Goal: Task Accomplishment & Management: Complete application form

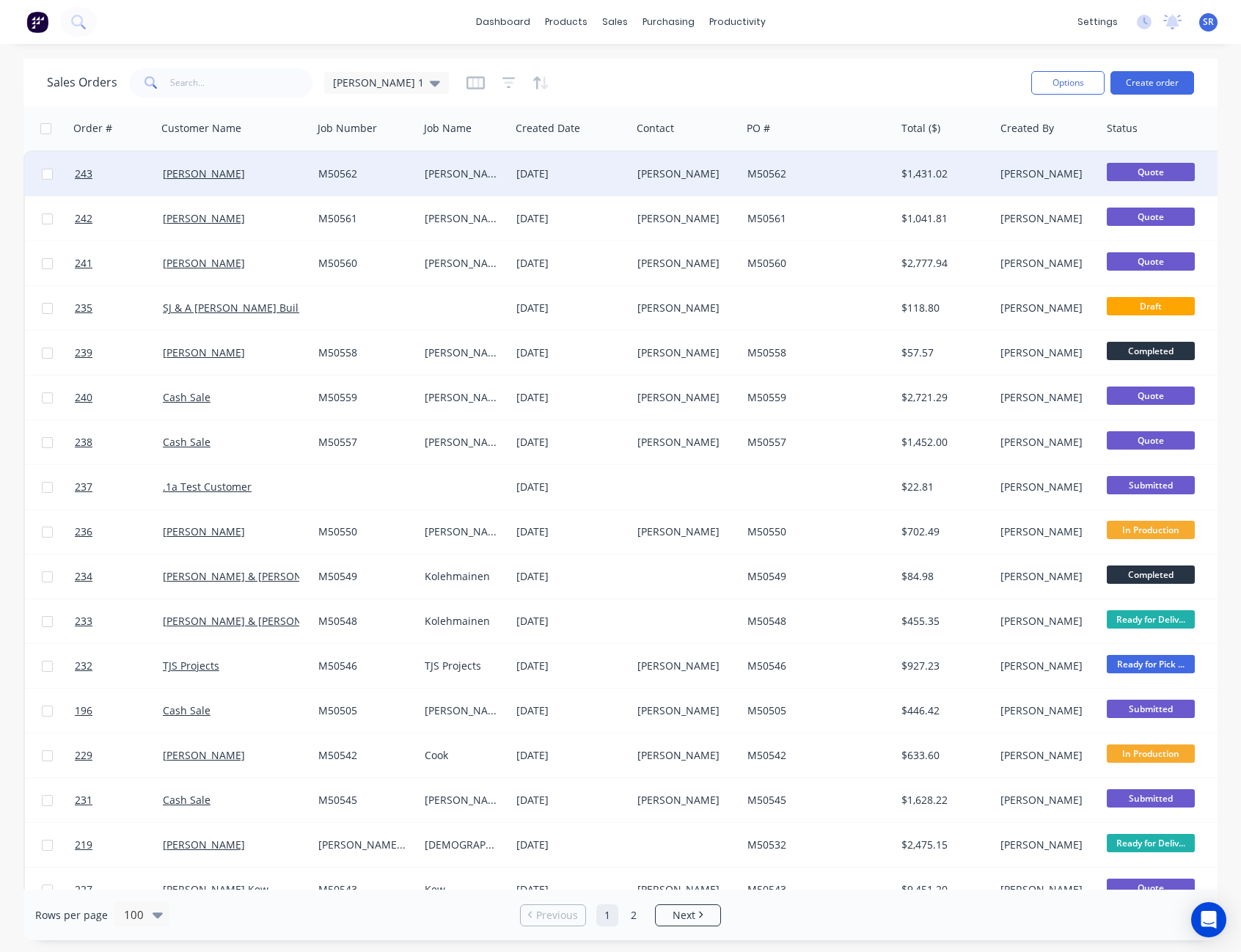
click at [724, 166] on div "[PERSON_NAME]" at bounding box center [684, 173] width 93 height 15
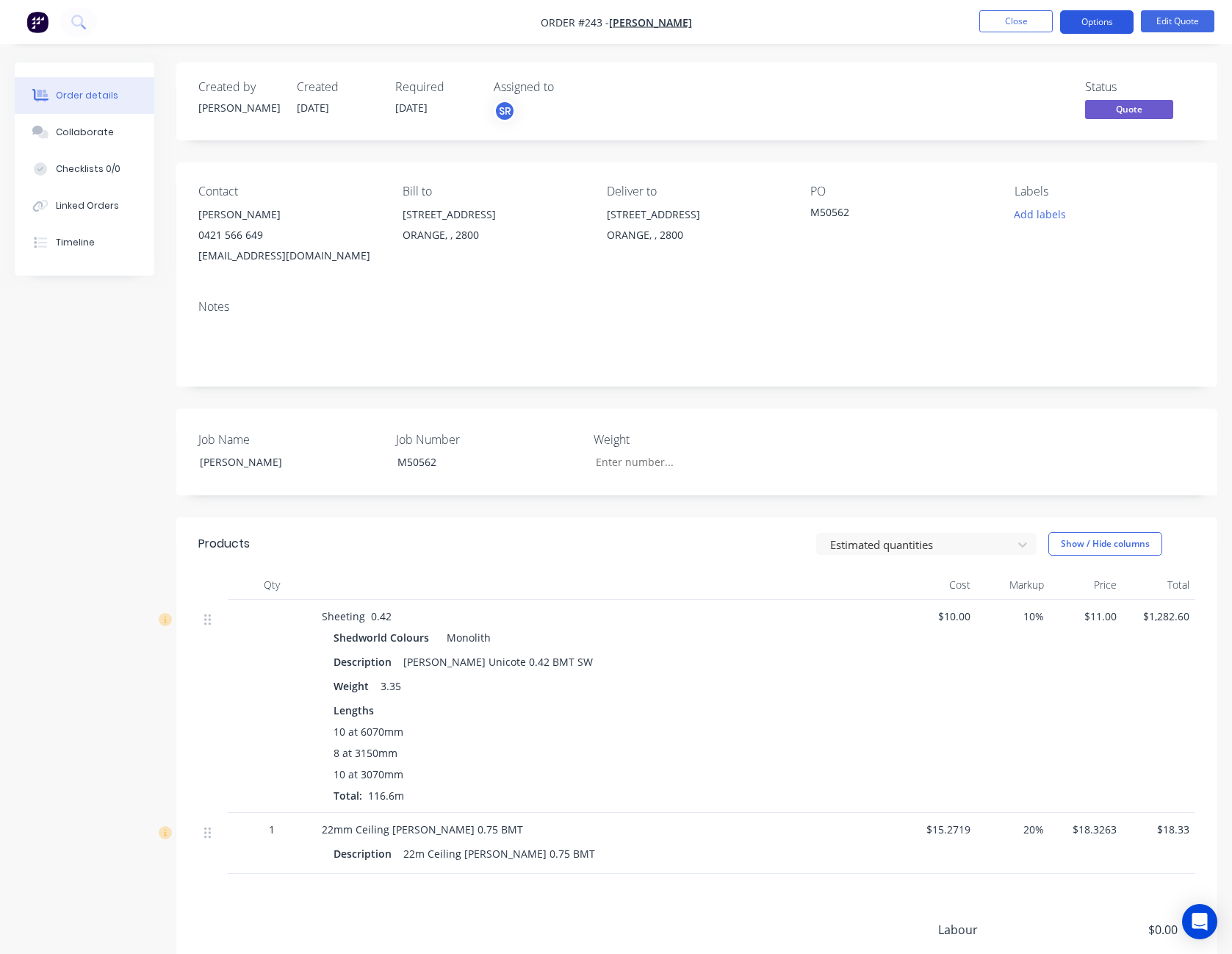
click at [1111, 25] on button "Options" at bounding box center [1096, 22] width 74 height 24
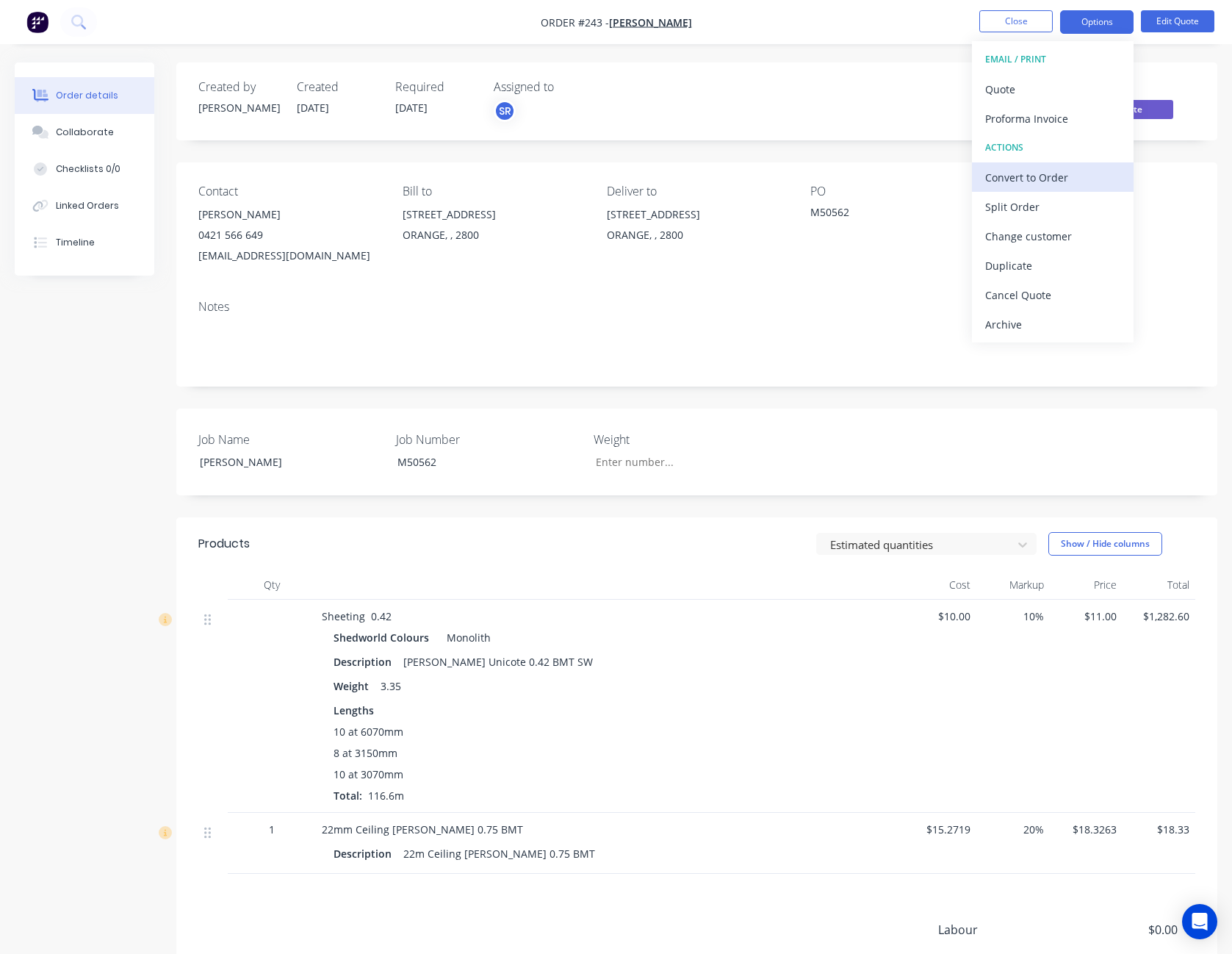
click at [1092, 175] on div "Convert to Order" at bounding box center [1053, 177] width 136 height 21
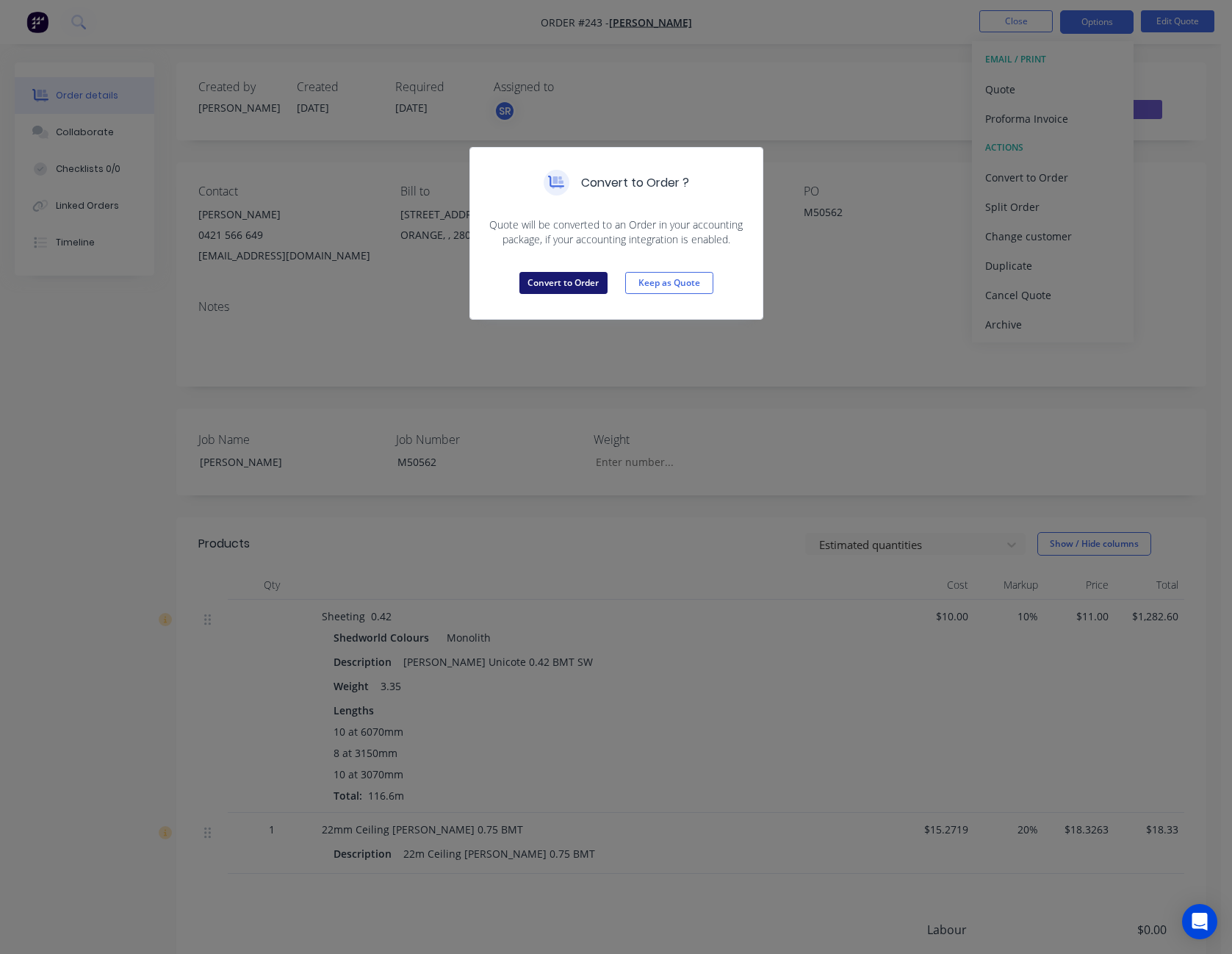
click at [567, 291] on button "Convert to Order" at bounding box center [563, 283] width 88 height 22
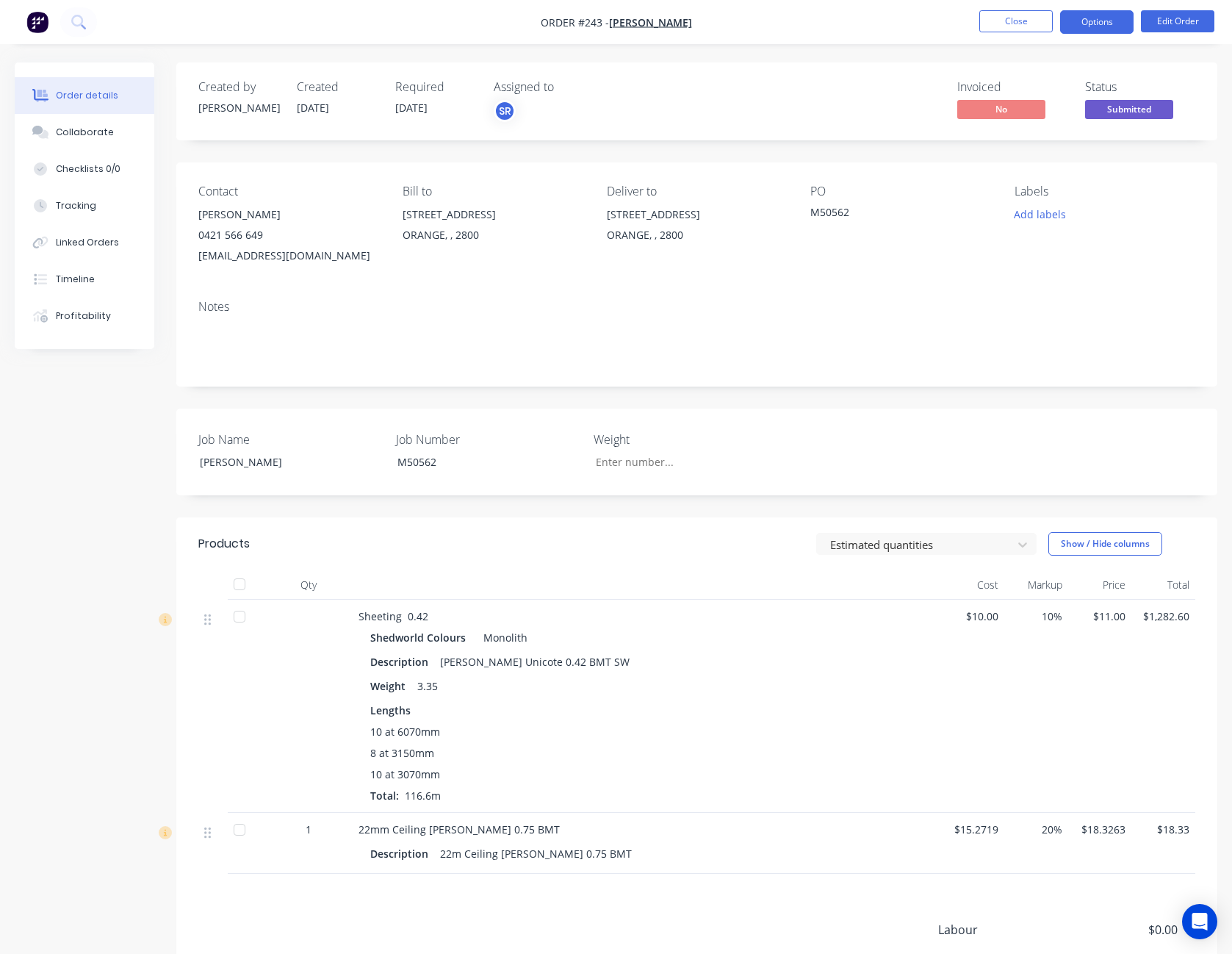
click at [1107, 20] on button "Options" at bounding box center [1096, 22] width 74 height 24
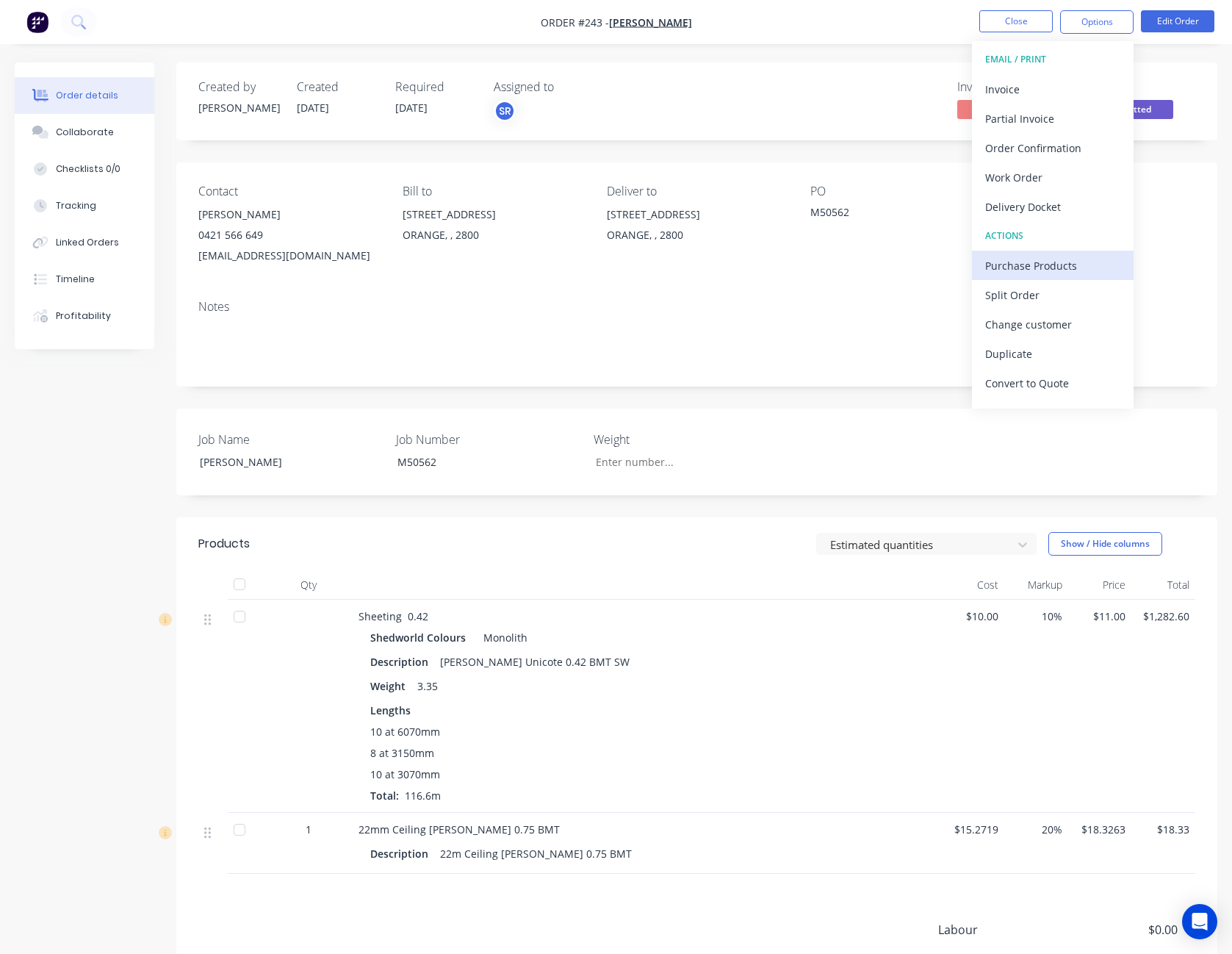
click at [1062, 270] on div "Purchase Products" at bounding box center [1053, 266] width 136 height 21
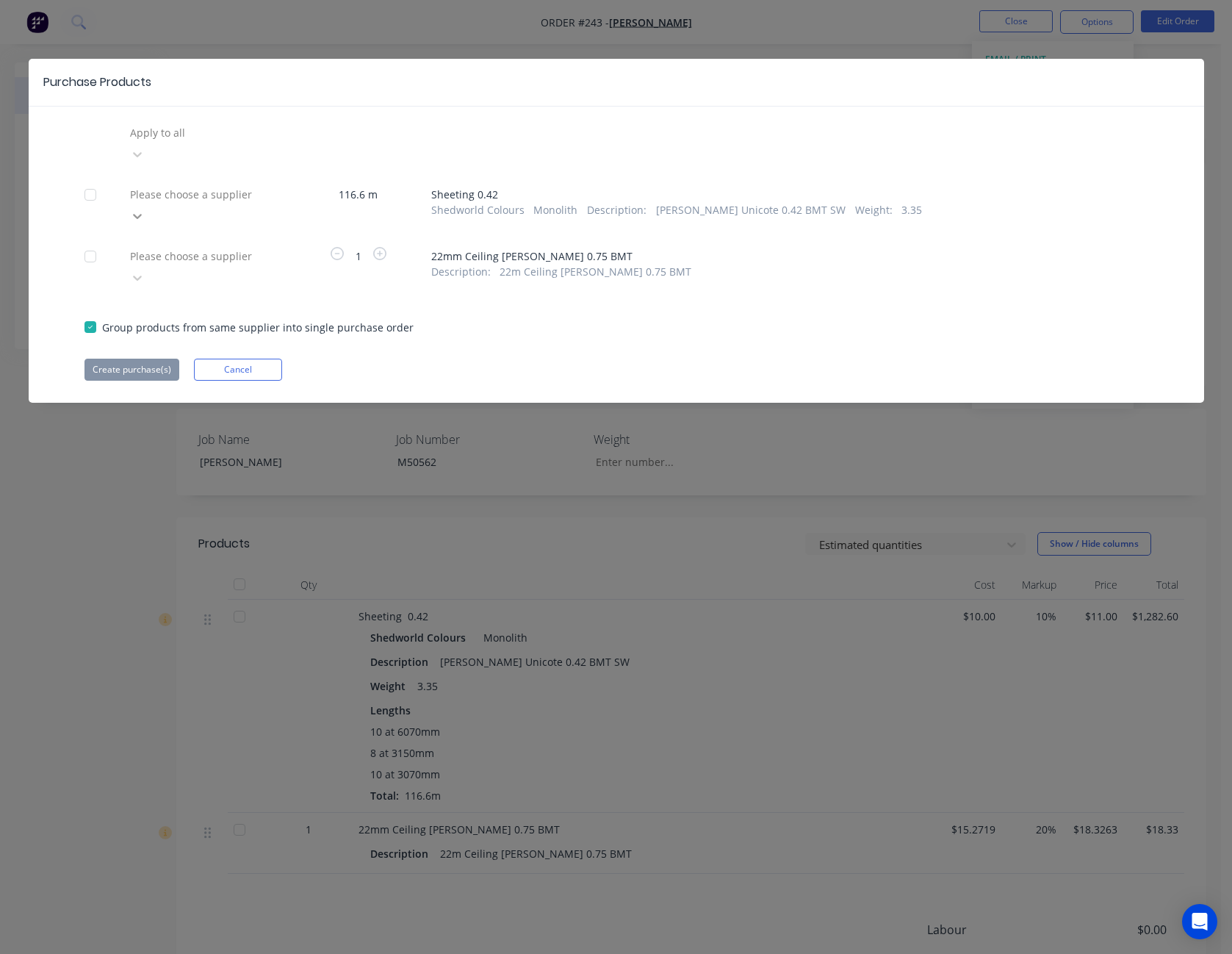
click at [145, 209] on icon at bounding box center [137, 216] width 15 height 15
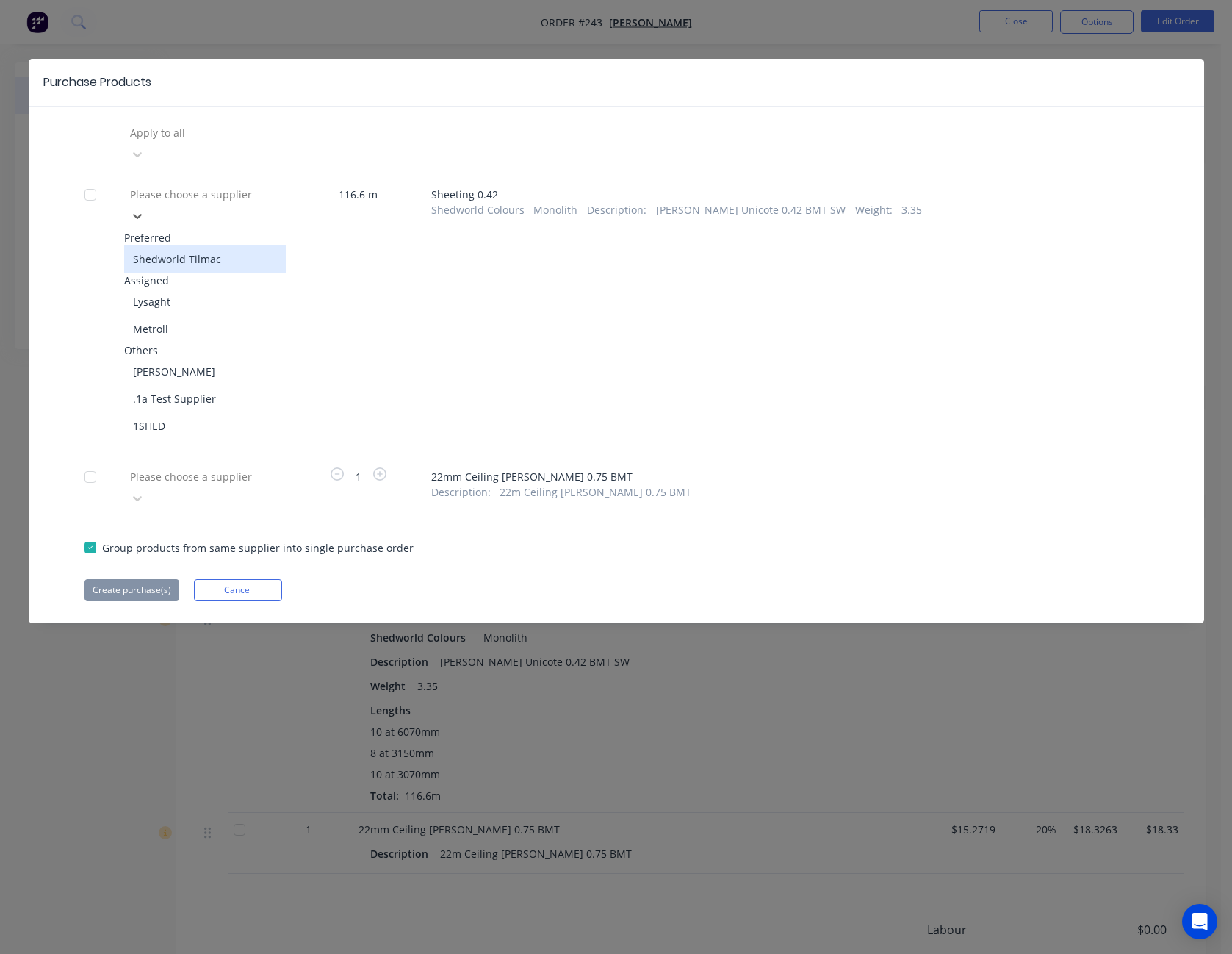
click at [260, 246] on div "Shedworld Tilmac" at bounding box center [205, 259] width 162 height 27
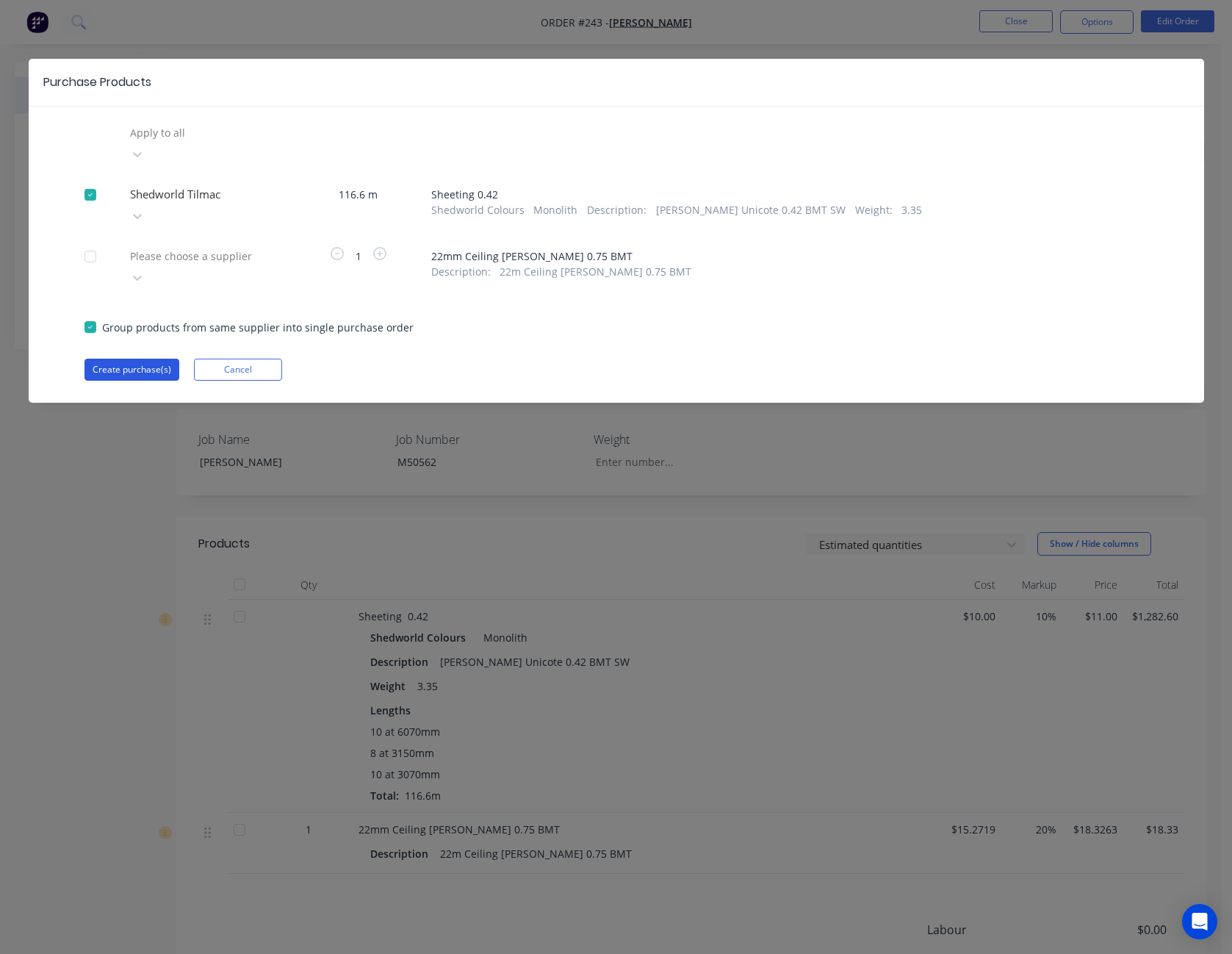
click at [149, 358] on button "Create purchase(s)" at bounding box center [132, 370] width 95 height 22
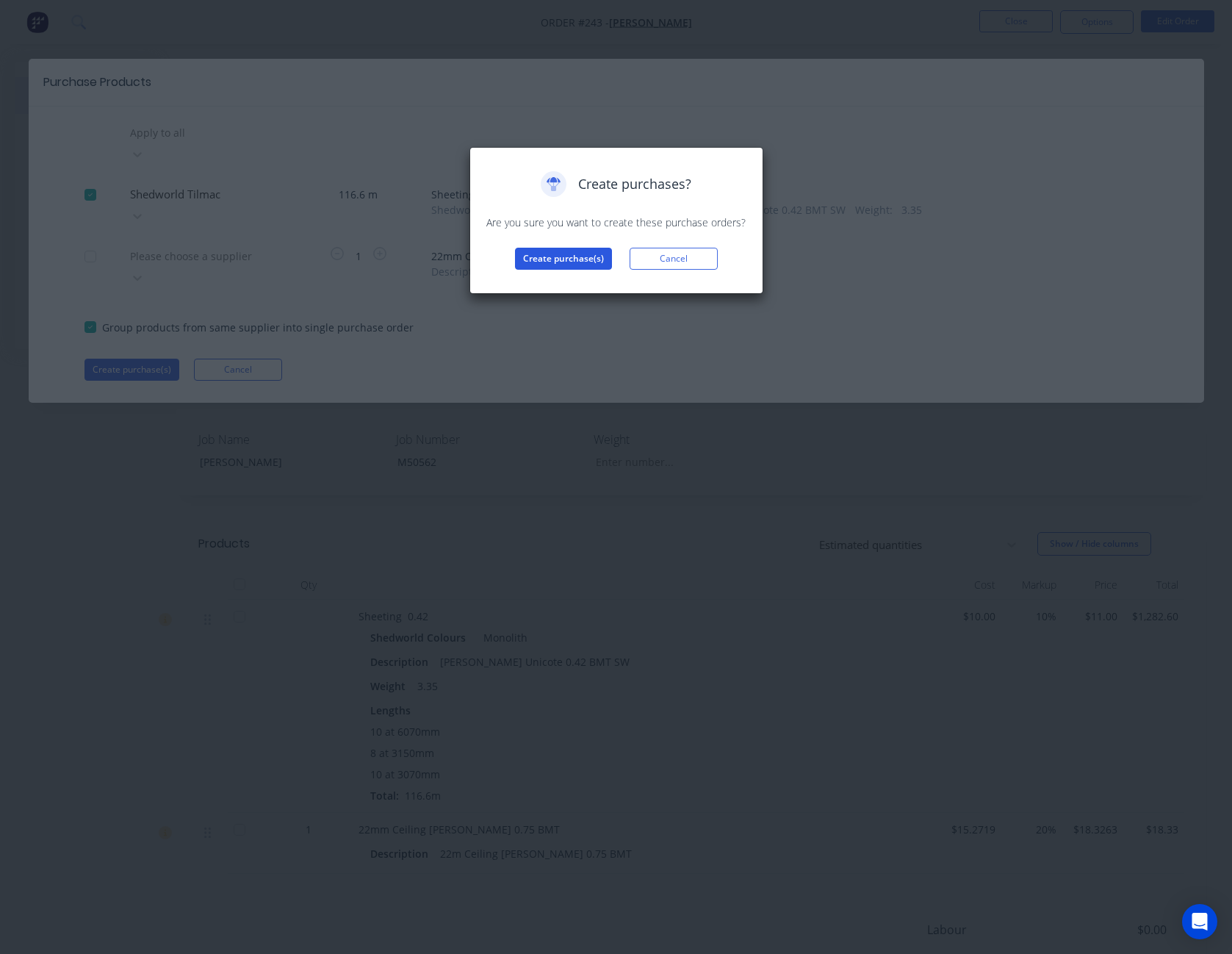
click at [565, 256] on button "Create purchase(s)" at bounding box center [564, 259] width 97 height 22
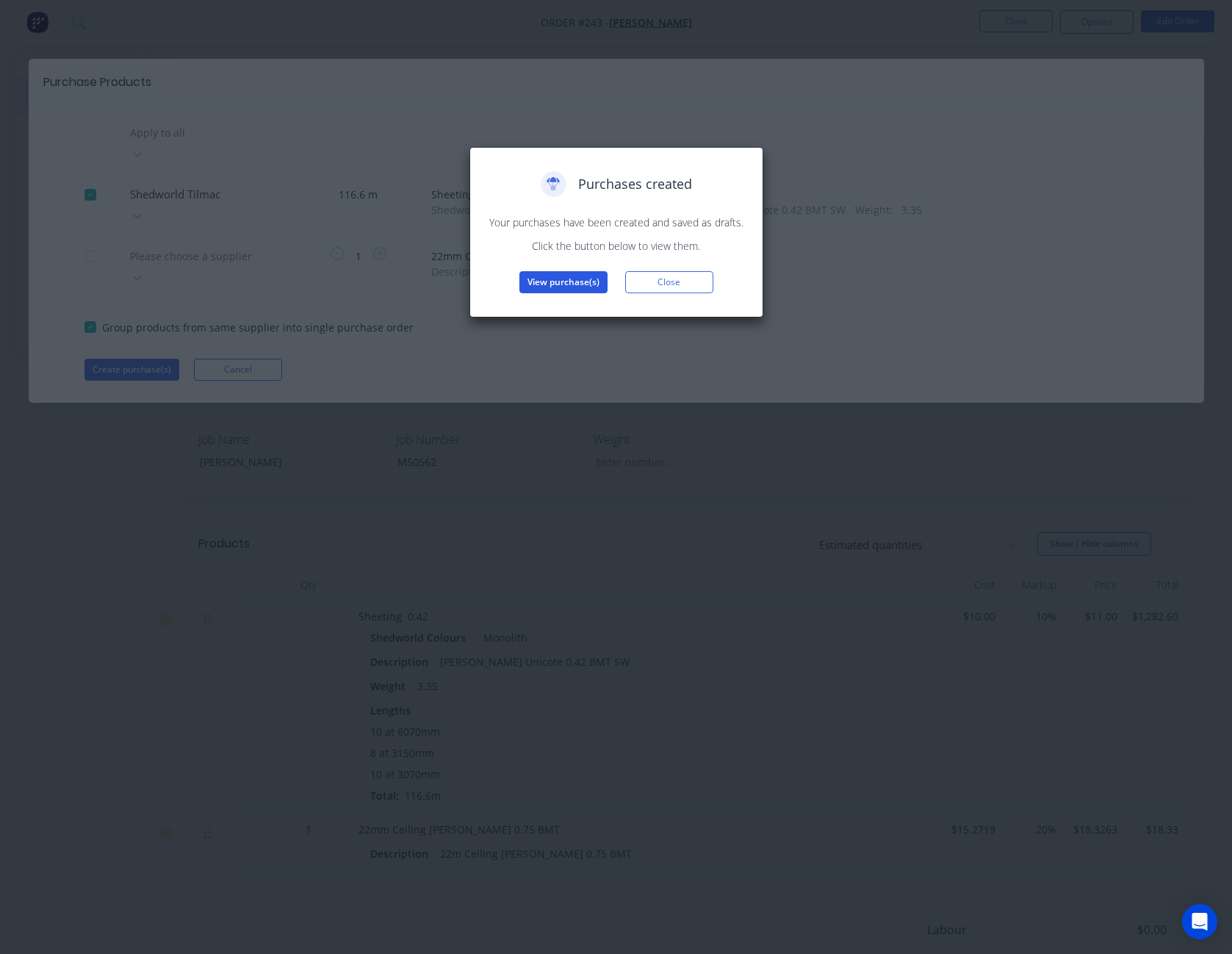
click at [566, 276] on button "View purchase(s)" at bounding box center [563, 282] width 88 height 22
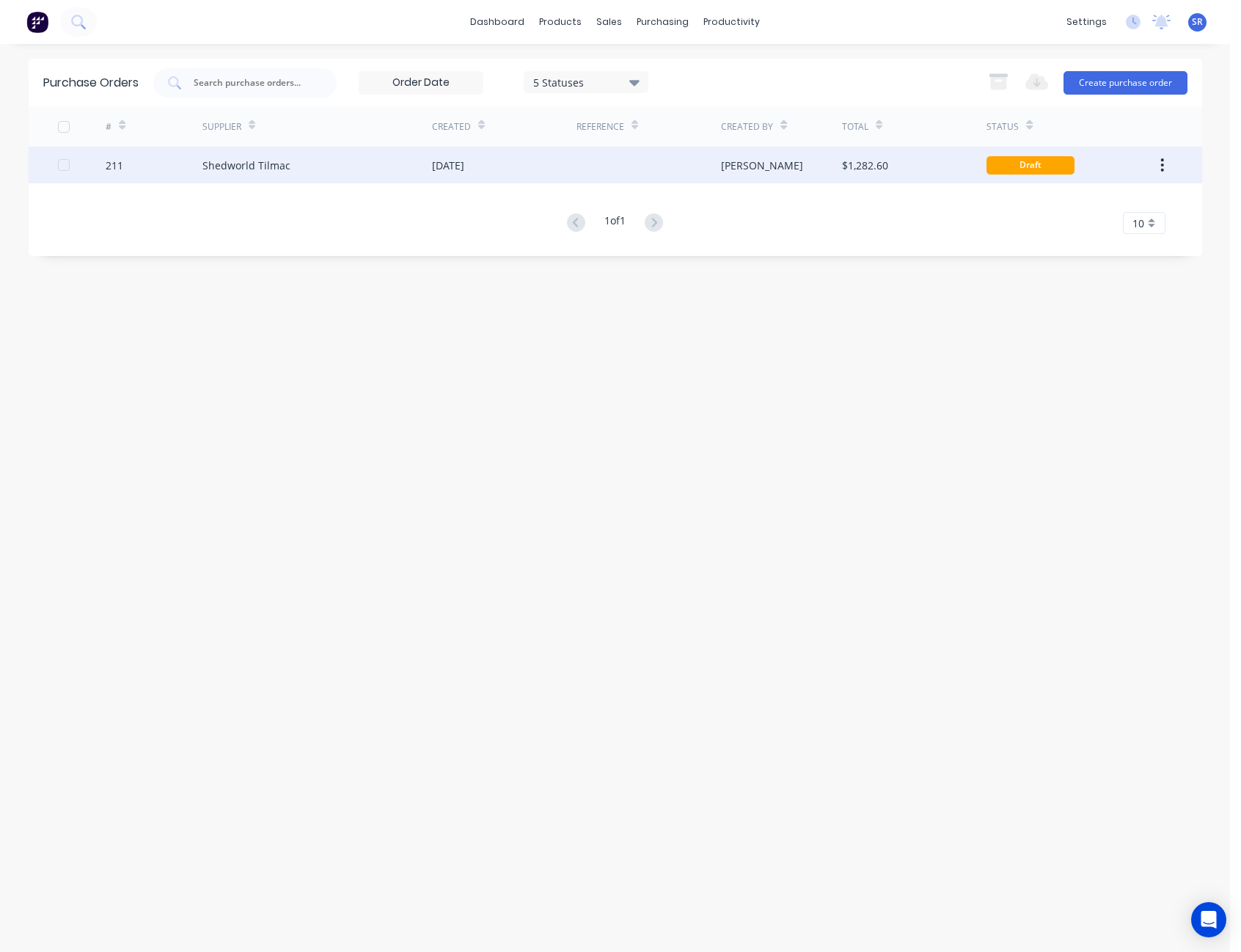
click at [738, 166] on div "[PERSON_NAME]" at bounding box center [762, 165] width 82 height 15
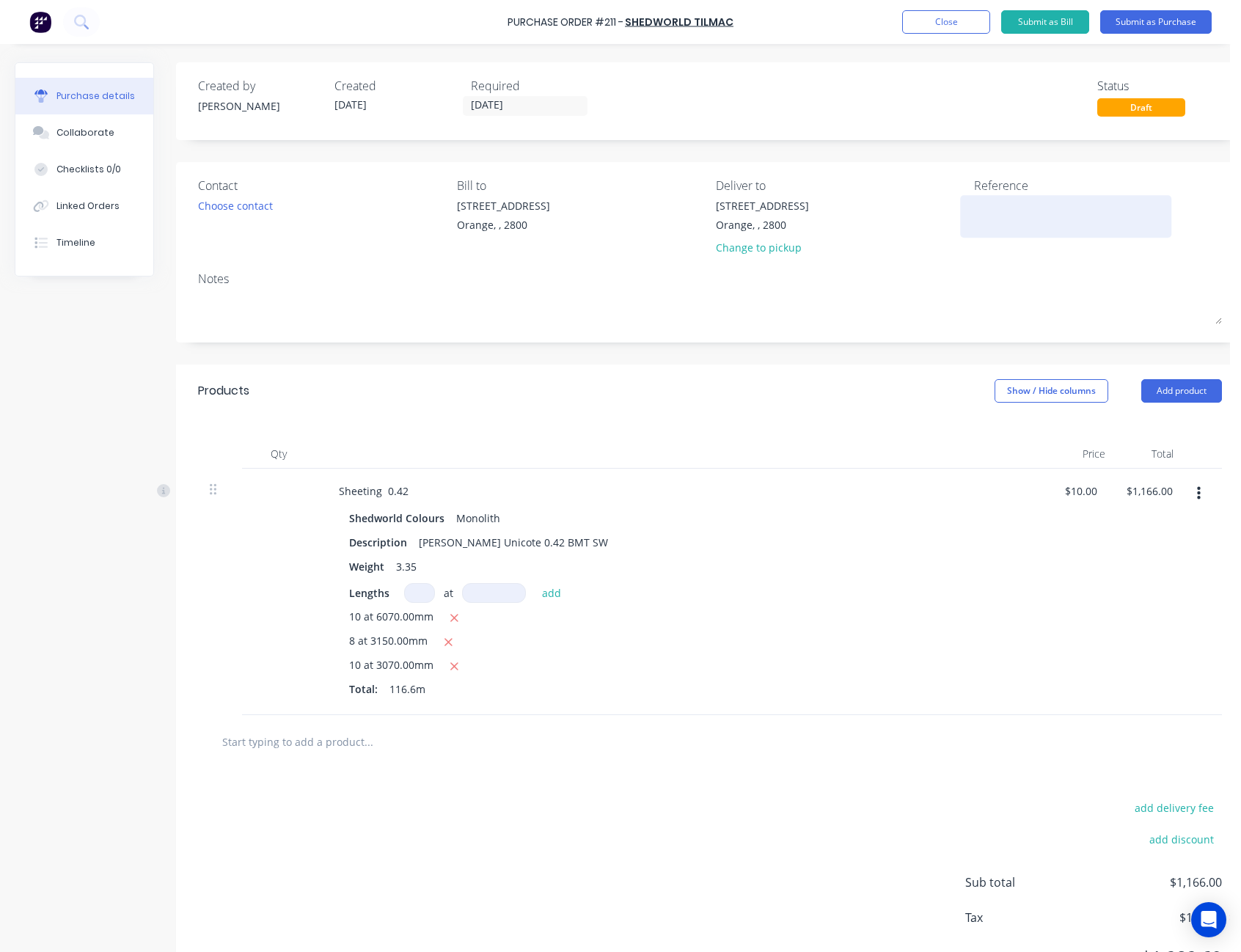
click at [974, 201] on div at bounding box center [1066, 216] width 184 height 36
click at [982, 205] on textarea at bounding box center [1066, 214] width 184 height 33
type textarea "[PERSON_NAME] - M50562"
type textarea "x"
type textarea "[PERSON_NAME] - M50562"
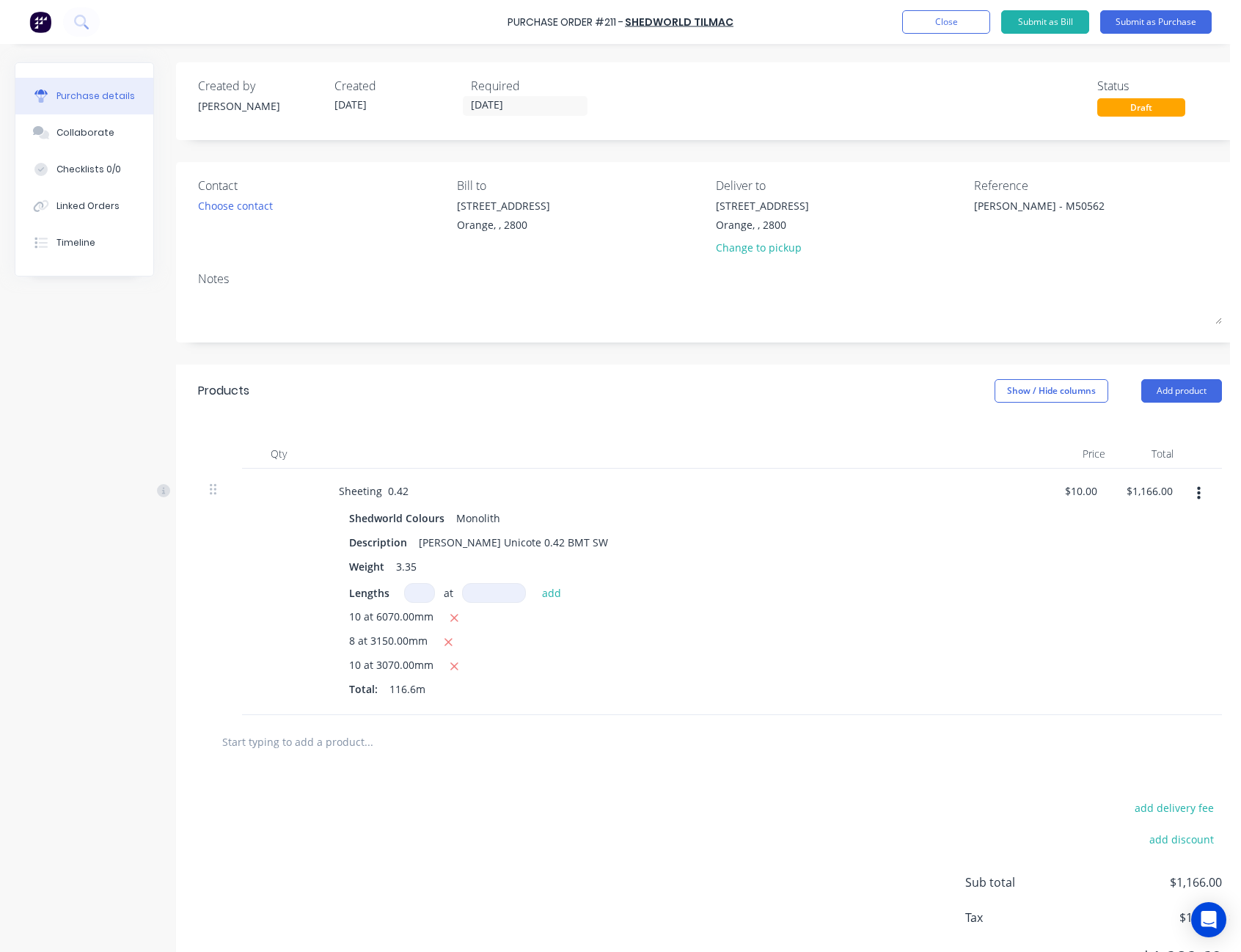
click at [1015, 121] on div "Created by [PERSON_NAME] Created [DATE] Required [DATE] Status Draft" at bounding box center [709, 101] width 1068 height 78
click at [1147, 17] on button "Submit as Purchase" at bounding box center [1156, 22] width 112 height 24
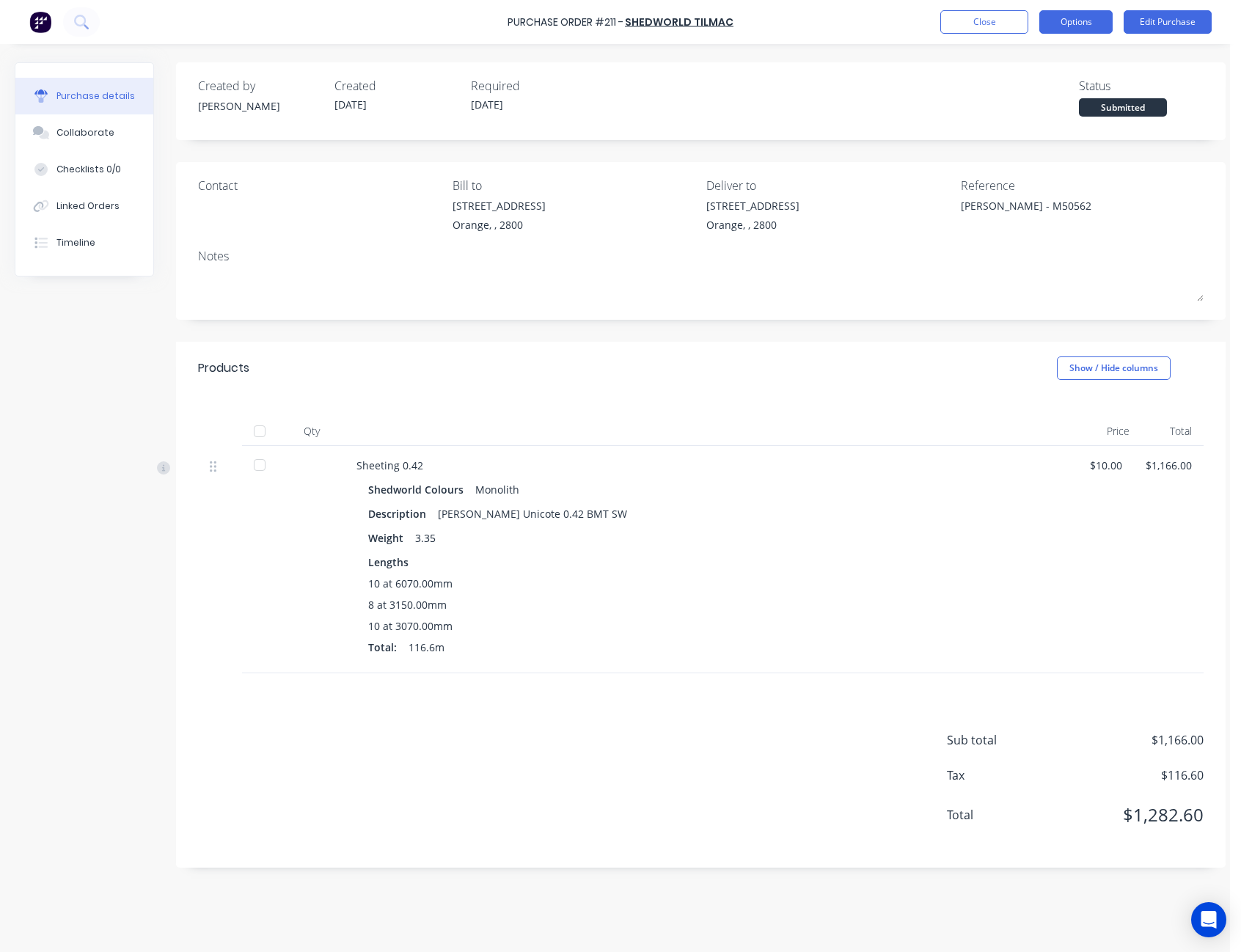
click at [1082, 17] on button "Options" at bounding box center [1076, 22] width 74 height 24
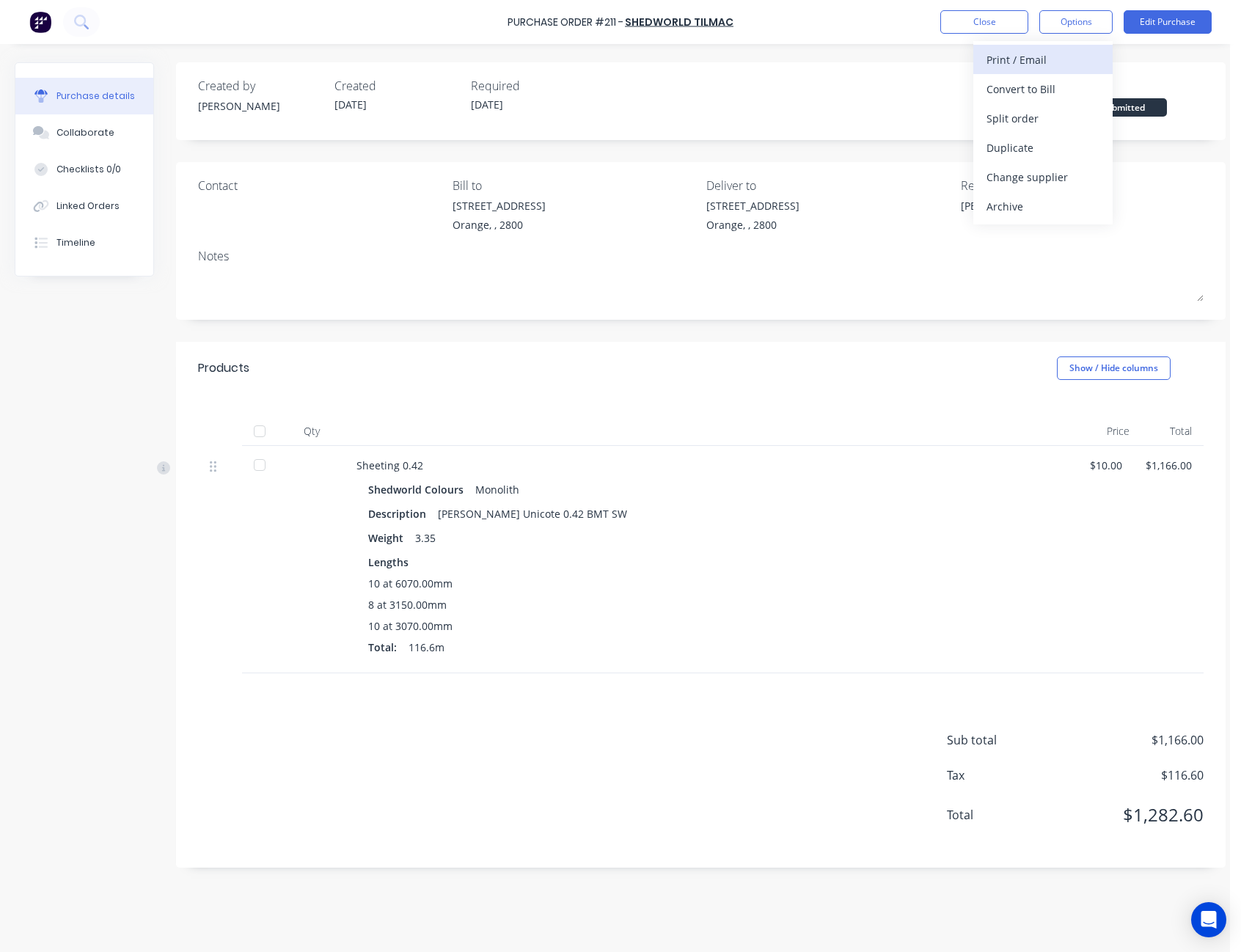
click at [1072, 57] on div "Print / Email" at bounding box center [1042, 59] width 113 height 21
click at [1054, 117] on div "Without pricing" at bounding box center [1042, 118] width 113 height 21
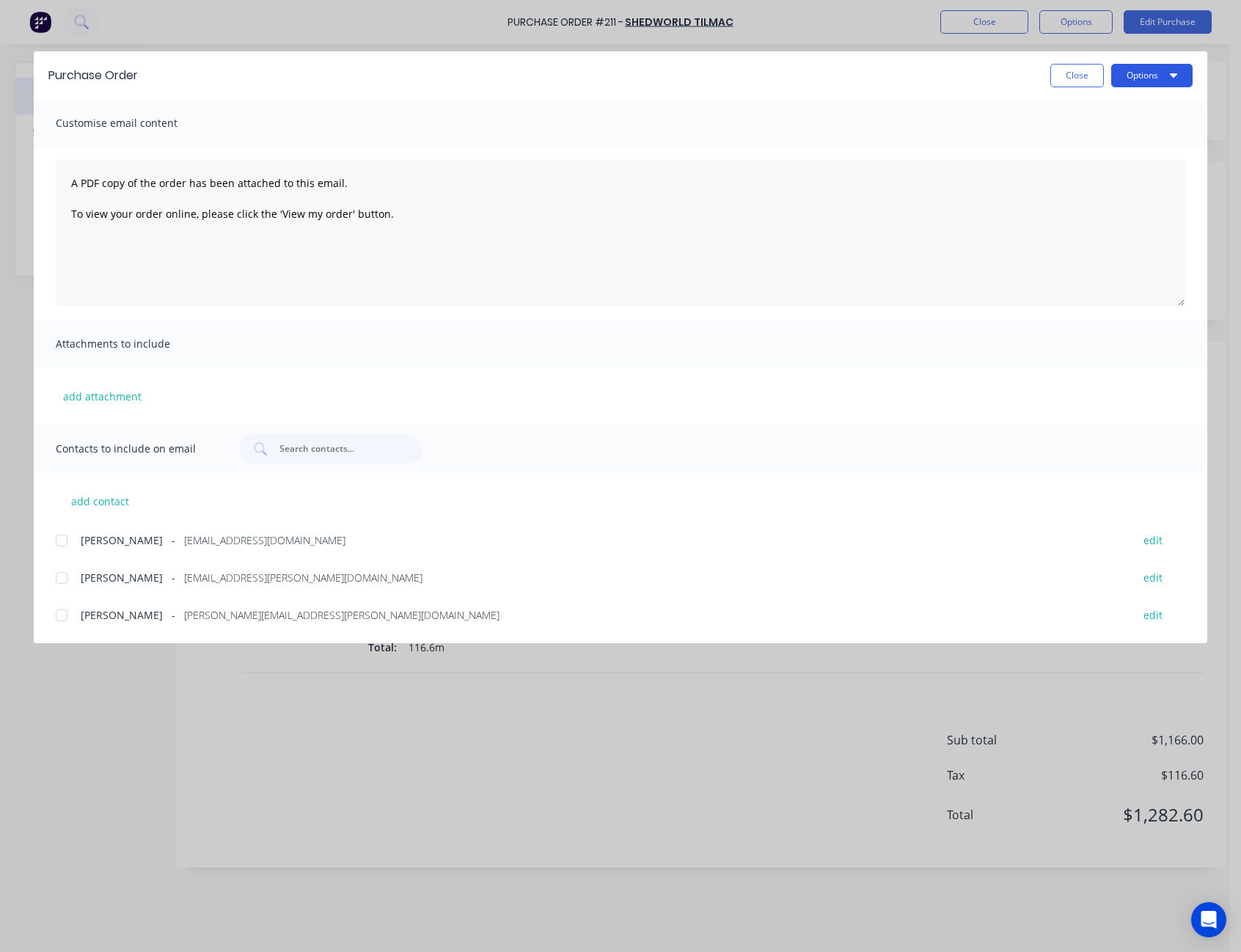
click at [1137, 74] on button "Options" at bounding box center [1152, 76] width 82 height 24
click at [1126, 136] on div "Print" at bounding box center [1122, 142] width 113 height 21
click at [1076, 78] on button "Close" at bounding box center [1077, 76] width 54 height 24
type textarea "x"
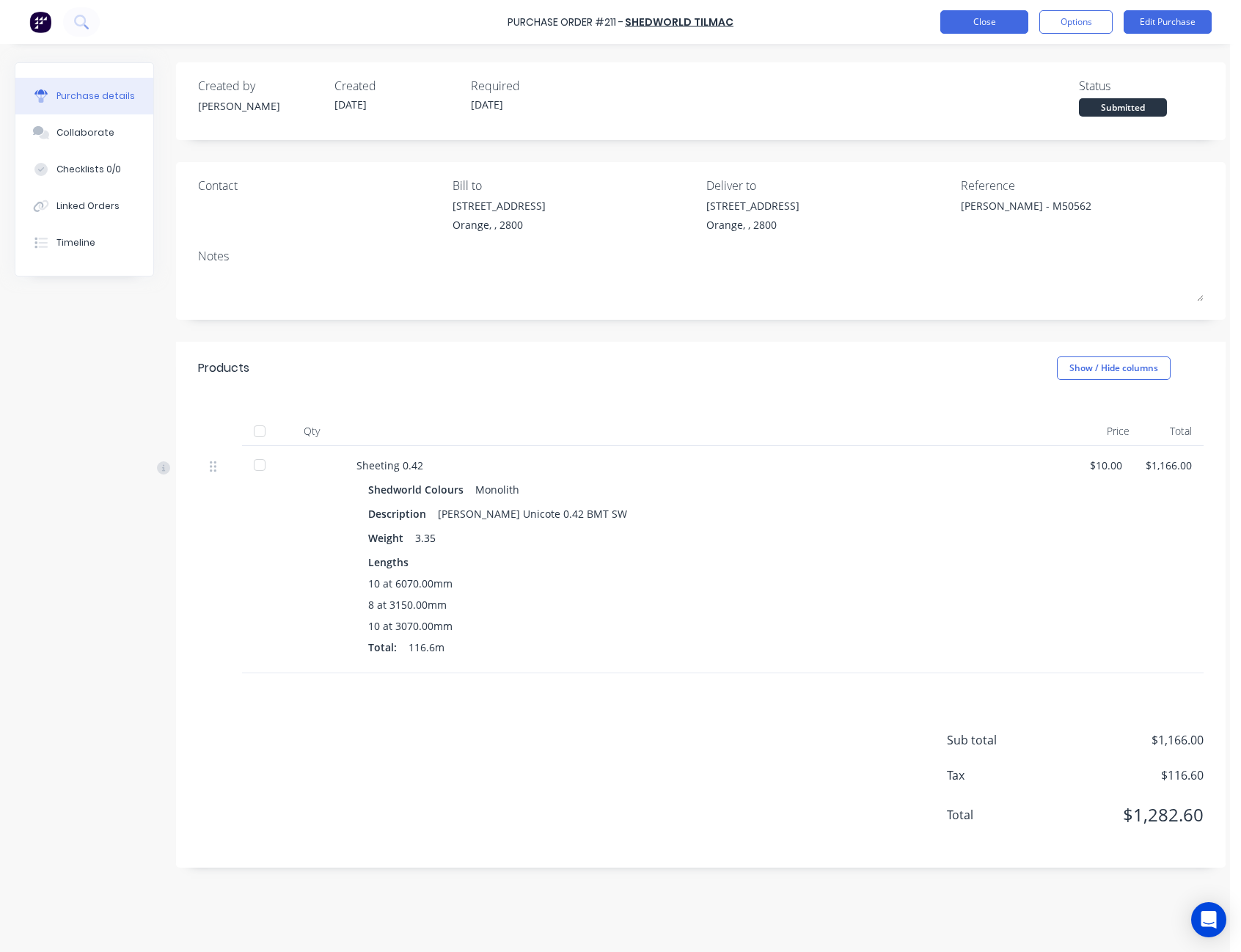
click at [998, 27] on button "Close" at bounding box center [984, 22] width 88 height 24
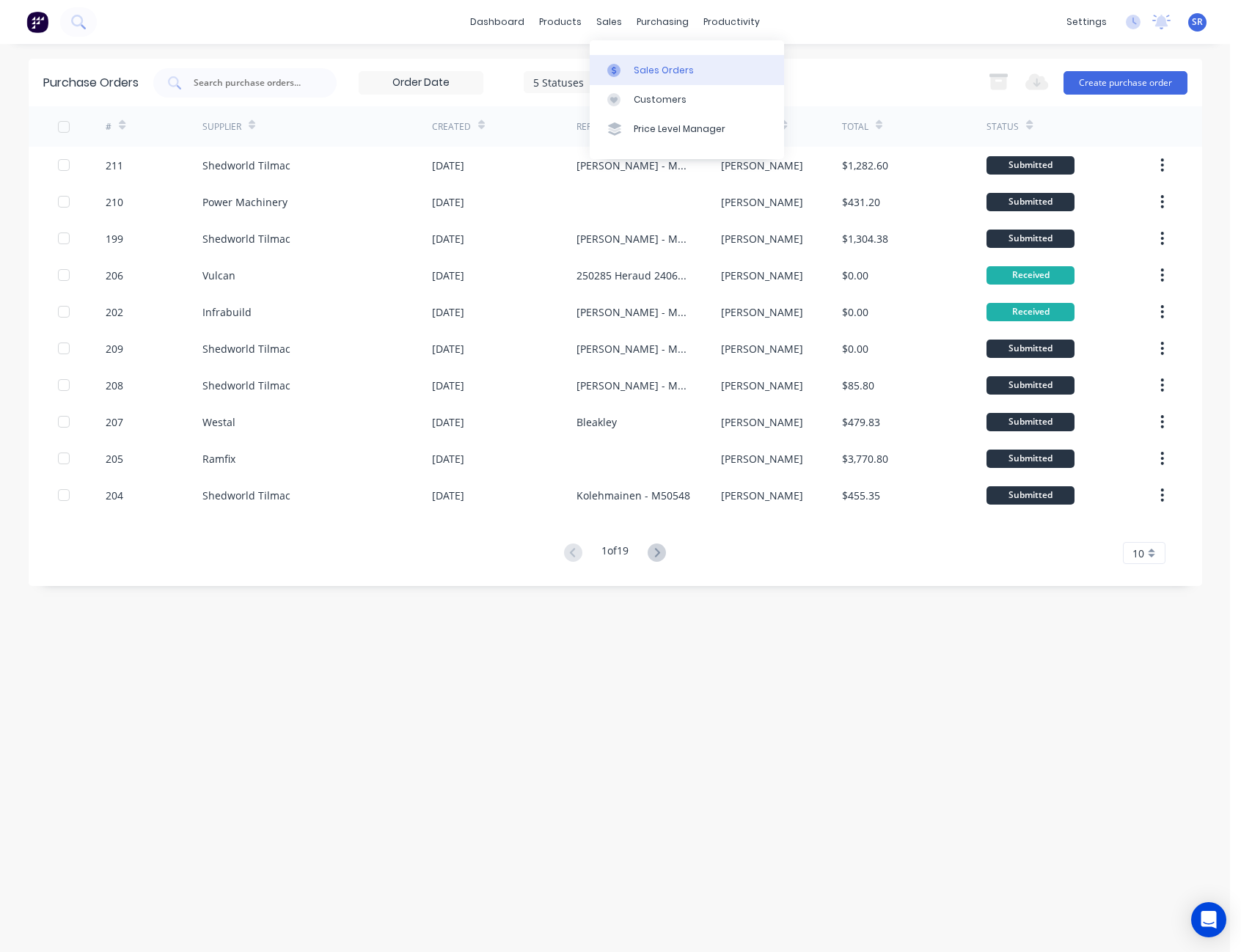
click at [634, 75] on div "Sales Orders" at bounding box center [664, 70] width 60 height 13
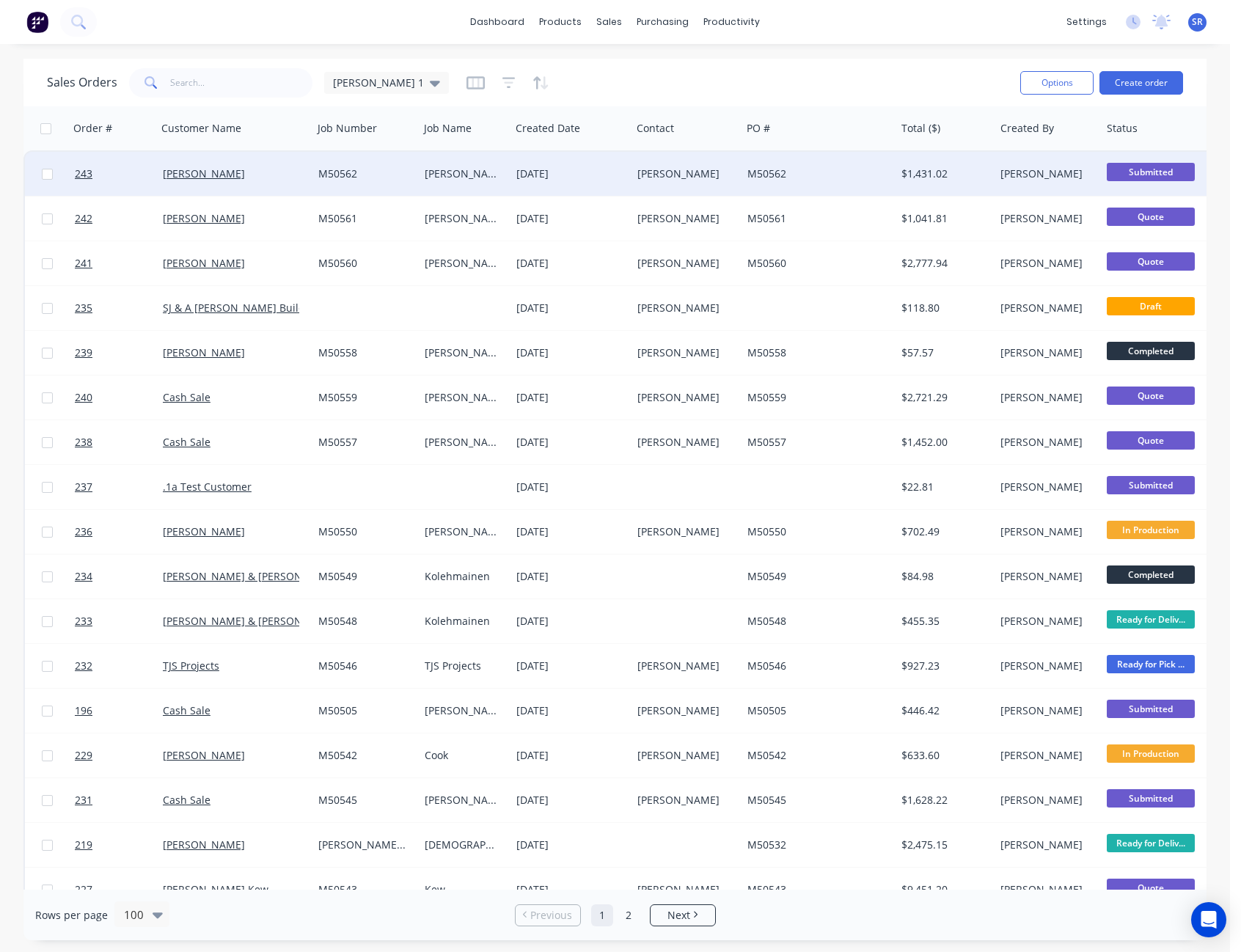
click at [587, 177] on div "[DATE]" at bounding box center [571, 173] width 109 height 15
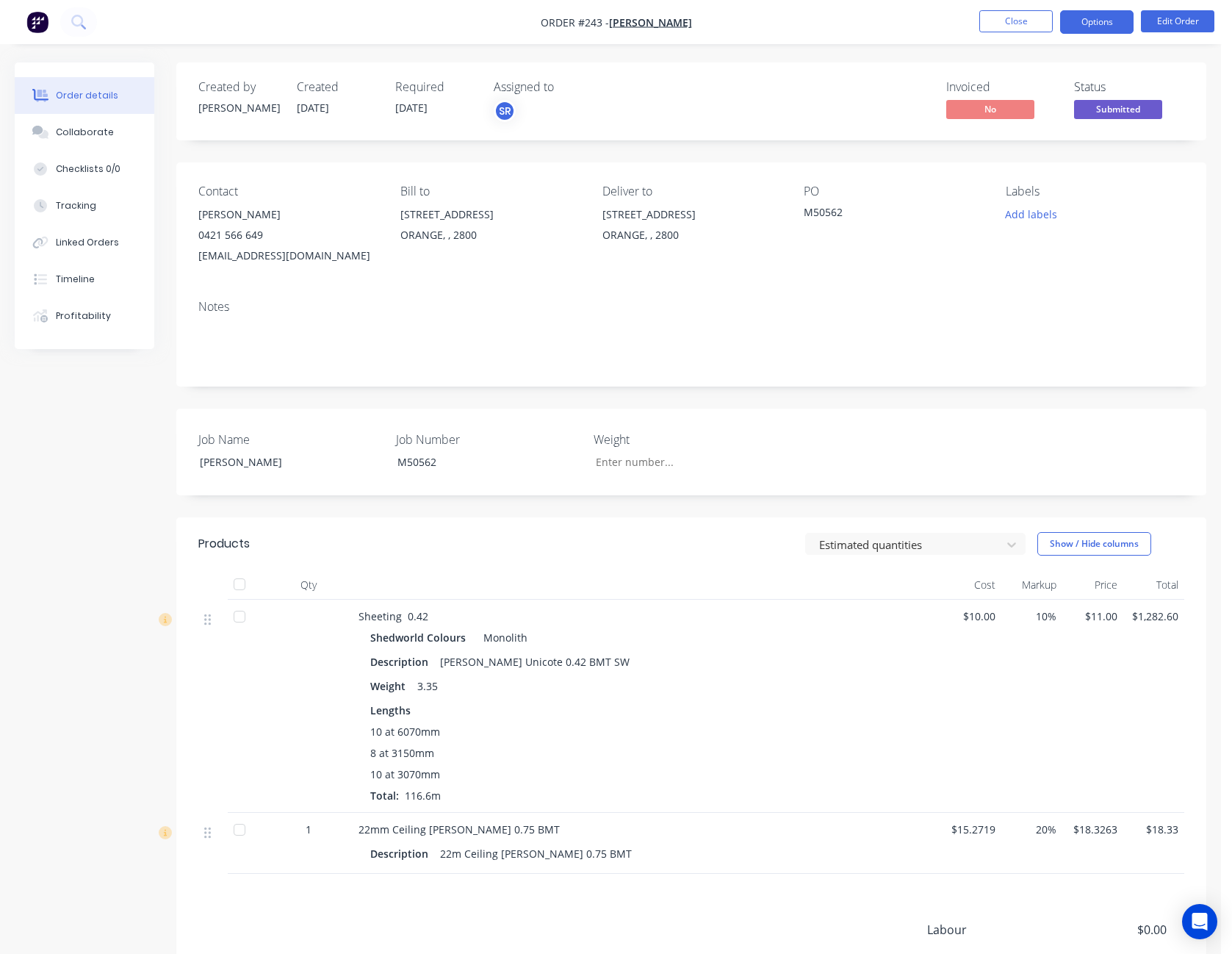
drag, startPoint x: 1095, startPoint y: 14, endPoint x: 1090, endPoint y: 21, distance: 8.6
click at [1090, 21] on button "Options" at bounding box center [1096, 22] width 74 height 24
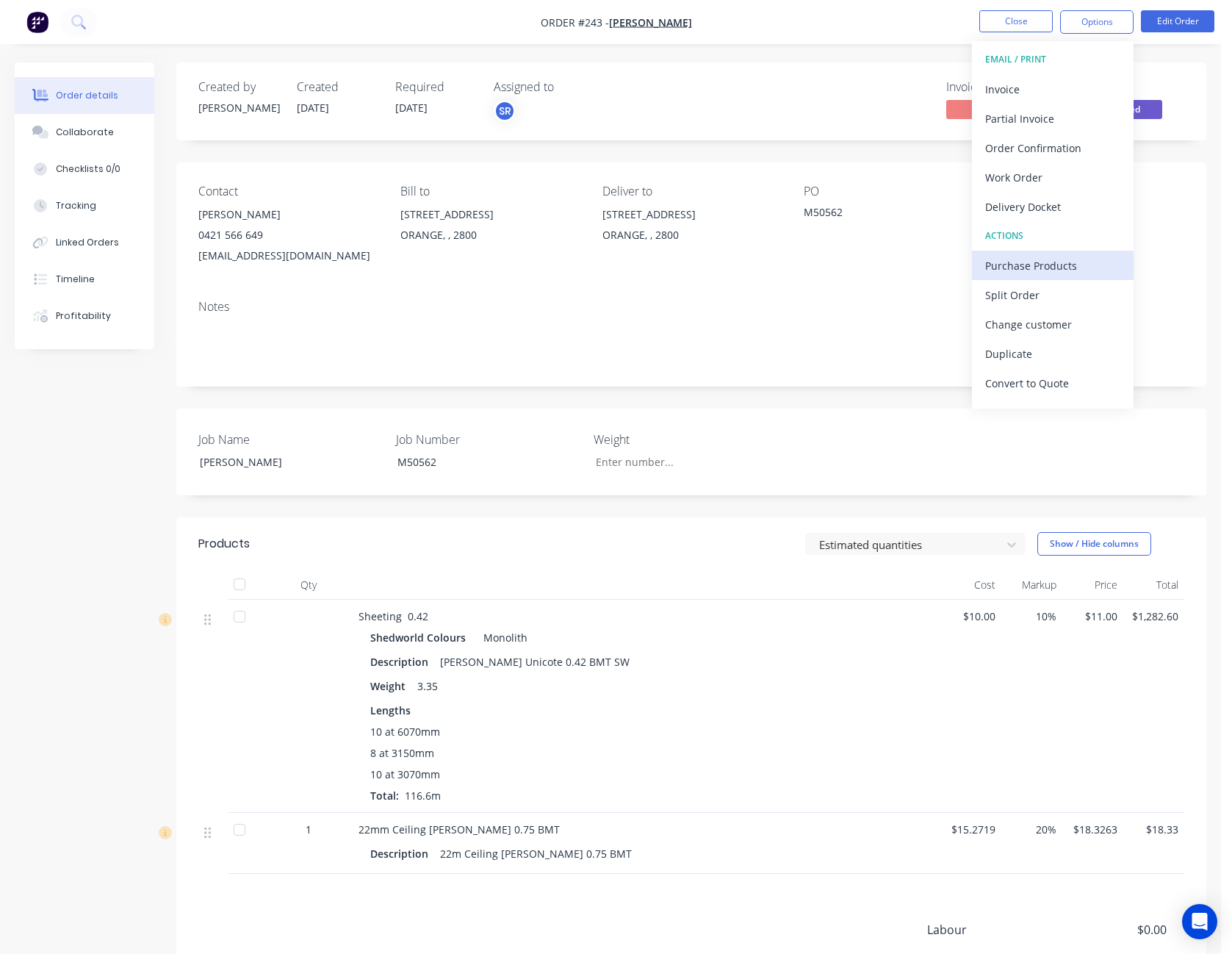
click at [1059, 257] on div "Purchase Products" at bounding box center [1053, 266] width 136 height 21
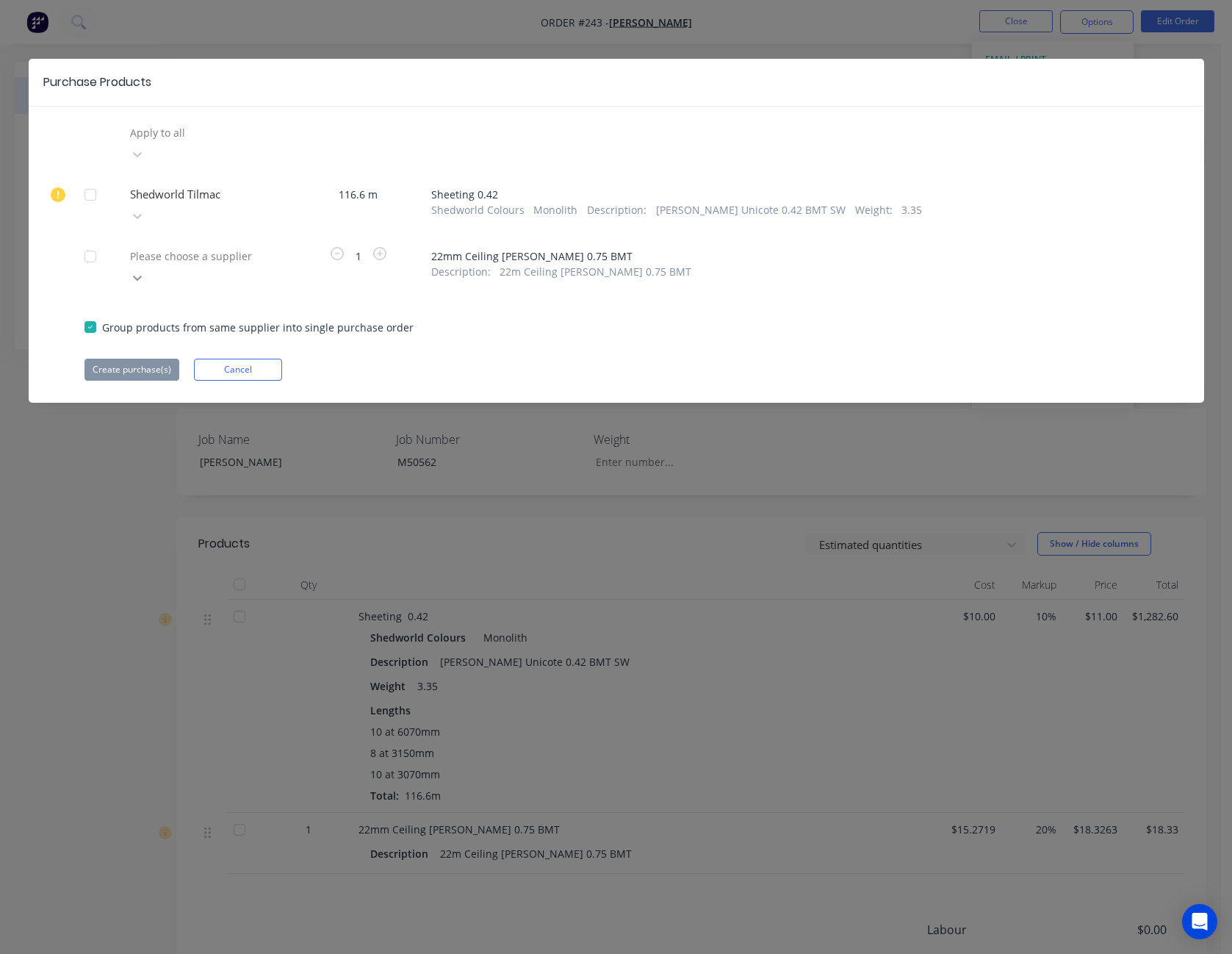
click at [145, 270] on icon at bounding box center [137, 278] width 15 height 15
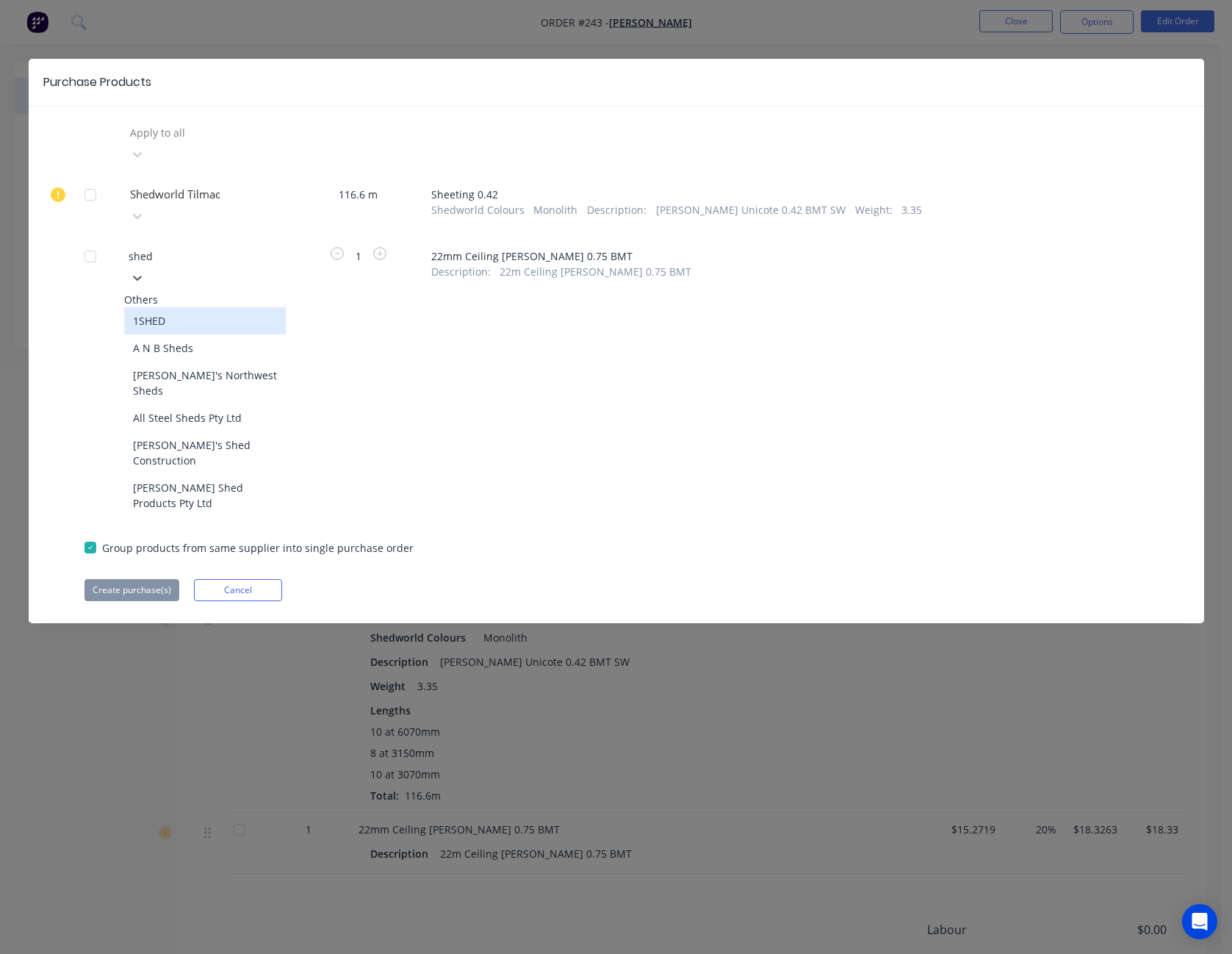
type input "shedw"
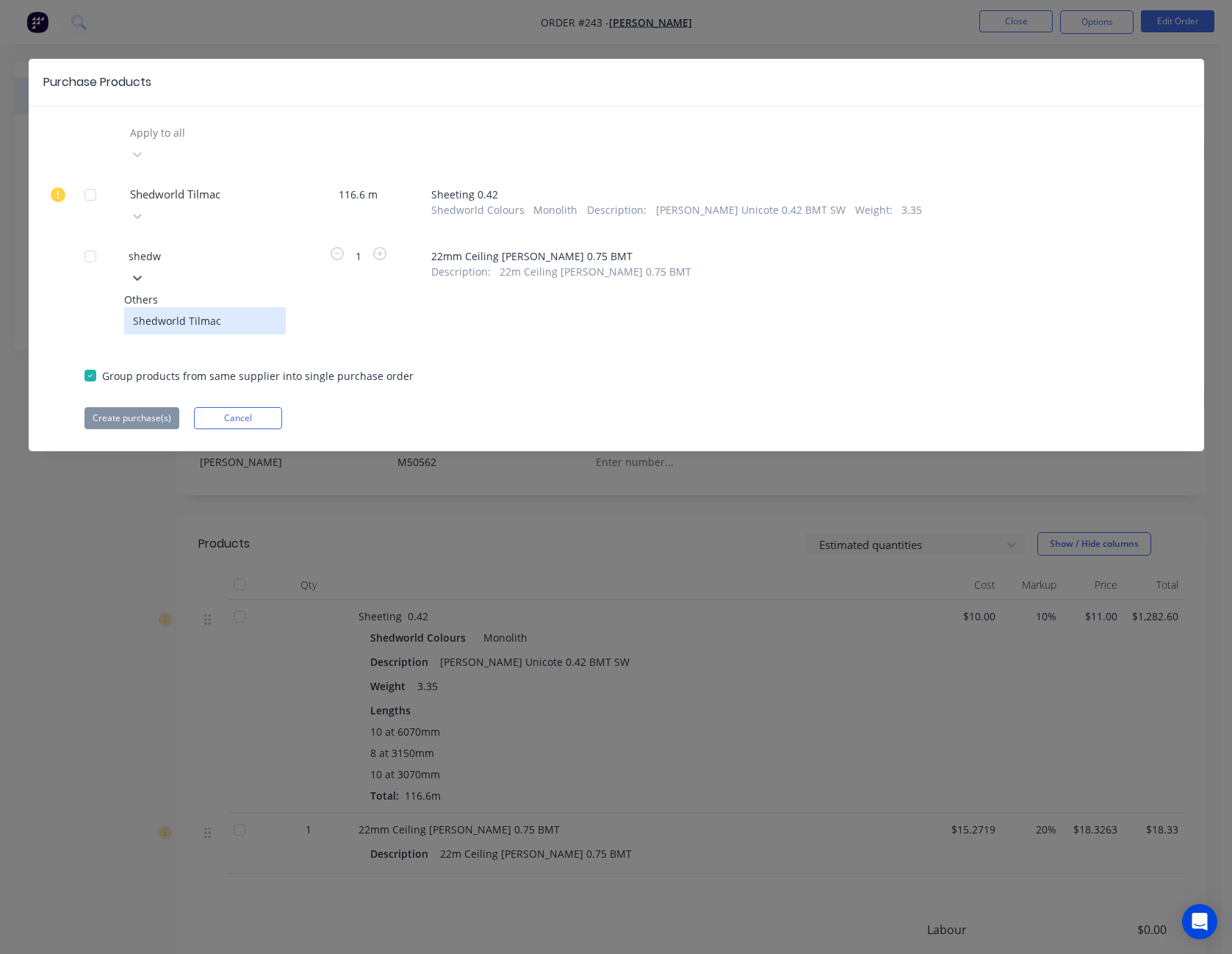
click at [253, 307] on div "Shedworld Tilmac" at bounding box center [205, 320] width 162 height 27
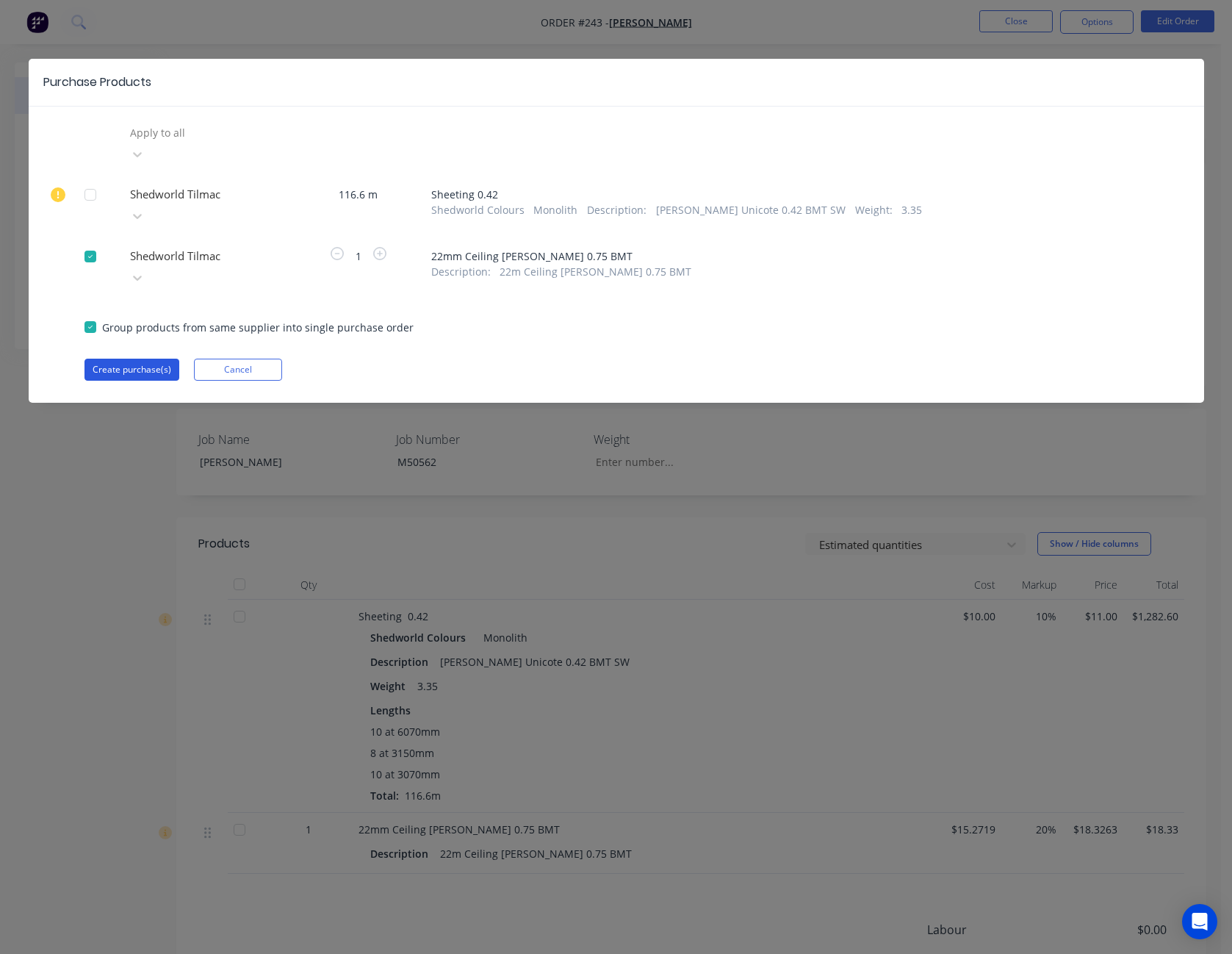
click at [140, 358] on button "Create purchase(s)" at bounding box center [132, 370] width 95 height 22
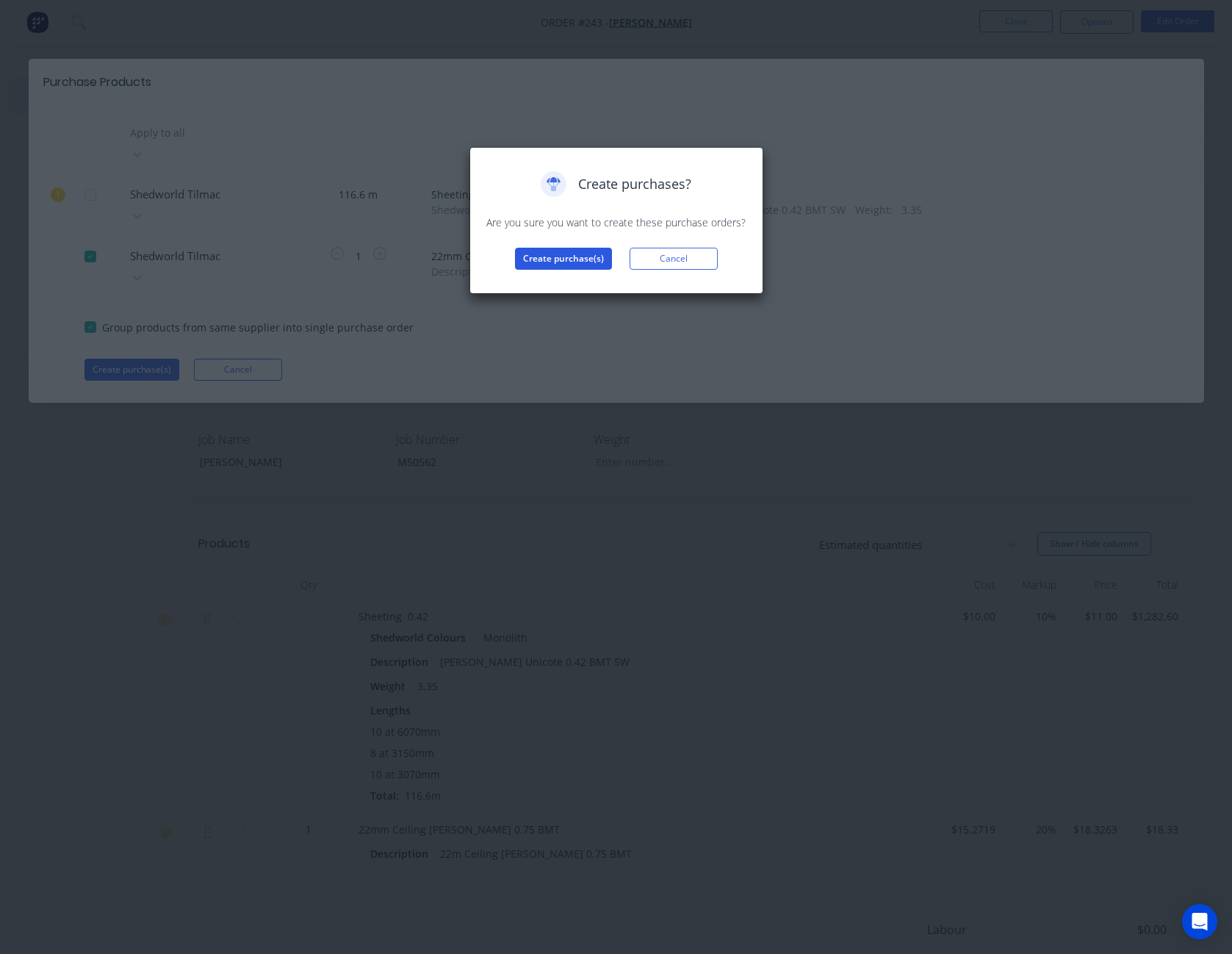
click at [592, 262] on button "Create purchase(s)" at bounding box center [564, 259] width 97 height 22
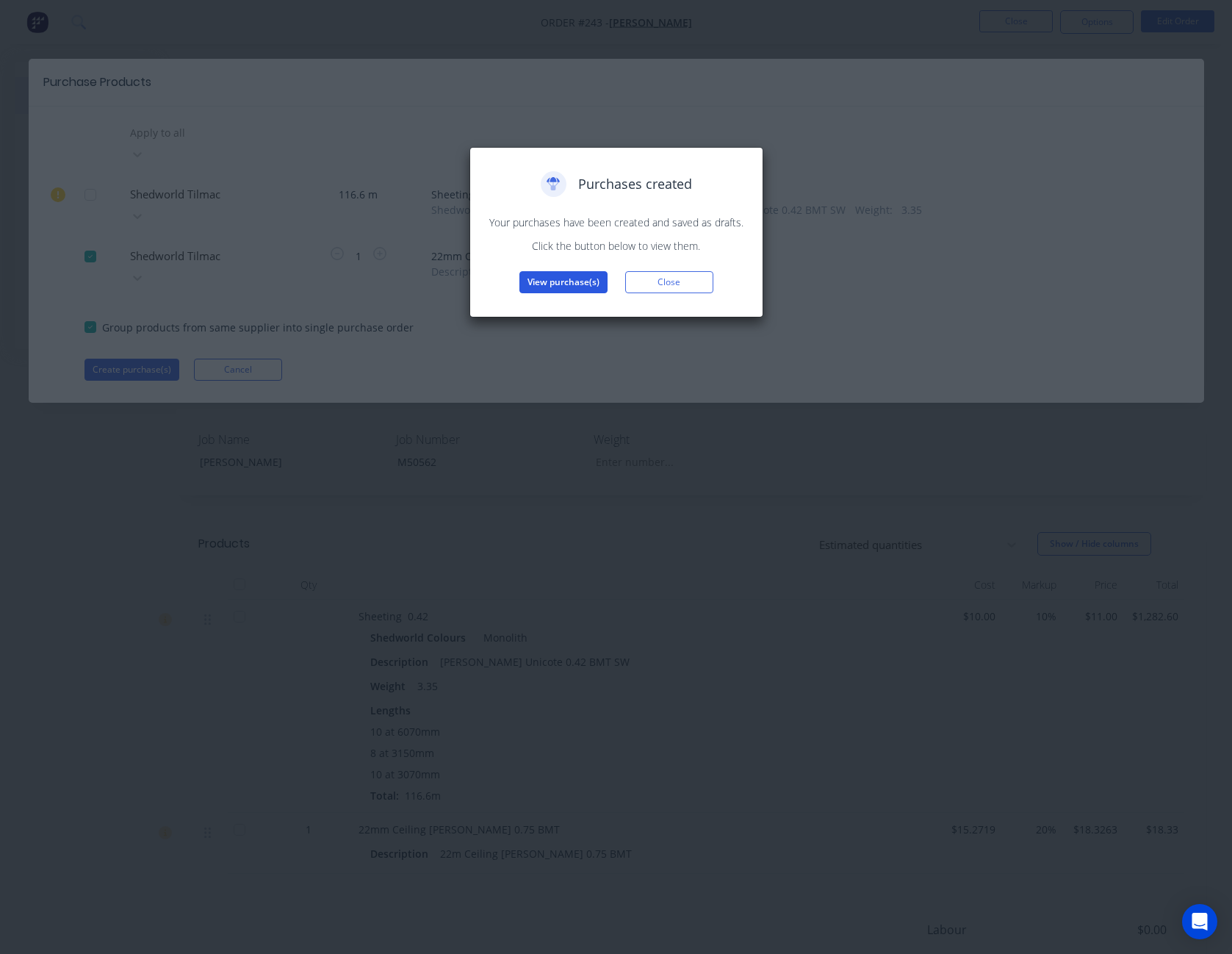
click at [578, 279] on button "View purchase(s)" at bounding box center [563, 282] width 88 height 22
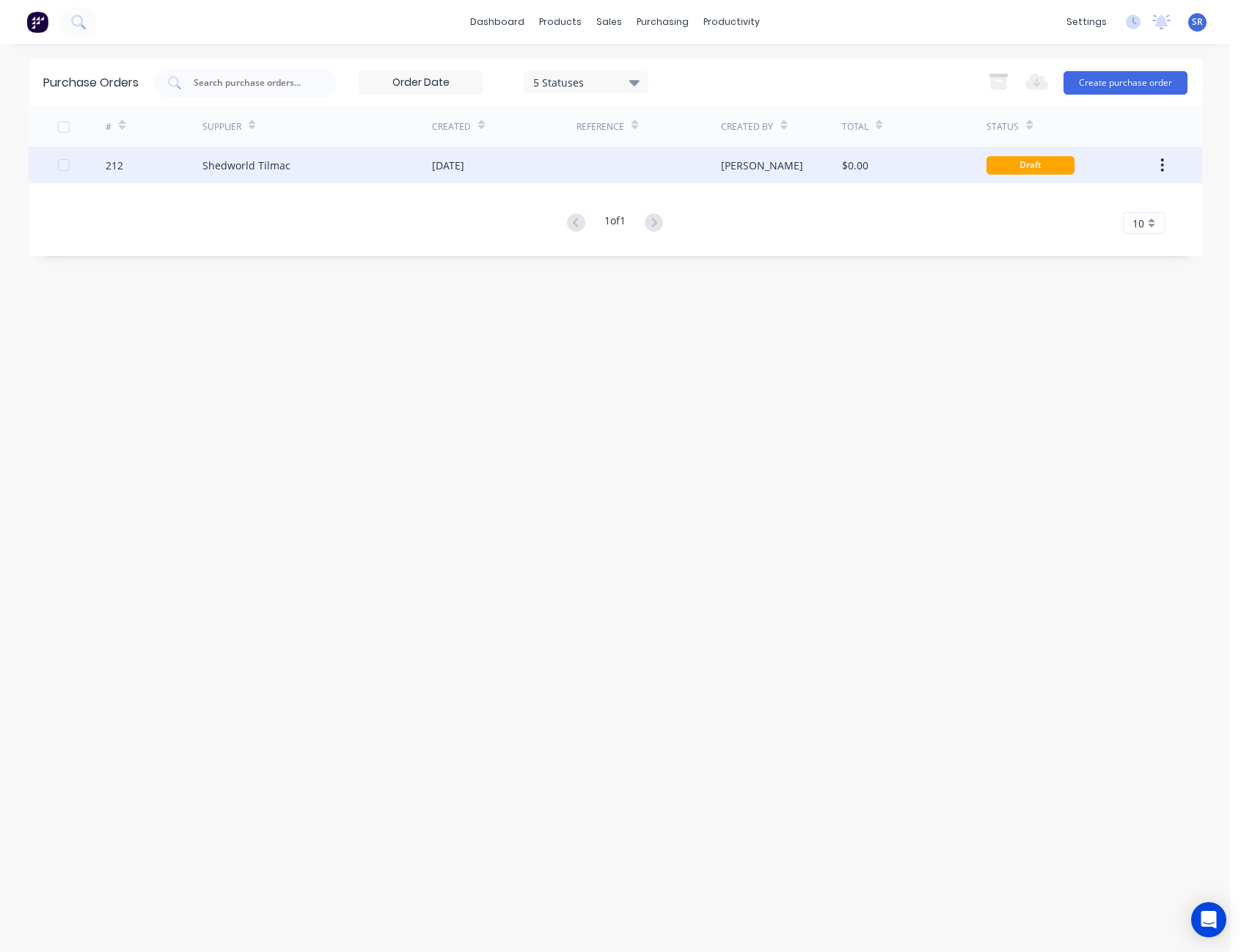
click at [791, 169] on div "[PERSON_NAME]" at bounding box center [781, 165] width 121 height 36
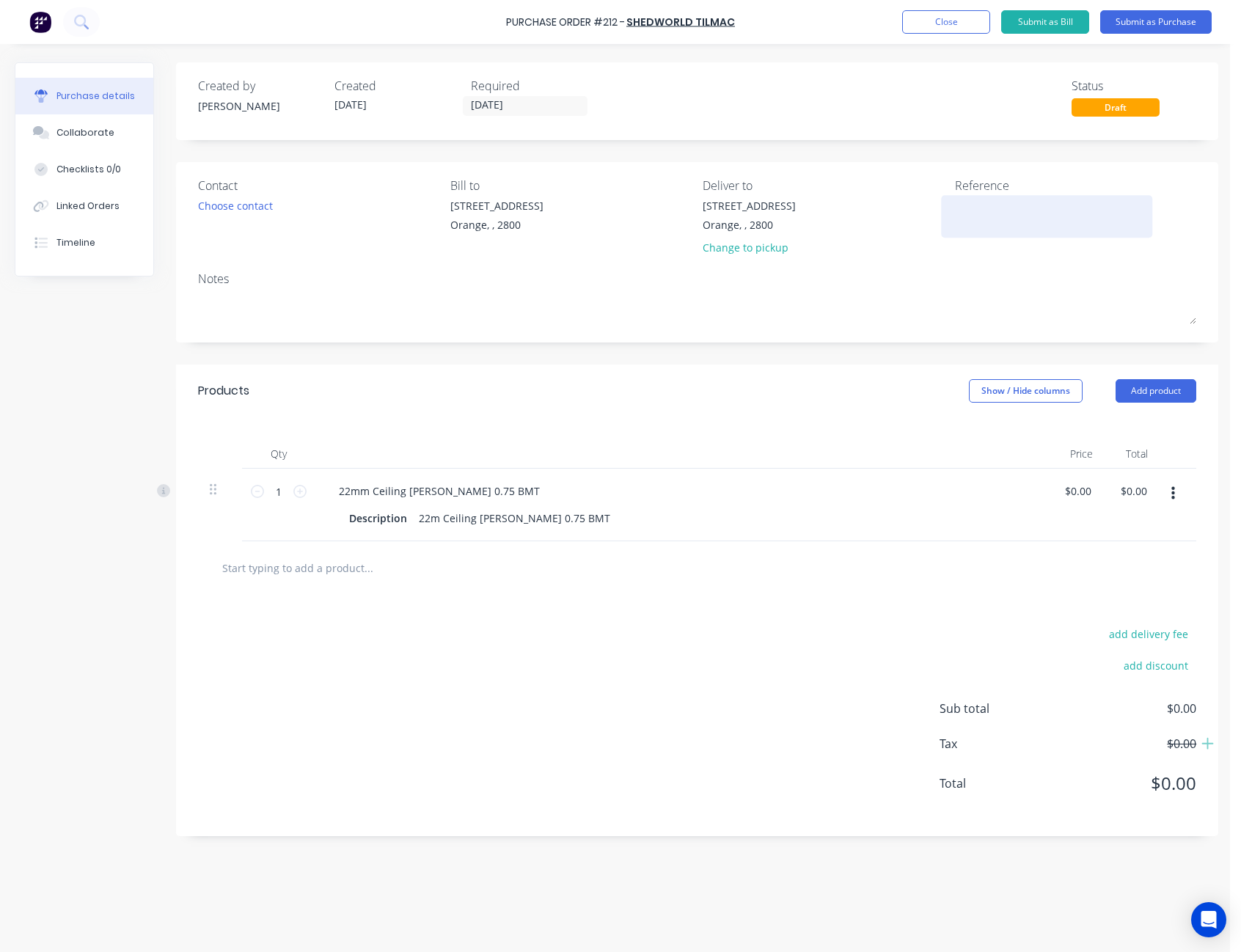
click at [965, 210] on textarea at bounding box center [1047, 214] width 184 height 33
type textarea "[PERSON_NAME] - M50"
type textarea "x"
type textarea "[PERSON_NAME] - M505"
type textarea "x"
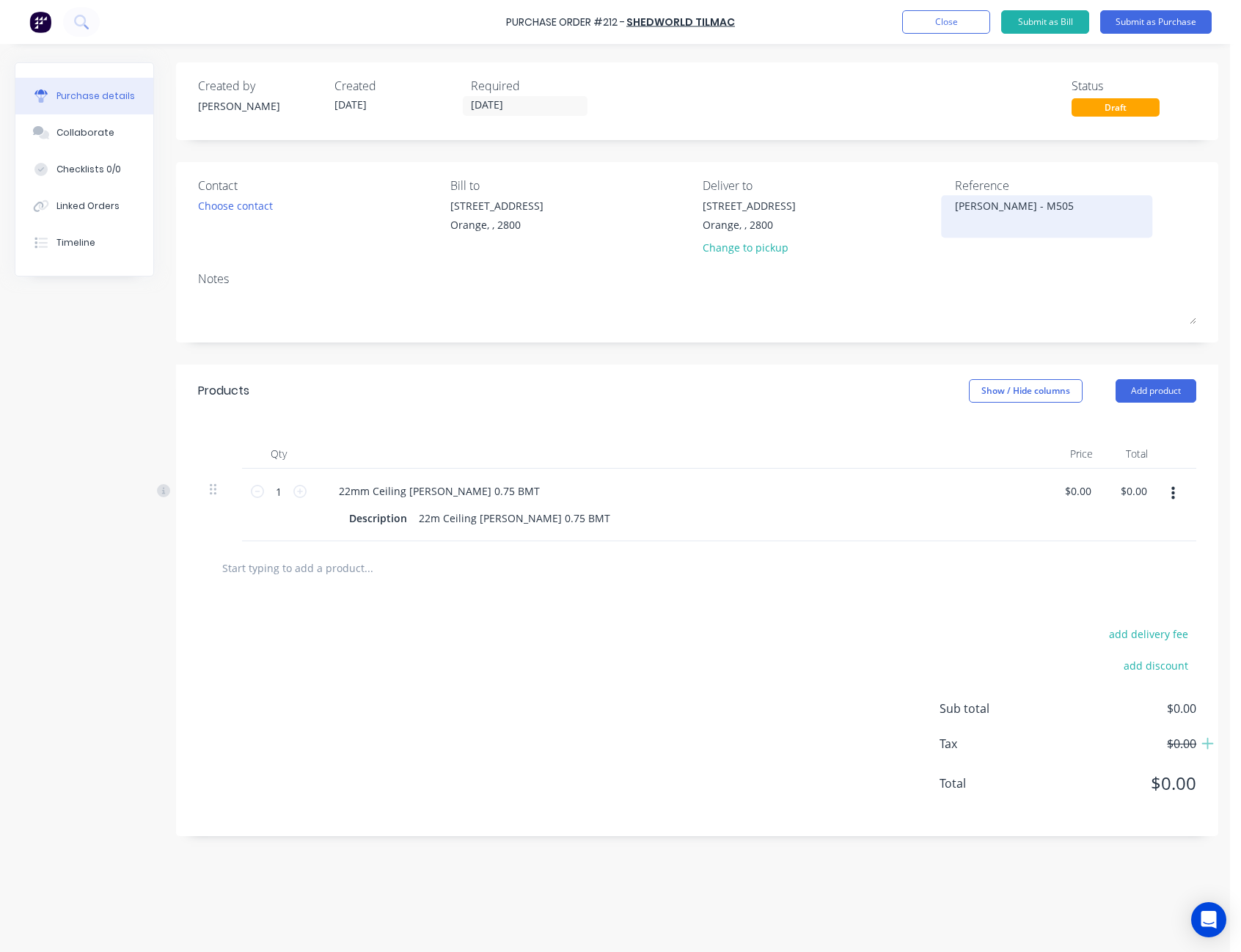
type textarea "[PERSON_NAME] - M5056"
type textarea "x"
type textarea "[PERSON_NAME] - M50562"
type textarea "x"
type textarea "[PERSON_NAME] - M50562"
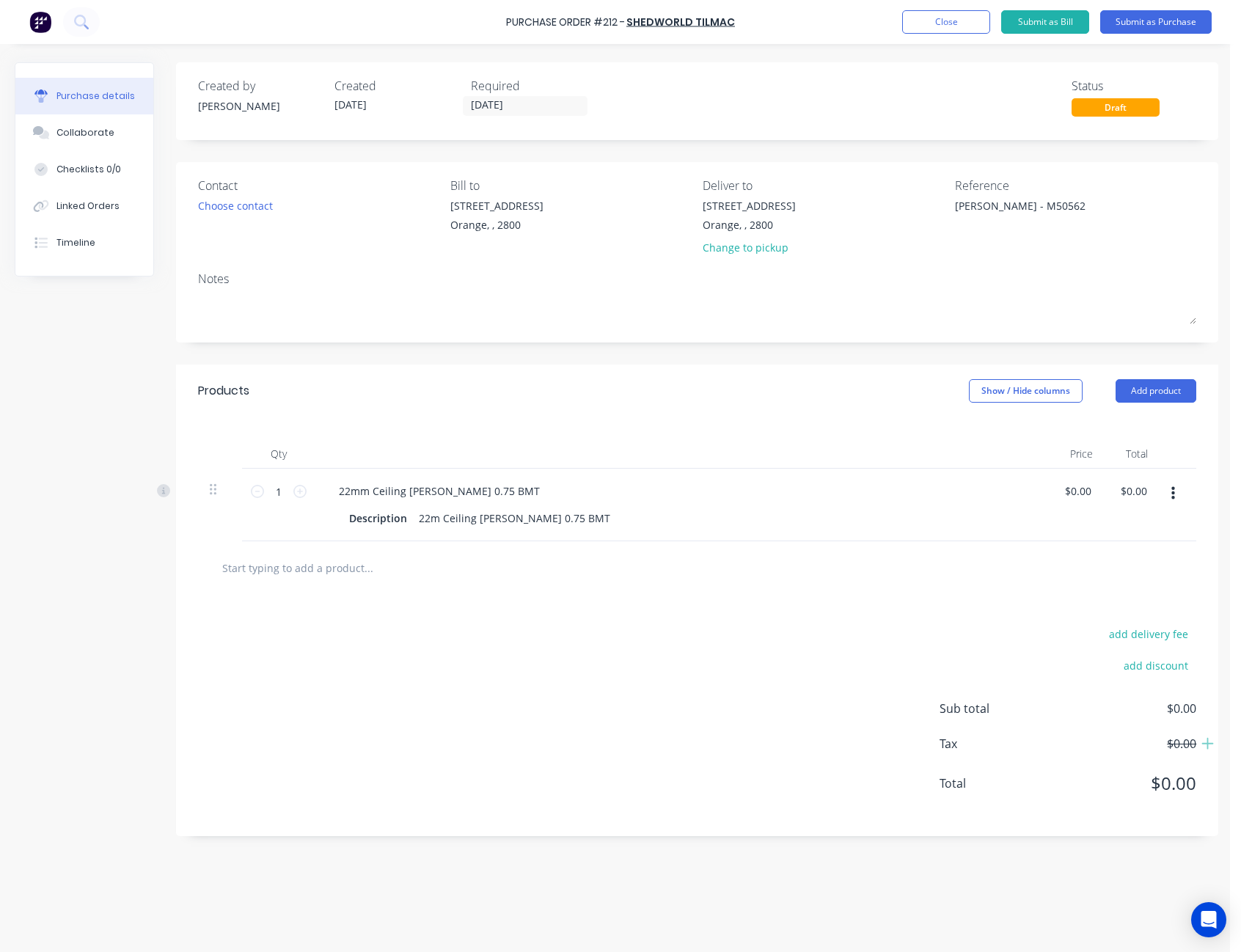
click at [992, 87] on div "Created by [PERSON_NAME] Created [DATE] Required [DATE] Status Draft" at bounding box center [696, 97] width 998 height 40
click at [1167, 23] on button "Submit as Purchase" at bounding box center [1156, 22] width 112 height 24
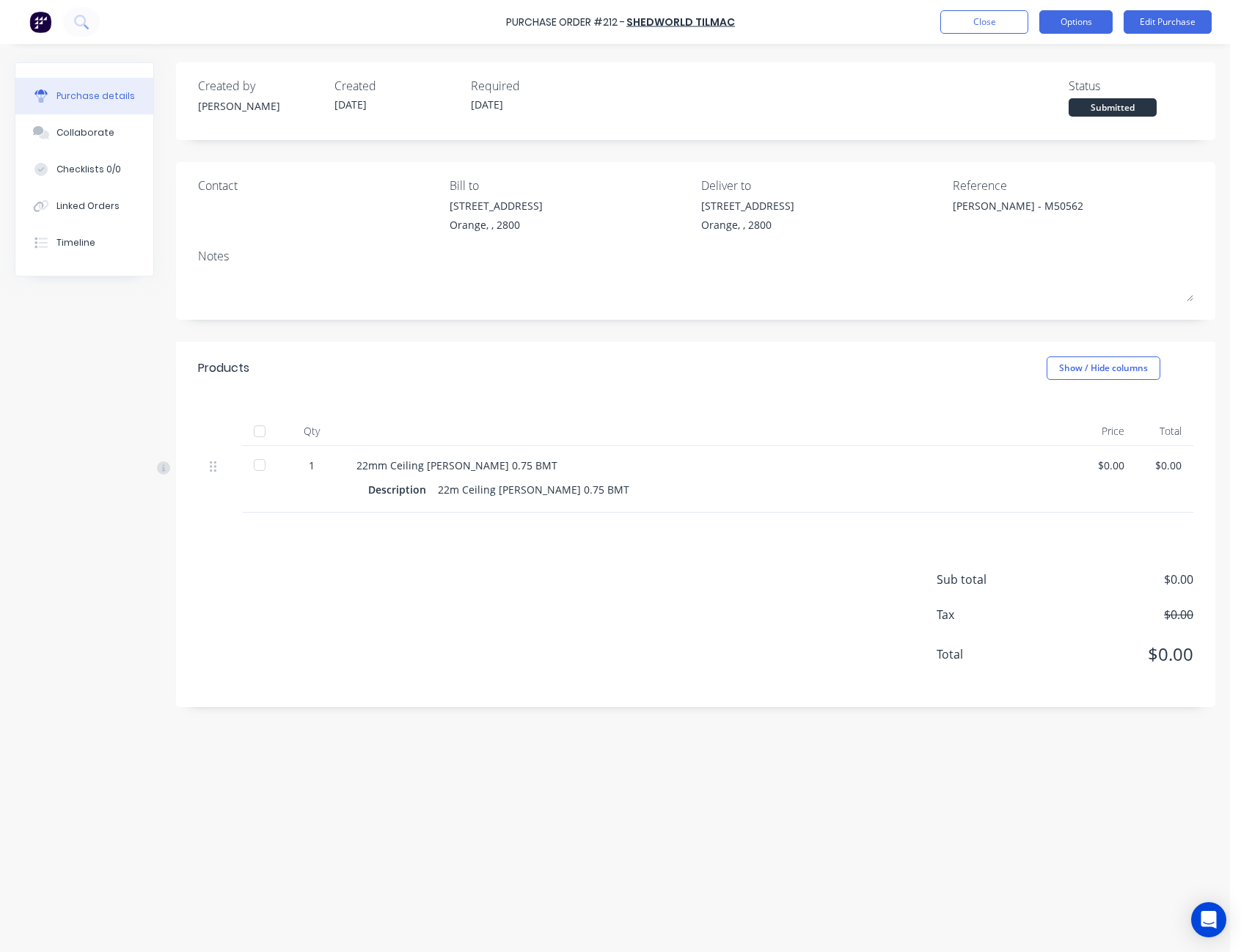
click at [1062, 21] on button "Options" at bounding box center [1076, 22] width 74 height 24
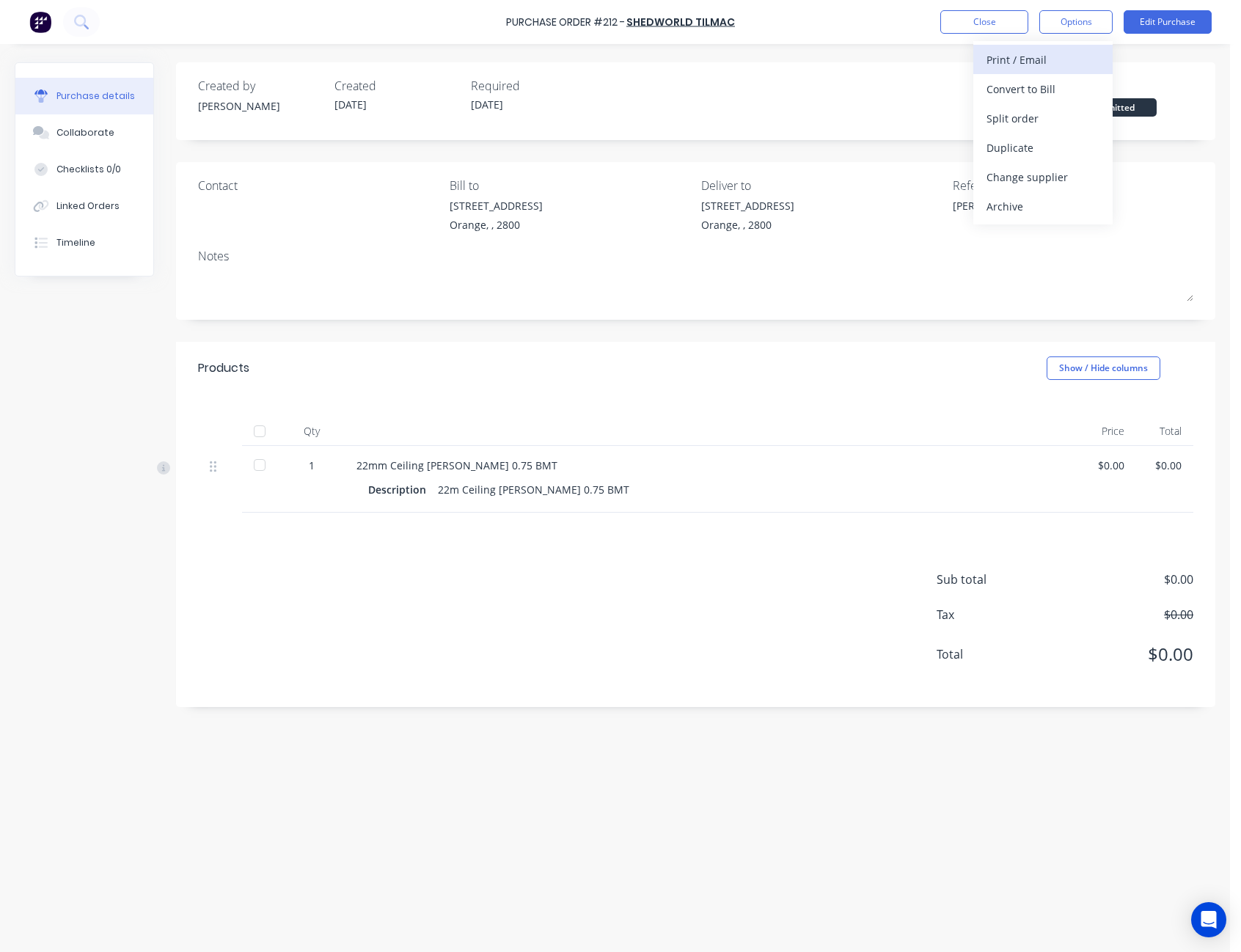
click at [1064, 55] on div "Print / Email" at bounding box center [1042, 59] width 113 height 21
click at [1051, 112] on div "Without pricing" at bounding box center [1042, 118] width 113 height 21
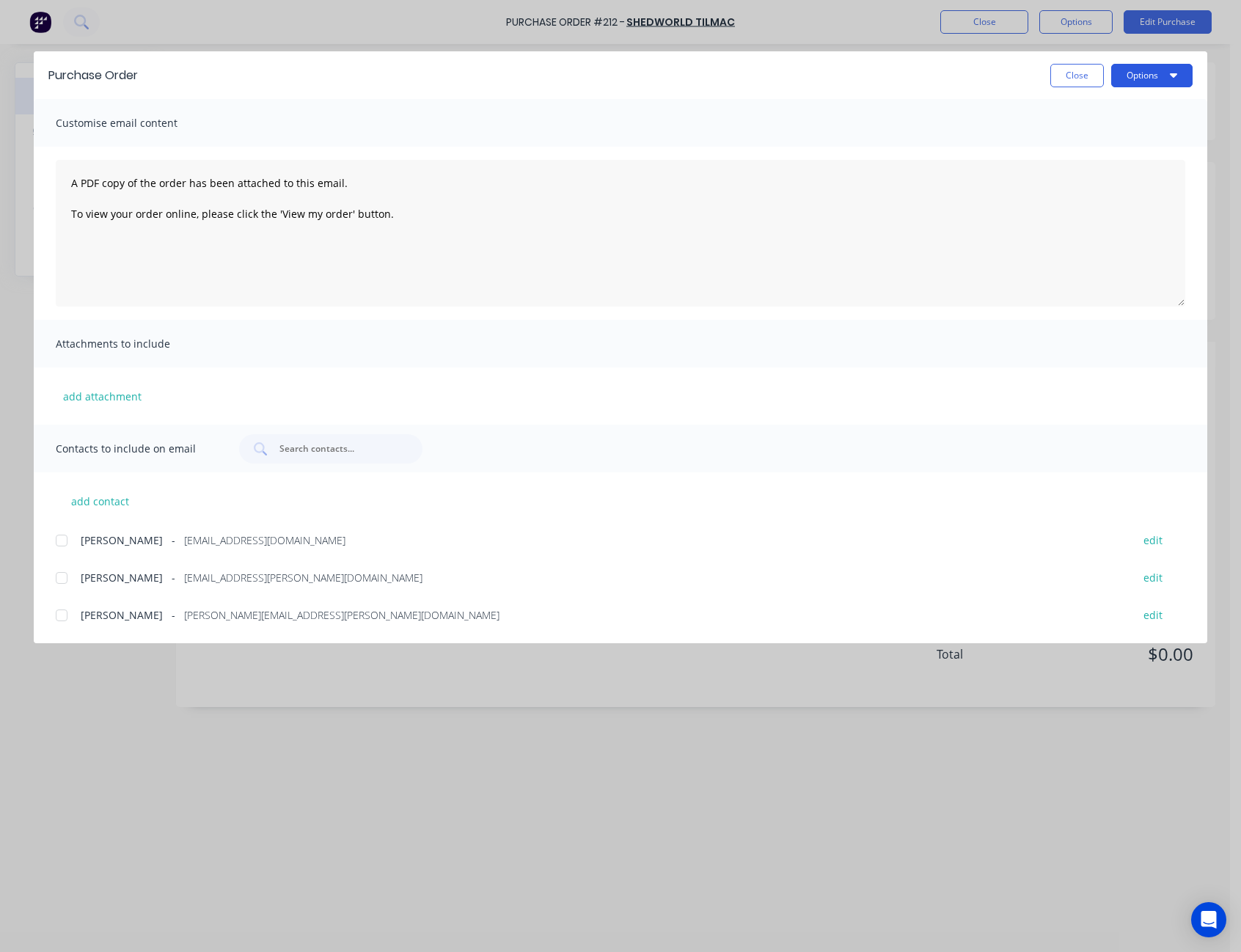
click at [1138, 76] on button "Options" at bounding box center [1152, 76] width 82 height 24
click at [1130, 129] on button "Print" at bounding box center [1123, 142] width 139 height 29
click at [1073, 74] on button "Close" at bounding box center [1077, 76] width 54 height 24
type textarea "x"
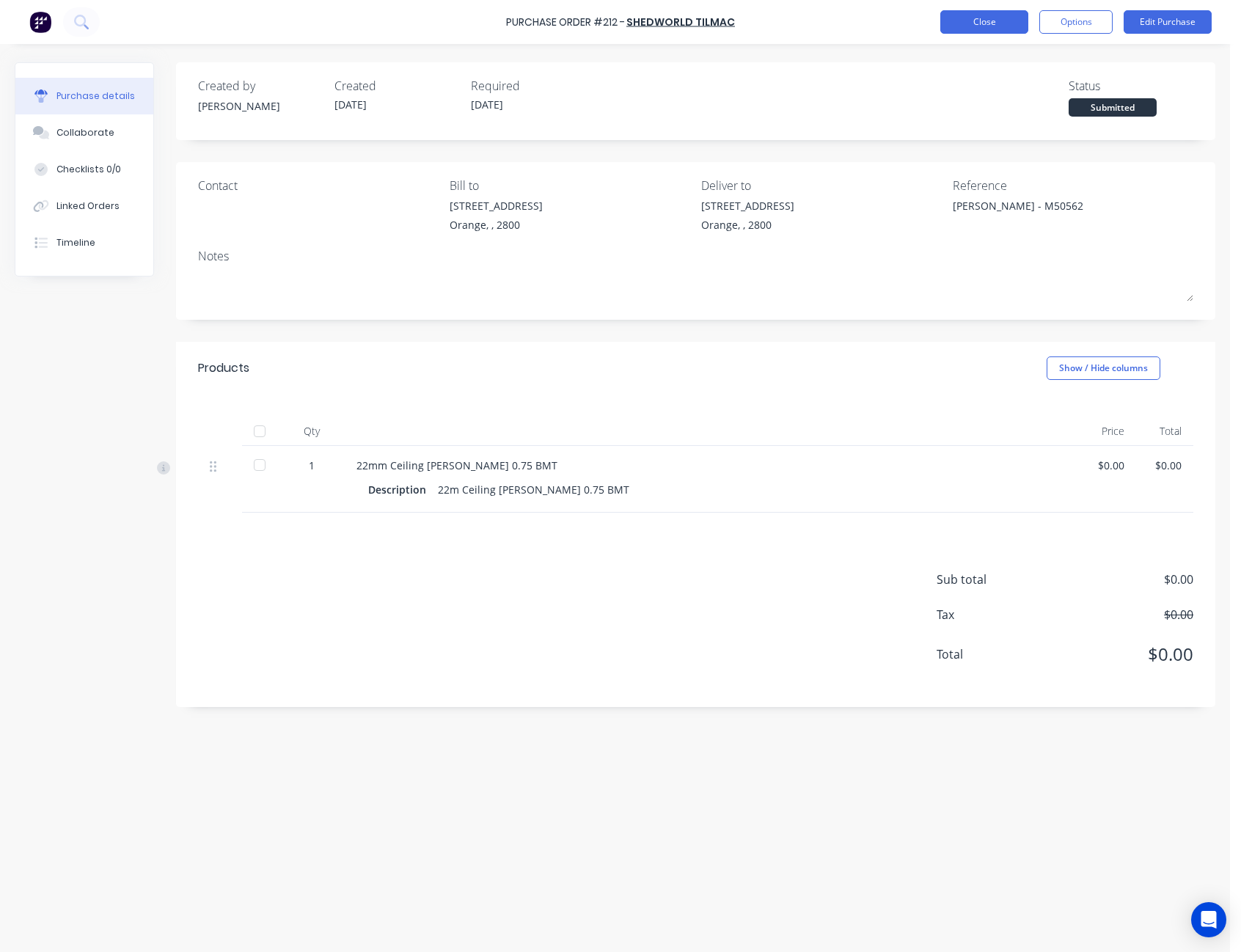
click at [1005, 24] on button "Close" at bounding box center [984, 22] width 88 height 24
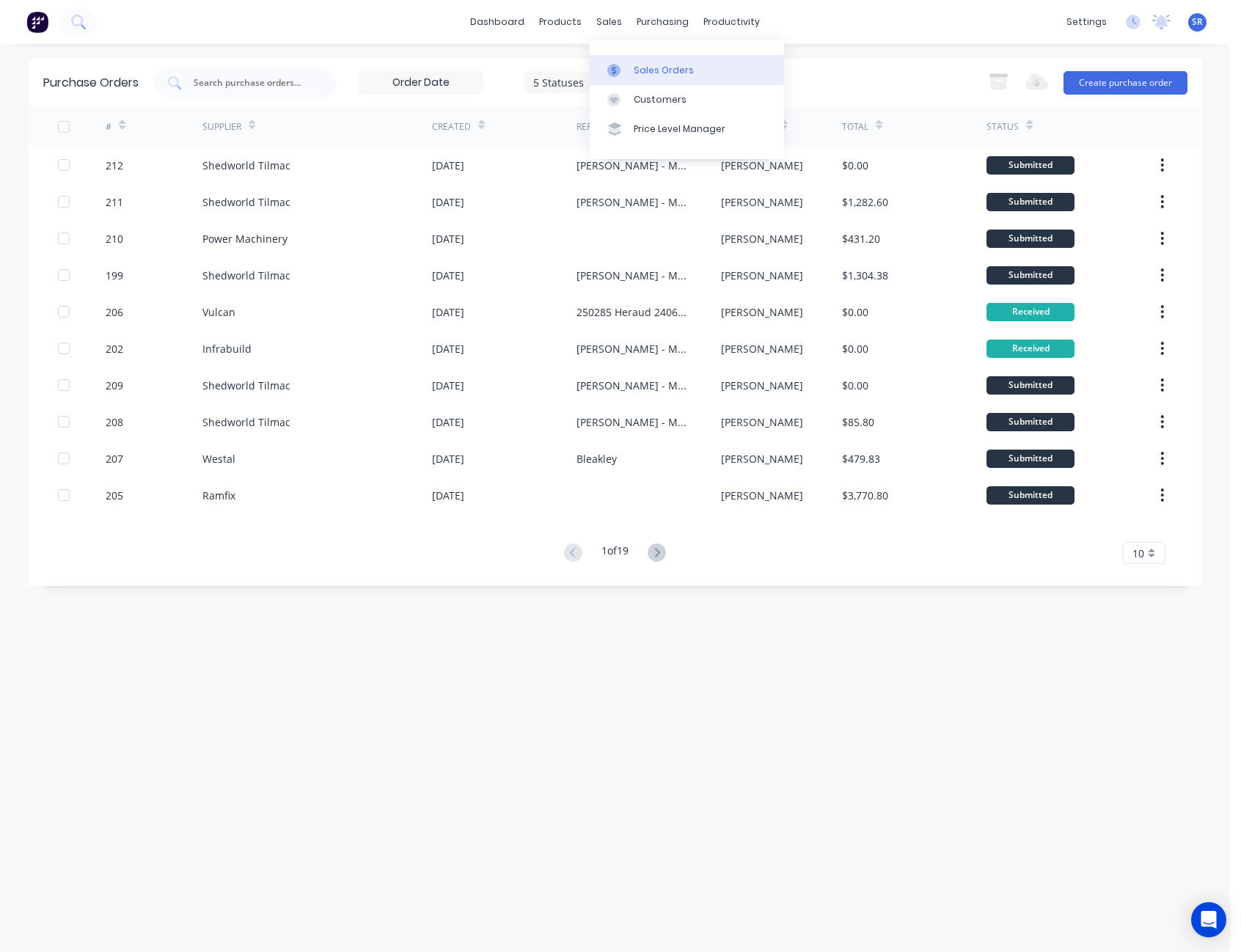
click at [640, 75] on div "Sales Orders" at bounding box center [664, 70] width 60 height 13
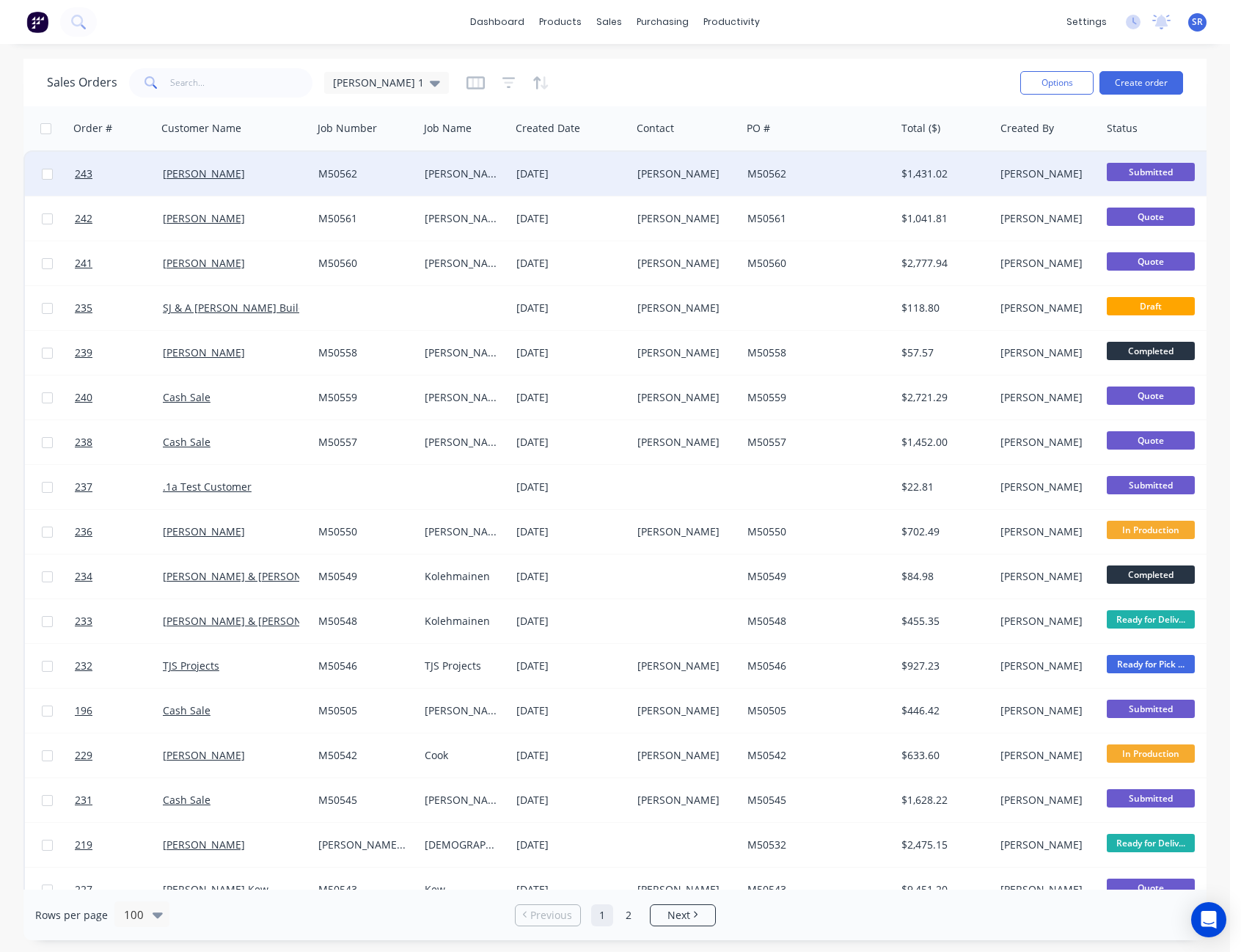
click at [665, 169] on div "[PERSON_NAME]" at bounding box center [684, 173] width 93 height 15
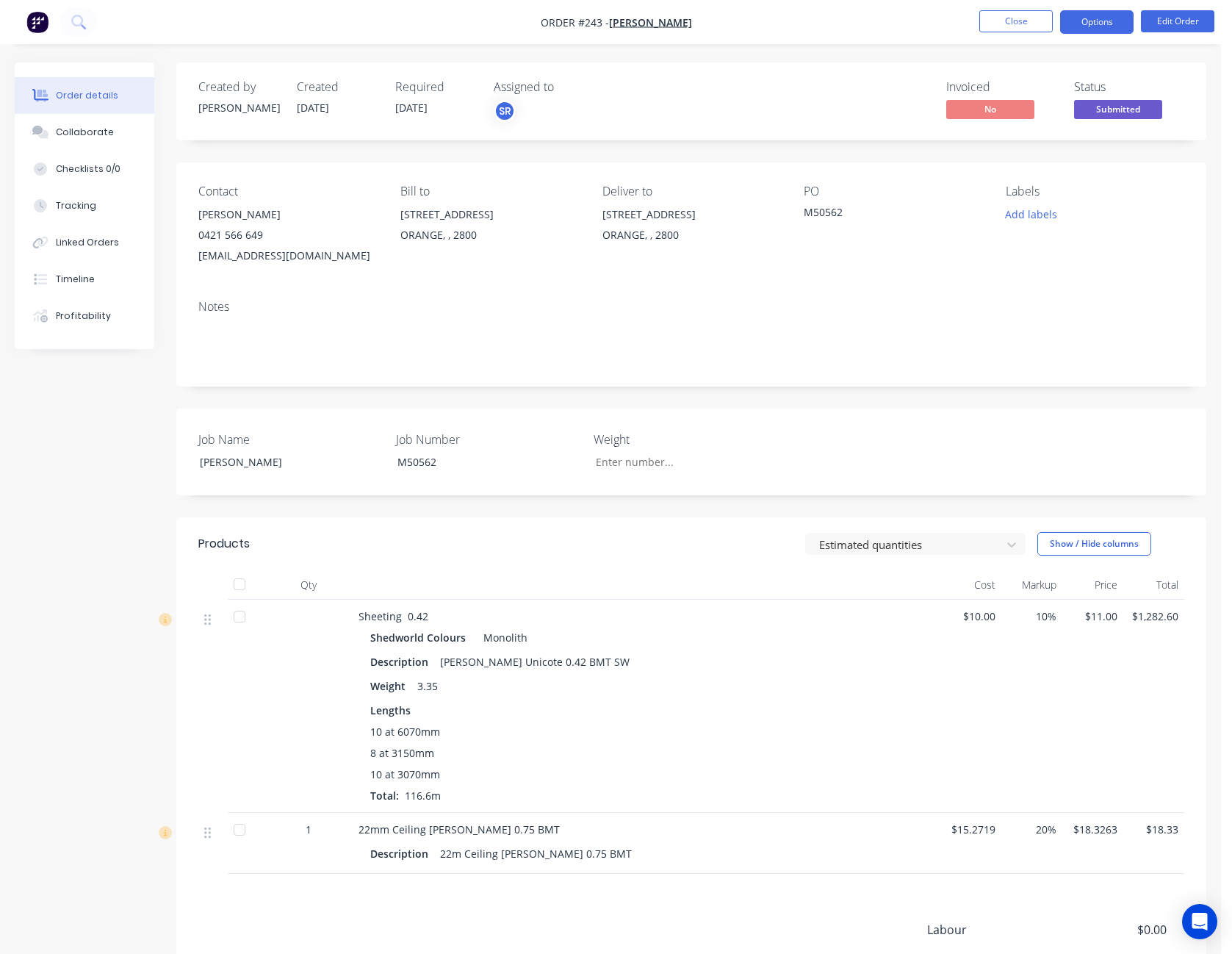
click at [1084, 24] on button "Options" at bounding box center [1096, 22] width 74 height 24
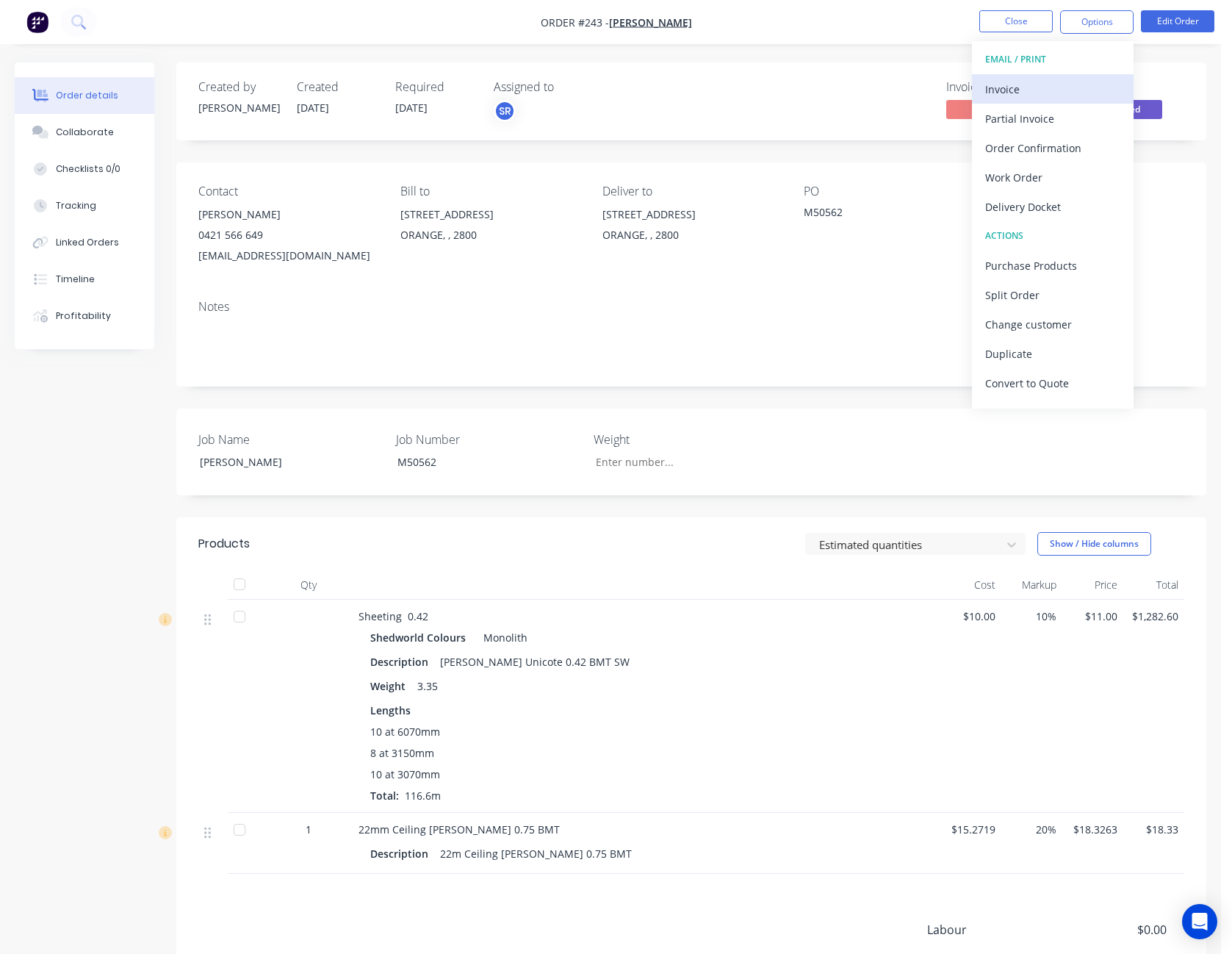
click at [1076, 75] on button "Invoice" at bounding box center [1053, 89] width 162 height 29
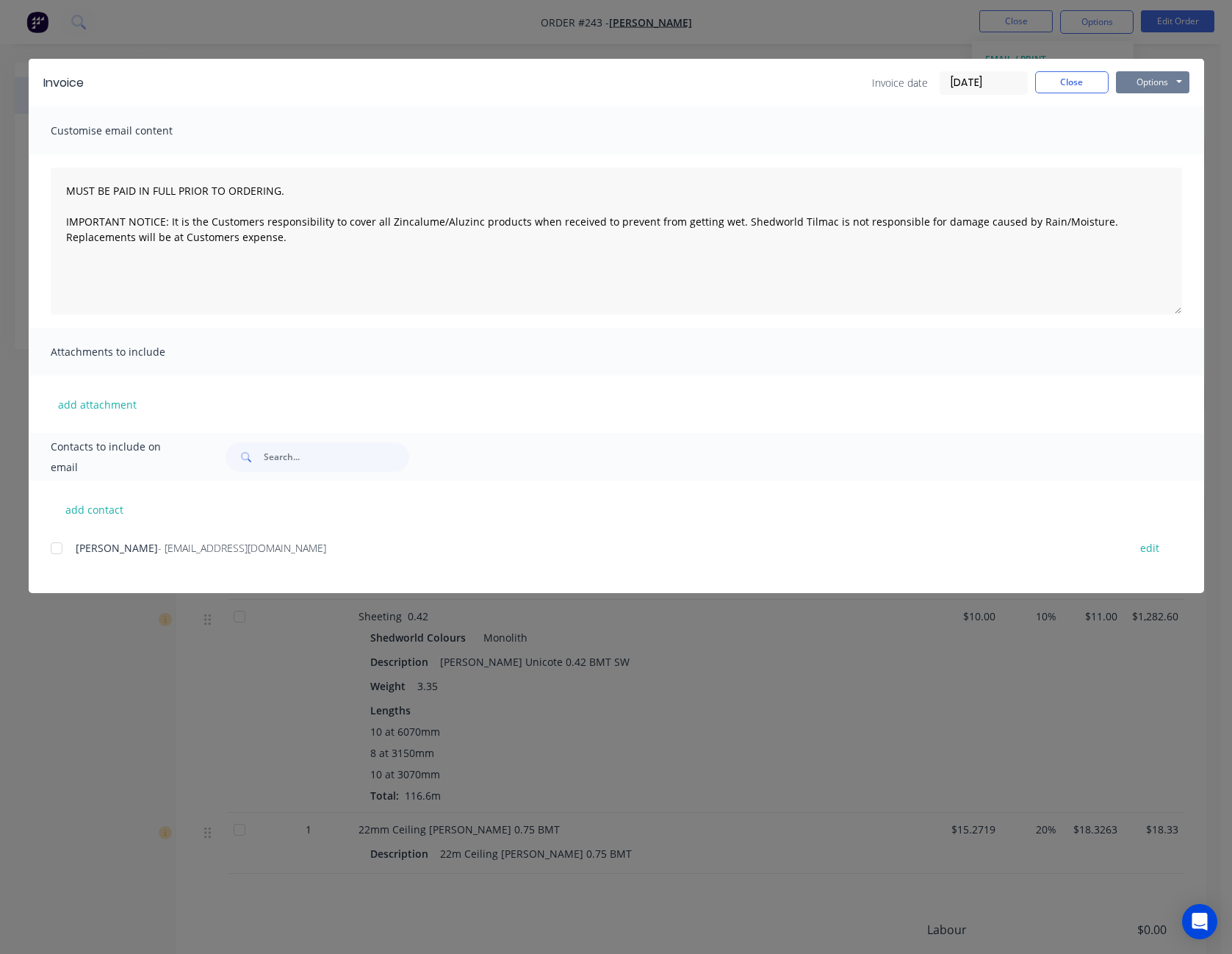
click at [1168, 81] on button "Options" at bounding box center [1153, 82] width 74 height 22
click at [1157, 131] on button "Print" at bounding box center [1163, 132] width 94 height 25
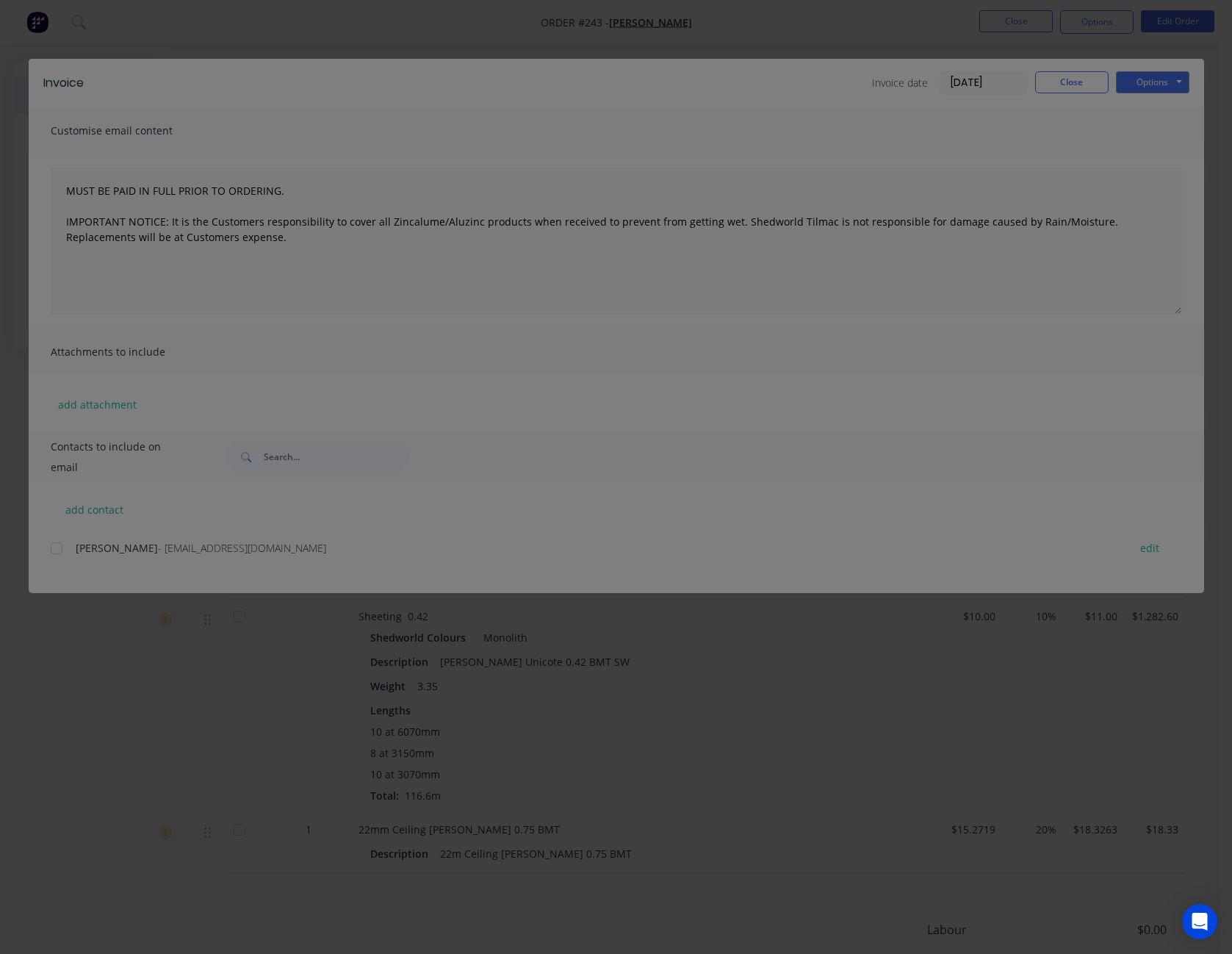
type textarea "MUST BE PAID IN FULL PRIOR TO ORDERING. IMPORTANT NOTICE: It is the Customers r…"
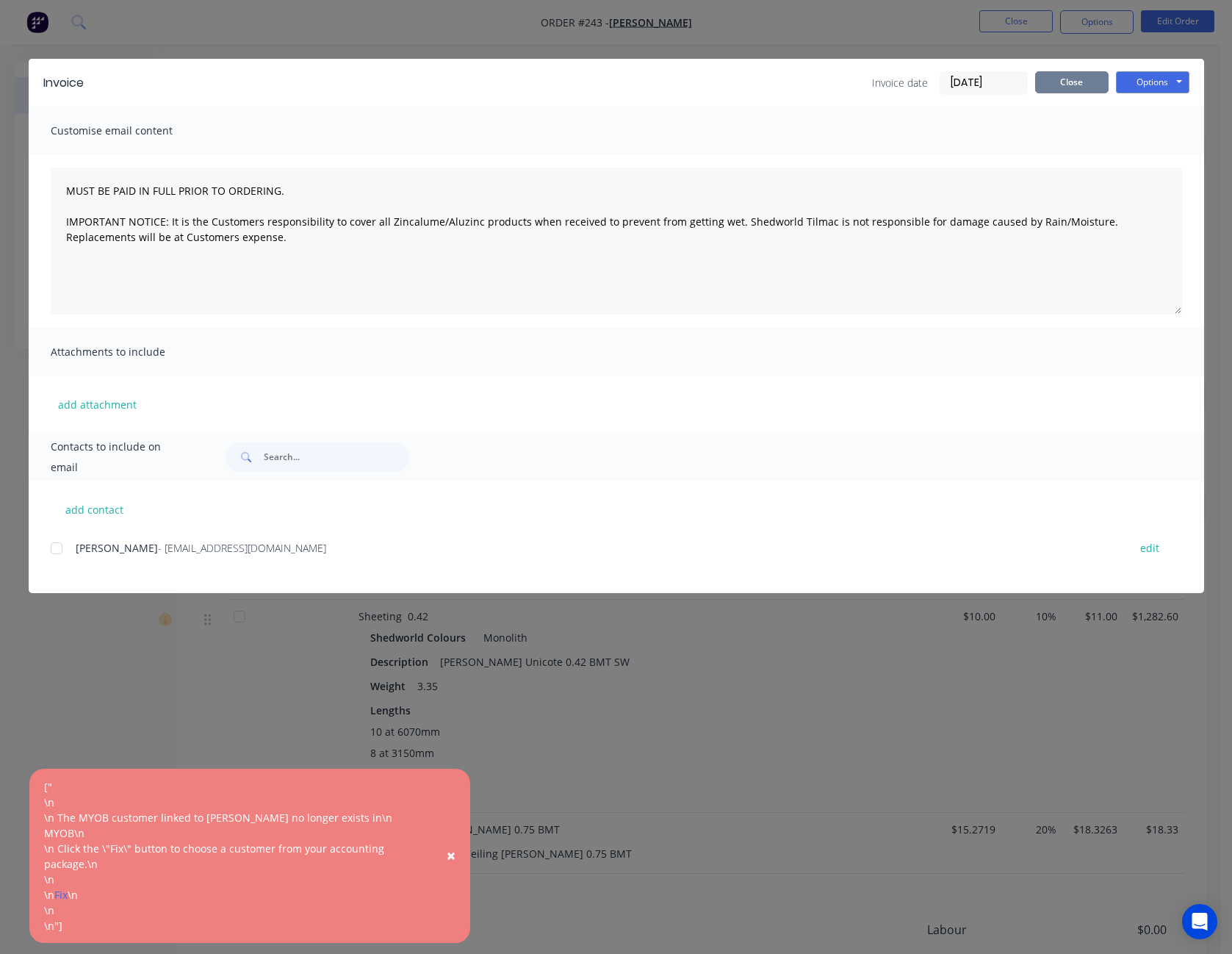
click at [1076, 78] on button "Close" at bounding box center [1072, 82] width 74 height 22
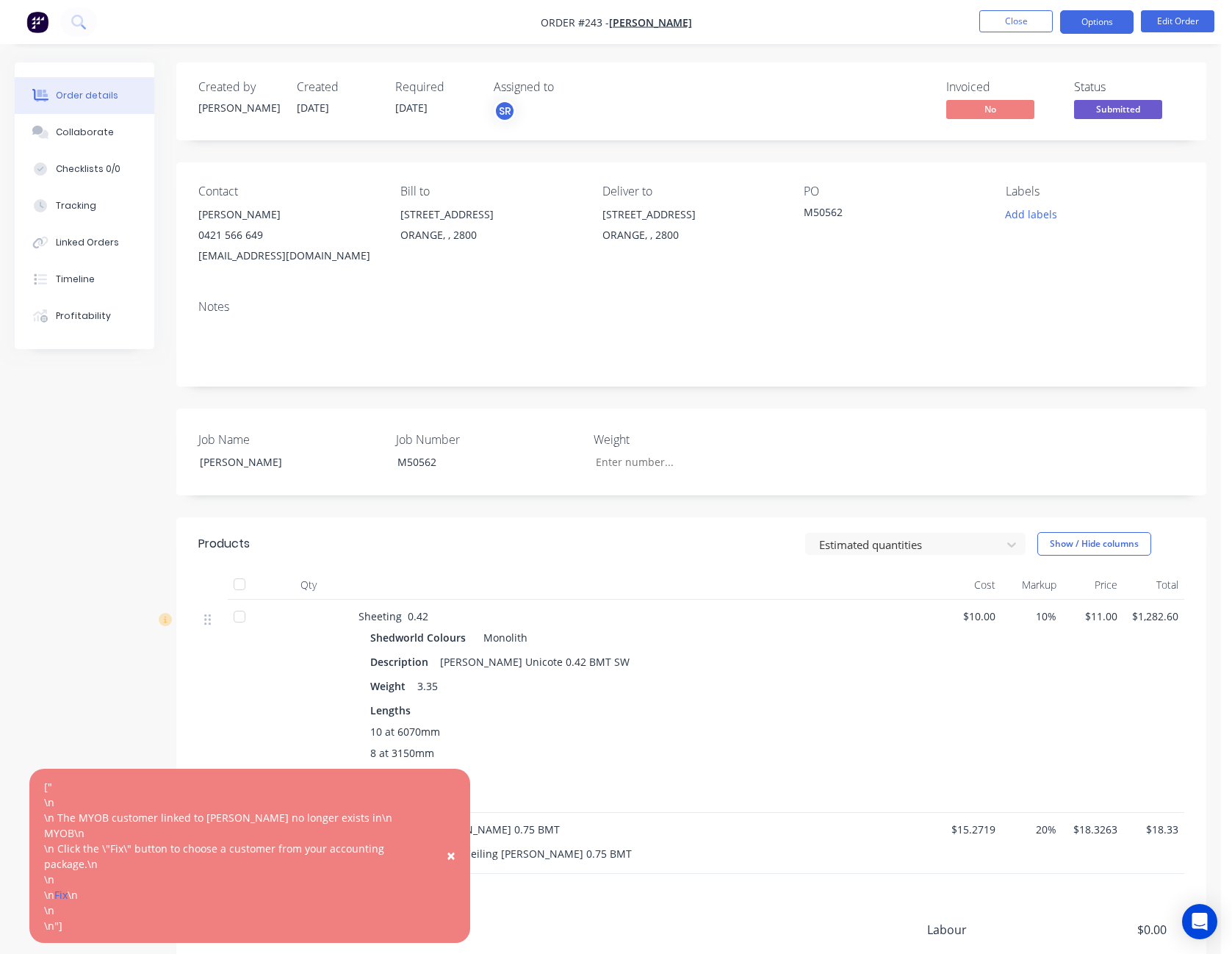
click at [1115, 23] on button "Options" at bounding box center [1096, 22] width 74 height 24
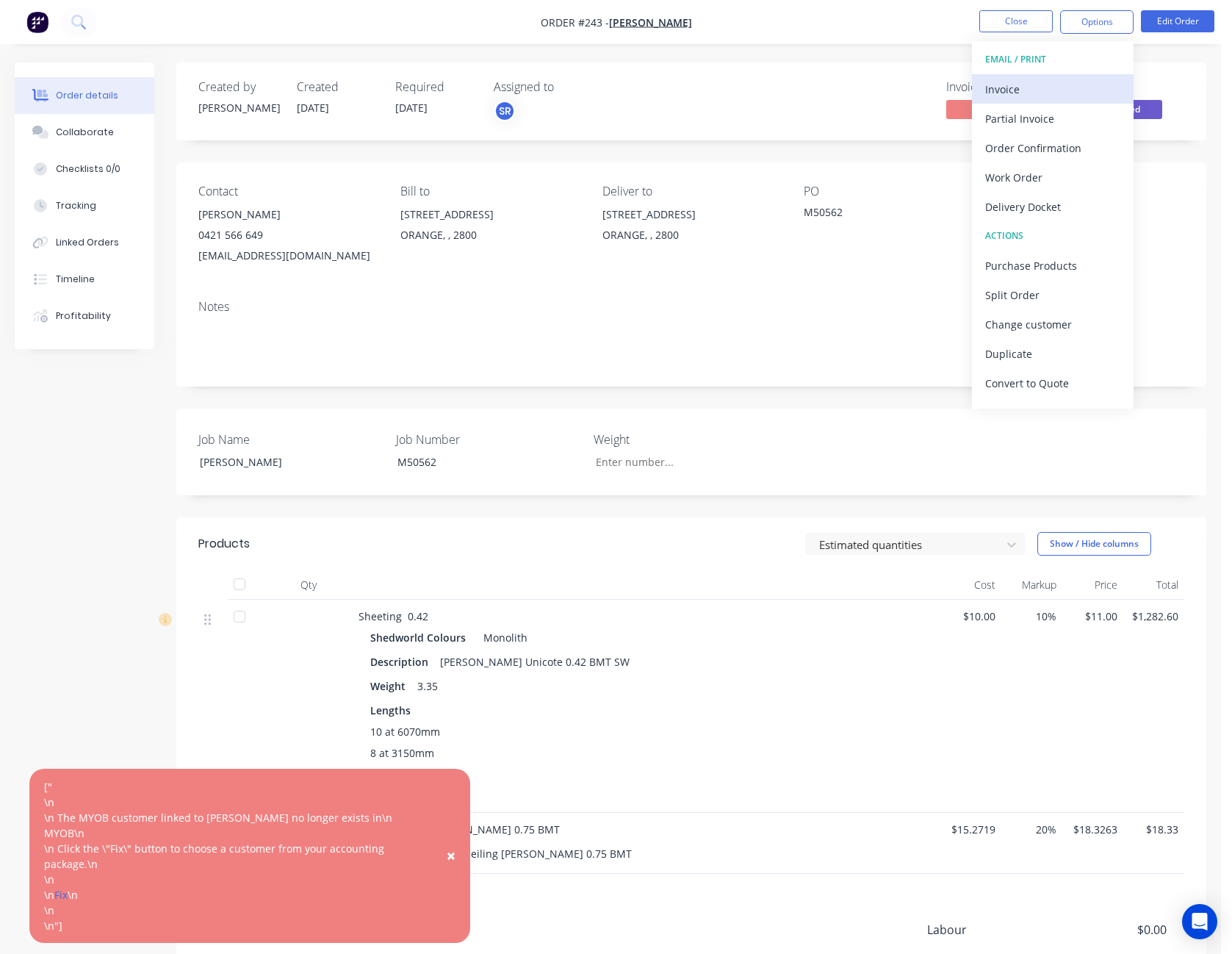
click at [1088, 83] on div "Invoice" at bounding box center [1053, 89] width 136 height 21
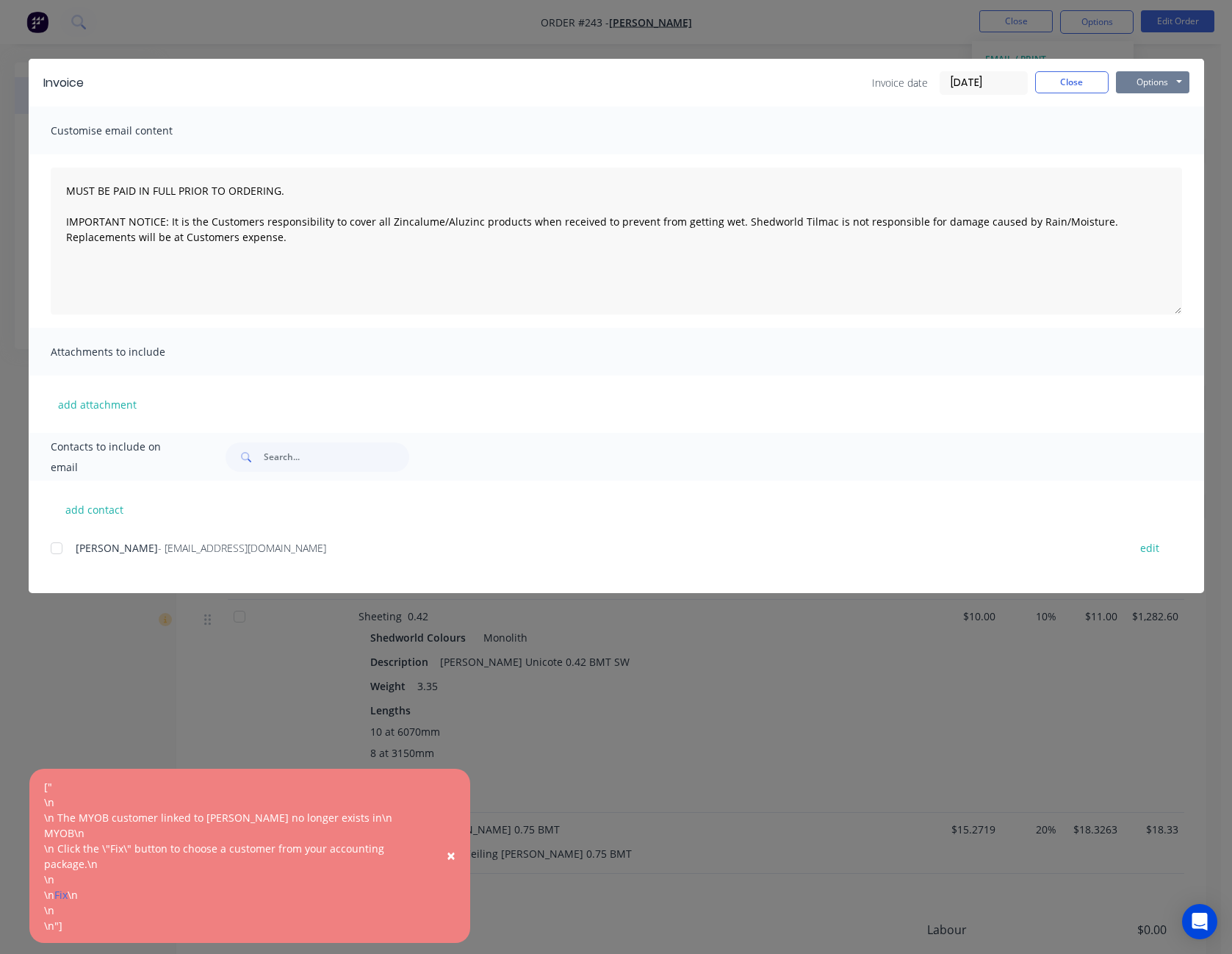
click at [1166, 78] on button "Options" at bounding box center [1153, 82] width 74 height 22
click at [1158, 95] on div "Invoice Invoice date [DATE] Close Options Preview Print Email" at bounding box center [616, 82] width 1176 height 48
click at [1155, 75] on button "Options" at bounding box center [1153, 82] width 74 height 22
click at [1155, 112] on button "Preview" at bounding box center [1163, 108] width 94 height 25
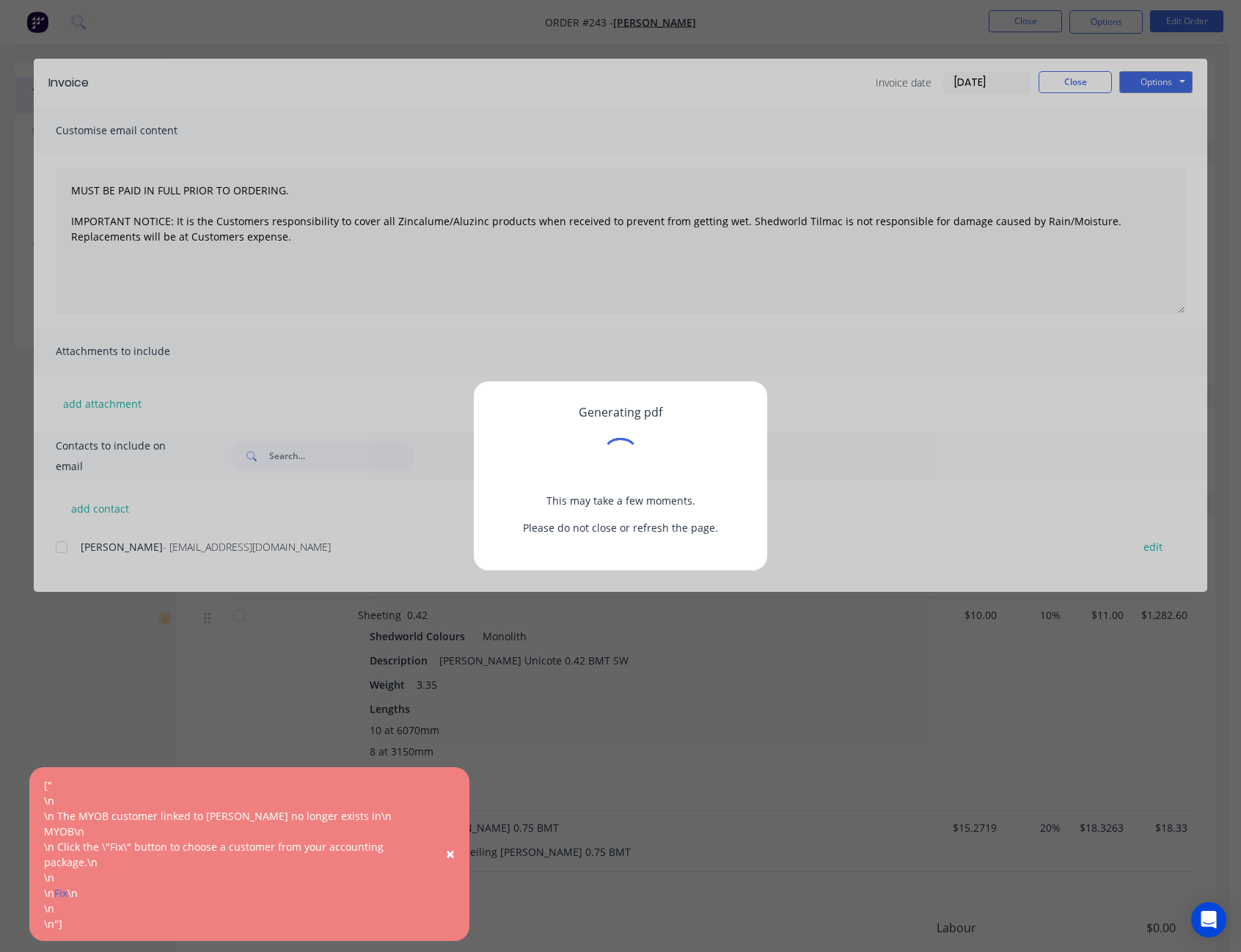
click at [450, 861] on span "×" at bounding box center [450, 854] width 9 height 21
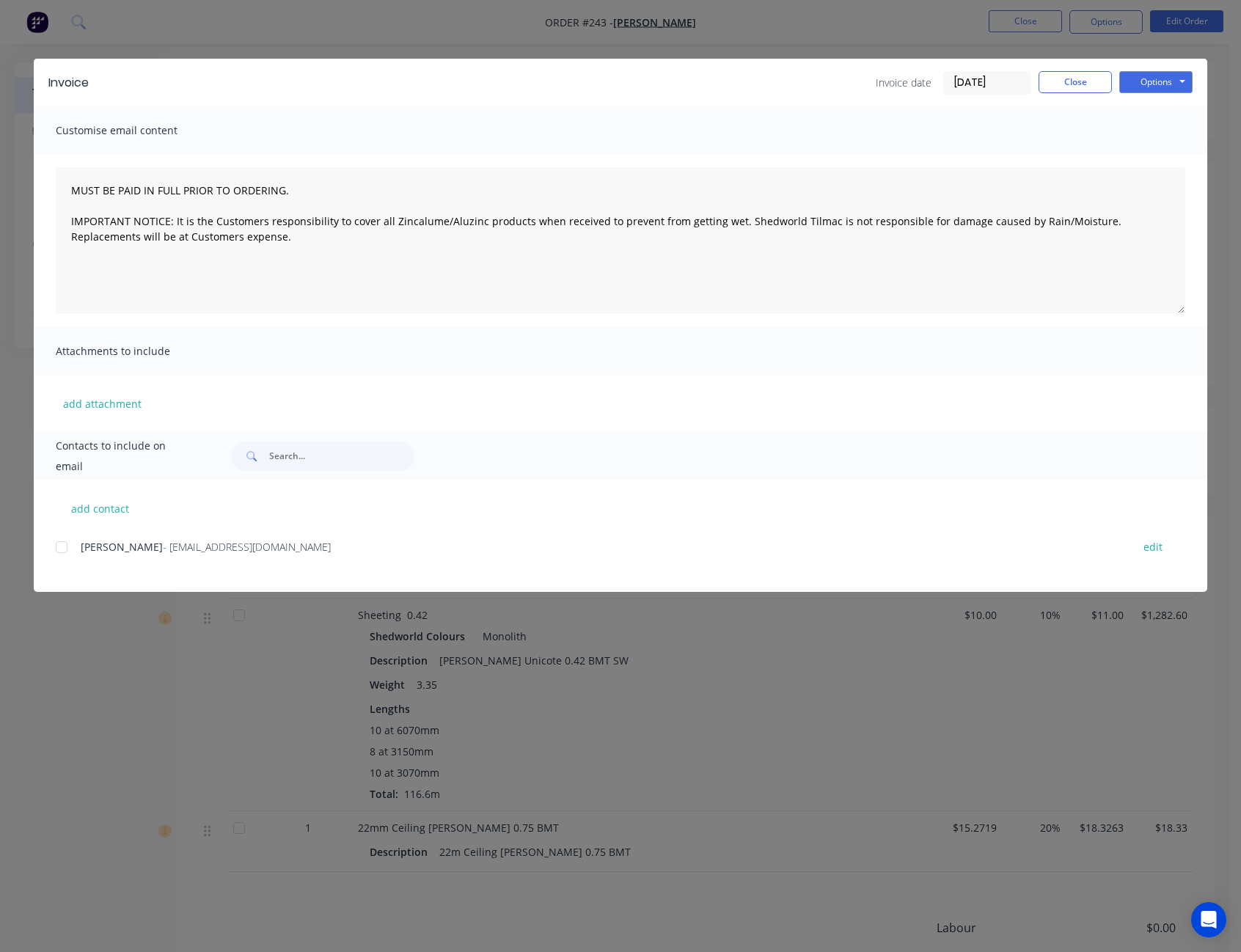
type textarea "MUST BE PAID IN FULL PRIOR TO ORDERING. IMPORTANT NOTICE: It is the Customers r…"
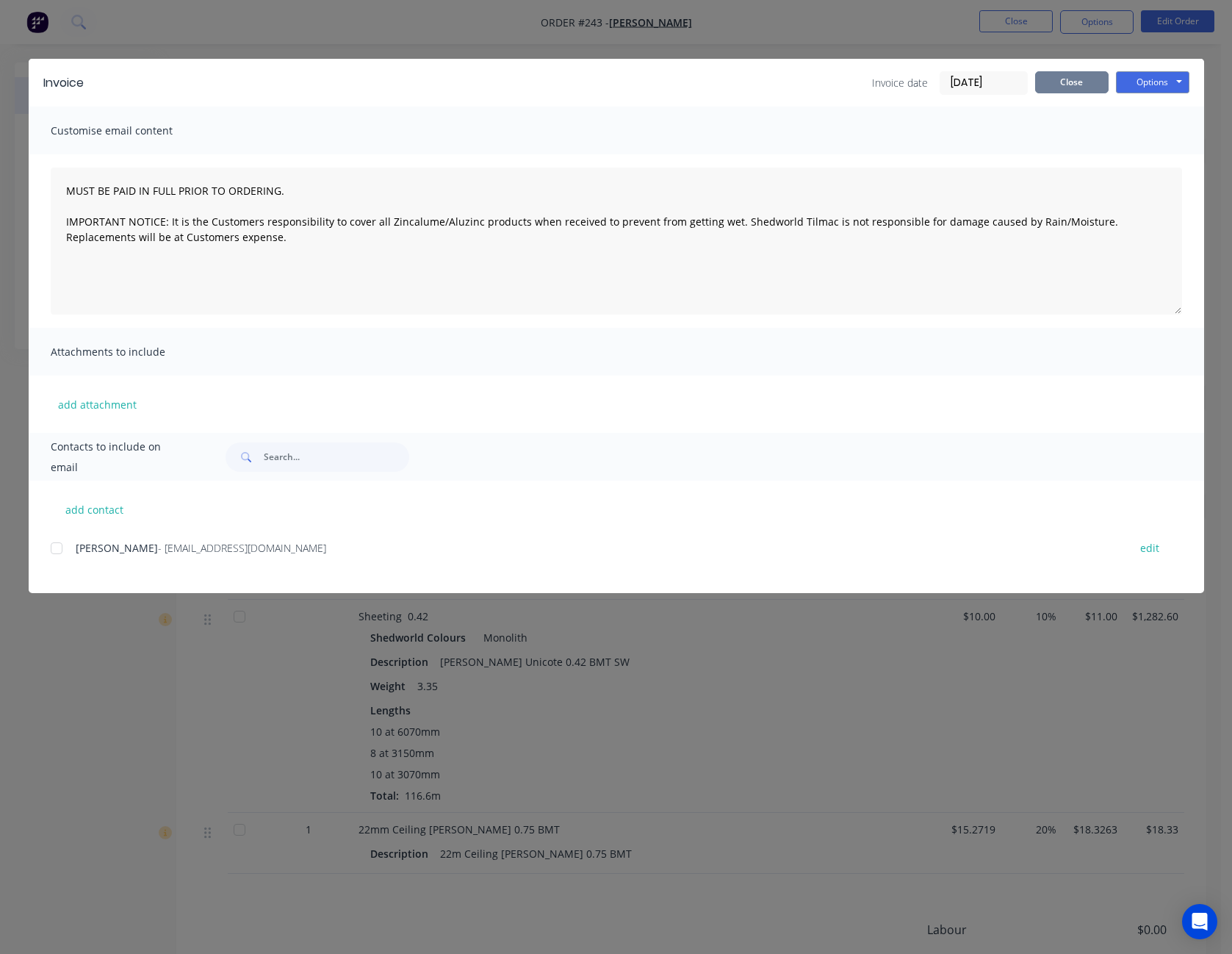
click at [1066, 81] on button "Close" at bounding box center [1072, 82] width 74 height 22
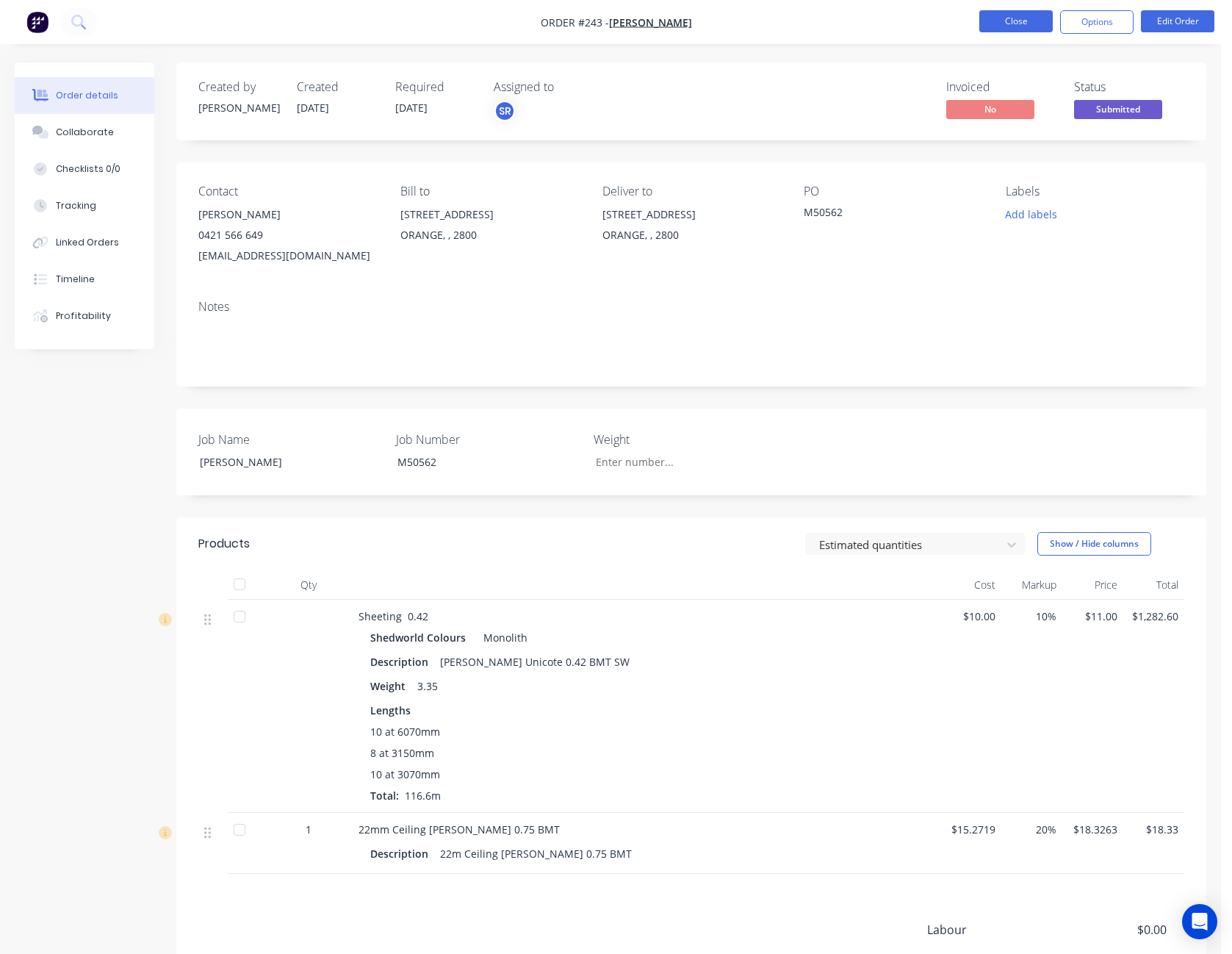
click at [1025, 28] on button "Close" at bounding box center [1016, 21] width 74 height 22
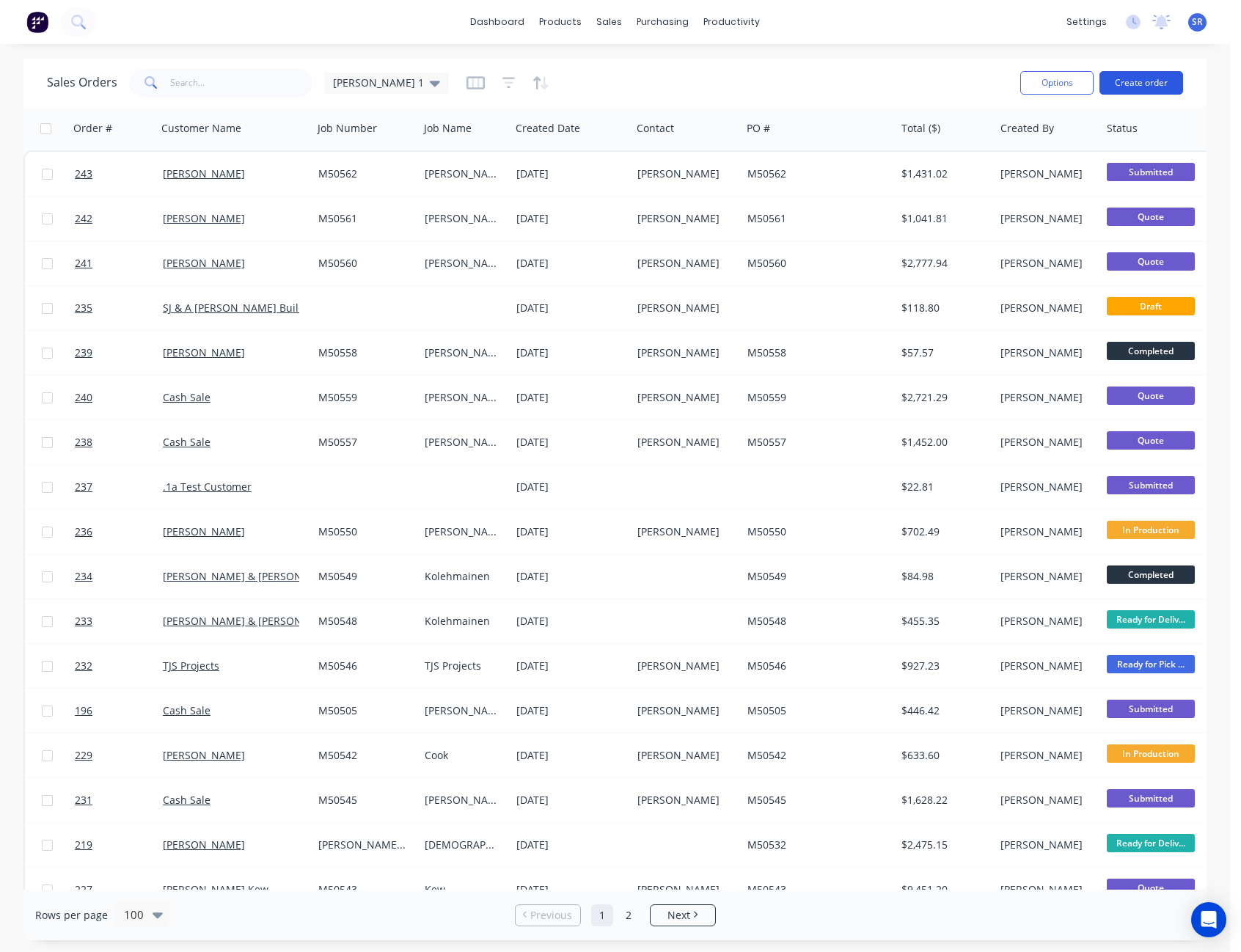
click at [1147, 84] on button "Create order" at bounding box center [1141, 83] width 84 height 24
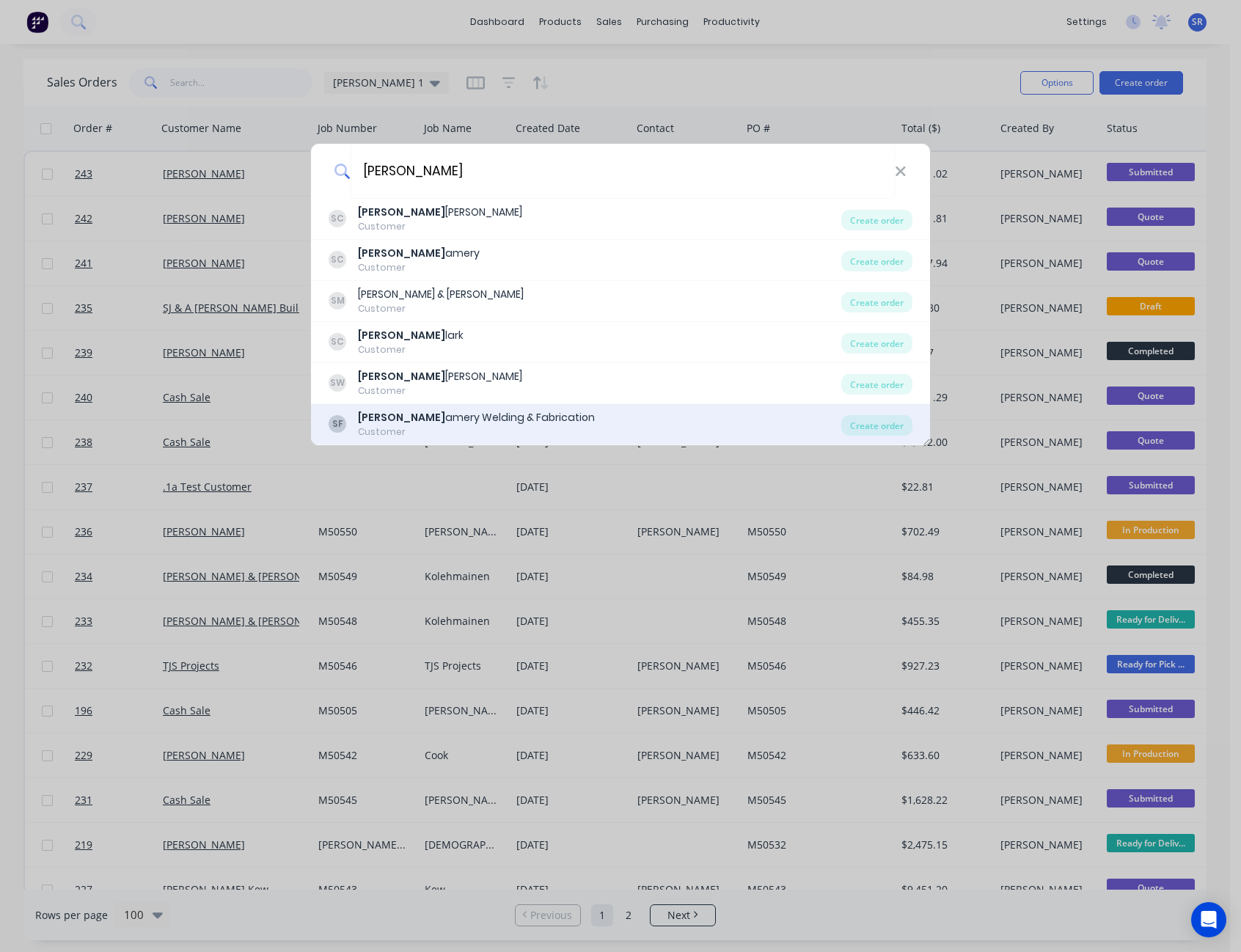
type input "[PERSON_NAME]"
click at [512, 431] on div "Customer" at bounding box center [476, 432] width 237 height 13
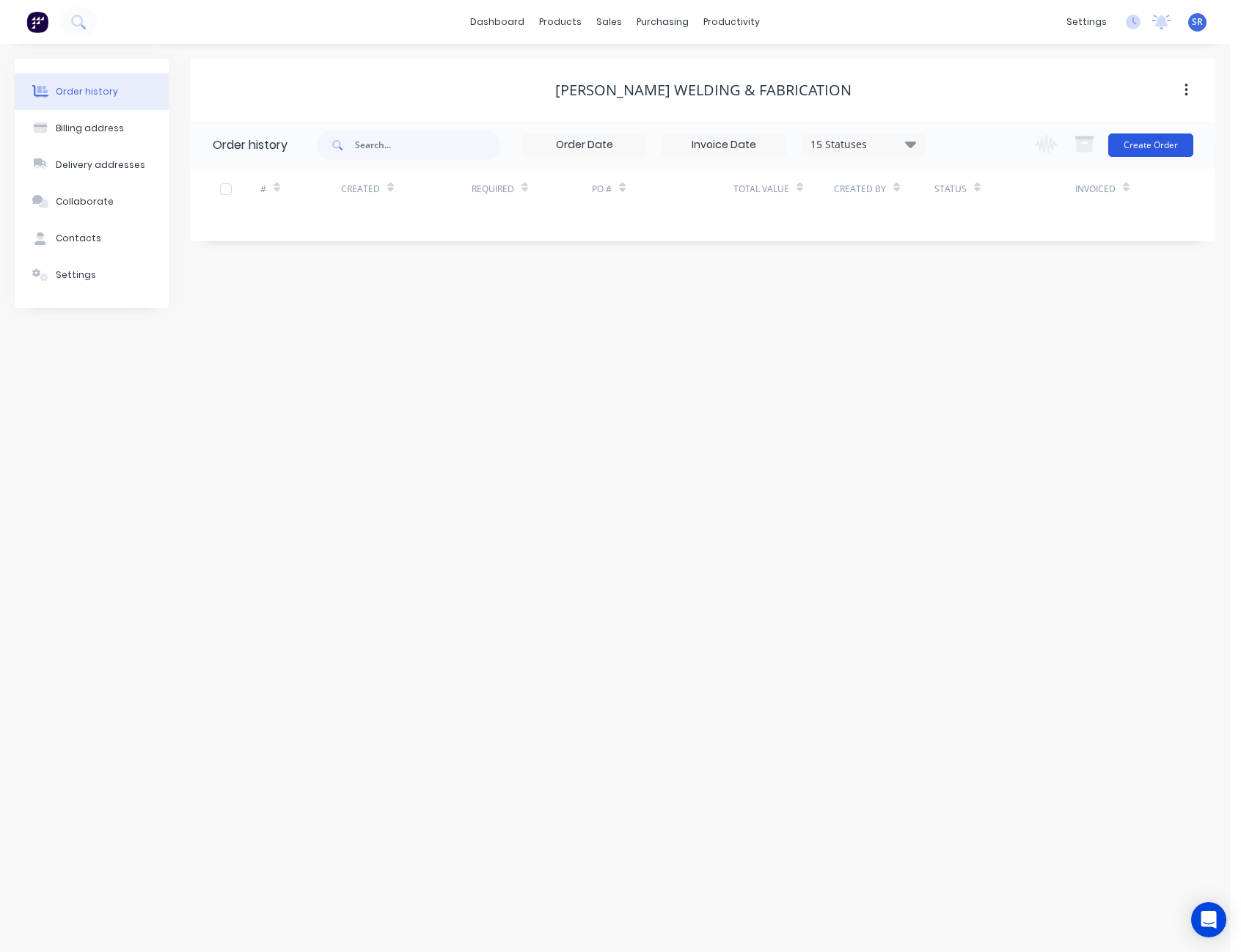
click at [1135, 145] on button "Create Order" at bounding box center [1151, 146] width 85 height 24
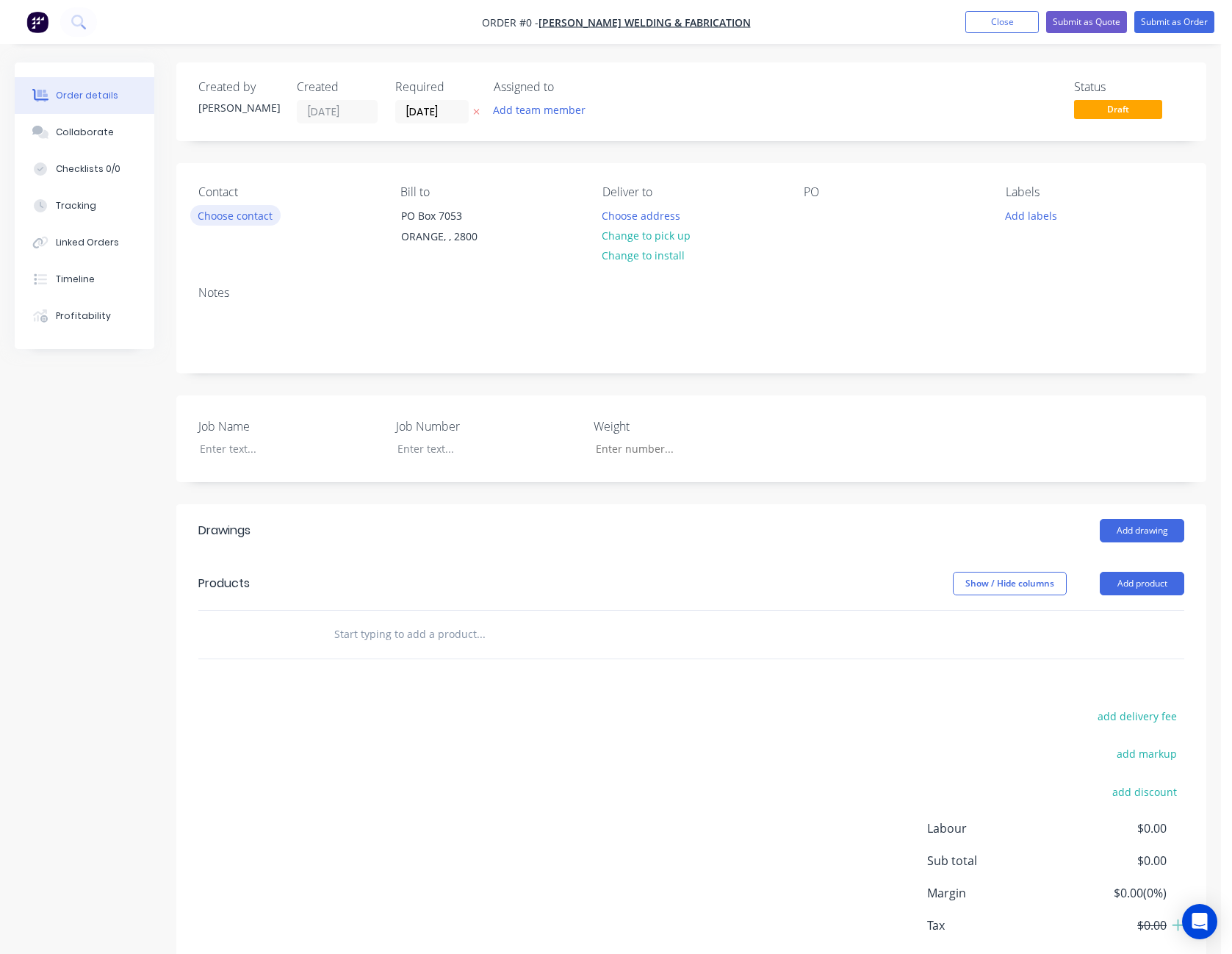
click at [253, 218] on button "Choose contact" at bounding box center [235, 215] width 90 height 20
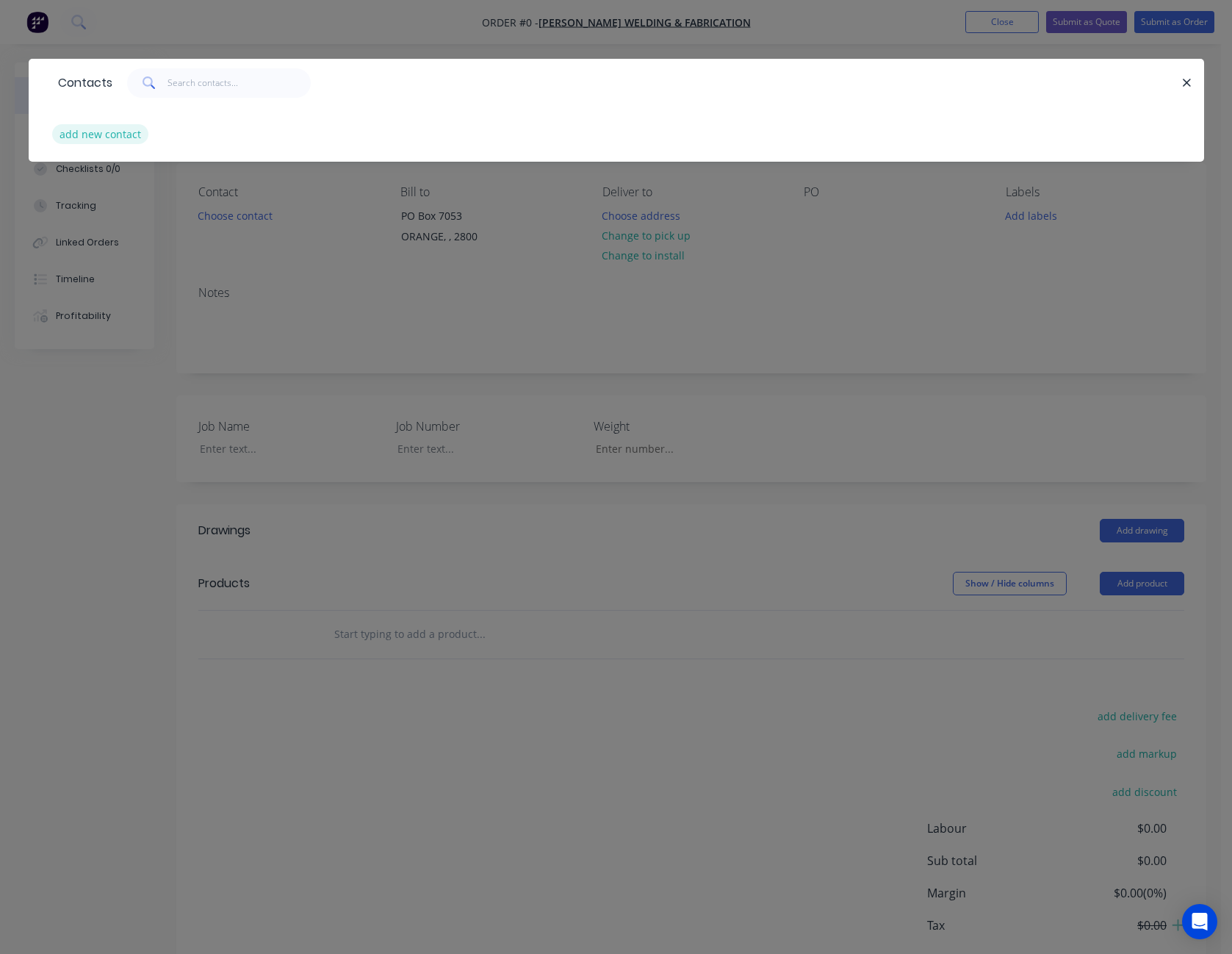
click at [123, 134] on button "add new contact" at bounding box center [101, 134] width 97 height 20
select select "AU"
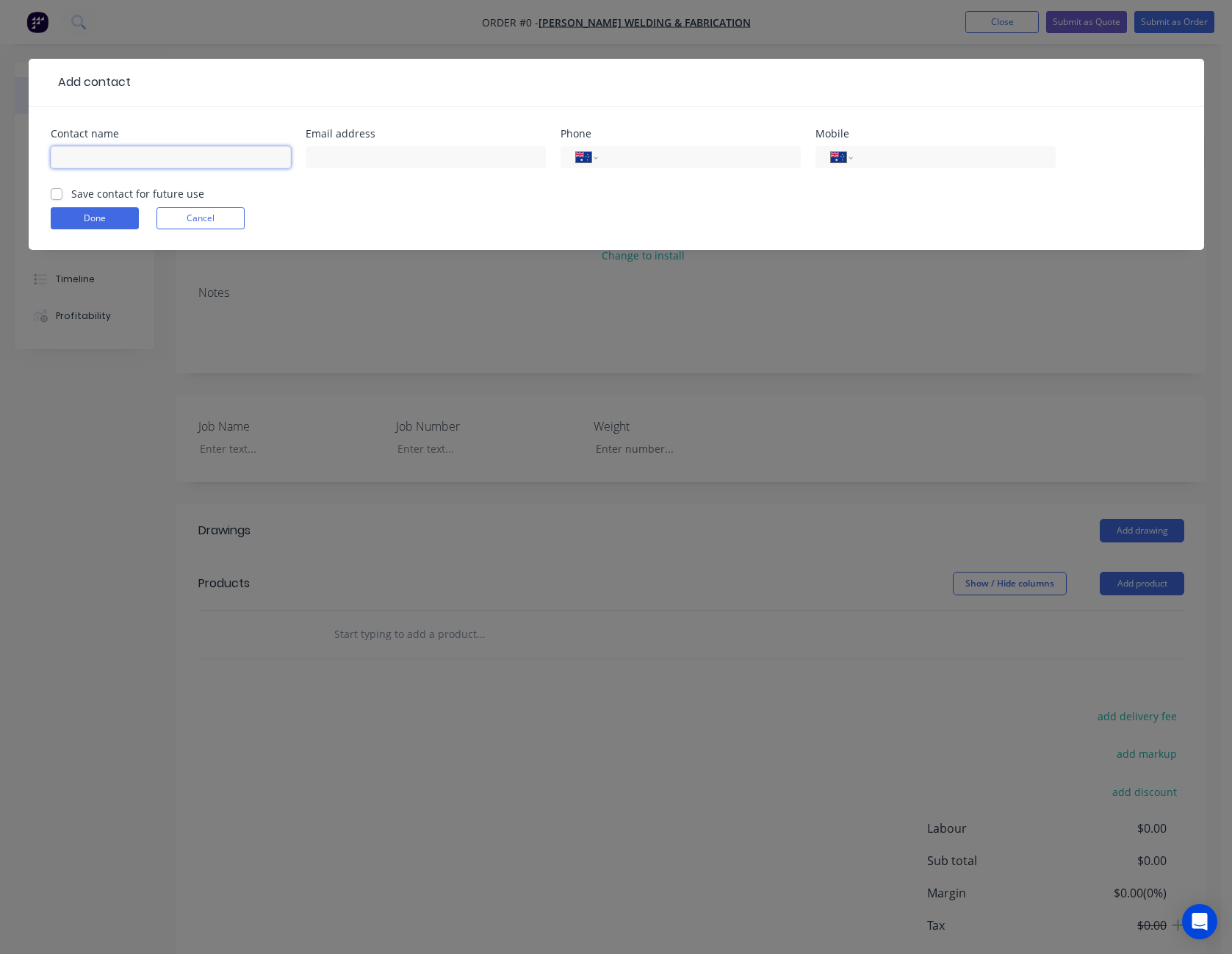
click at [117, 155] on input "text" at bounding box center [170, 157] width 240 height 22
type input "[PERSON_NAME]"
click at [101, 216] on button "Done" at bounding box center [94, 218] width 88 height 22
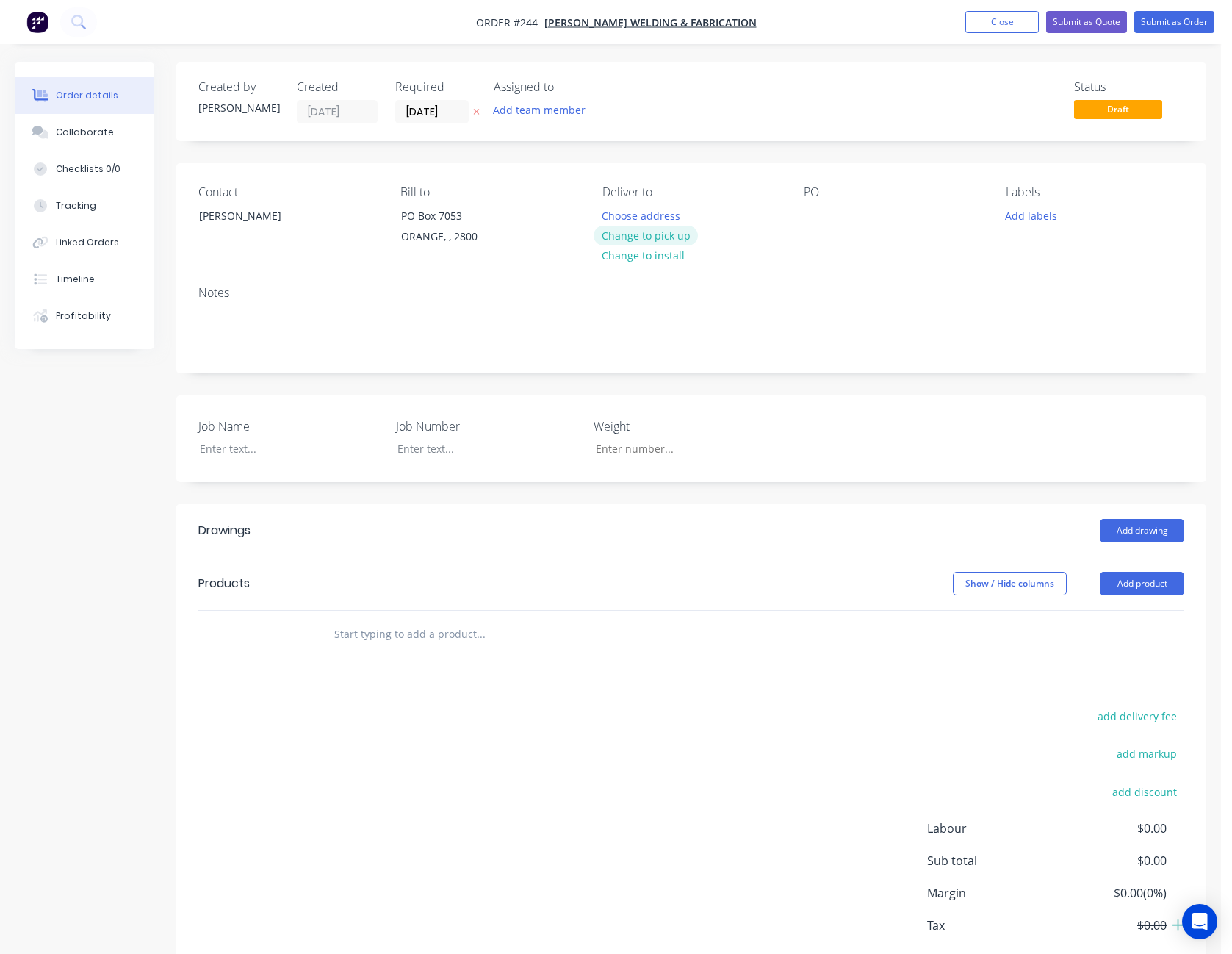
click at [672, 237] on button "Change to pick up" at bounding box center [646, 236] width 105 height 20
click at [817, 217] on div at bounding box center [816, 216] width 24 height 21
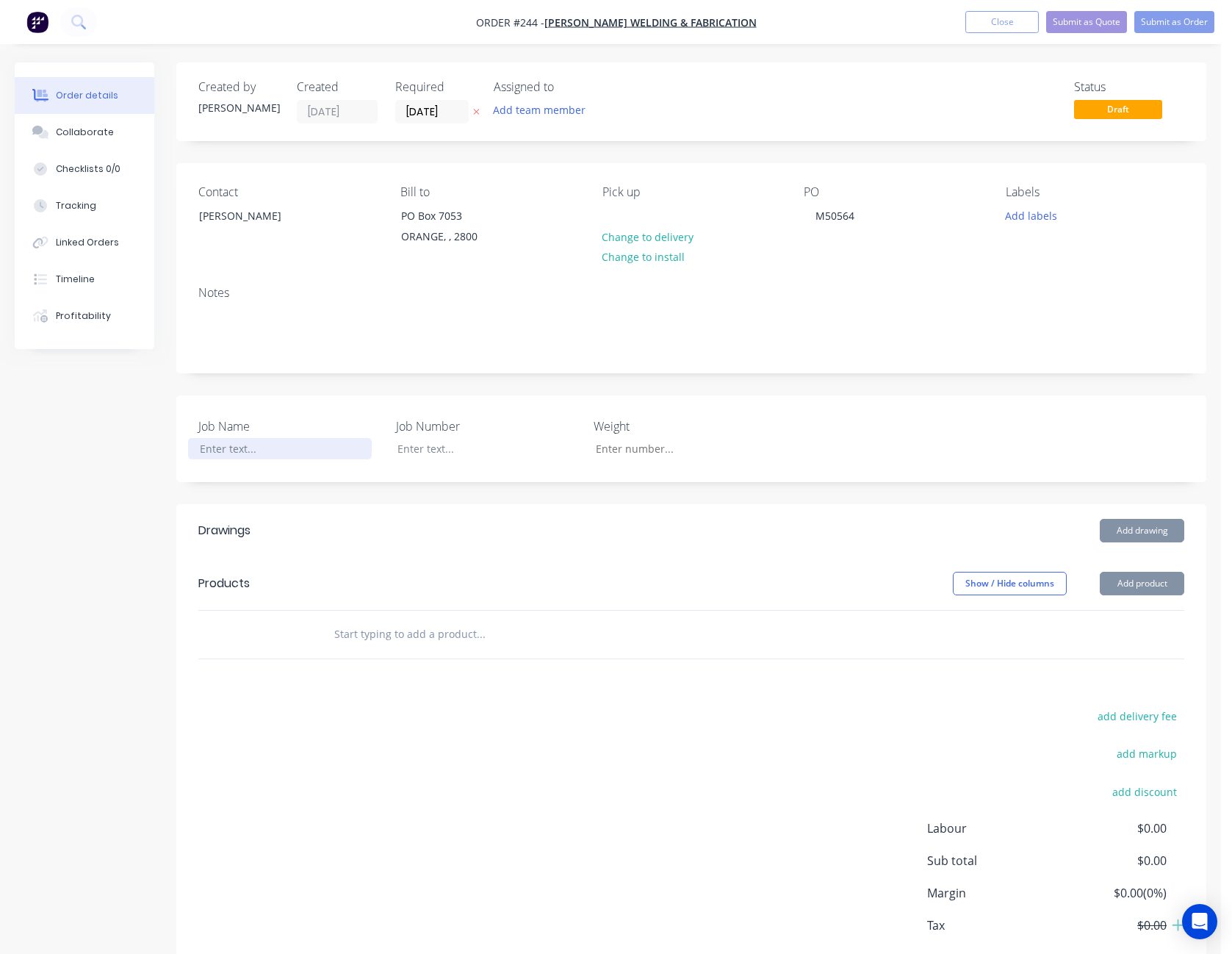
click at [240, 456] on div at bounding box center [280, 448] width 184 height 21
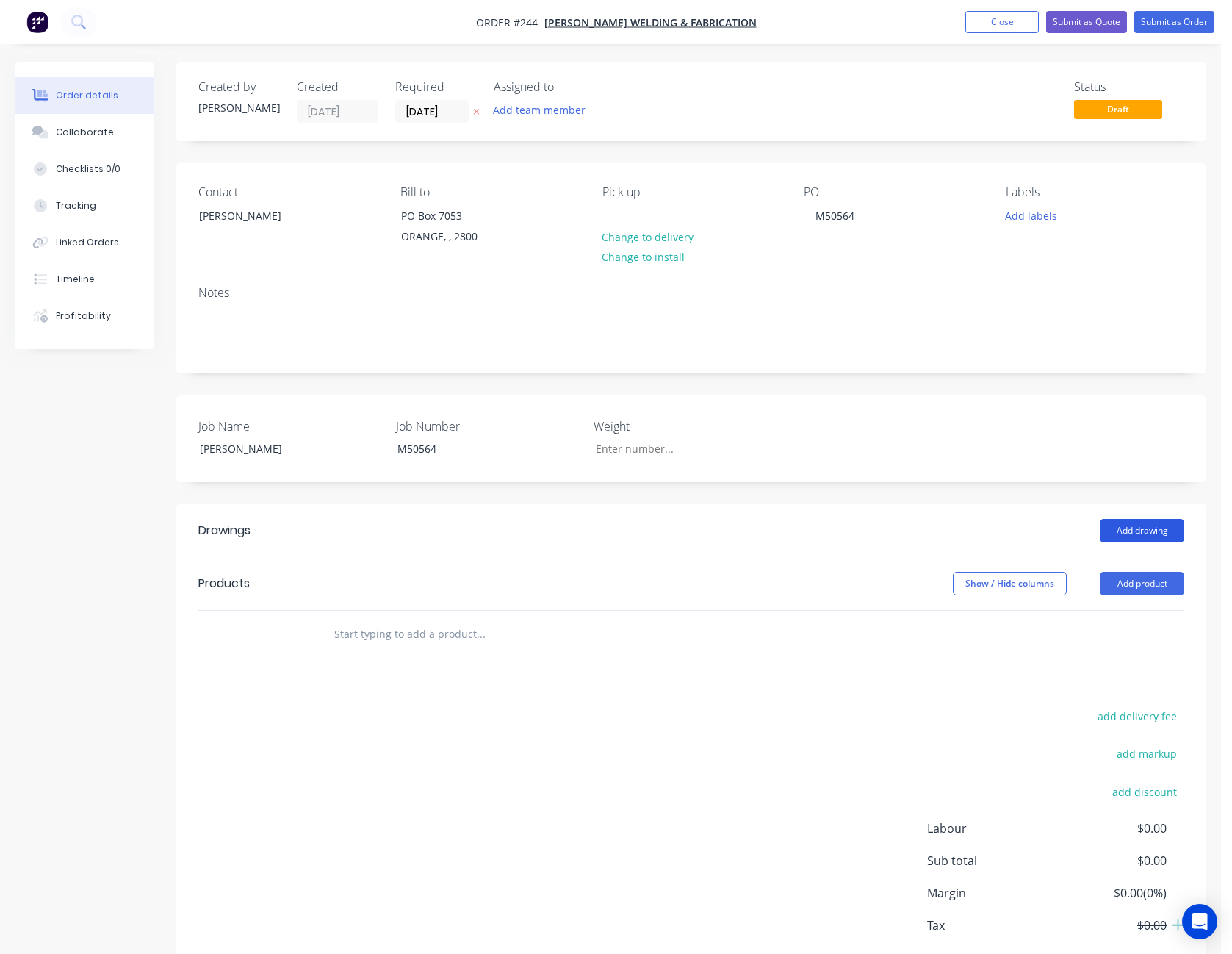
click at [1142, 527] on button "Add drawing" at bounding box center [1142, 531] width 85 height 24
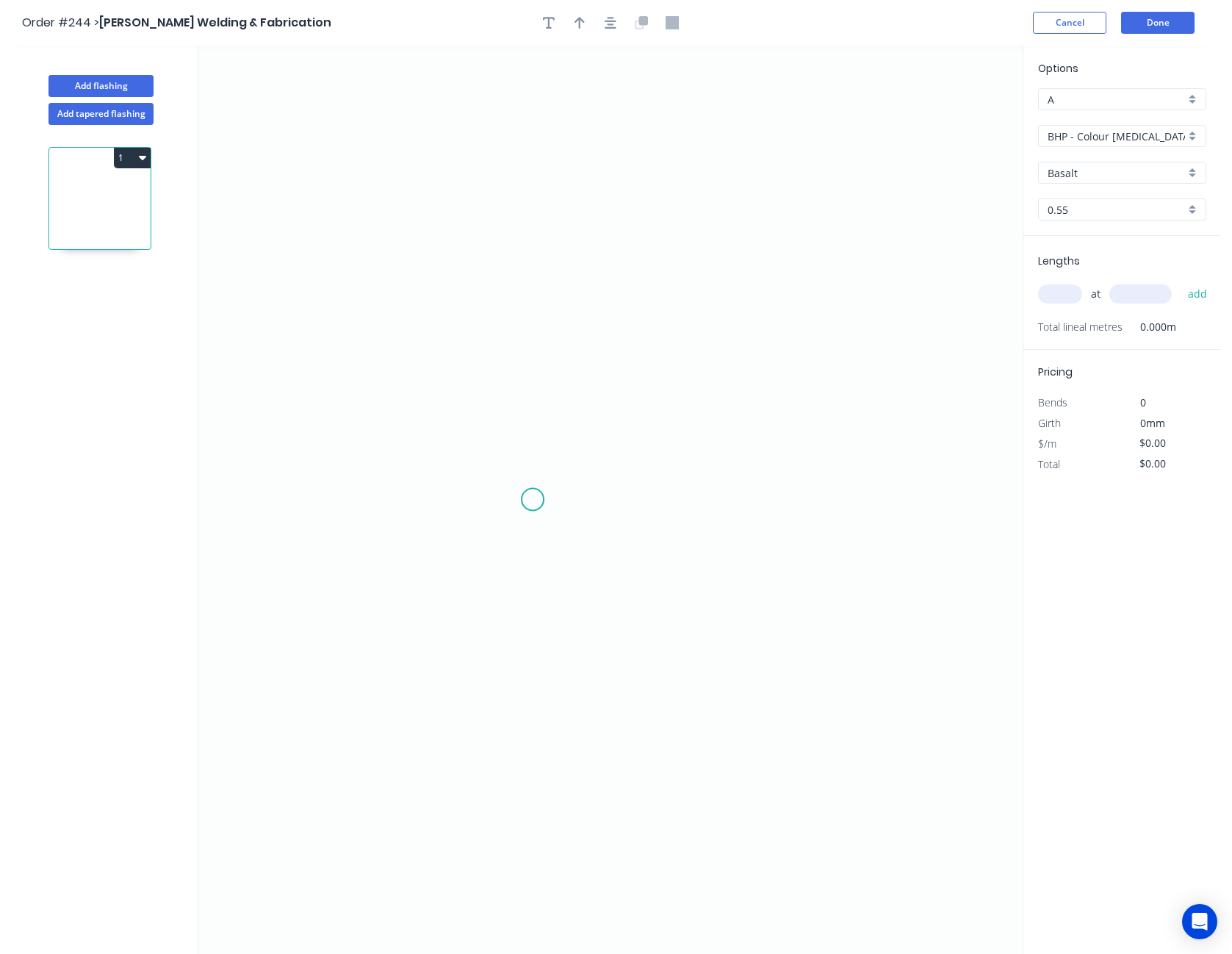
click at [533, 500] on icon "0" at bounding box center [610, 499] width 825 height 908
click at [524, 558] on icon "0" at bounding box center [610, 499] width 825 height 908
click at [510, 201] on icon "0 ?" at bounding box center [610, 499] width 825 height 908
click at [897, 208] on icon "0 ? ? ? º" at bounding box center [610, 499] width 825 height 908
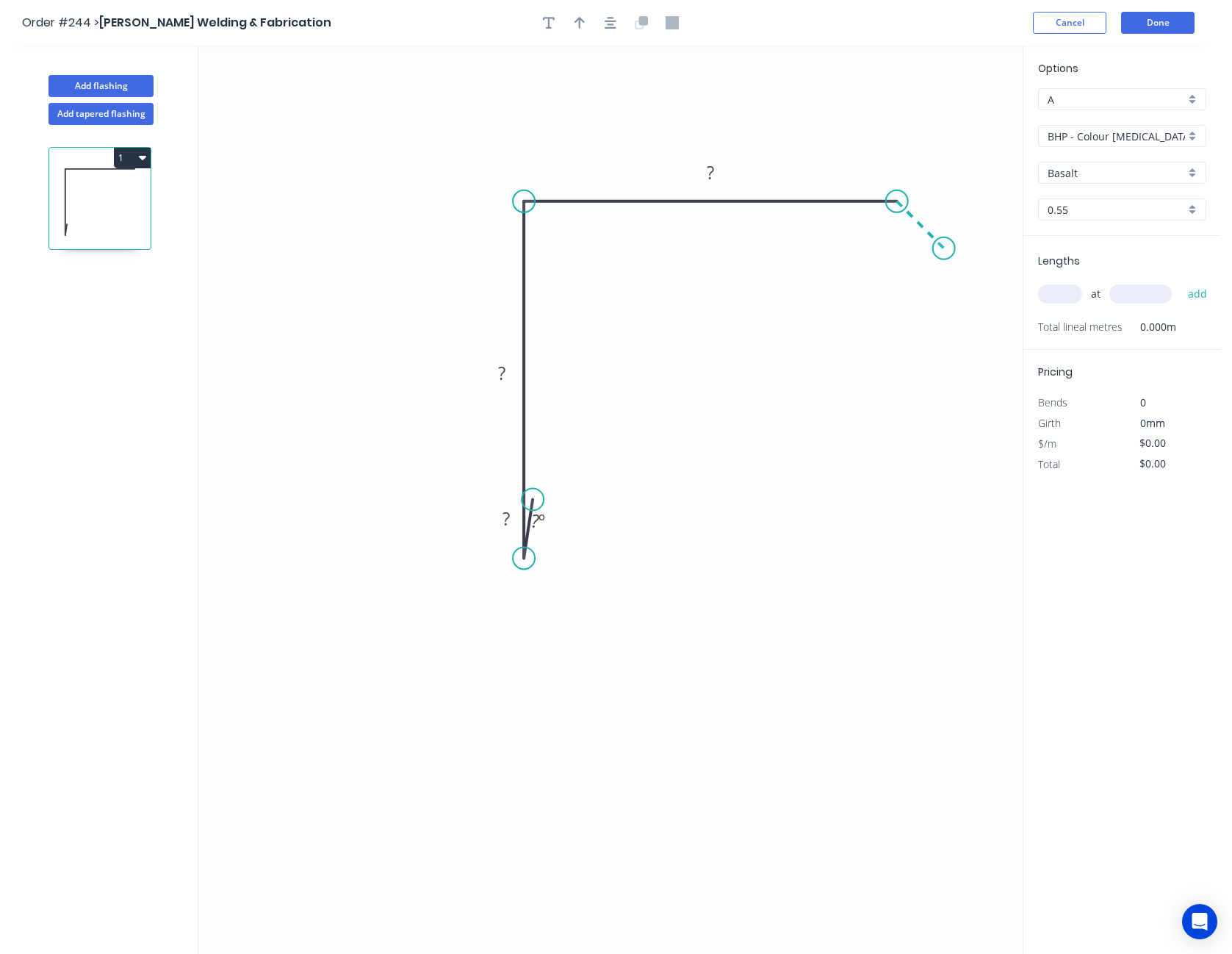
click at [944, 249] on icon "0 ? ? ? ? º" at bounding box center [610, 499] width 825 height 908
click at [944, 249] on circle at bounding box center [944, 248] width 22 height 22
click at [930, 203] on rect at bounding box center [935, 204] width 29 height 21
type input "$11.52"
click at [1112, 130] on input "BHP - Colour [MEDICAL_DATA] (M)" at bounding box center [1116, 136] width 137 height 15
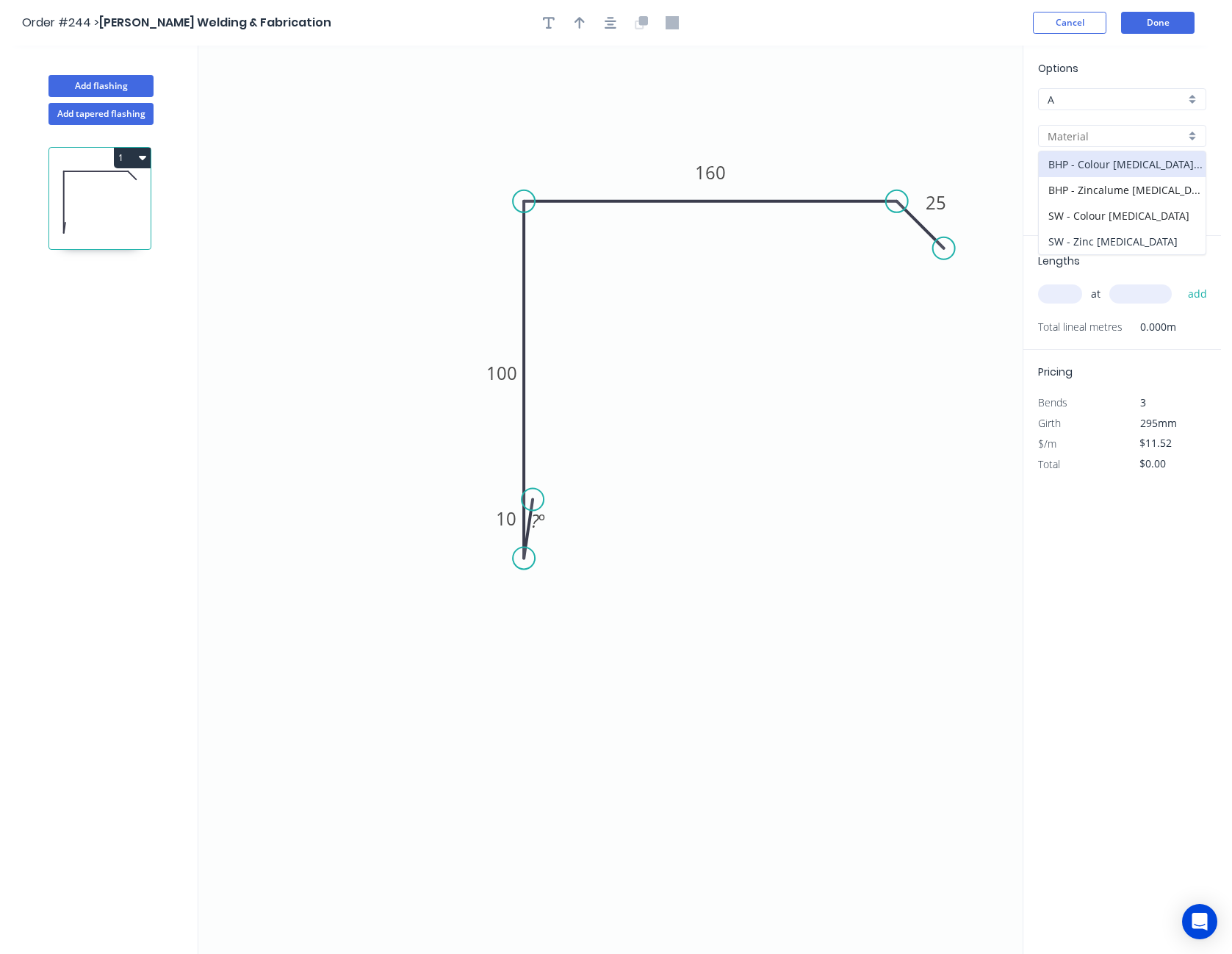
click at [1107, 243] on div "SW - Zinc [MEDICAL_DATA]" at bounding box center [1122, 241] width 166 height 25
type input "SW - Zinc [MEDICAL_DATA]"
type input "Zinc"
type input "$11.68"
click at [1073, 293] on input "text" at bounding box center [1060, 294] width 44 height 19
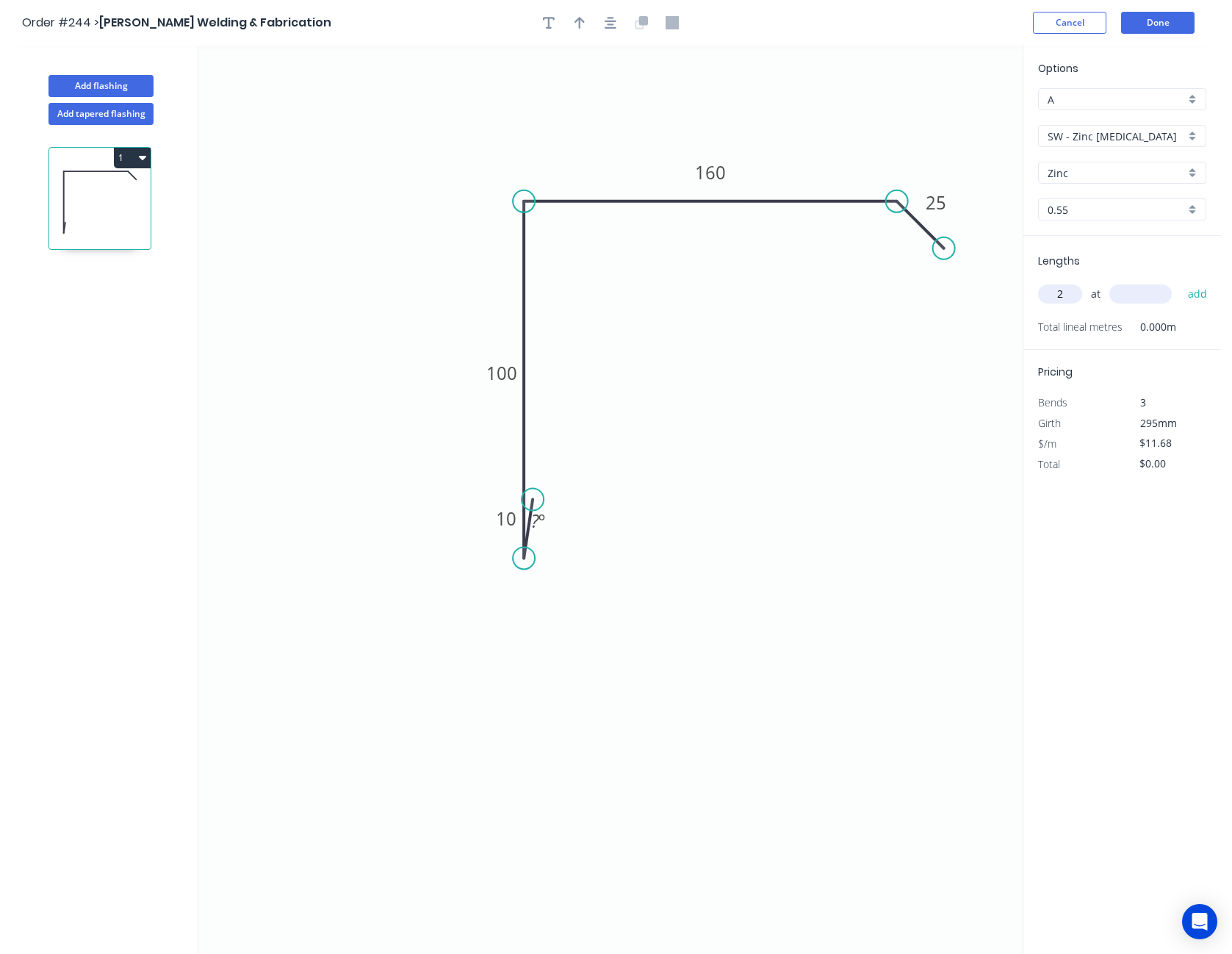
type input "2"
type input "6500"
click at [1180, 282] on button "add" at bounding box center [1198, 294] width 35 height 25
type input "$151.84"
type input "3"
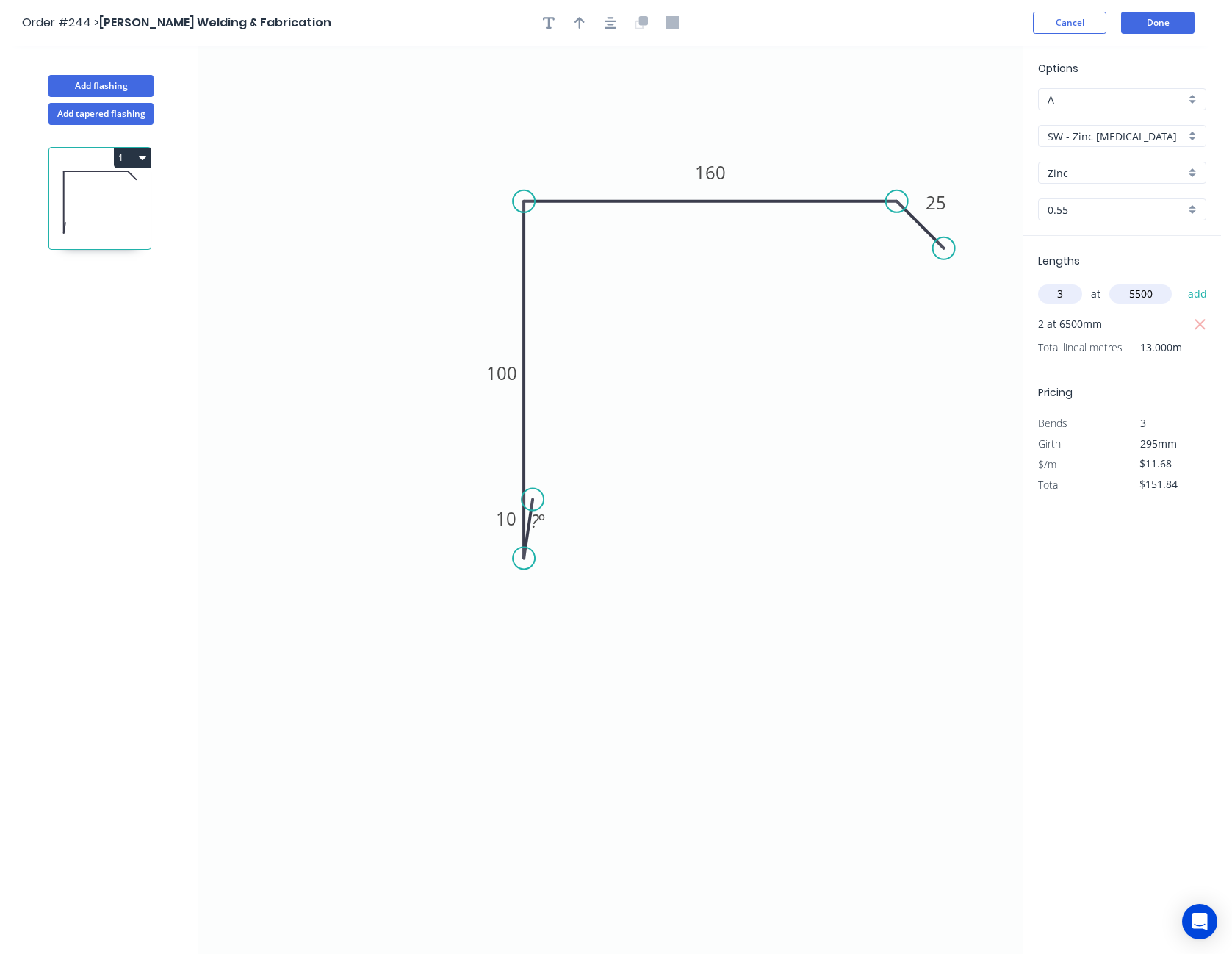
type input "5500"
click at [1180, 282] on button "add" at bounding box center [1198, 294] width 35 height 25
type input "$344.56"
click at [607, 23] on icon "button" at bounding box center [610, 22] width 12 height 13
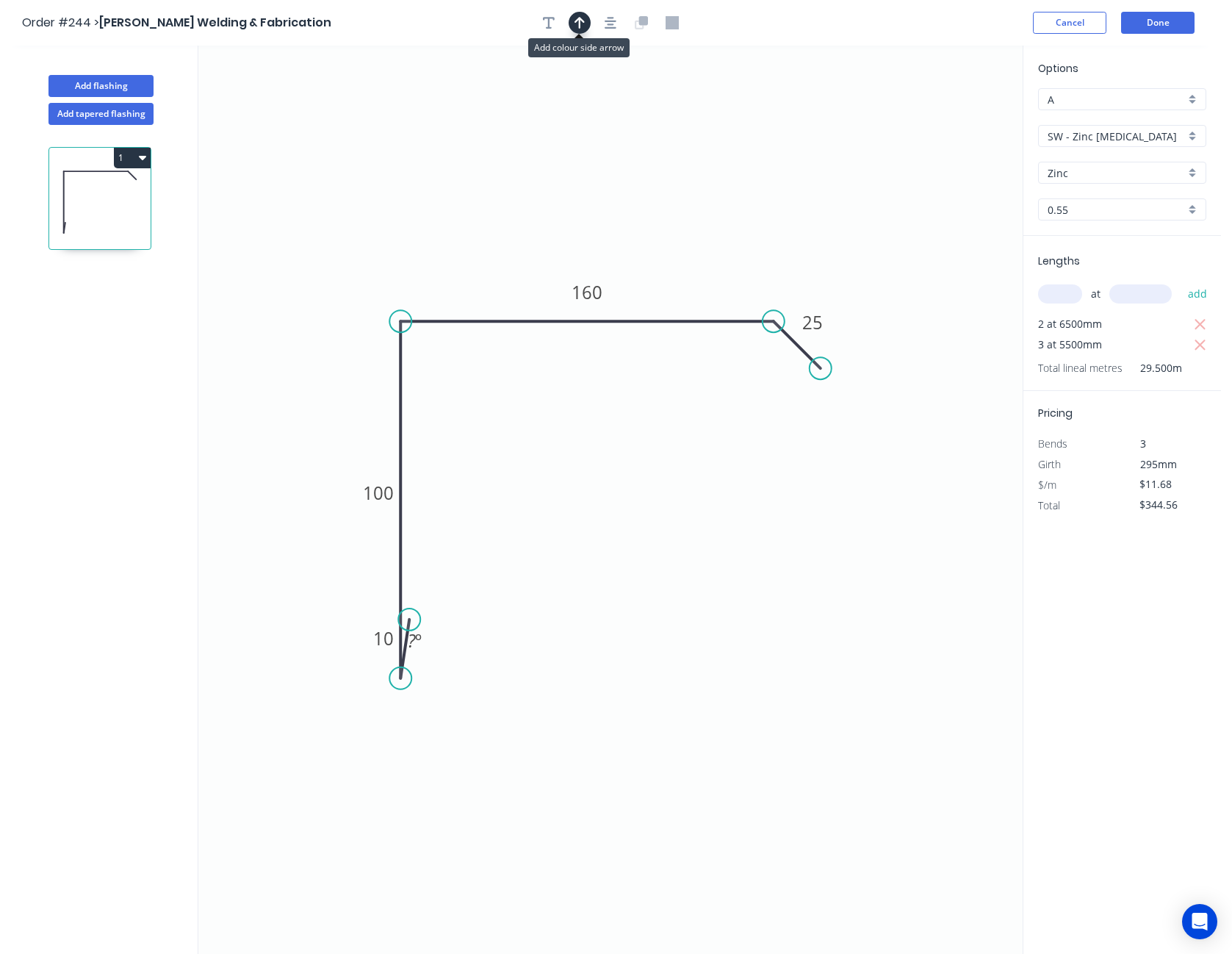
click at [574, 25] on button "button" at bounding box center [580, 23] width 22 height 22
drag, startPoint x: 949, startPoint y: 116, endPoint x: 457, endPoint y: 247, distance: 509.1
click at [457, 247] on icon at bounding box center [456, 230] width 13 height 47
click at [1165, 486] on input "$11.68" at bounding box center [1164, 485] width 50 height 21
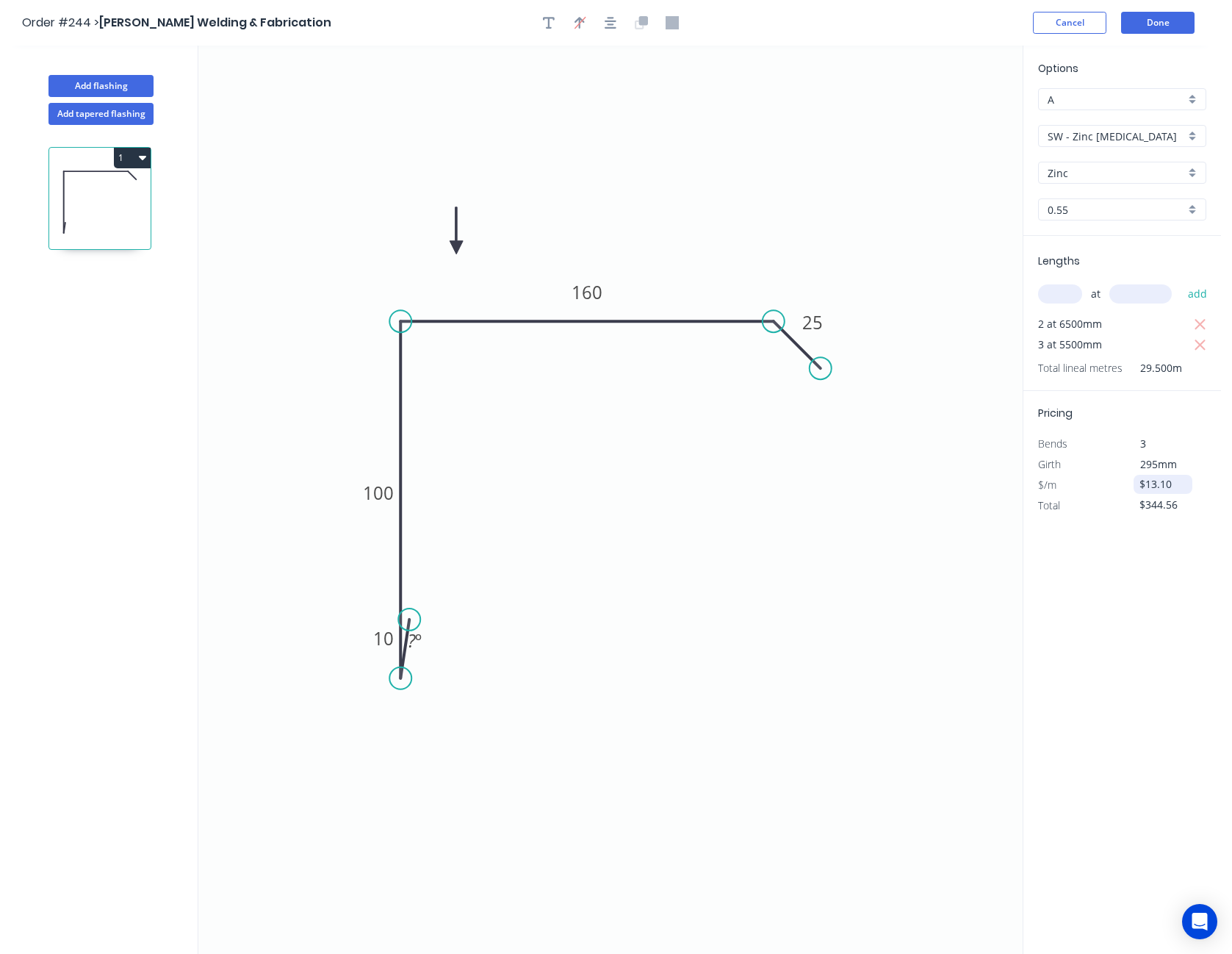
type input "$13.10"
type input "$386.45"
click at [1149, 592] on div "Options A A SW - Zinc [MEDICAL_DATA] SW - Zinc [MEDICAL_DATA] Zinc Zinc Zincalu…" at bounding box center [1122, 500] width 198 height 910
click at [1150, 30] on button "Done" at bounding box center [1157, 23] width 74 height 22
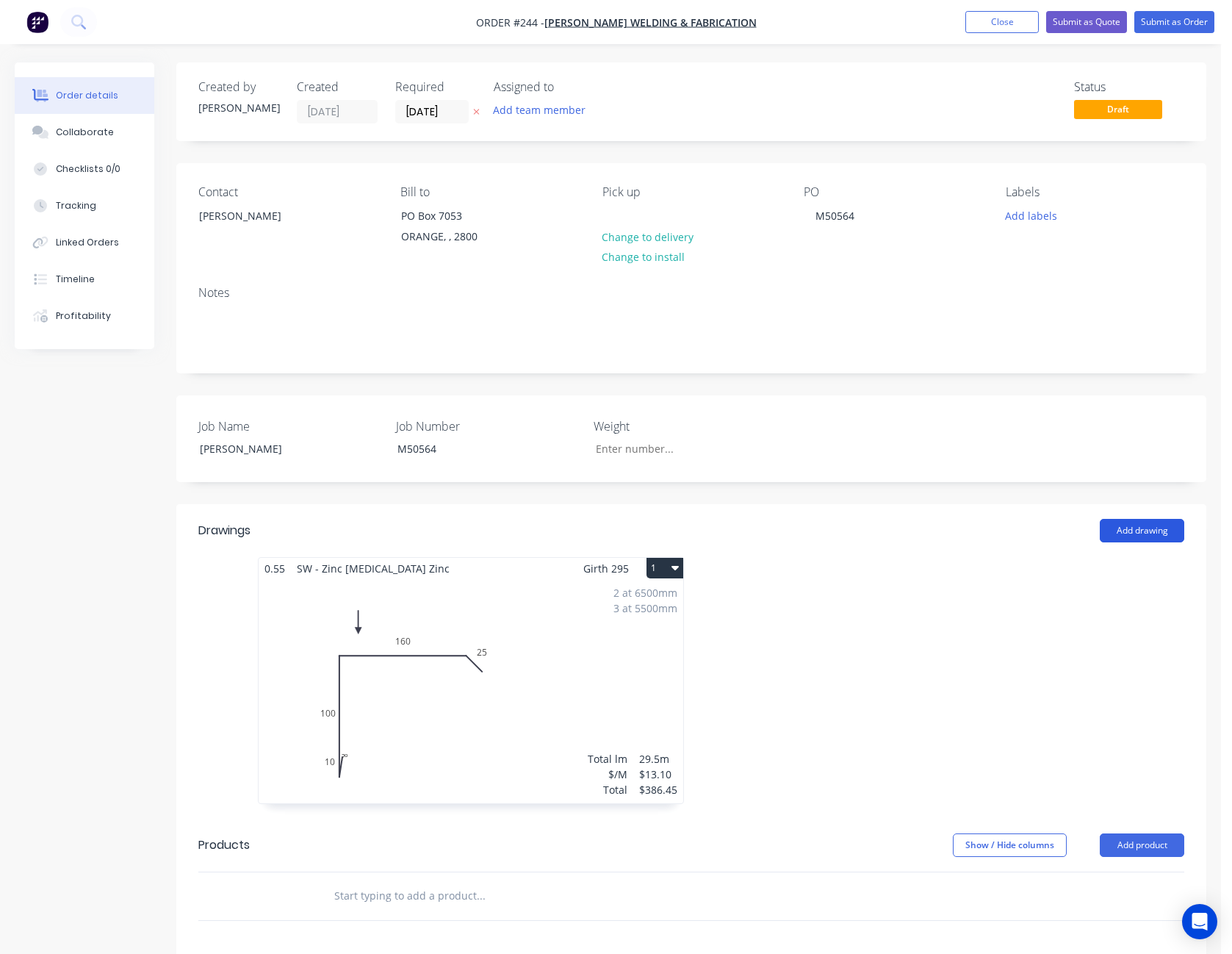
click at [1146, 530] on button "Add drawing" at bounding box center [1142, 531] width 85 height 24
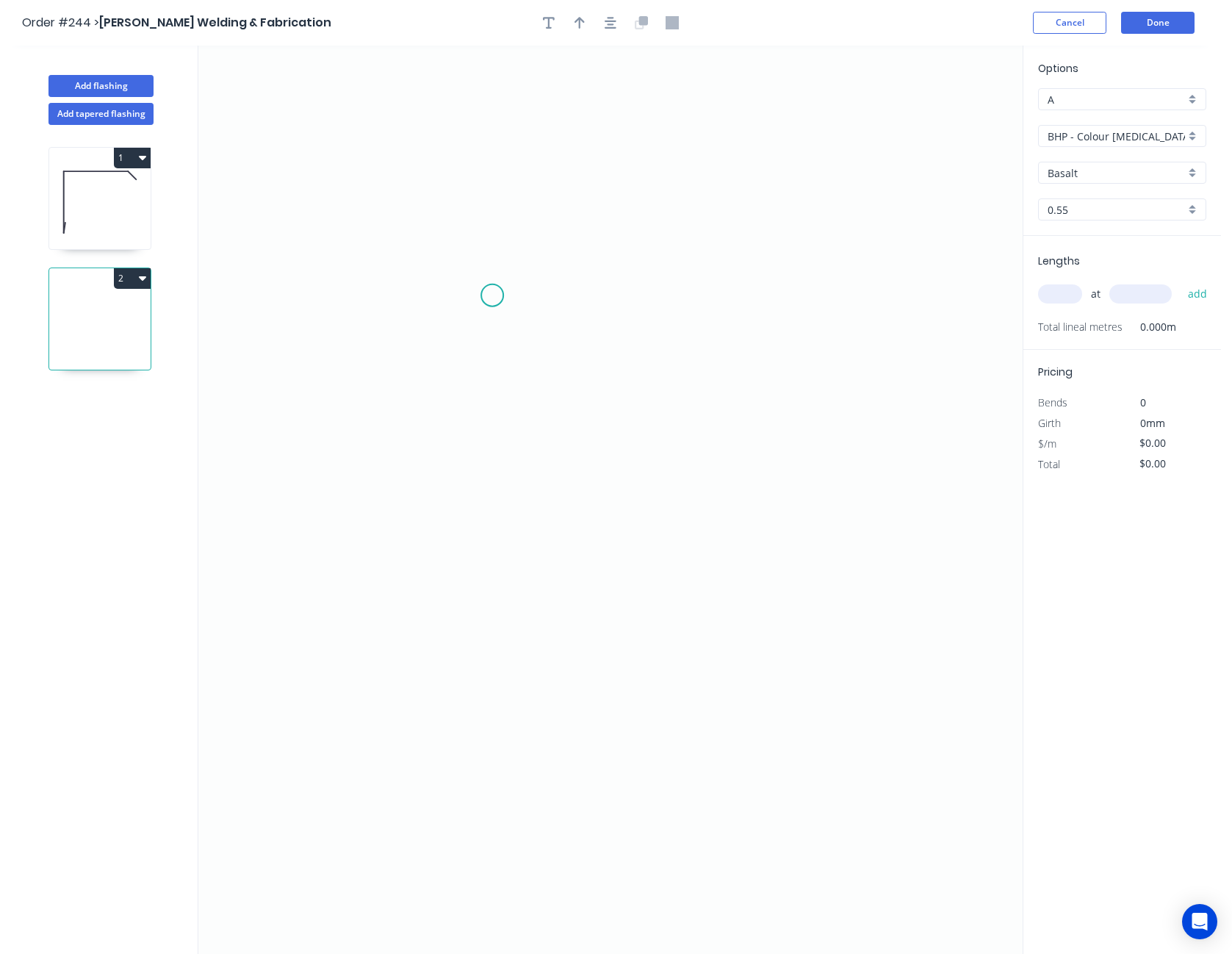
click at [492, 296] on icon "0" at bounding box center [610, 499] width 825 height 908
click at [436, 272] on icon "0" at bounding box center [610, 499] width 825 height 908
click at [832, 283] on icon "0 ?" at bounding box center [610, 499] width 825 height 908
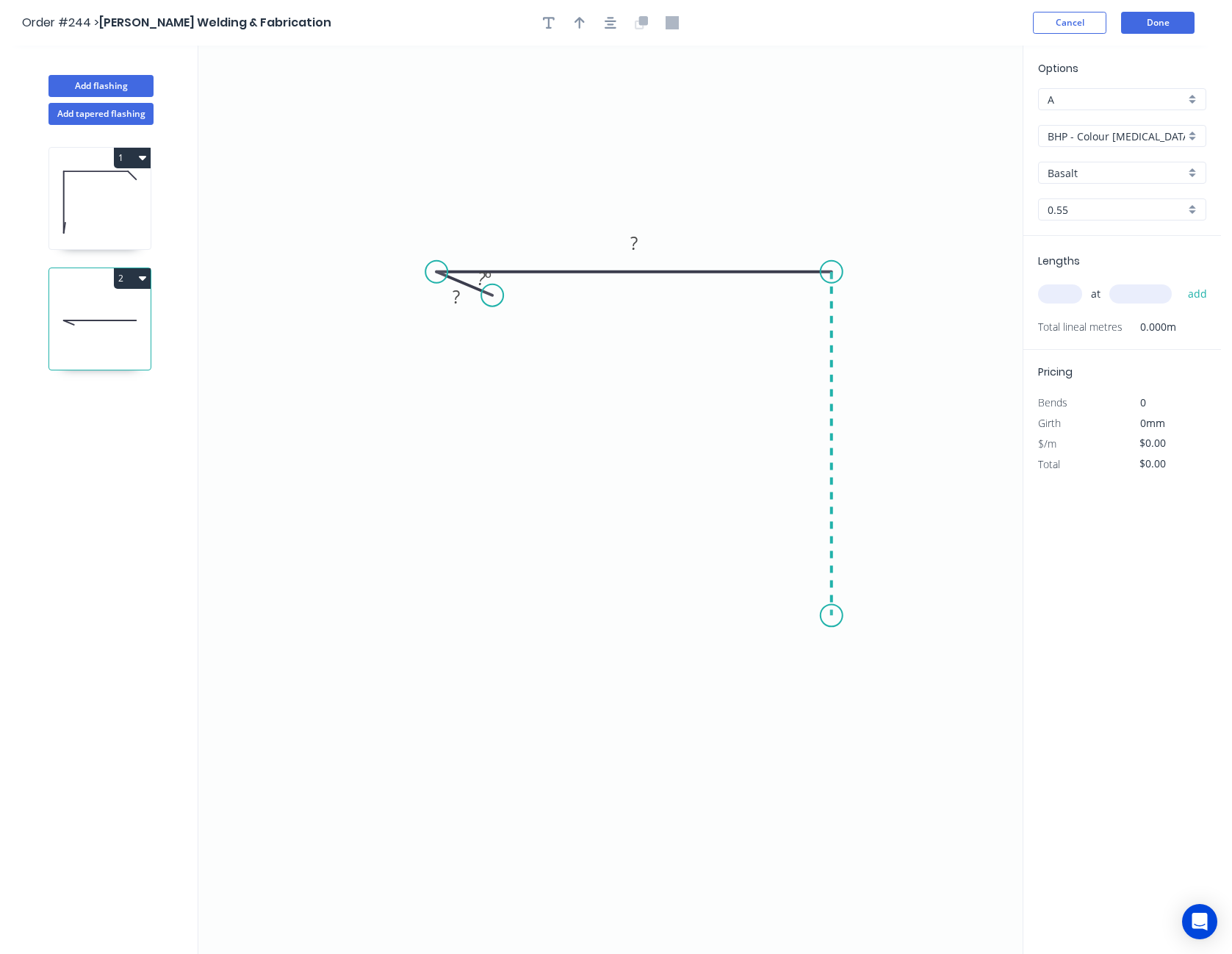
click at [847, 616] on icon "0 ? ? ? º" at bounding box center [610, 499] width 825 height 908
click at [809, 567] on icon "0 ? ? ? ? º" at bounding box center [610, 499] width 825 height 908
click at [809, 567] on circle at bounding box center [809, 567] width 22 height 22
click at [801, 597] on tspan "?" at bounding box center [800, 593] width 7 height 25
type input "$11.52"
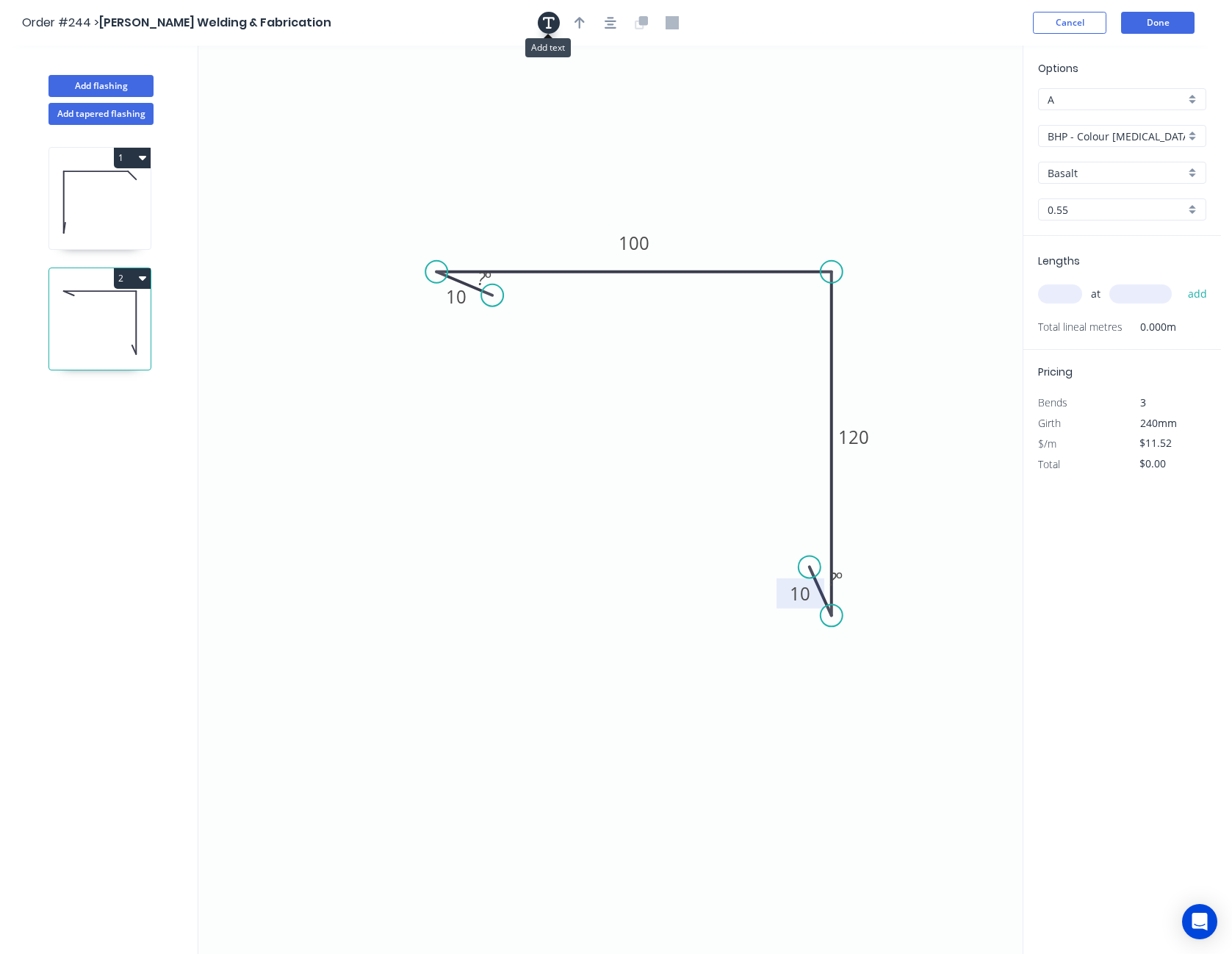
click at [554, 16] on icon "button" at bounding box center [549, 22] width 12 height 13
click at [243, 99] on textarea at bounding box center [293, 103] width 119 height 55
click at [286, 210] on icon "CF 10 100 120 10 ? º ? º" at bounding box center [610, 499] width 825 height 908
type textarea "CF"
drag, startPoint x: 299, startPoint y: 97, endPoint x: 457, endPoint y: 262, distance: 228.4
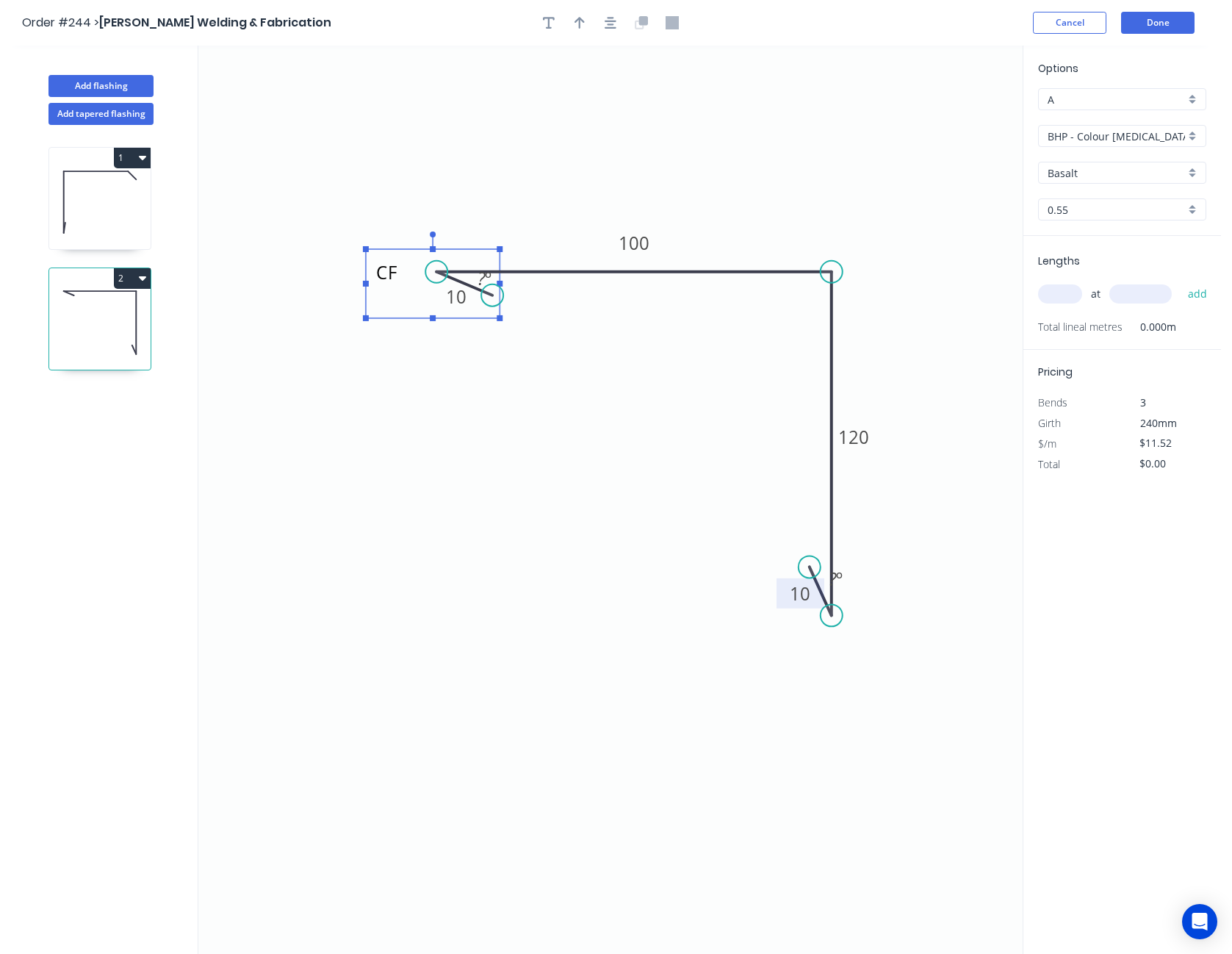
click at [438, 277] on icon "CF 10 100 120 10 ? º ? º" at bounding box center [610, 499] width 825 height 908
click at [557, 20] on button "button" at bounding box center [549, 23] width 22 height 22
click at [278, 95] on textarea at bounding box center [293, 103] width 119 height 55
click at [309, 187] on icon "CF CF 10 100 120 10 ? º ? º" at bounding box center [610, 499] width 825 height 908
type textarea "CF"
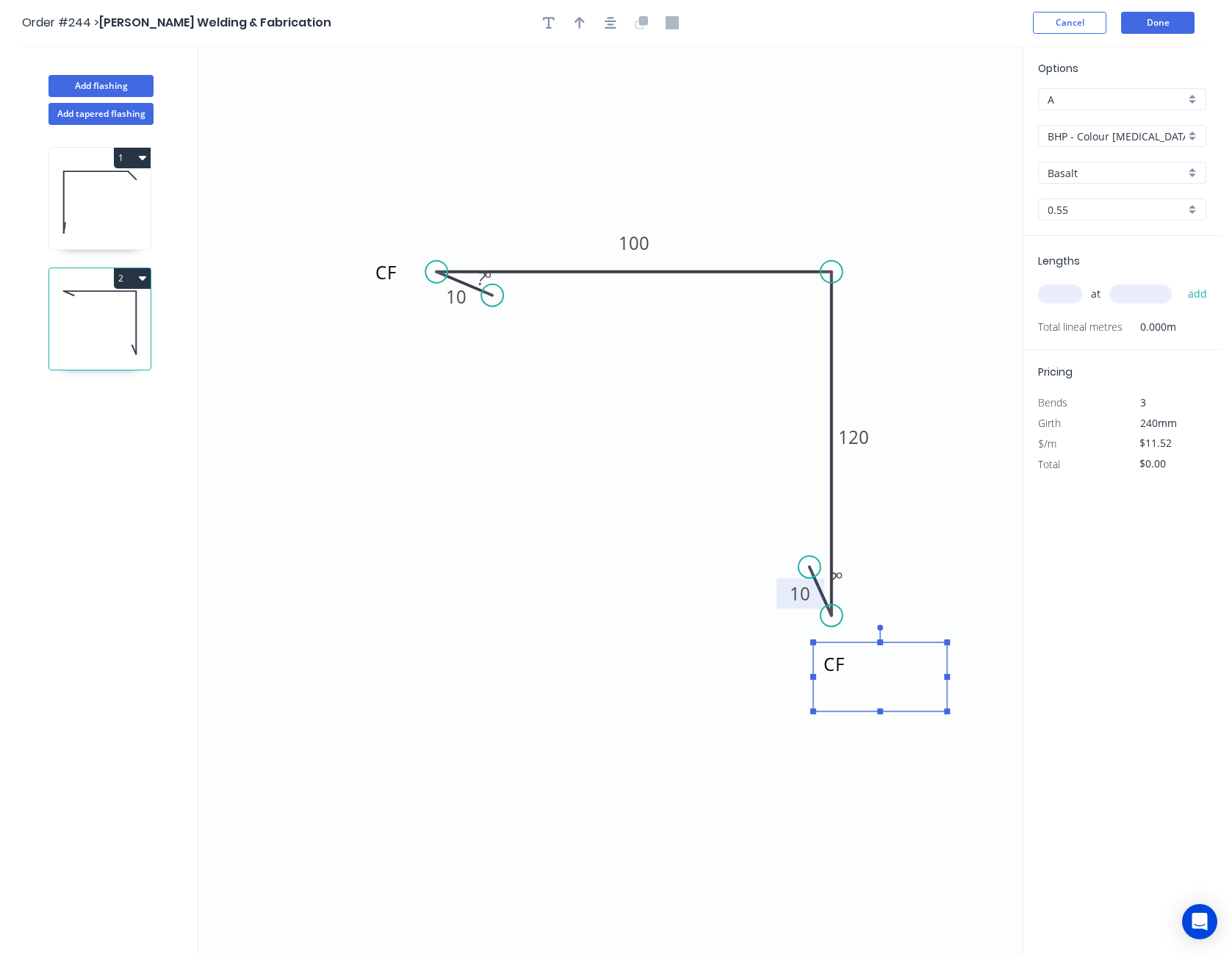
drag, startPoint x: 272, startPoint y: 105, endPoint x: 862, endPoint y: 677, distance: 821.8
click at [860, 677] on textarea "CF" at bounding box center [880, 676] width 119 height 55
click at [935, 485] on icon "CF CF 10 100 120 10 ? º ? º" at bounding box center [610, 499] width 825 height 908
click at [1104, 136] on input "BHP - Colour [MEDICAL_DATA] (M)" at bounding box center [1116, 136] width 137 height 15
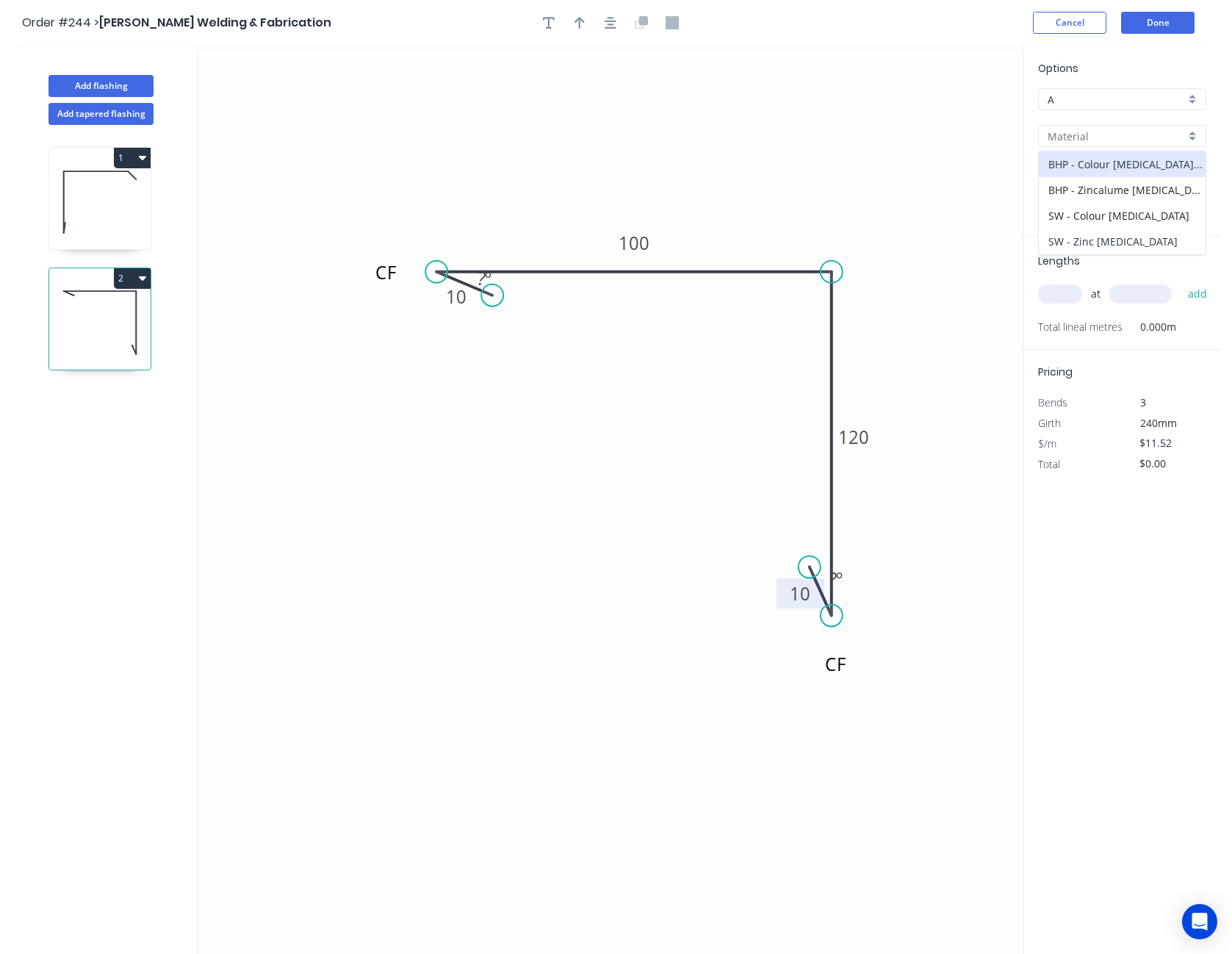
click at [1113, 249] on div "SW - Zinc [MEDICAL_DATA]" at bounding box center [1122, 241] width 166 height 25
type input "SW - Zinc [MEDICAL_DATA]"
type input "Zinc"
type input "$11.68"
click at [1060, 295] on input "text" at bounding box center [1060, 294] width 44 height 19
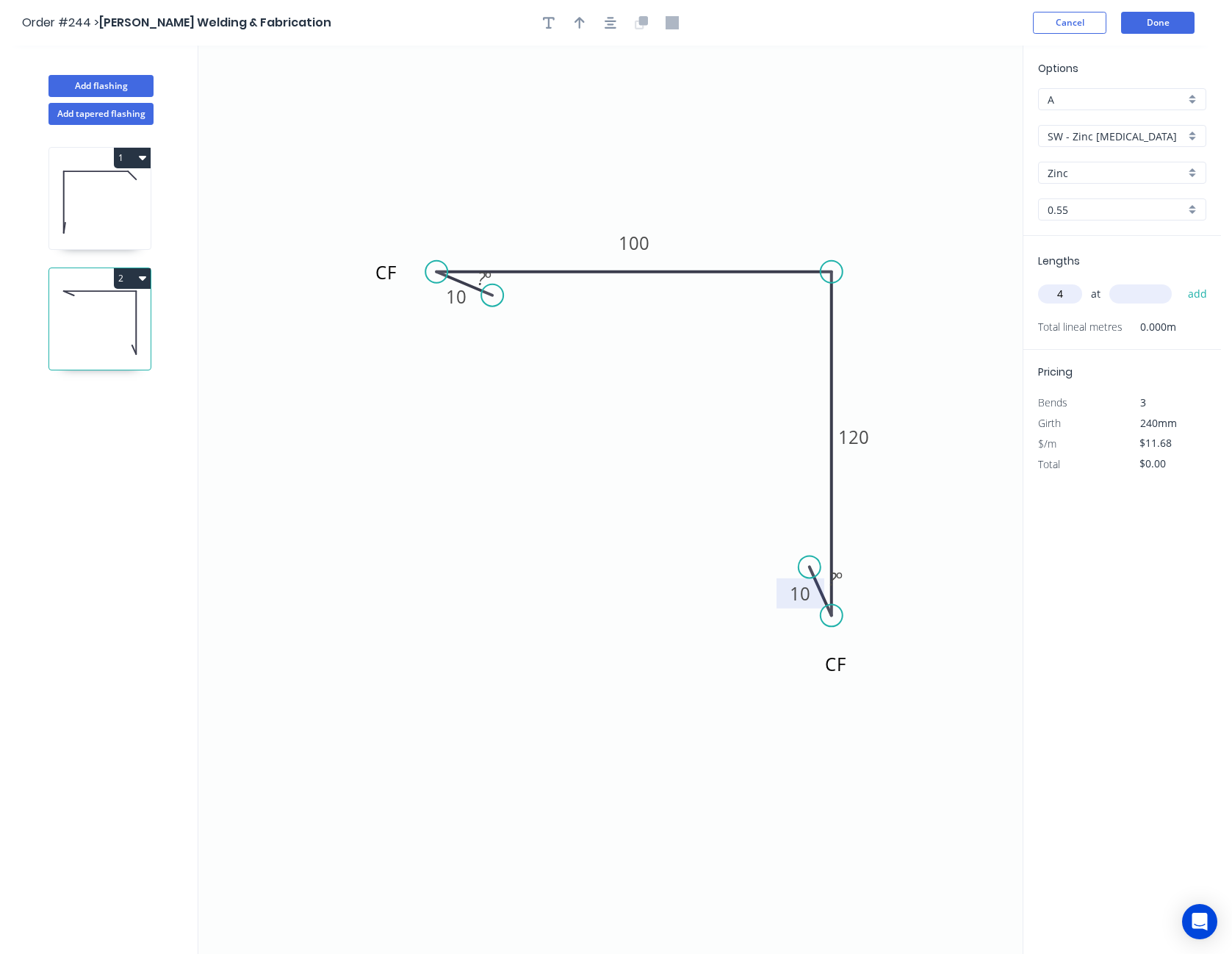
type input "4"
type input "5000"
click at [1180, 282] on button "add" at bounding box center [1198, 294] width 35 height 25
type input "$233.60"
click at [1166, 466] on input "$11.68" at bounding box center [1164, 464] width 50 height 21
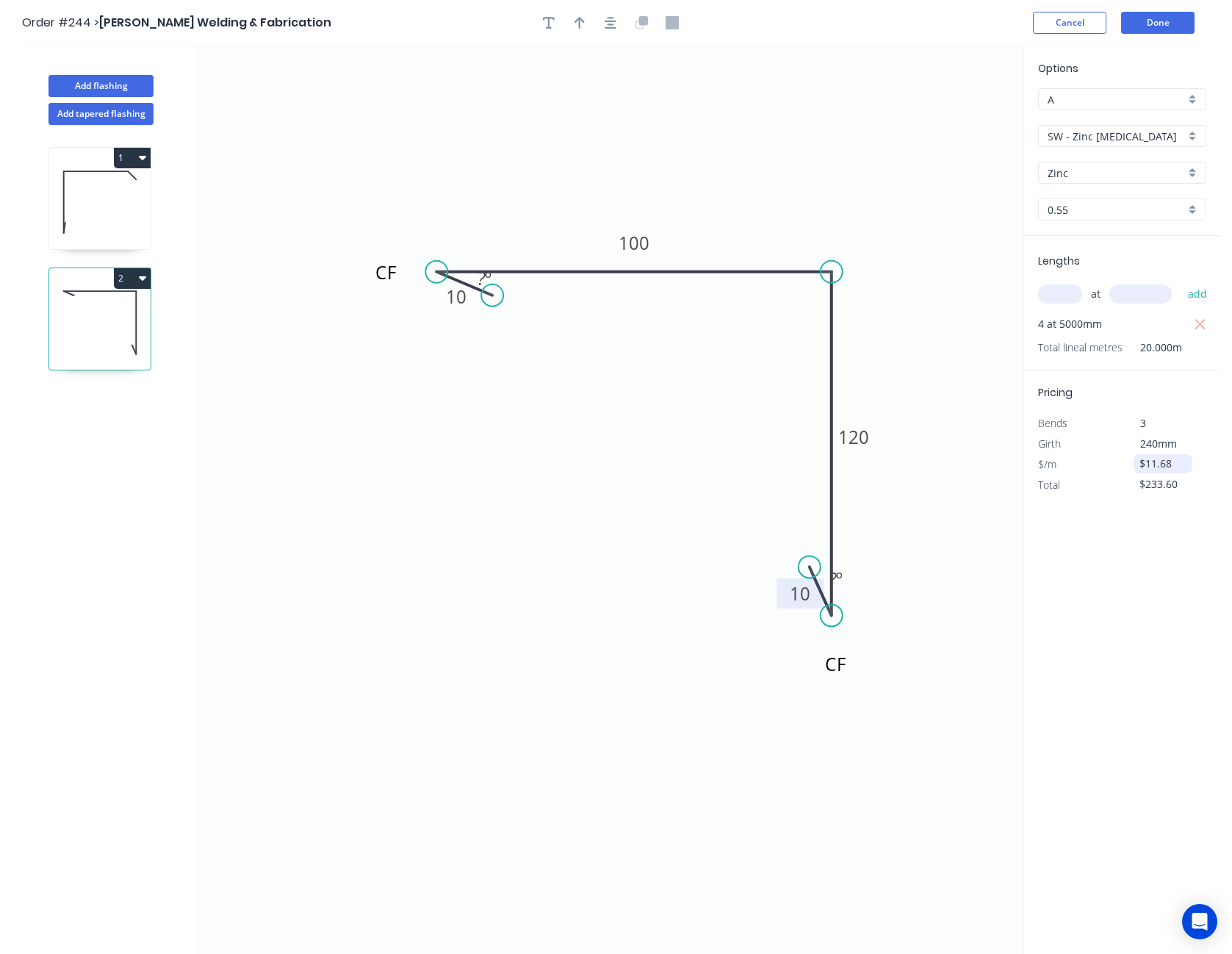
click at [1166, 466] on input "$11.68" at bounding box center [1164, 464] width 50 height 21
type input "$14.50"
type input "$290.00"
click at [1177, 591] on div "Options A A SW - Zinc Flashing SW - Zinc Flashing Zinc Zinc Zincalume 0.55 0.55…" at bounding box center [1122, 500] width 198 height 910
click at [583, 20] on icon "button" at bounding box center [580, 22] width 10 height 12
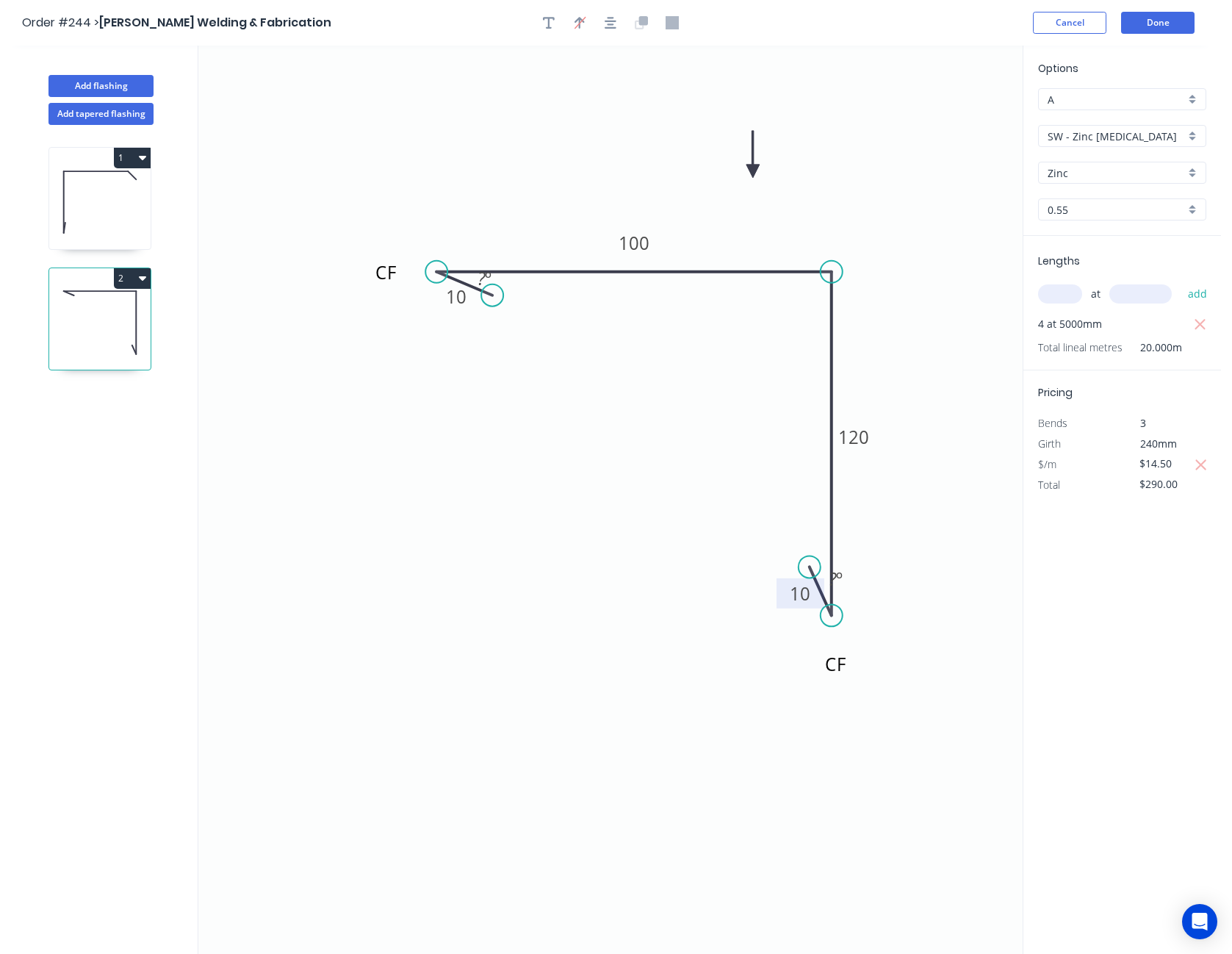
drag, startPoint x: 948, startPoint y: 111, endPoint x: 752, endPoint y: 173, distance: 205.6
click at [752, 173] on icon at bounding box center [753, 154] width 13 height 47
click at [614, 28] on icon "button" at bounding box center [610, 22] width 12 height 12
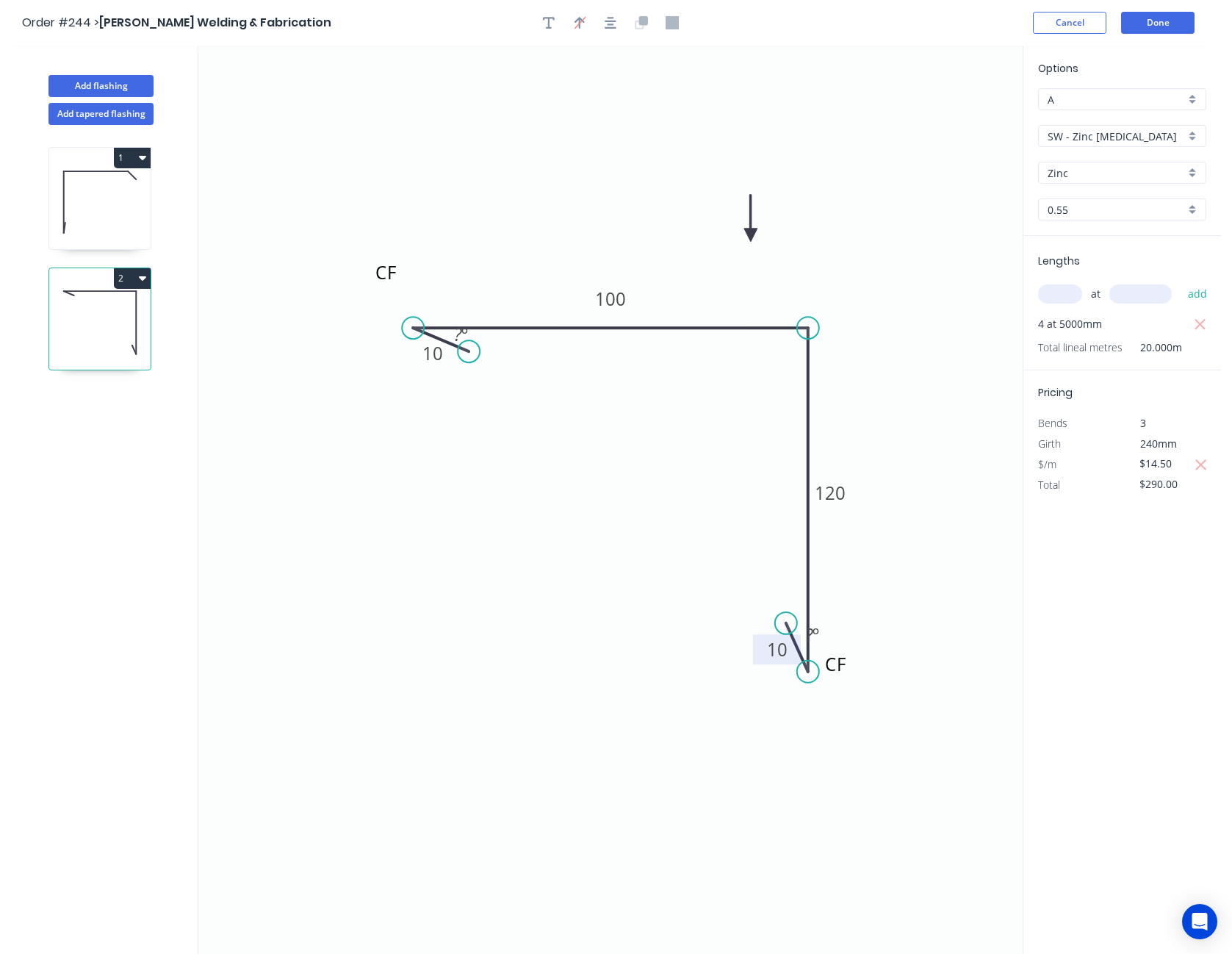
drag, startPoint x: 750, startPoint y: 169, endPoint x: 751, endPoint y: 247, distance: 78.0
click at [751, 242] on icon at bounding box center [751, 218] width 13 height 47
click at [1171, 21] on button "Done" at bounding box center [1157, 23] width 74 height 22
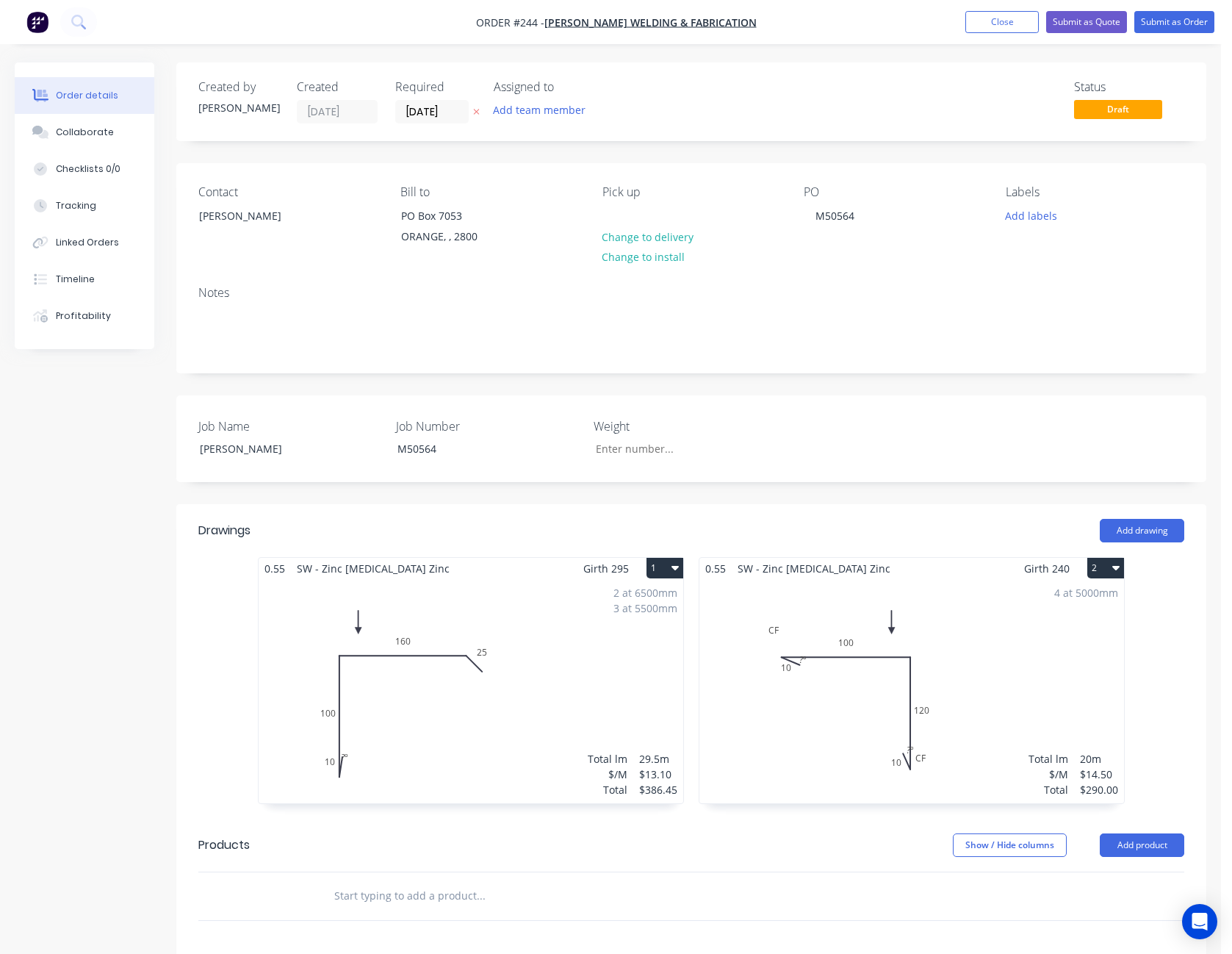
click at [569, 680] on div "2 at 6500mm 3 at 5500mm Total lm $/M Total 29.5m $13.10 $386.45" at bounding box center [471, 691] width 425 height 224
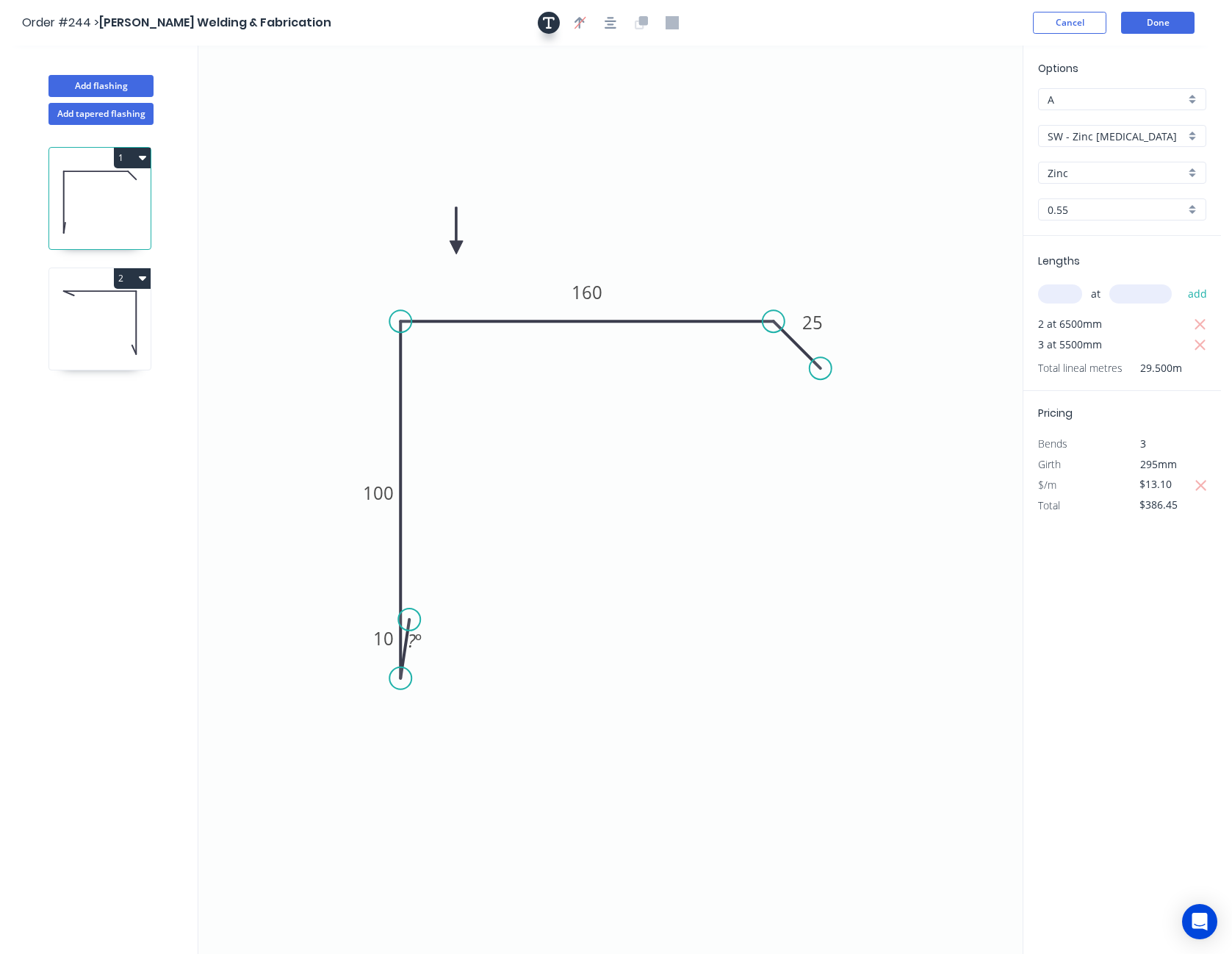
click at [547, 21] on icon "button" at bounding box center [549, 22] width 12 height 13
click at [242, 94] on textarea at bounding box center [293, 103] width 119 height 55
drag, startPoint x: 350, startPoint y: 197, endPoint x: 317, endPoint y: 140, distance: 65.9
click at [350, 196] on icon "CF 10 100 160 25 ? º" at bounding box center [610, 499] width 825 height 908
type textarea "CF"
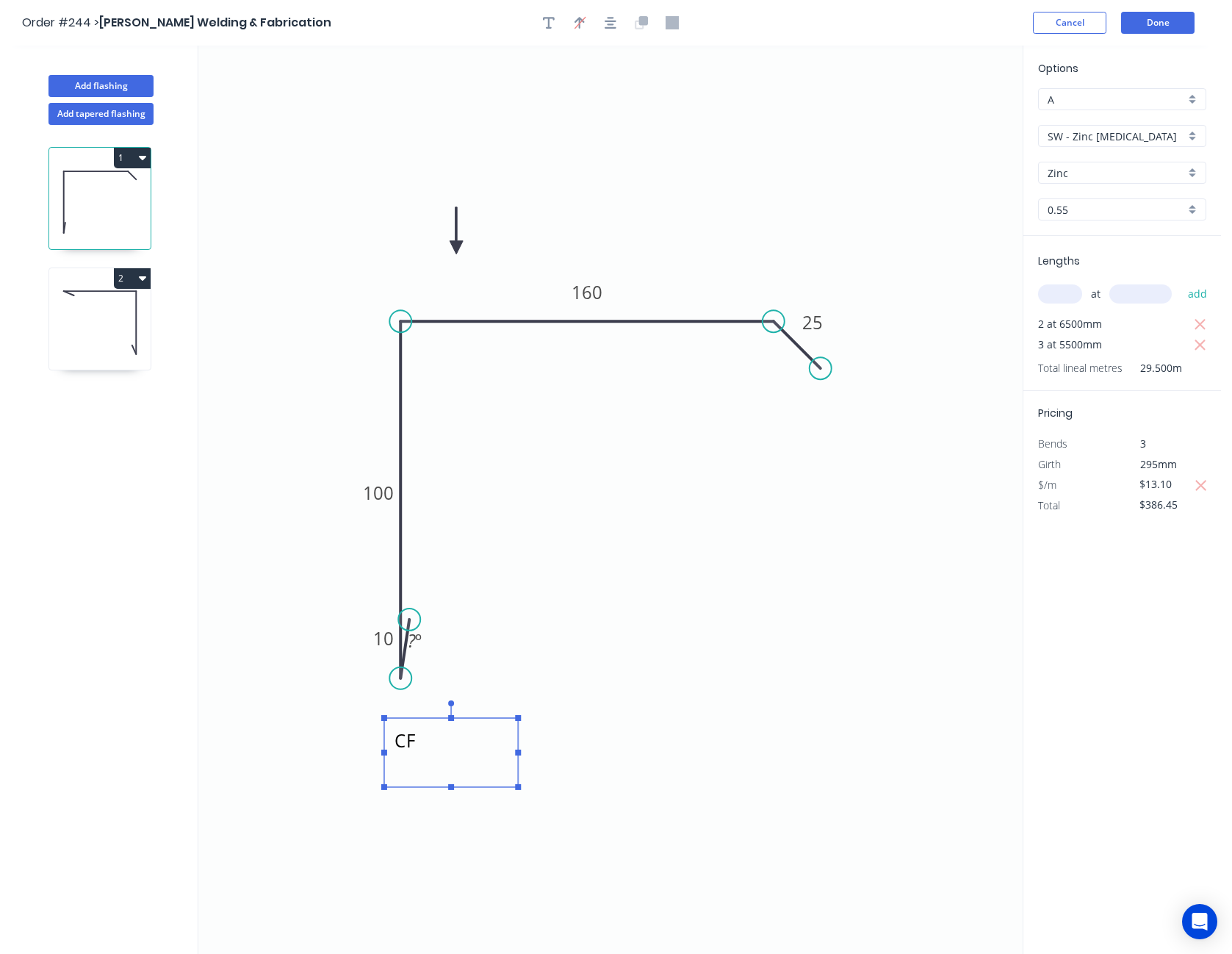
drag, startPoint x: 306, startPoint y: 115, endPoint x: 464, endPoint y: 764, distance: 668.0
click at [464, 764] on textarea "CF" at bounding box center [451, 753] width 119 height 55
click at [767, 650] on icon "CF 10 100 160 25 ? º" at bounding box center [610, 499] width 825 height 908
click at [1175, 28] on button "Done" at bounding box center [1157, 23] width 74 height 22
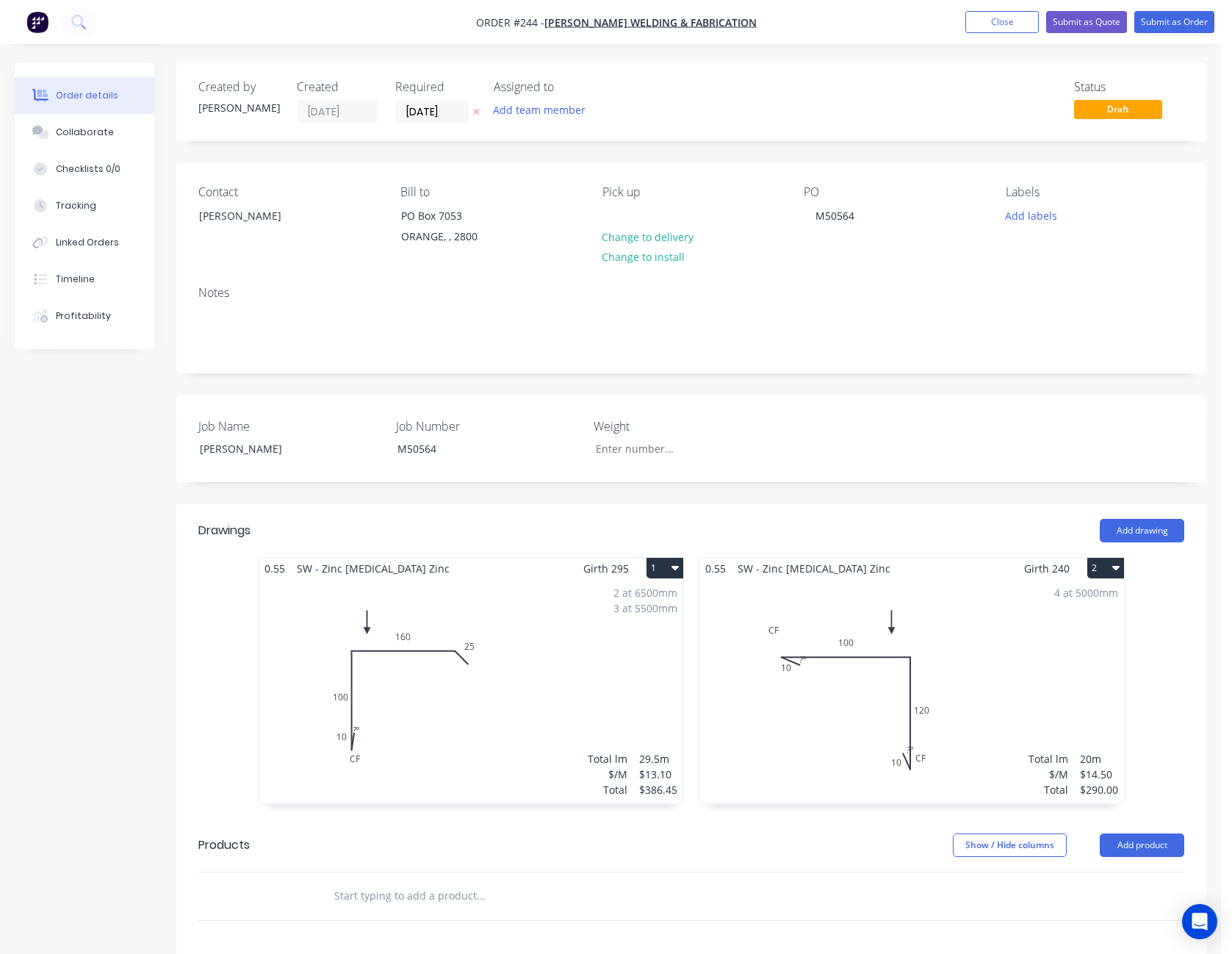
click at [1005, 684] on div "4 at 5000mm Total lm $/M Total 20m $14.50 $290.00" at bounding box center [912, 691] width 425 height 224
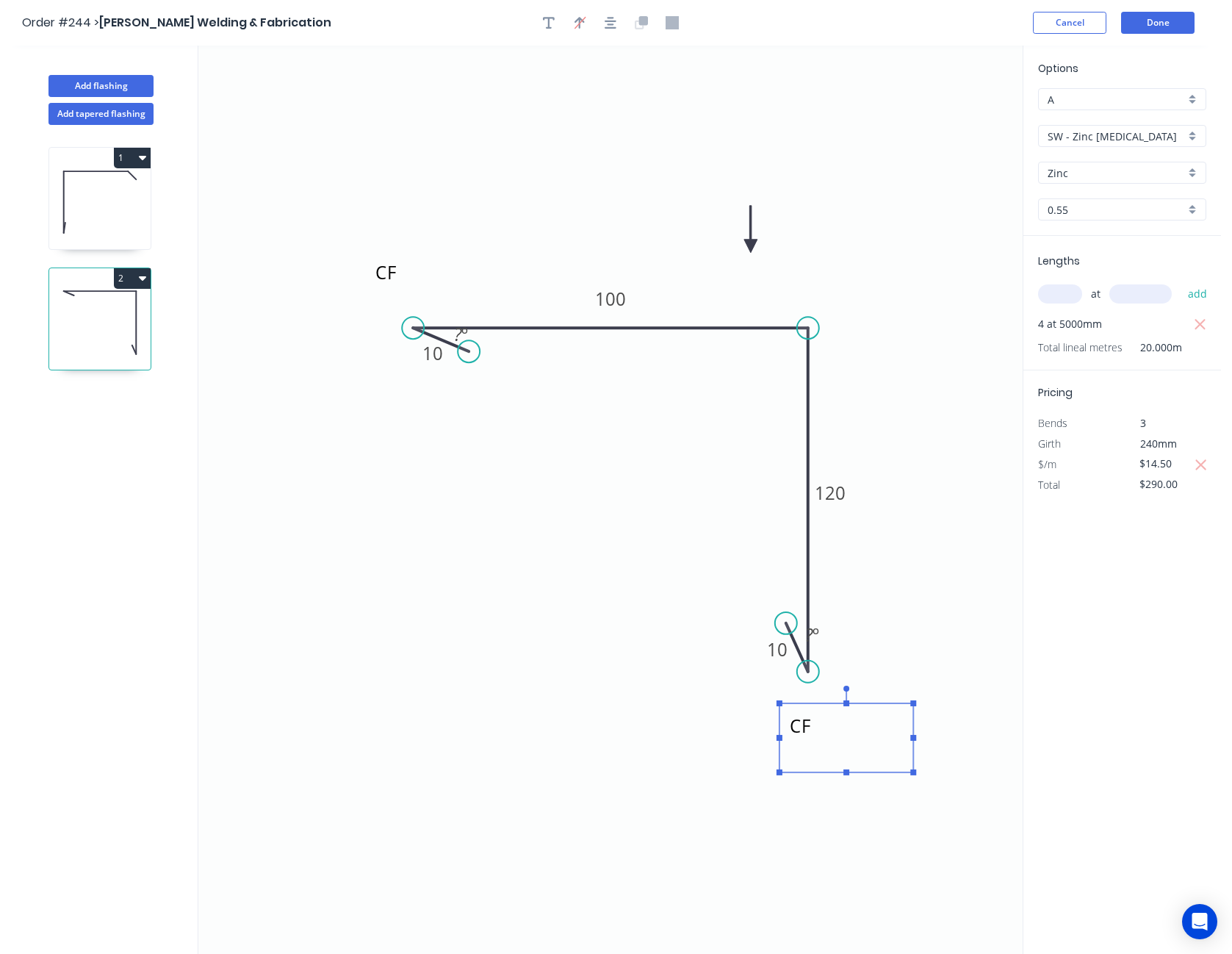
drag, startPoint x: 867, startPoint y: 678, endPoint x: 832, endPoint y: 739, distance: 70.3
click at [832, 739] on textarea "CF" at bounding box center [847, 738] width 119 height 55
drag, startPoint x: 410, startPoint y: 286, endPoint x: 393, endPoint y: 343, distance: 59.5
click at [387, 345] on textarea "CF" at bounding box center [409, 342] width 119 height 55
click at [1162, 23] on button "Done" at bounding box center [1157, 23] width 74 height 22
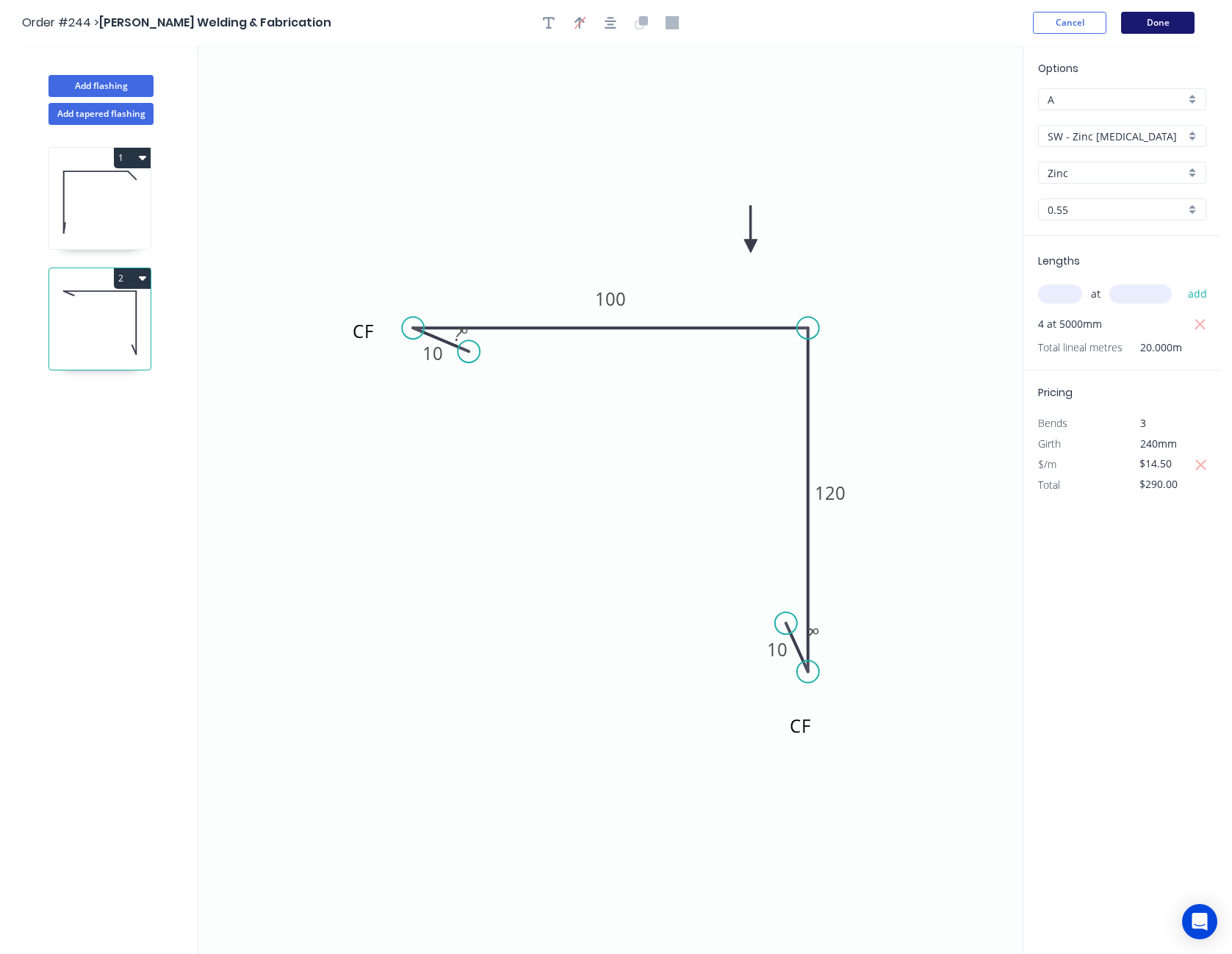
click at [1146, 22] on button "Done" at bounding box center [1157, 23] width 74 height 22
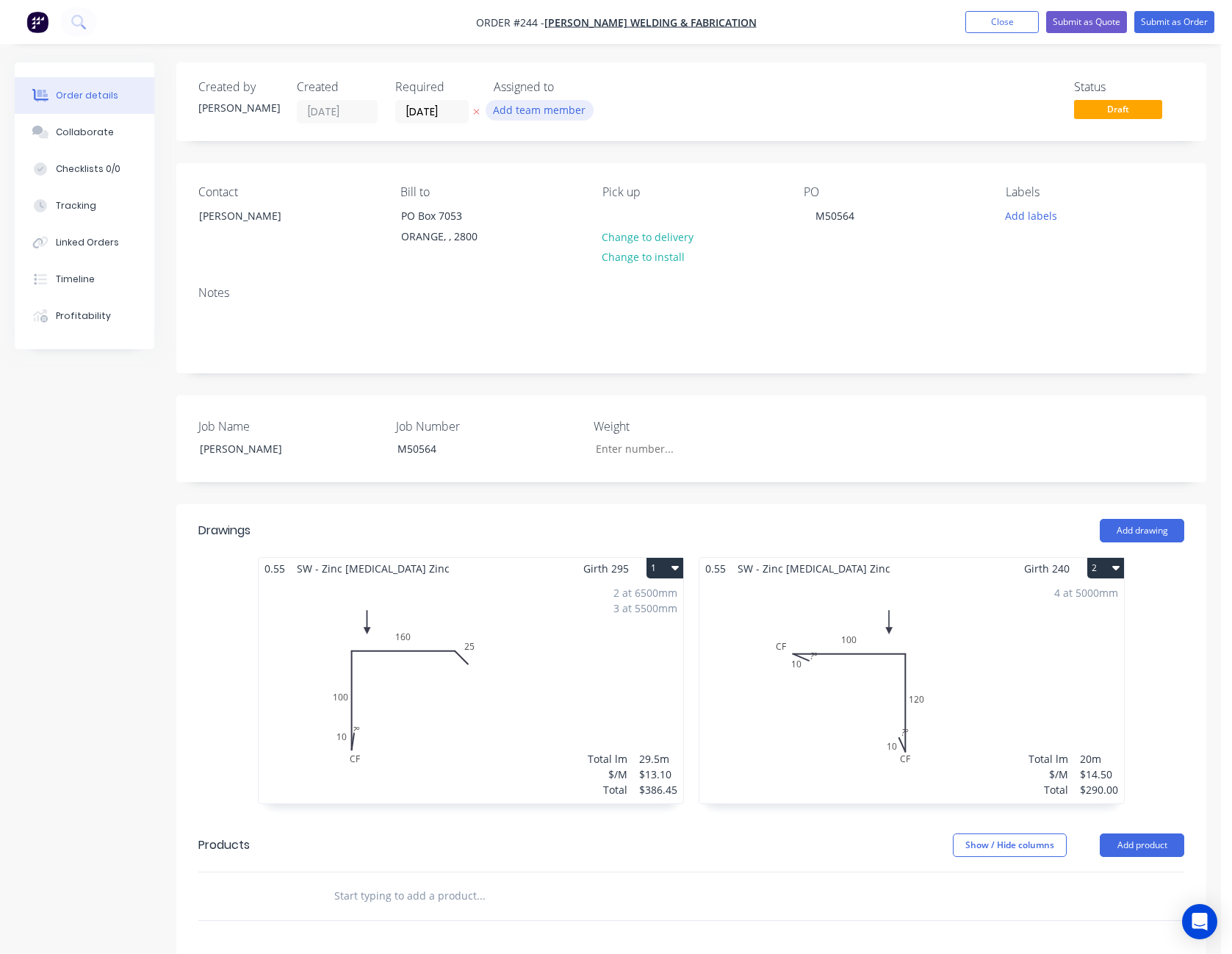
click at [526, 104] on button "Add team member" at bounding box center [540, 109] width 108 height 20
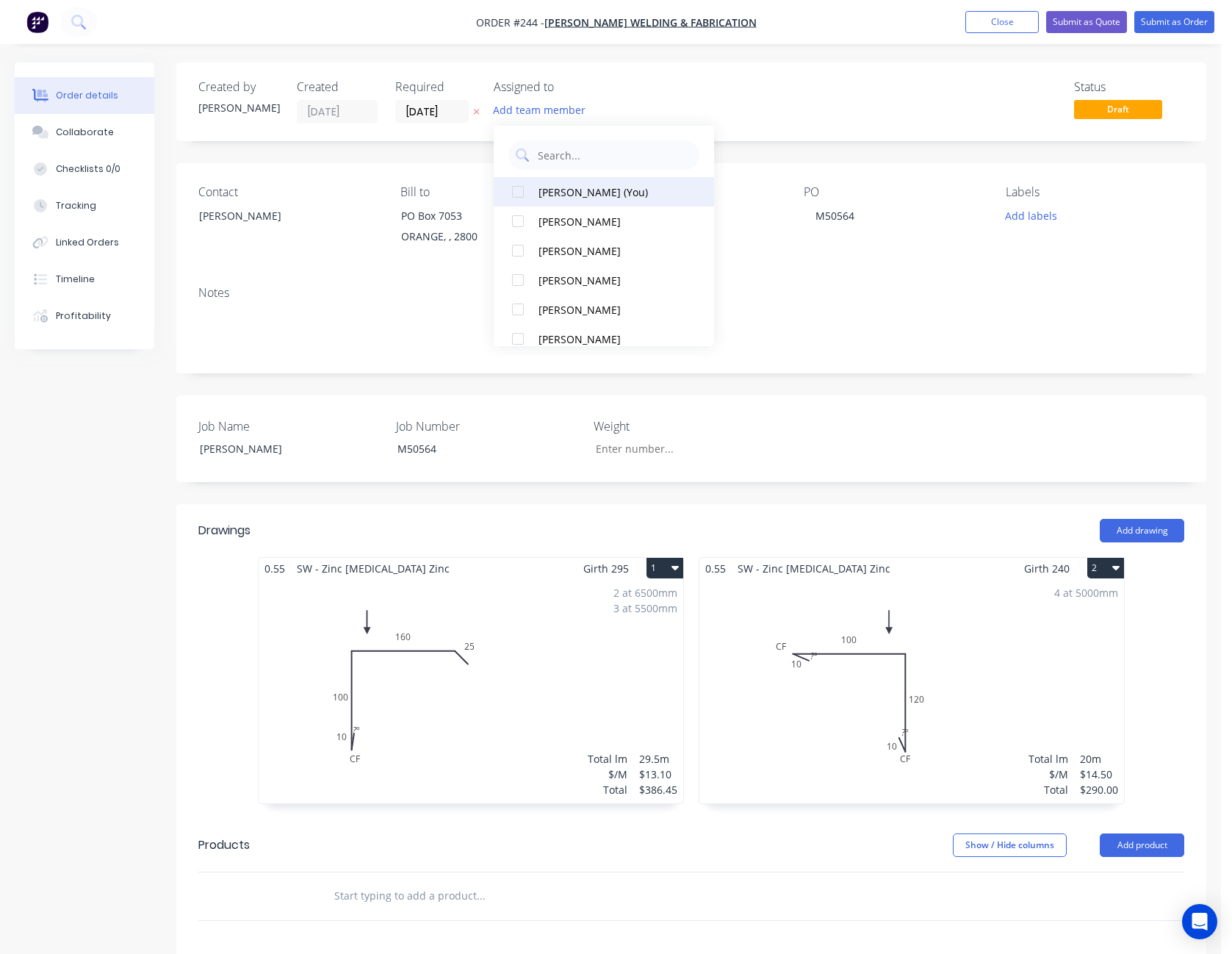
click at [574, 197] on div "[PERSON_NAME] (You)" at bounding box center [611, 192] width 147 height 15
click at [849, 94] on div "Status Draft" at bounding box center [913, 102] width 544 height 44
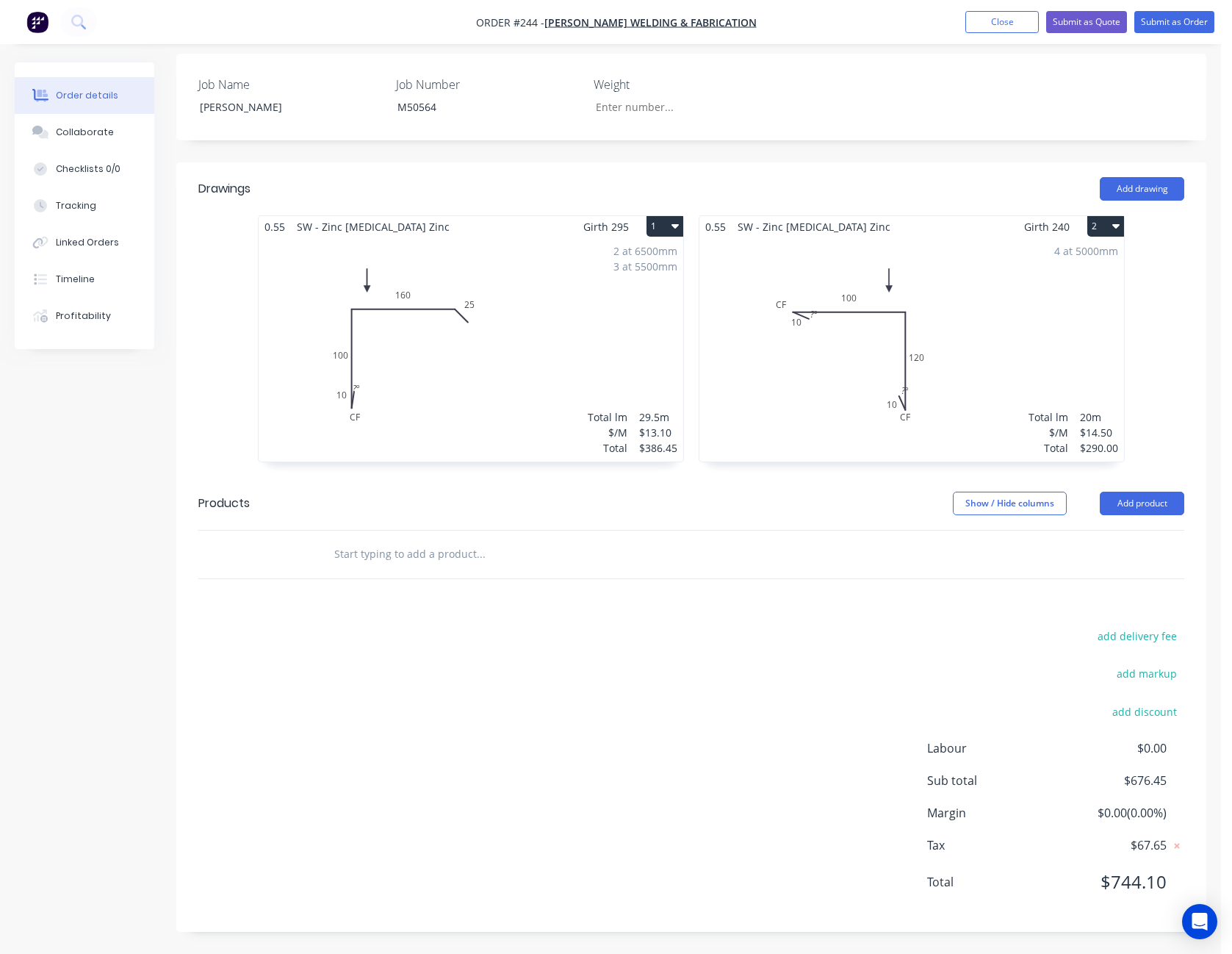
scroll to position [121, 0]
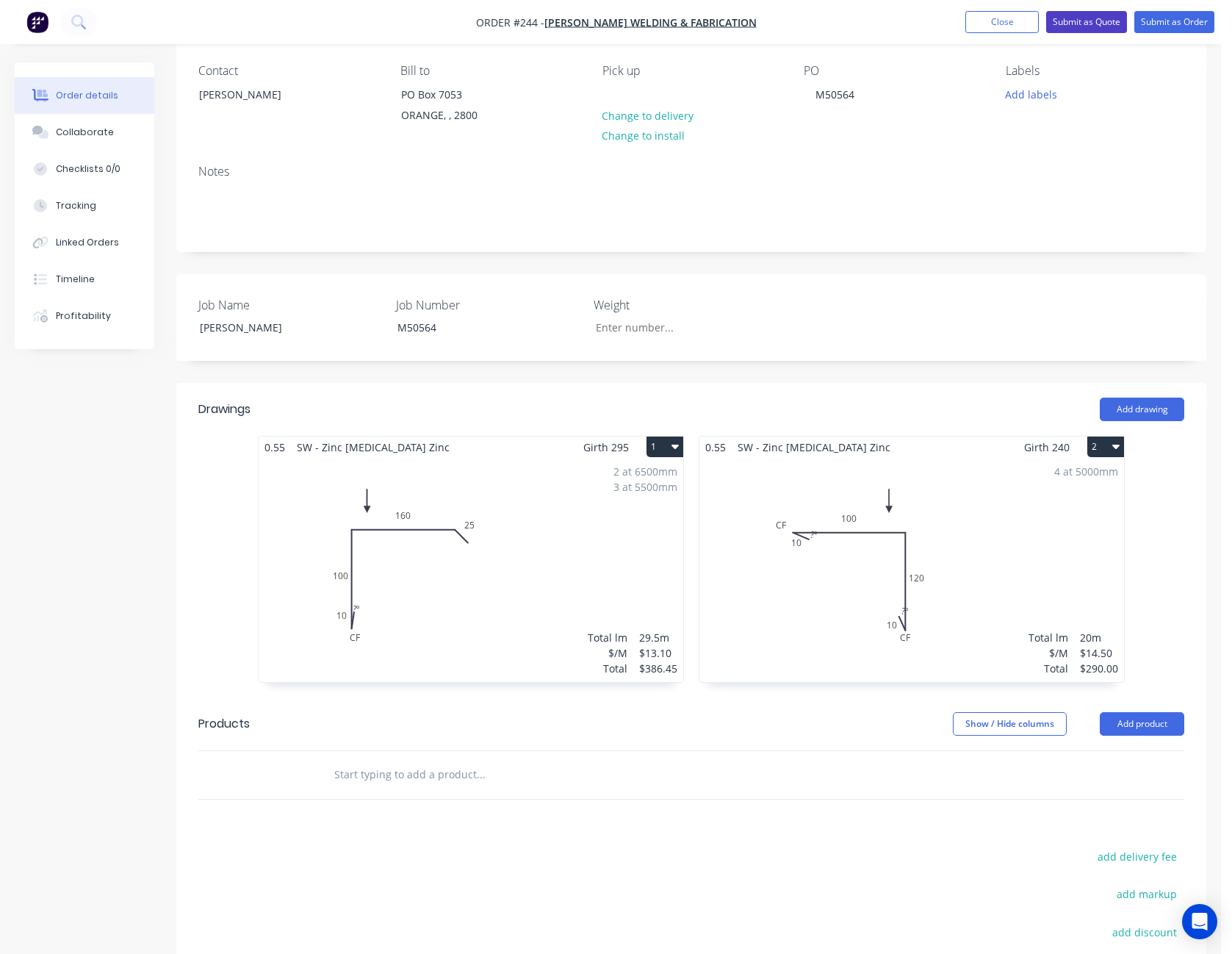
click at [1090, 13] on button "Submit as Quote" at bounding box center [1087, 22] width 81 height 22
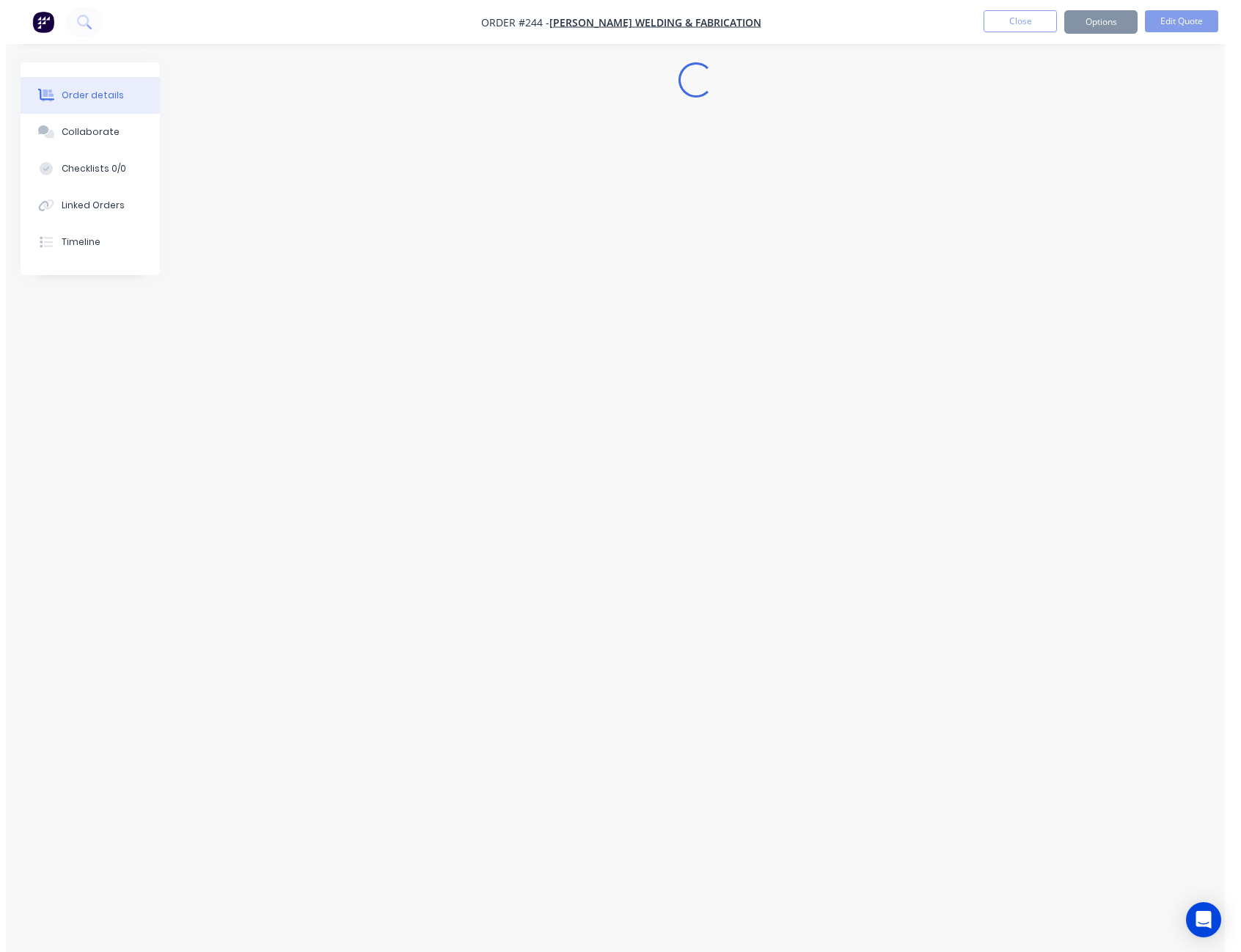
scroll to position [0, 0]
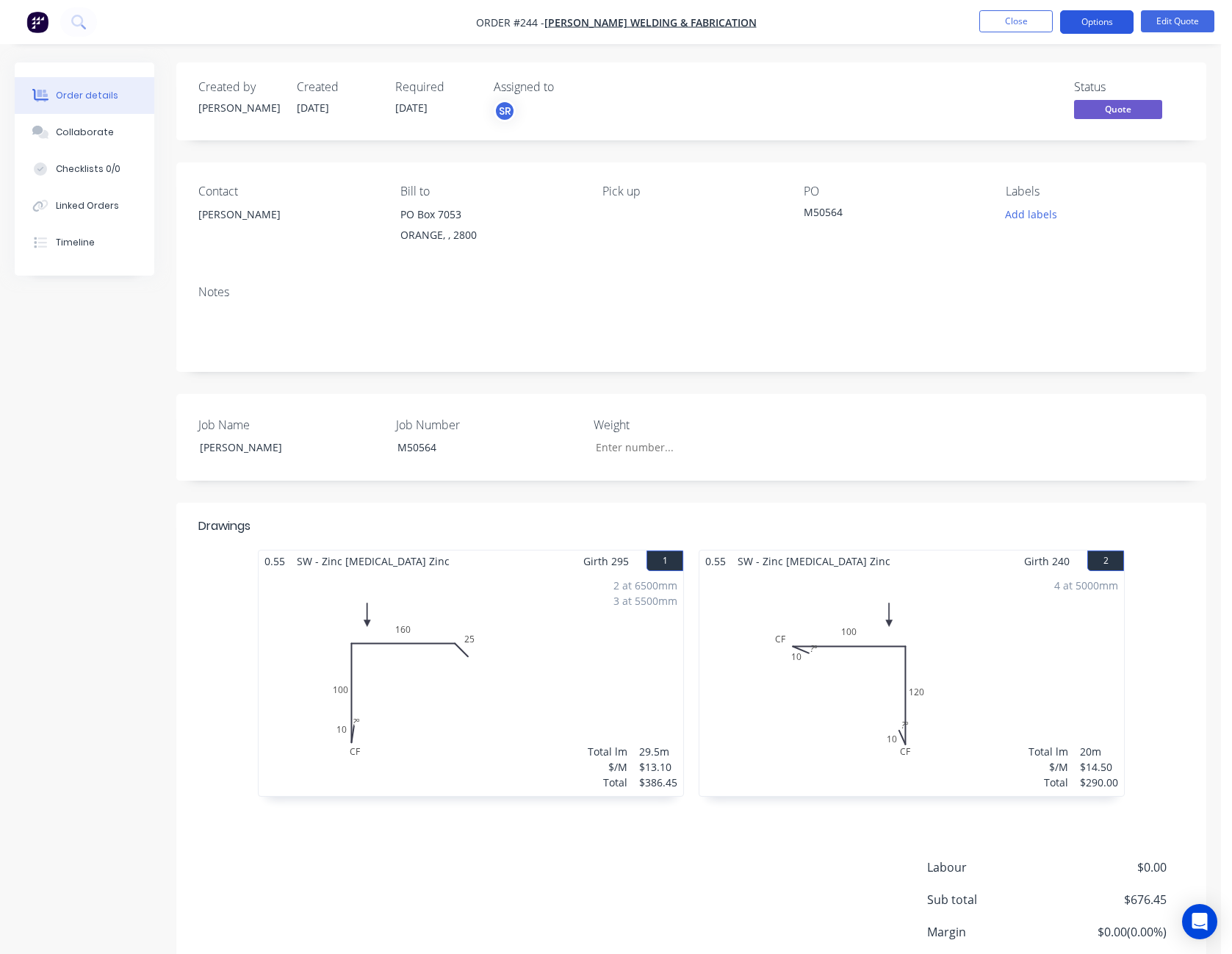
click at [1098, 19] on button "Options" at bounding box center [1096, 22] width 74 height 24
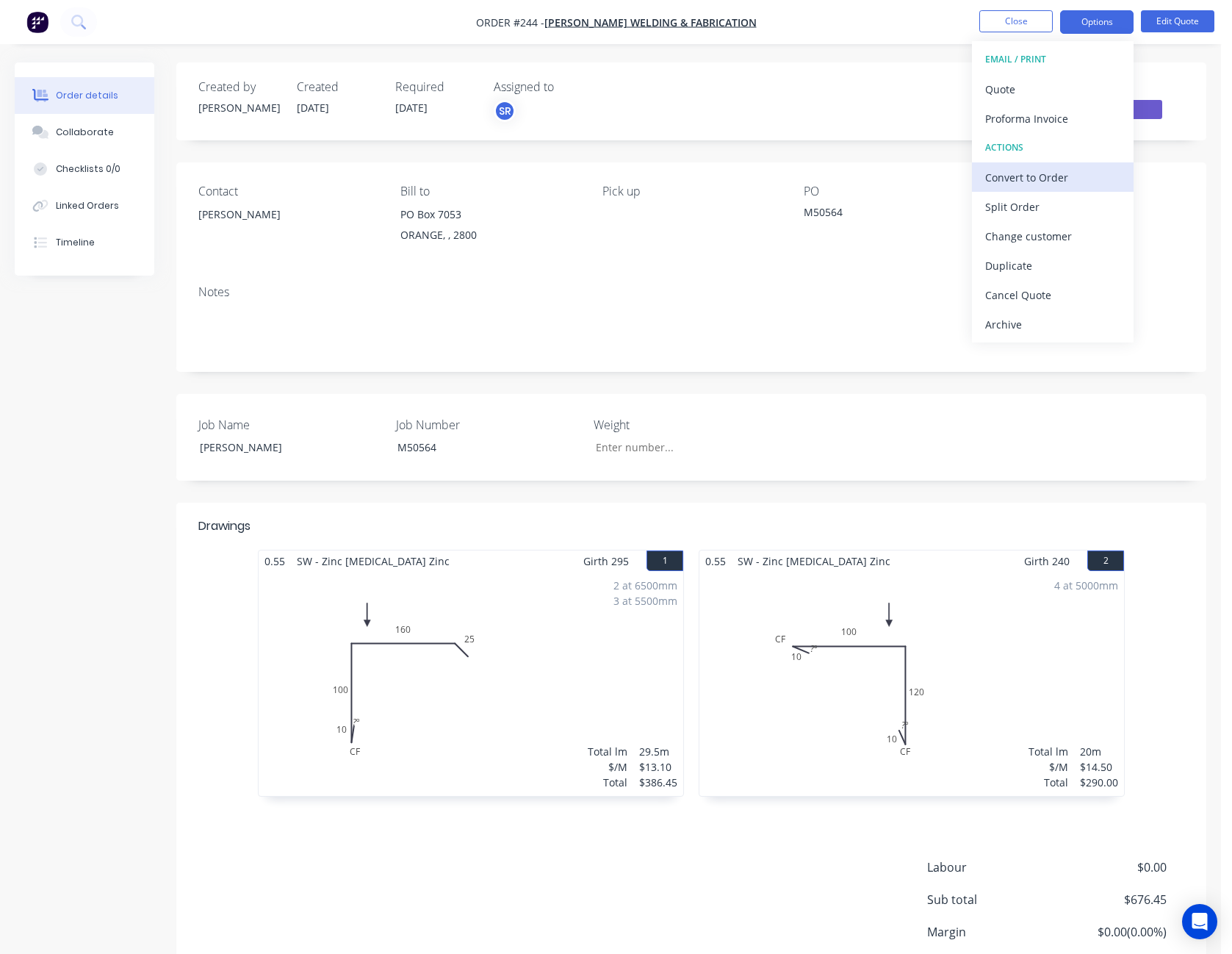
click at [1047, 170] on div "Convert to Order" at bounding box center [1053, 177] width 136 height 21
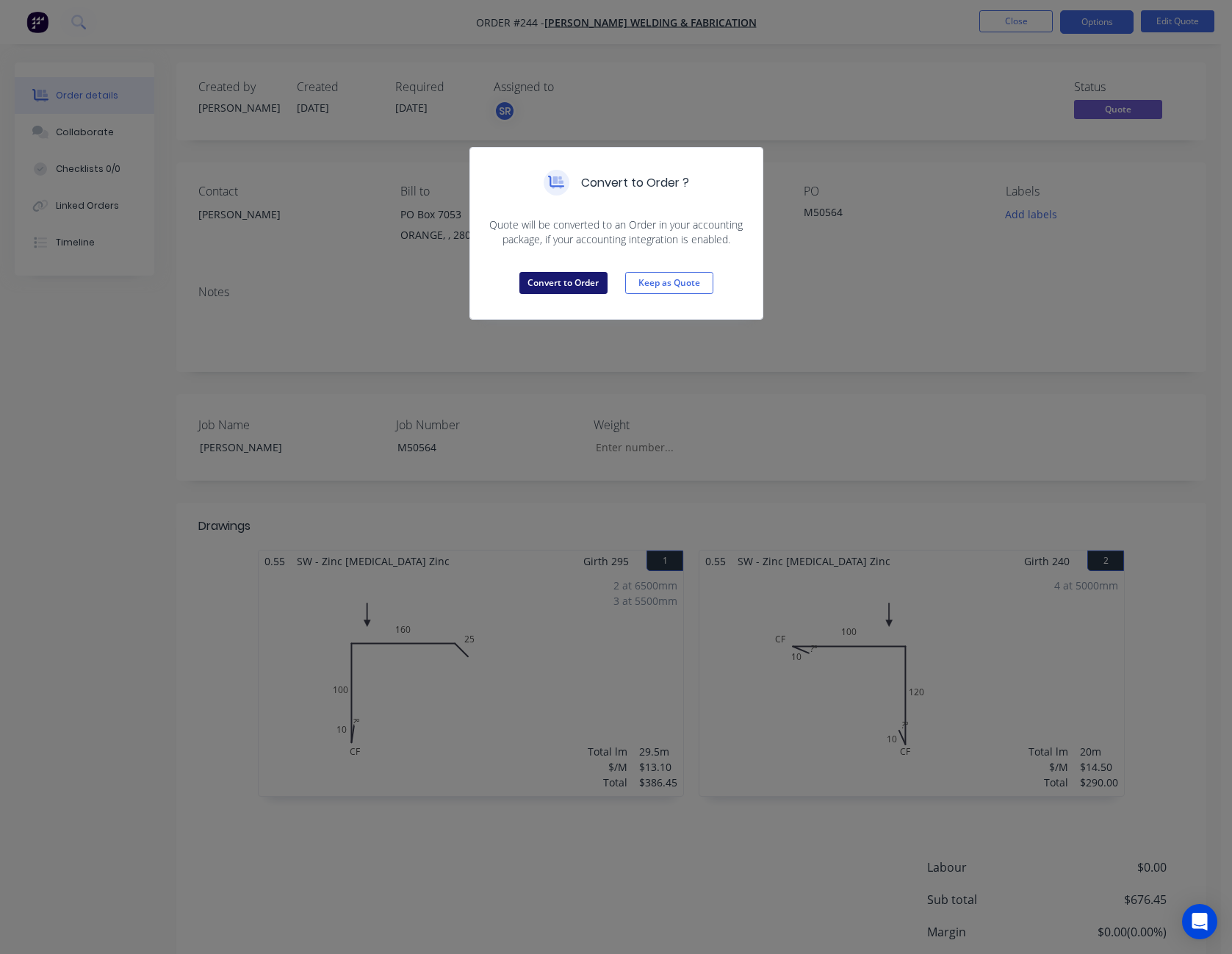
click at [570, 282] on button "Convert to Order" at bounding box center [563, 283] width 88 height 22
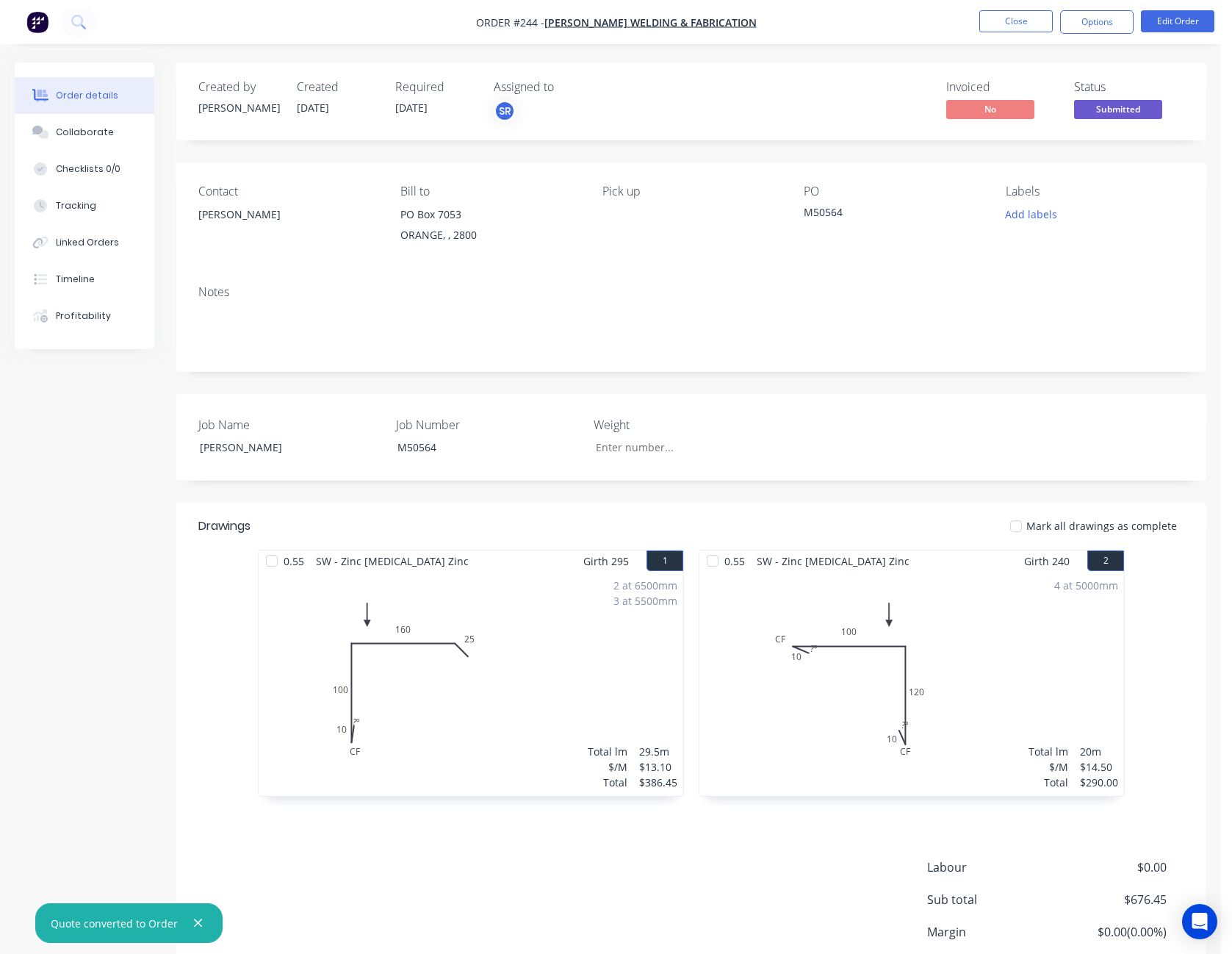
drag, startPoint x: 848, startPoint y: 210, endPoint x: 851, endPoint y: 218, distance: 8.5
click at [850, 218] on div "M50564" at bounding box center [893, 215] width 178 height 21
click at [850, 212] on div "M50564" at bounding box center [893, 215] width 178 height 21
click at [841, 218] on div "M50564" at bounding box center [893, 215] width 178 height 21
click at [840, 208] on div "M50564" at bounding box center [893, 215] width 178 height 21
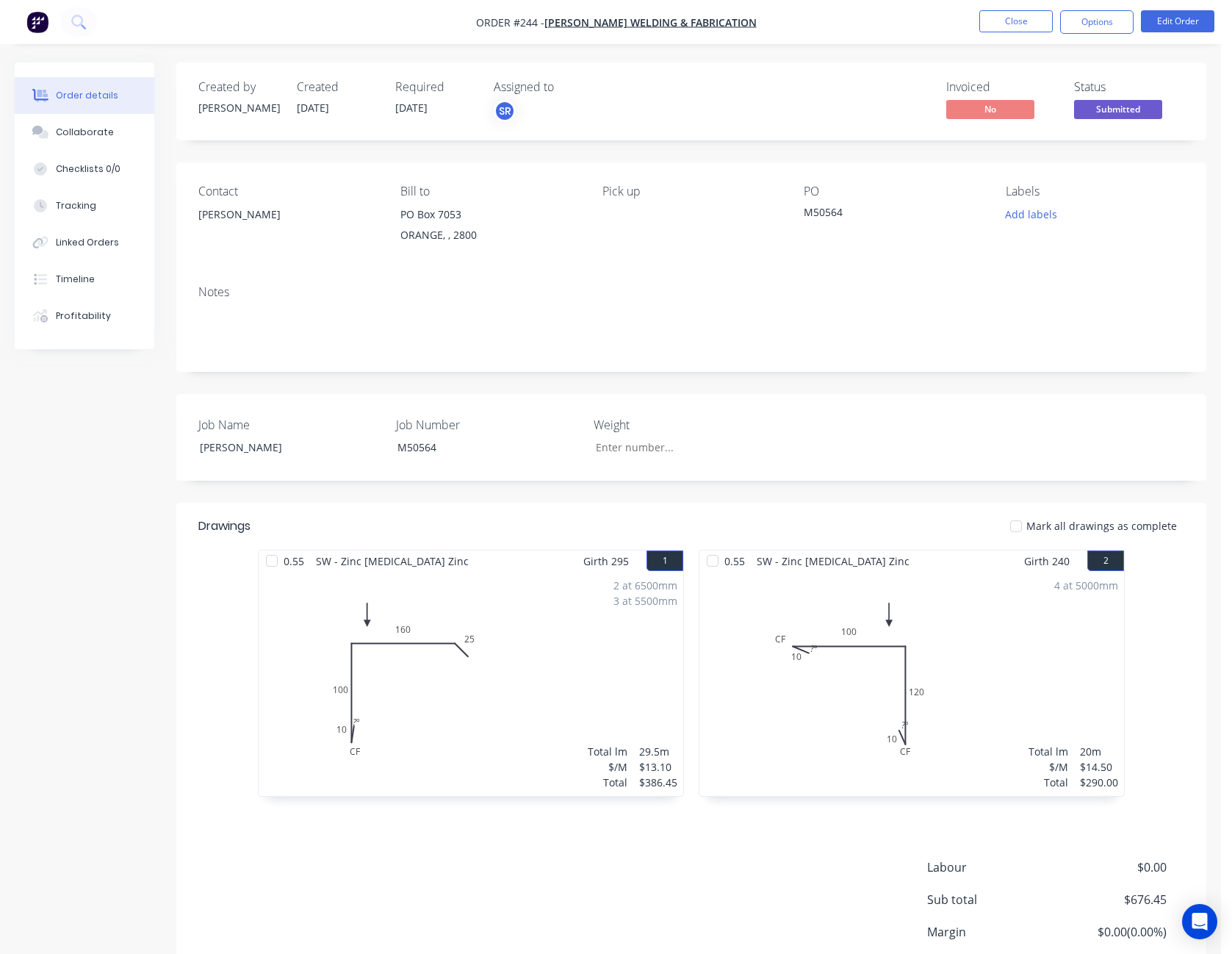
click at [841, 205] on div "M50564" at bounding box center [893, 215] width 178 height 21
click at [843, 207] on div "M50564" at bounding box center [893, 215] width 178 height 21
click at [1192, 15] on button "Edit Order" at bounding box center [1177, 21] width 74 height 22
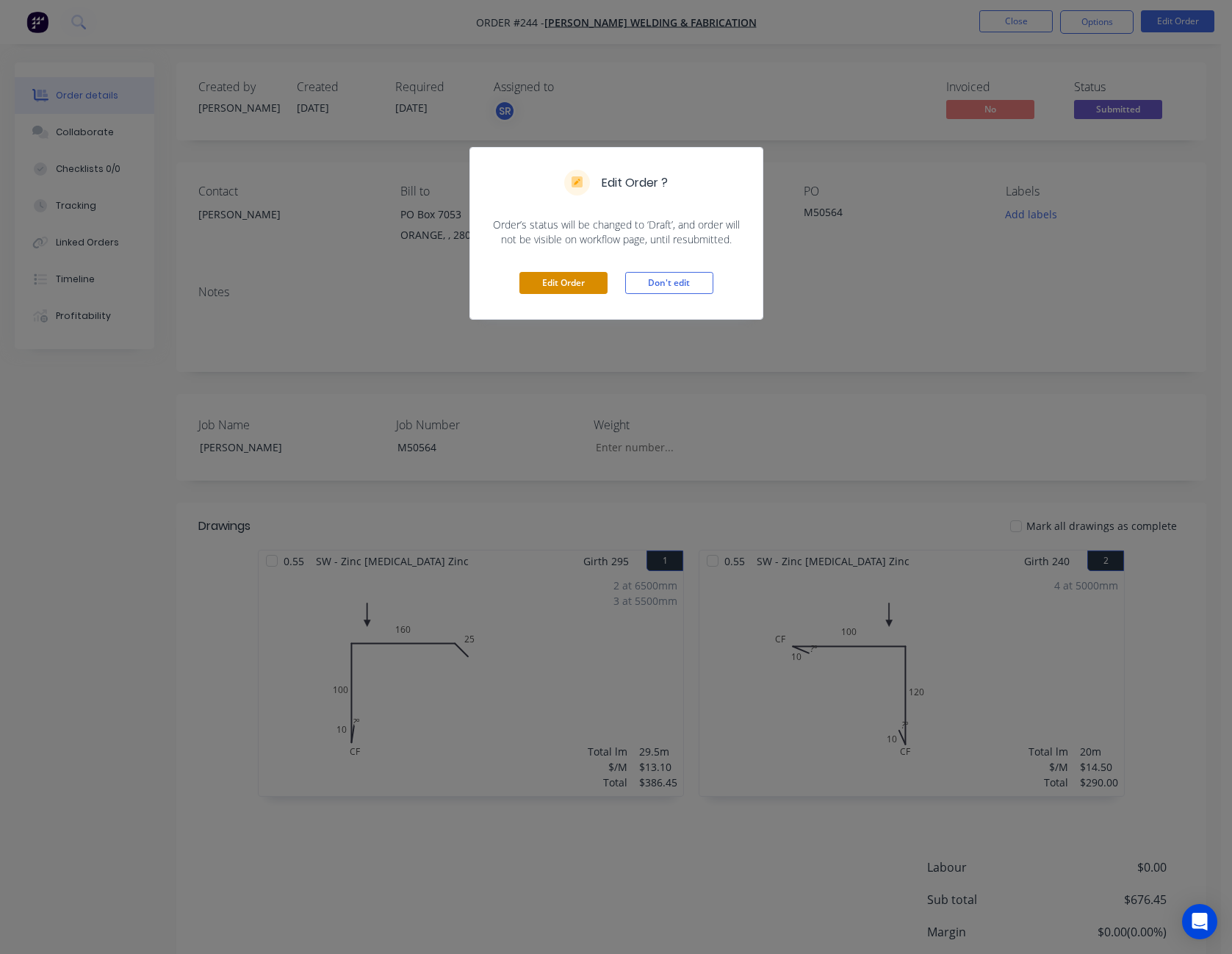
click at [587, 278] on button "Edit Order" at bounding box center [563, 283] width 88 height 22
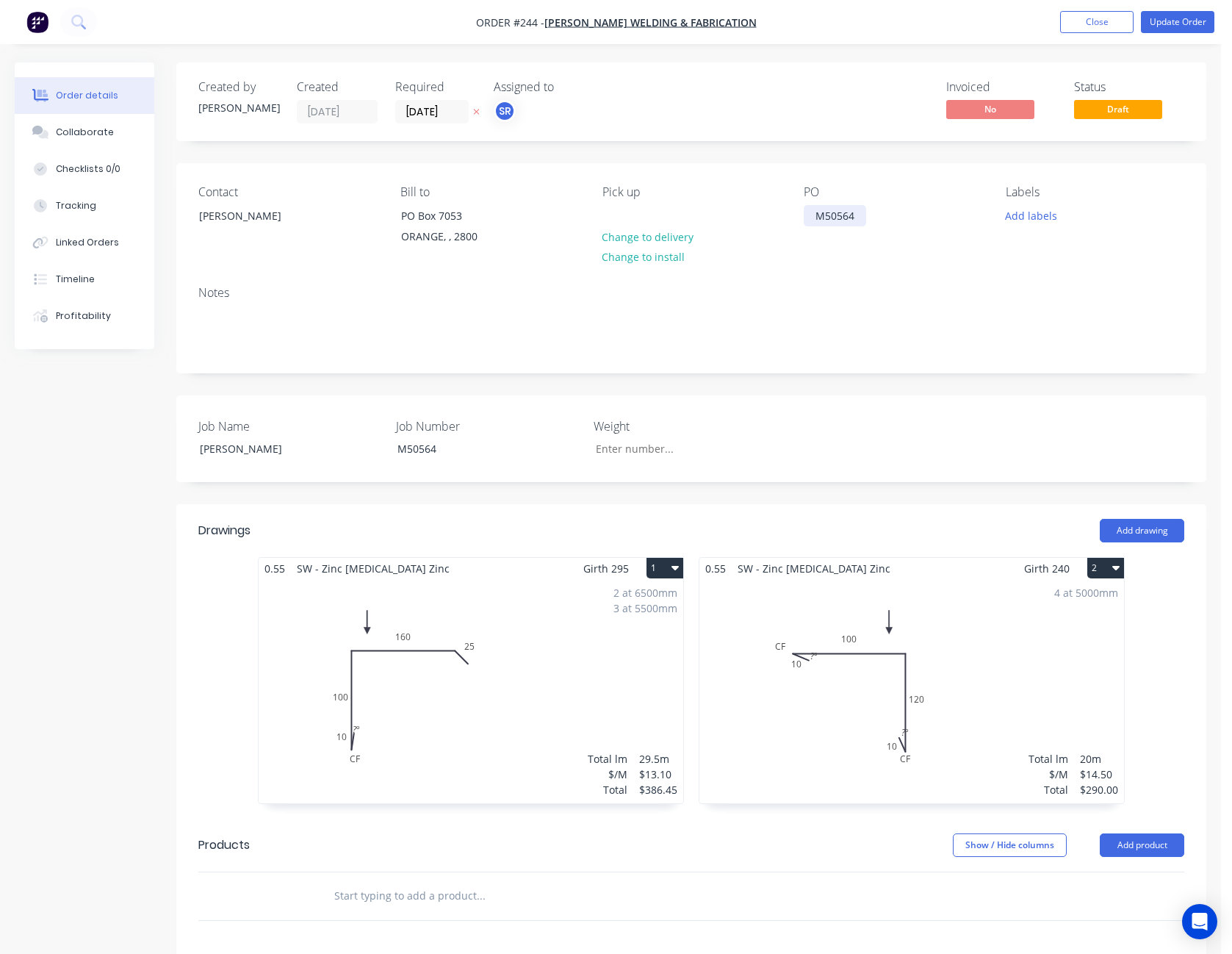
click at [859, 220] on div "M50564" at bounding box center [835, 216] width 63 height 21
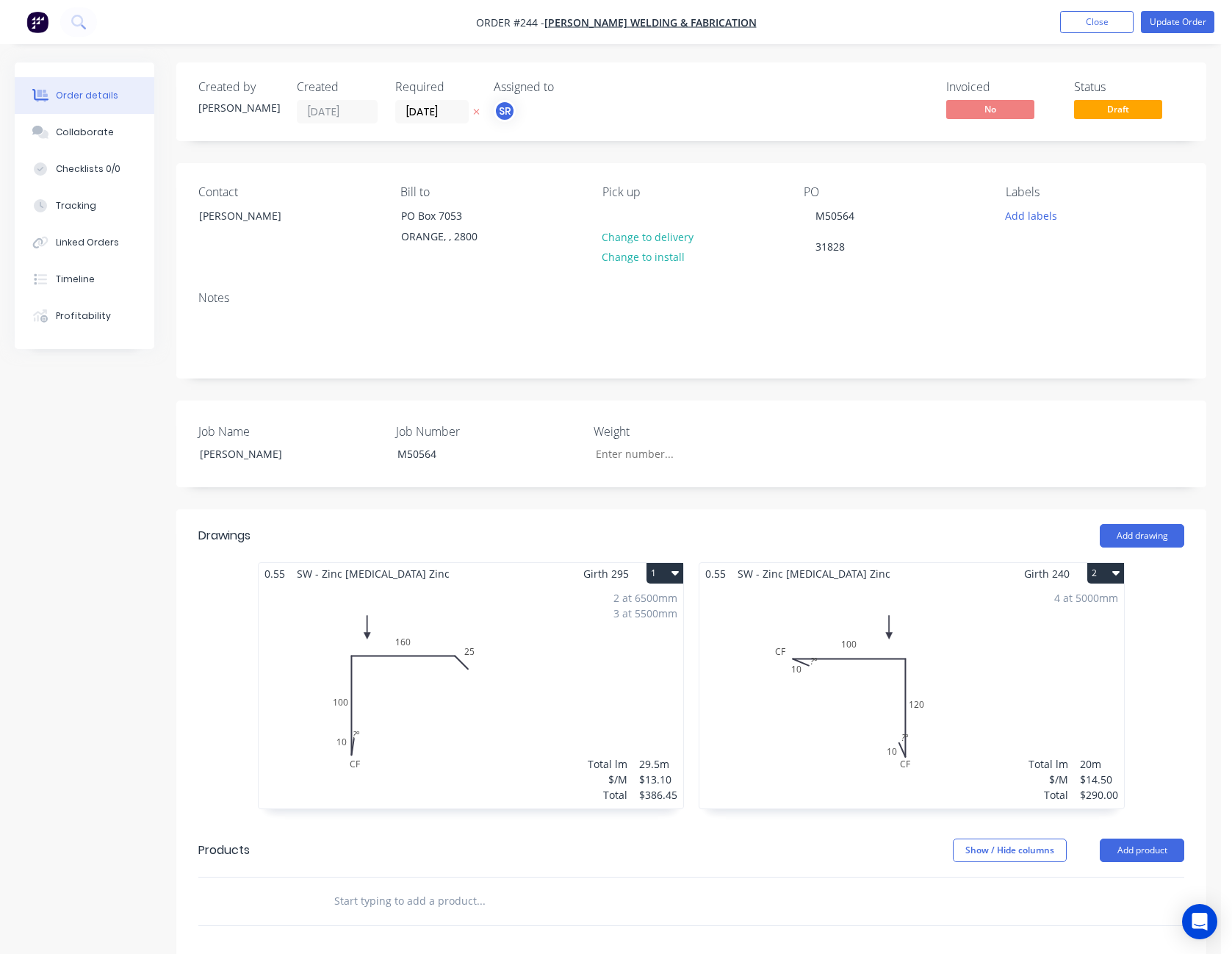
click at [924, 248] on div "PO M50564 31828" at bounding box center [893, 221] width 178 height 72
click at [1192, 18] on button "Update Order" at bounding box center [1177, 22] width 74 height 22
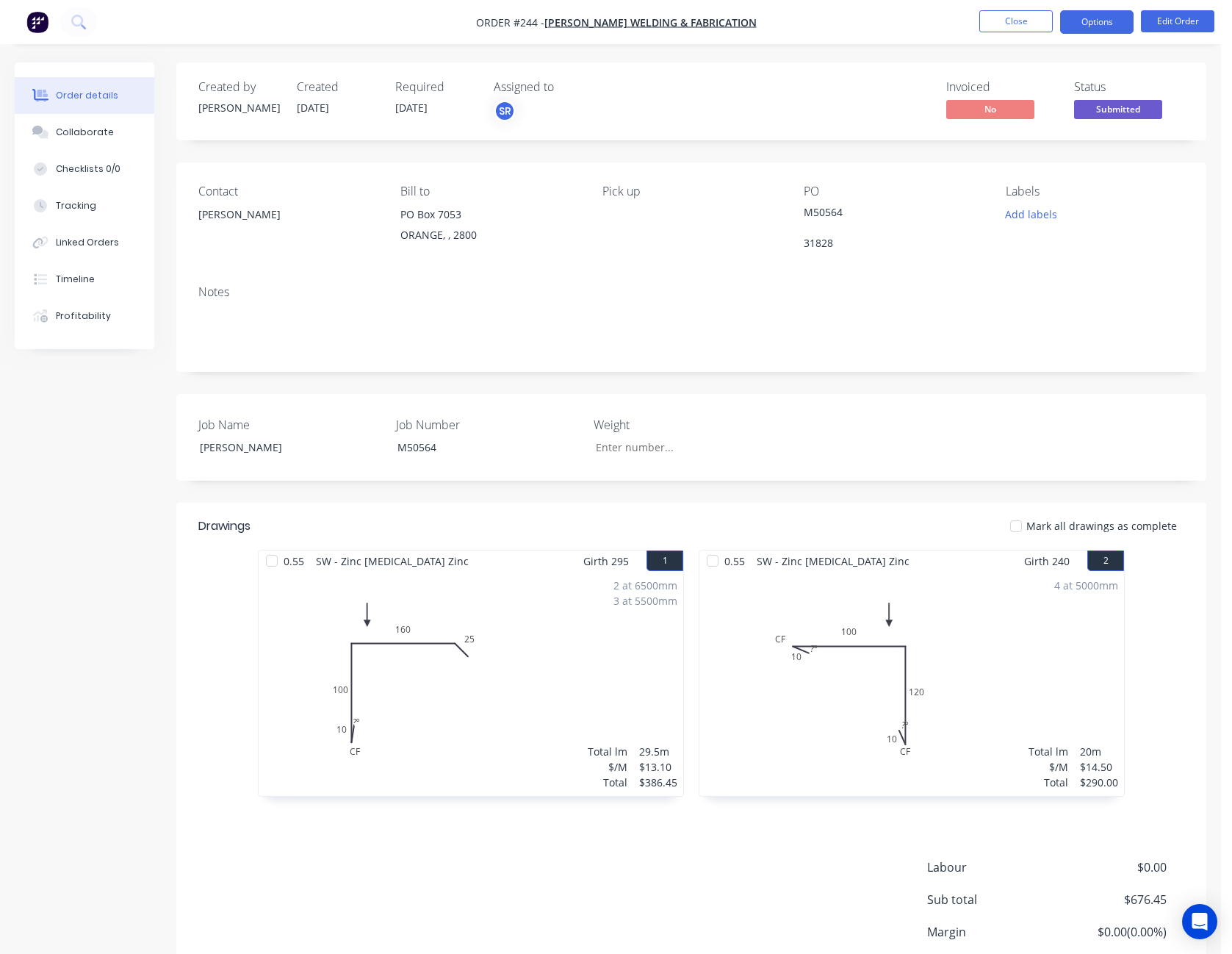
click at [1104, 30] on button "Options" at bounding box center [1096, 22] width 74 height 24
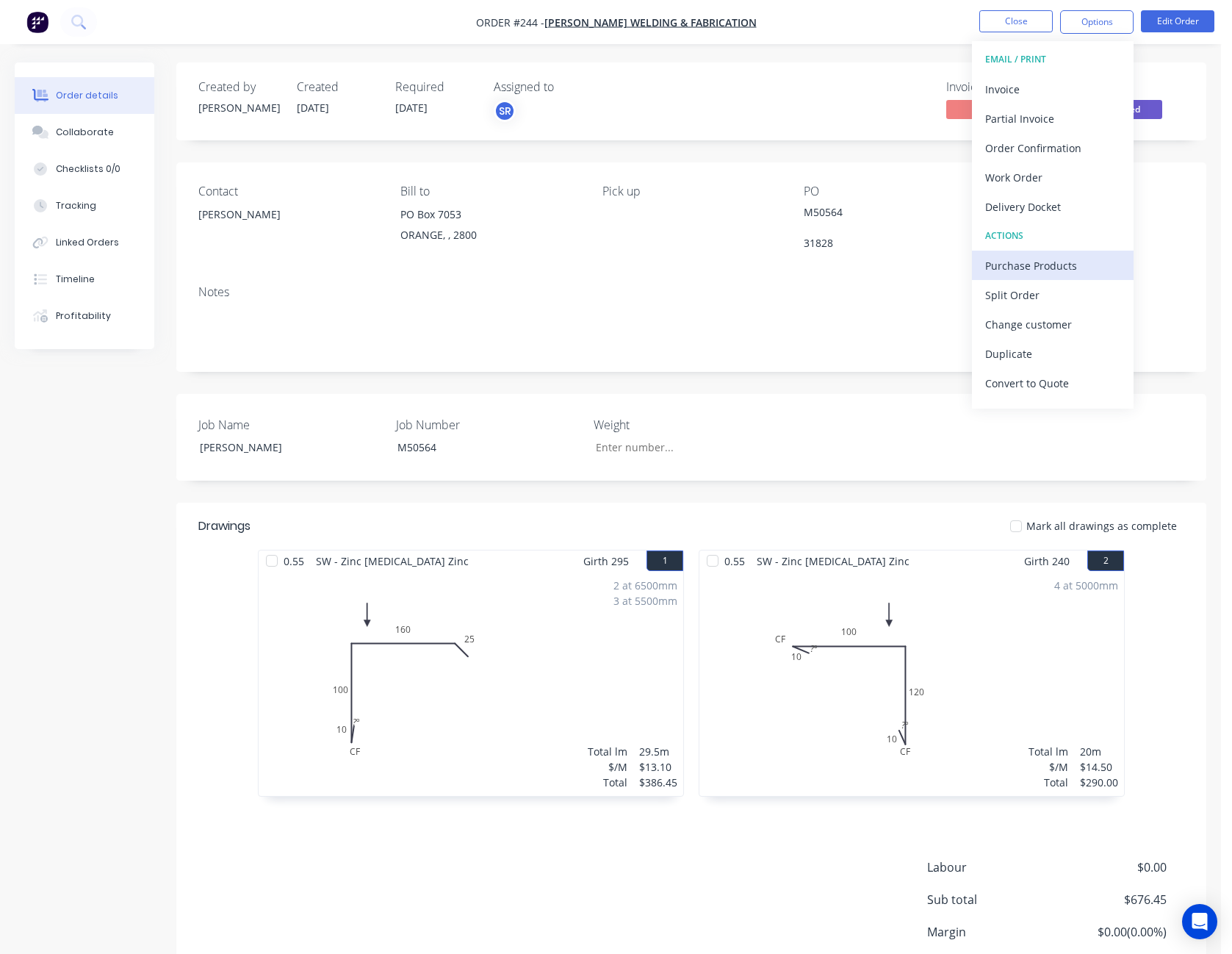
click at [1069, 272] on div "Purchase Products" at bounding box center [1053, 266] width 136 height 21
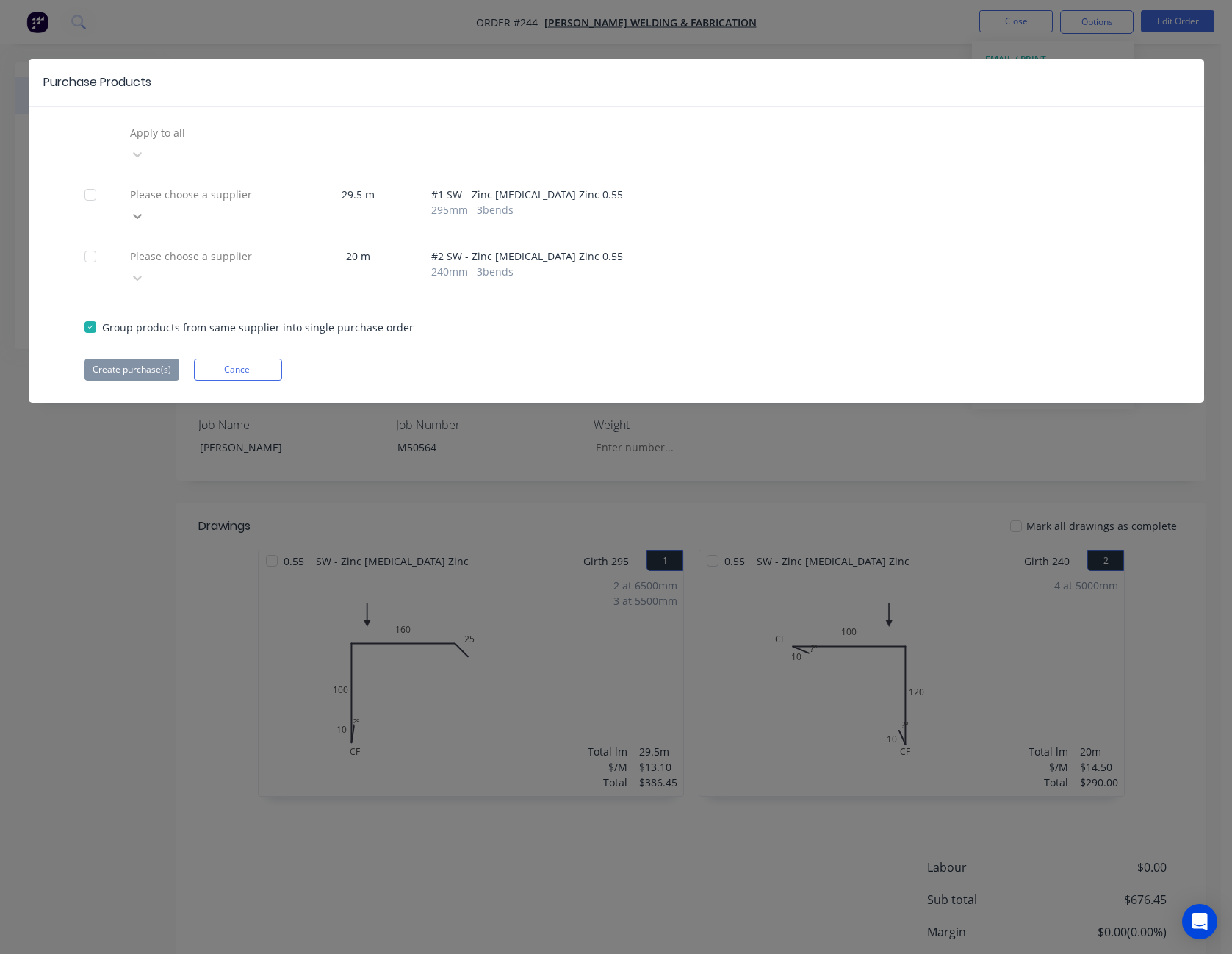
click at [151, 205] on div at bounding box center [137, 216] width 26 height 24
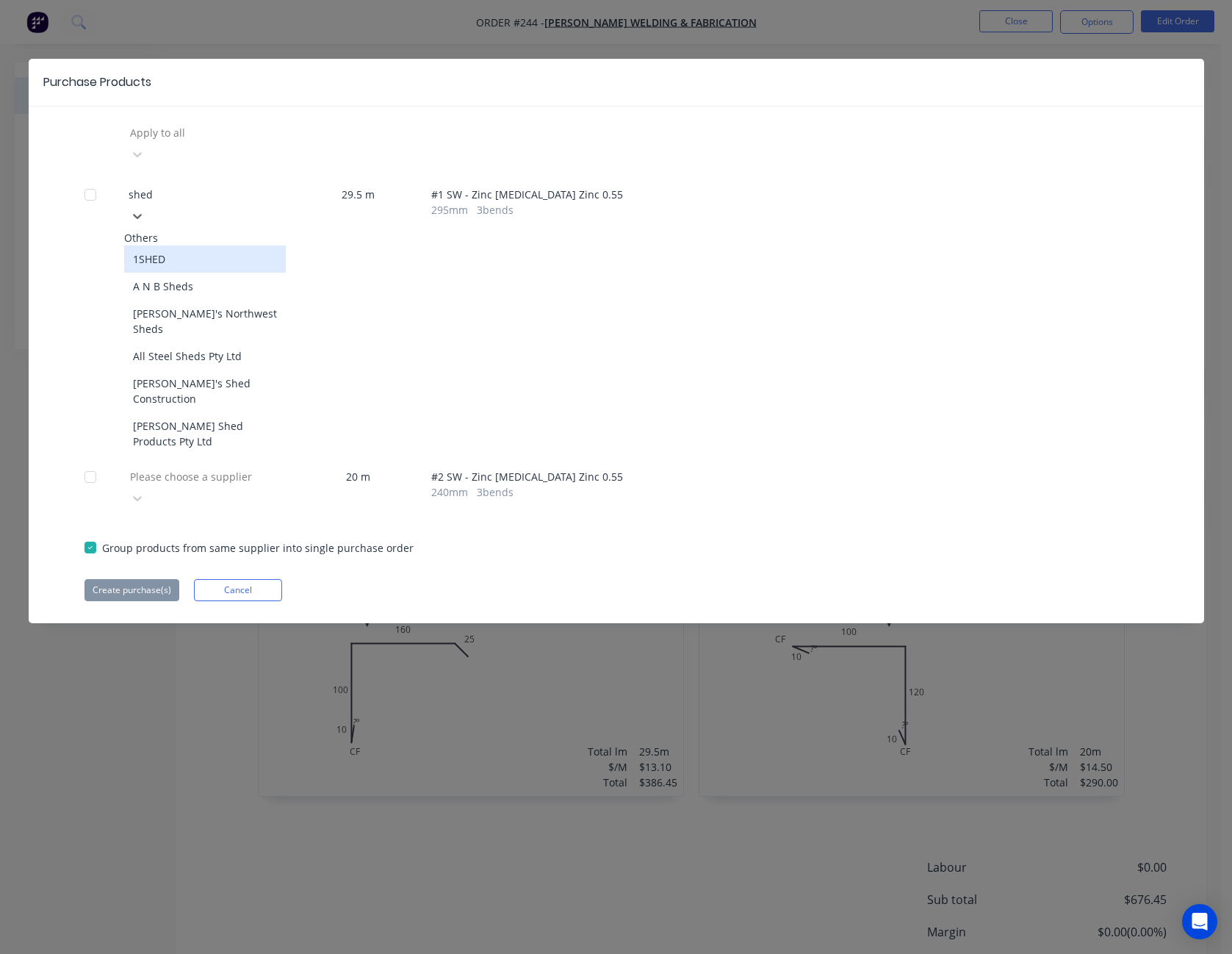
type input "shedw"
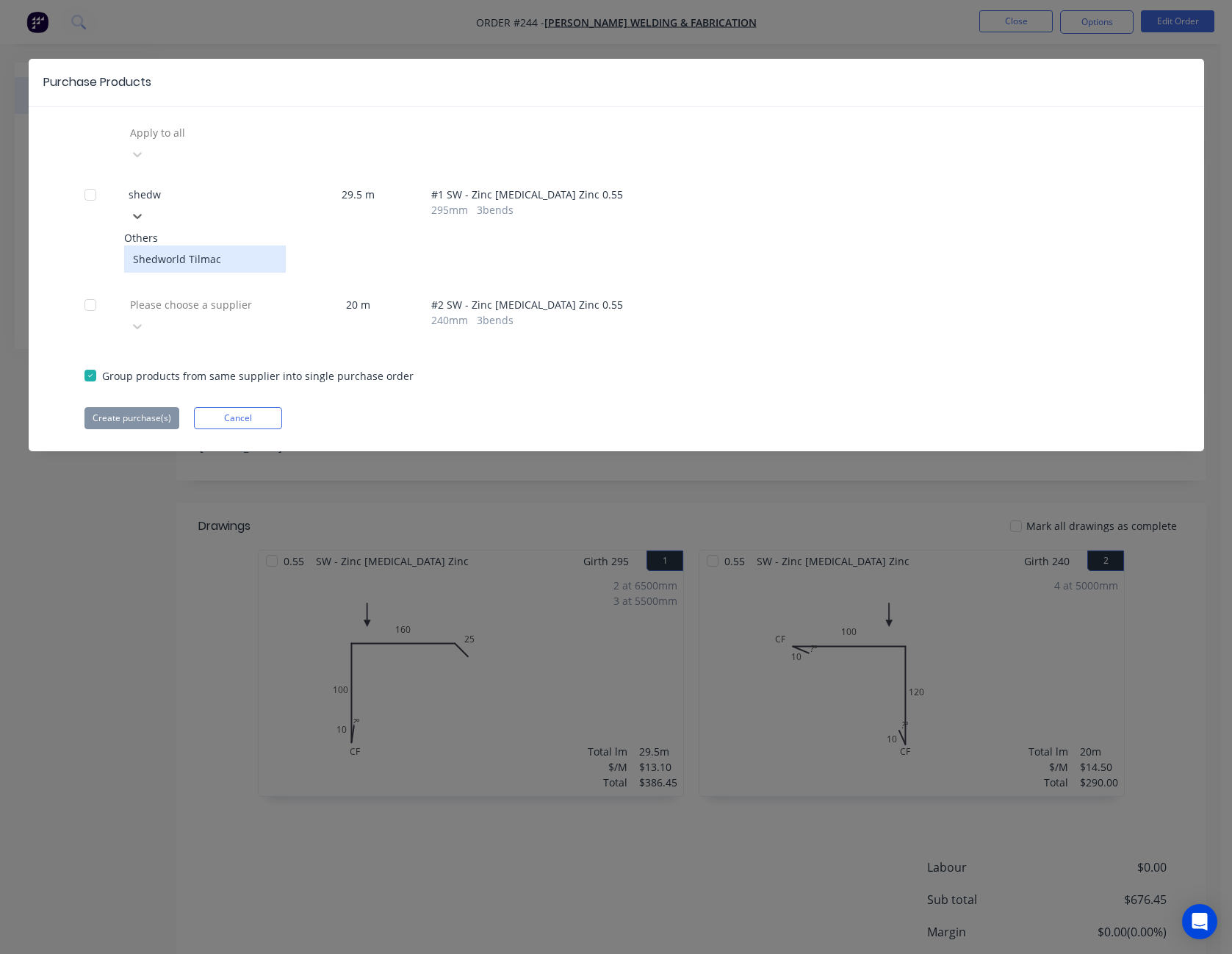
click at [228, 246] on div "Shedworld Tilmac" at bounding box center [205, 259] width 162 height 27
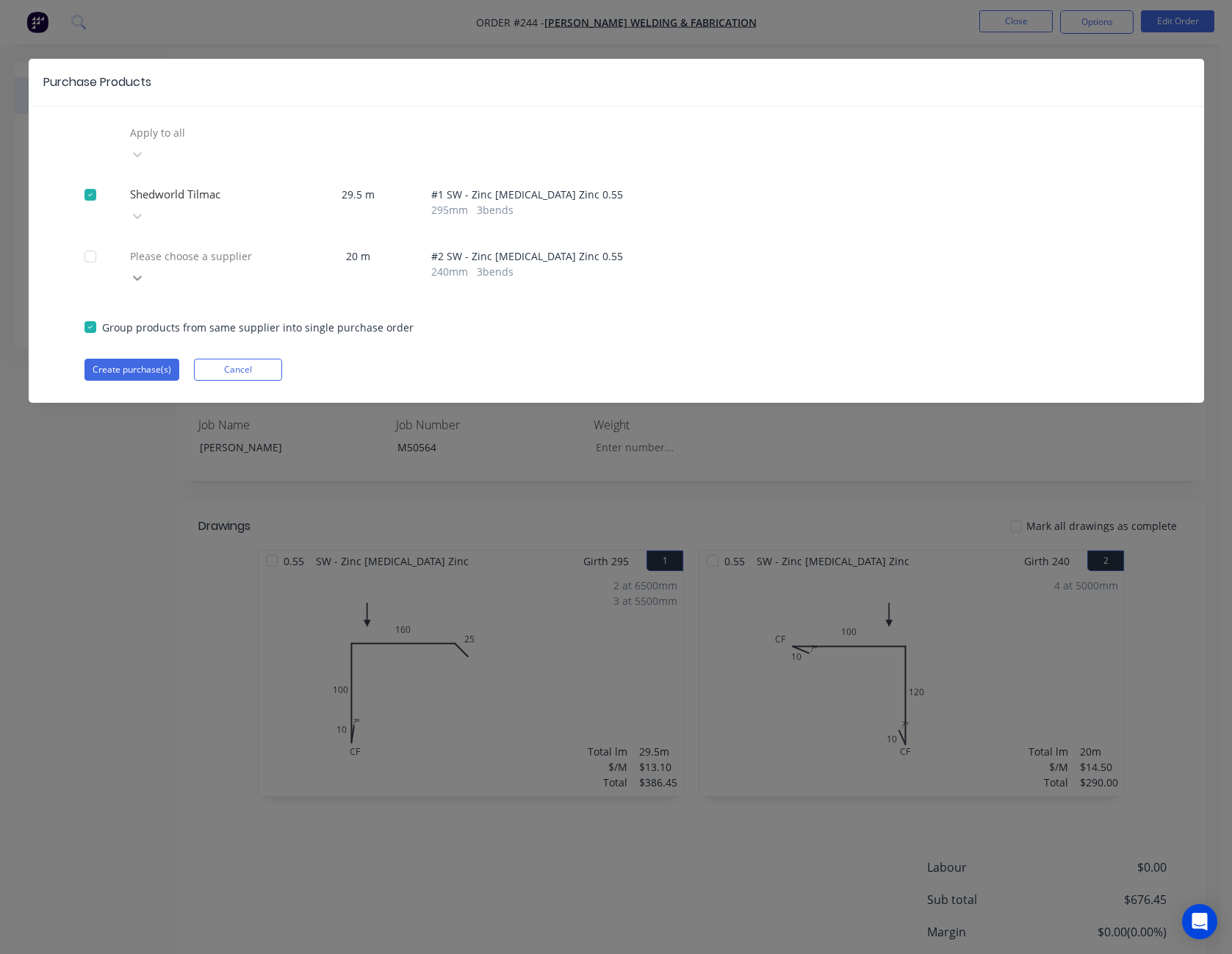
click at [145, 270] on icon at bounding box center [137, 278] width 15 height 15
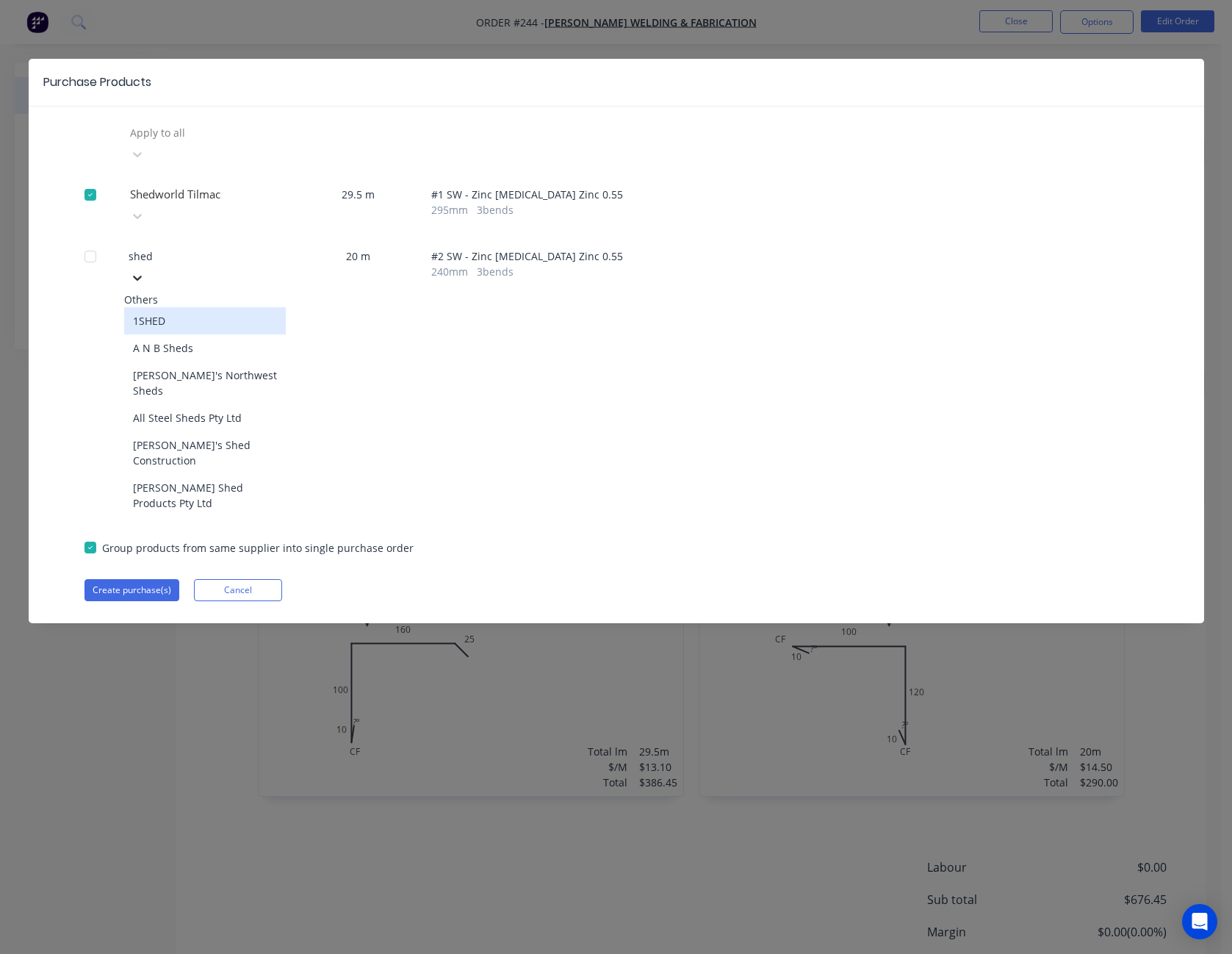
type input "shedw"
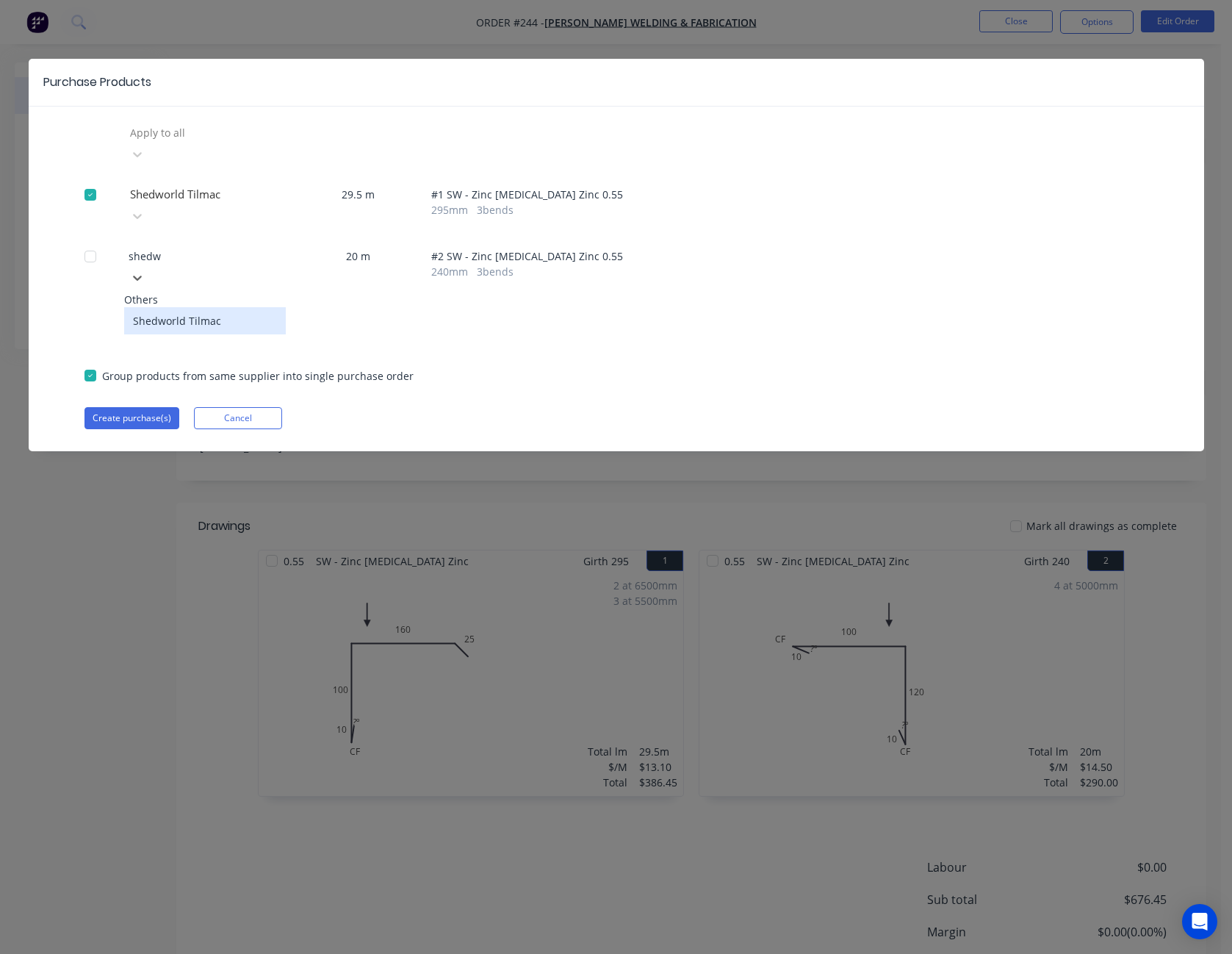
click at [222, 307] on div "Shedworld Tilmac" at bounding box center [205, 320] width 162 height 27
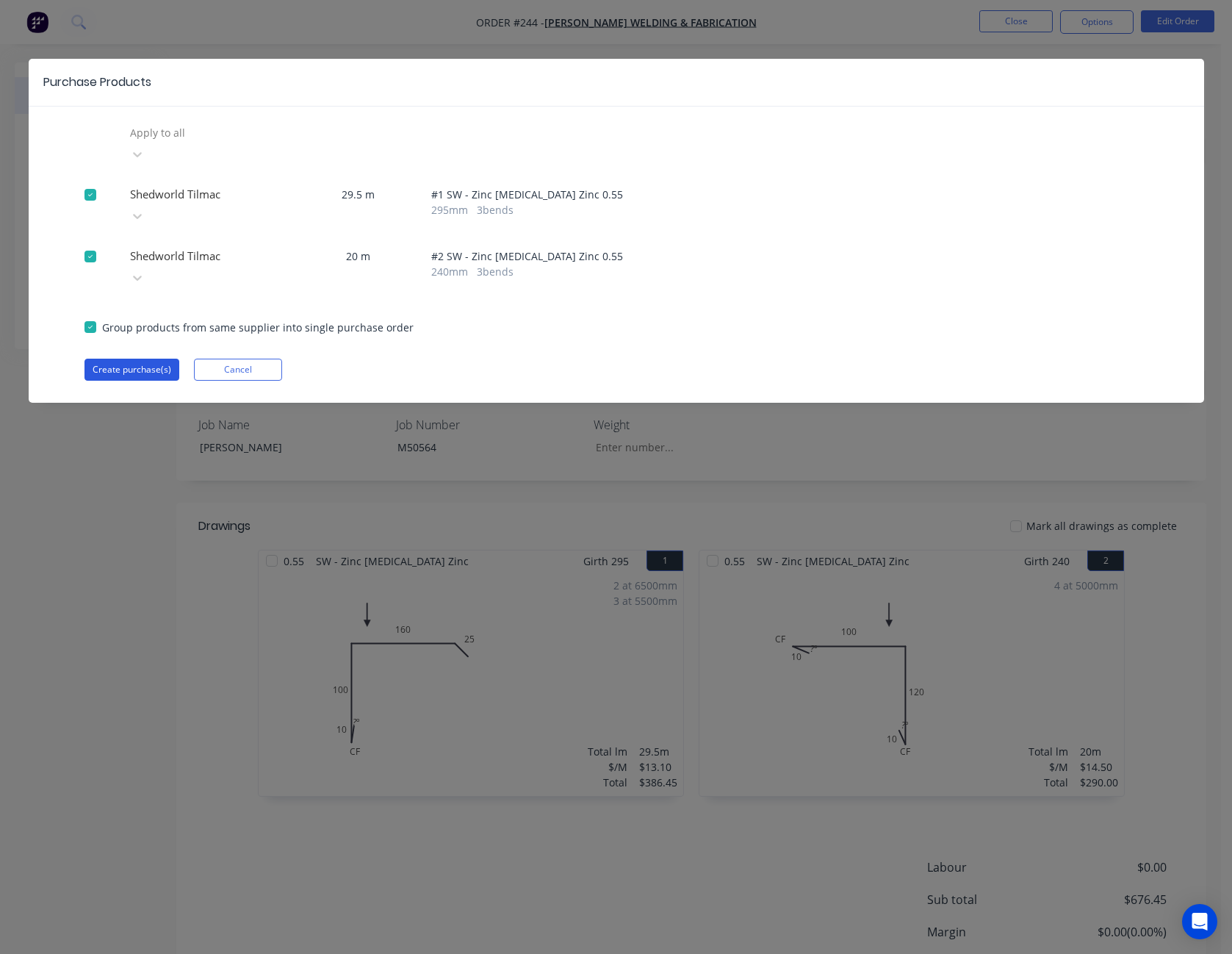
click at [165, 358] on button "Create purchase(s)" at bounding box center [132, 370] width 95 height 22
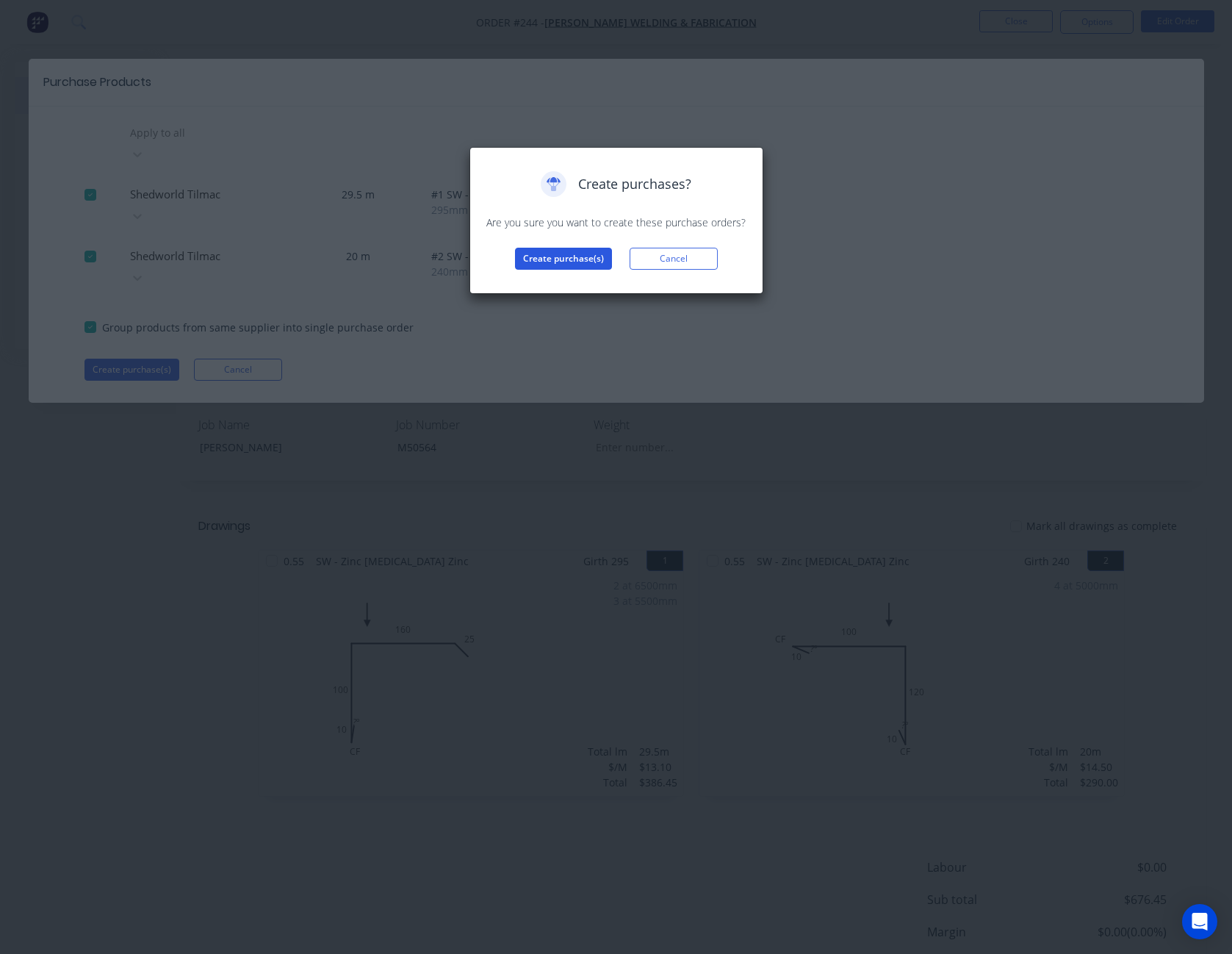
click at [584, 265] on button "Create purchase(s)" at bounding box center [564, 259] width 97 height 22
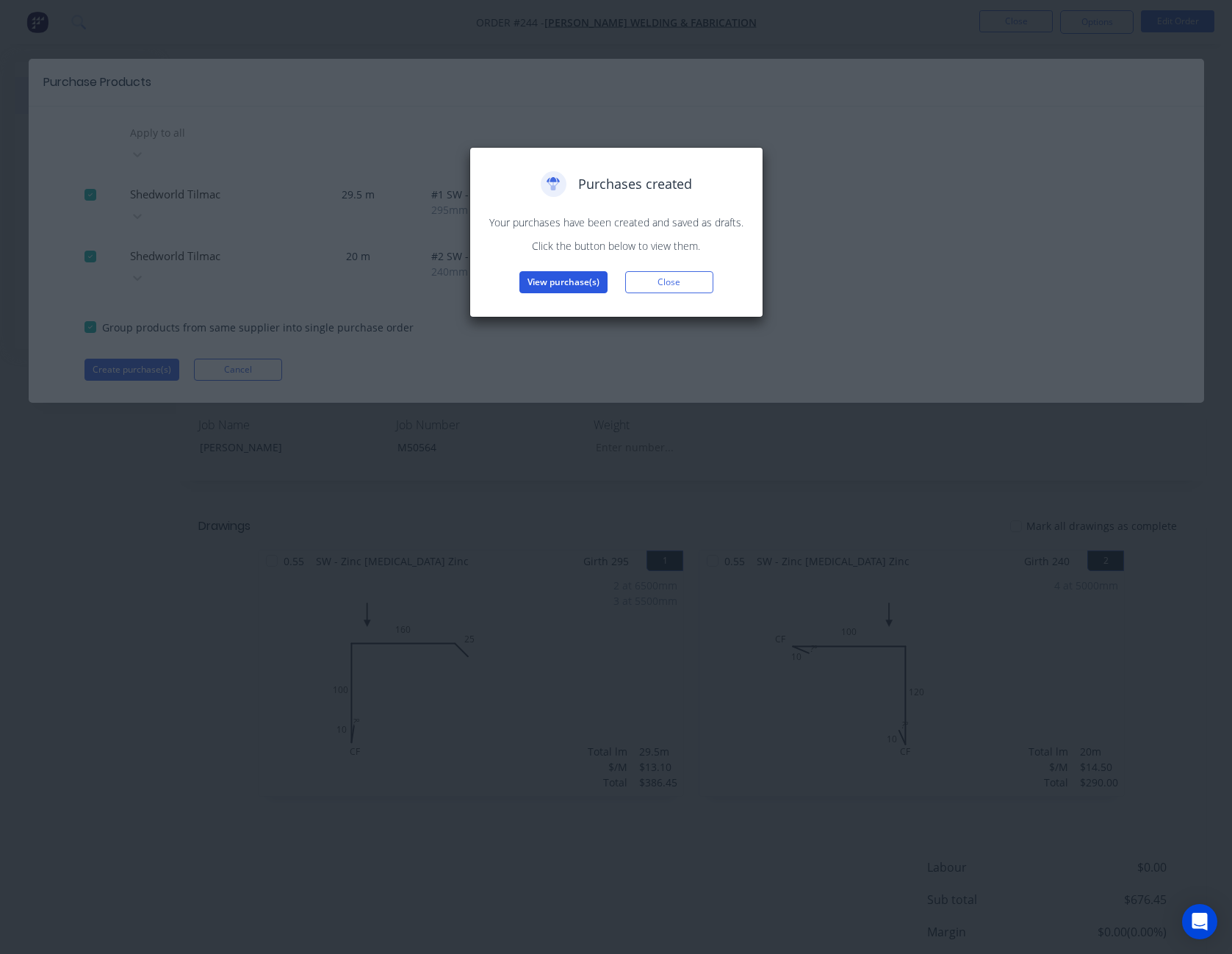
click at [583, 285] on button "View purchase(s)" at bounding box center [563, 282] width 88 height 22
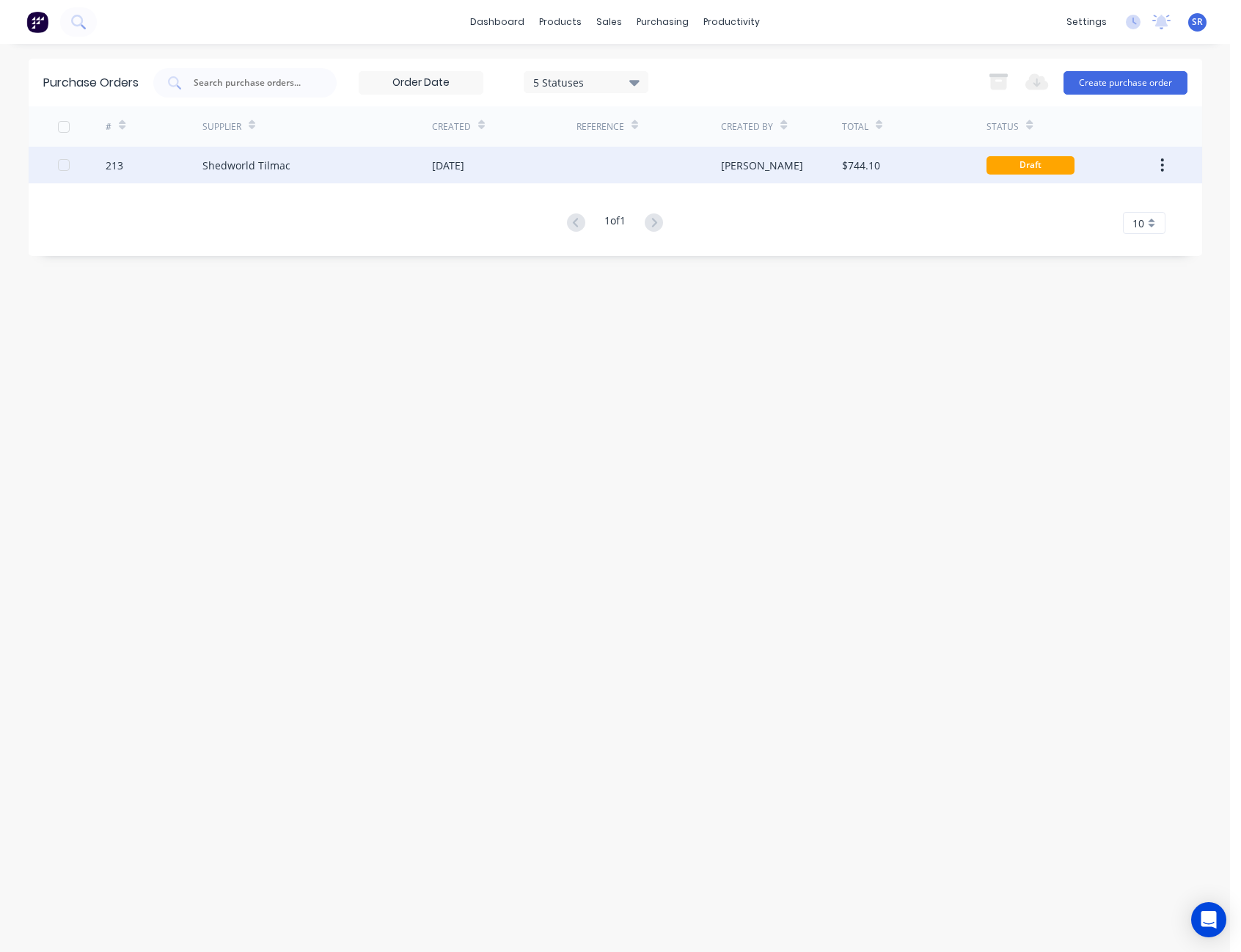
click at [840, 173] on div "[PERSON_NAME]" at bounding box center [781, 165] width 121 height 36
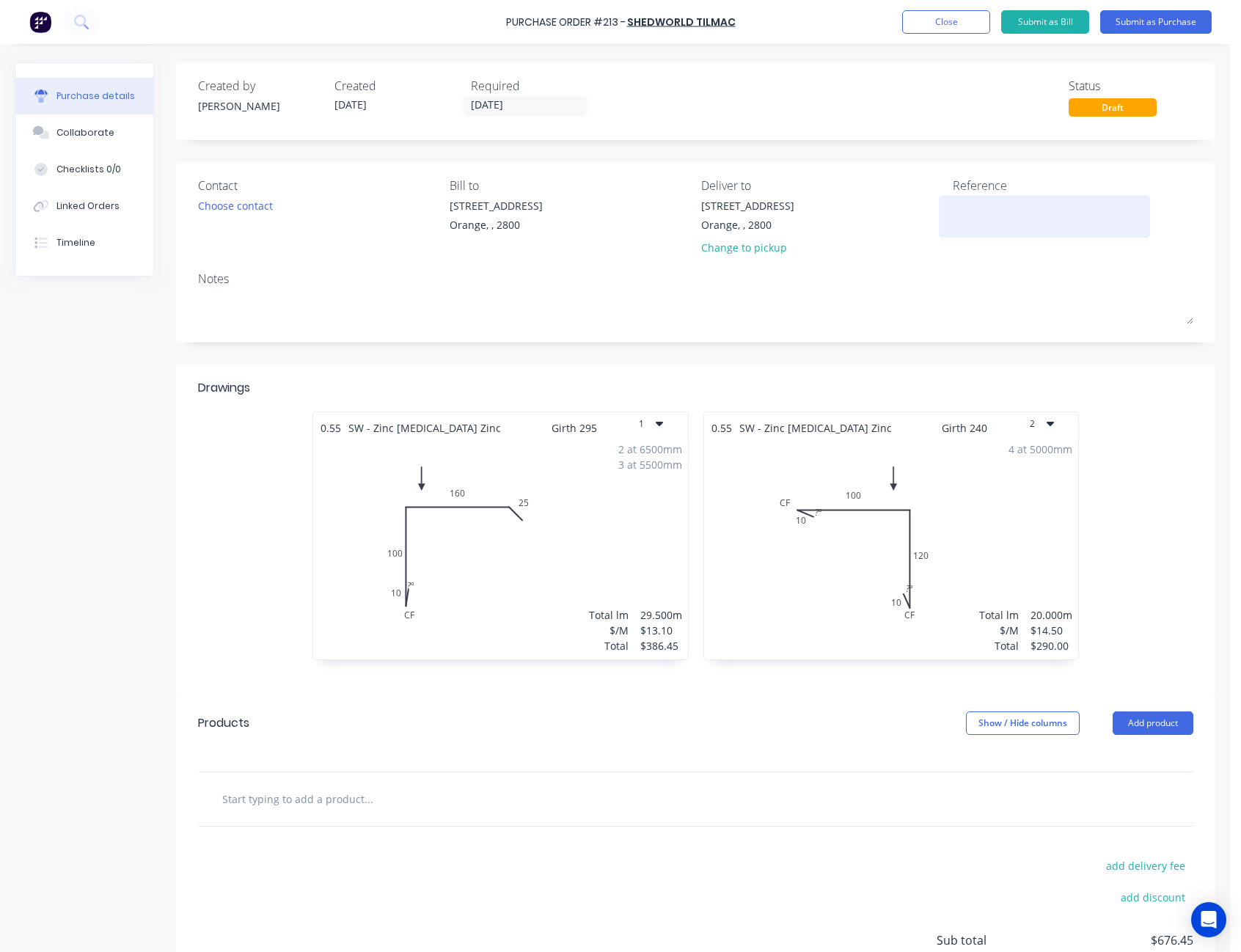
click at [953, 205] on textarea at bounding box center [1045, 214] width 184 height 33
type textarea "[PERSON_NAME] - M50564"
type textarea "x"
type textarea "[PERSON_NAME] - M50564"
click at [976, 115] on div "Created by [PERSON_NAME] Created [DATE] Required [DATE] Status Draft" at bounding box center [696, 97] width 996 height 40
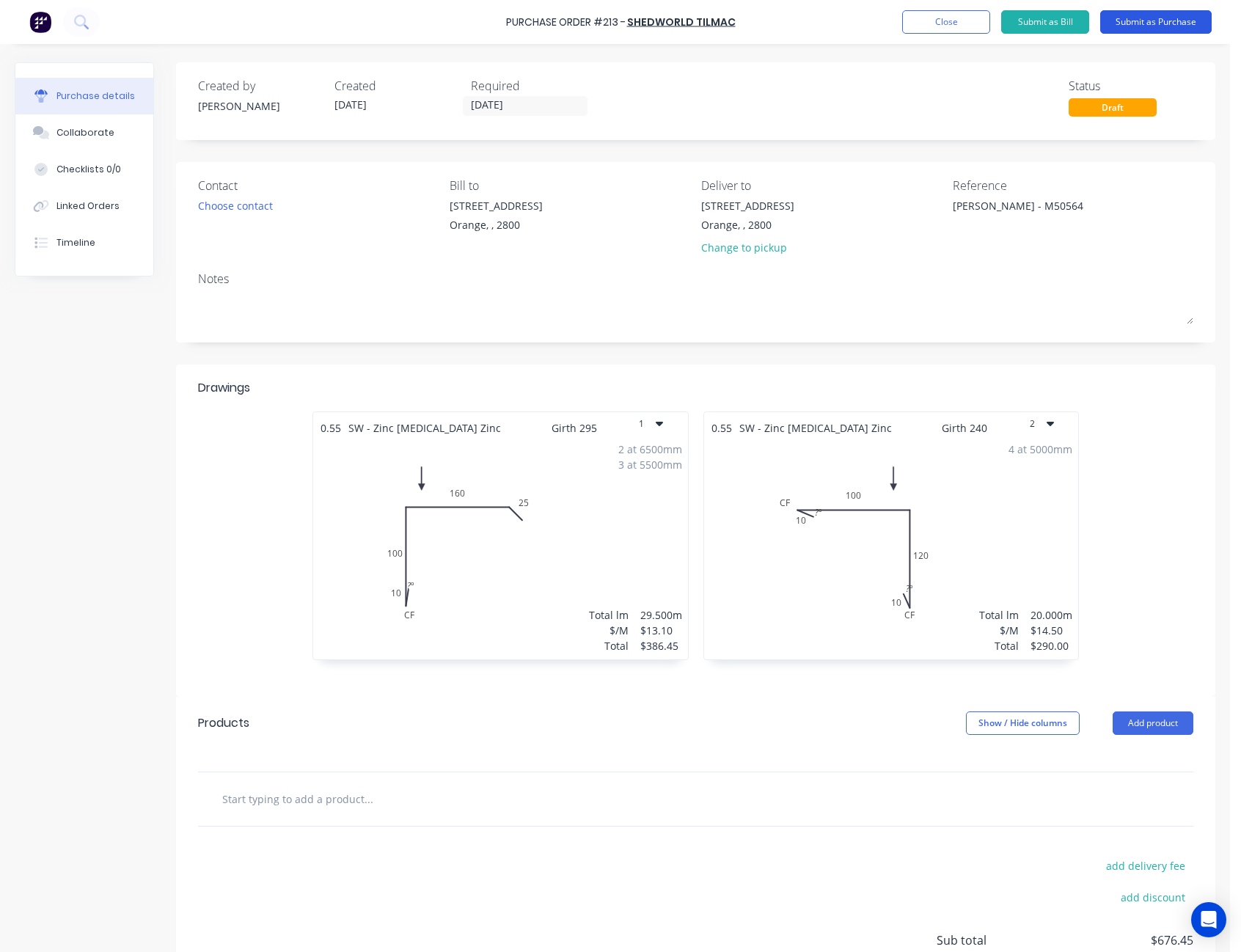
click at [1128, 25] on button "Submit as Purchase" at bounding box center [1156, 22] width 112 height 24
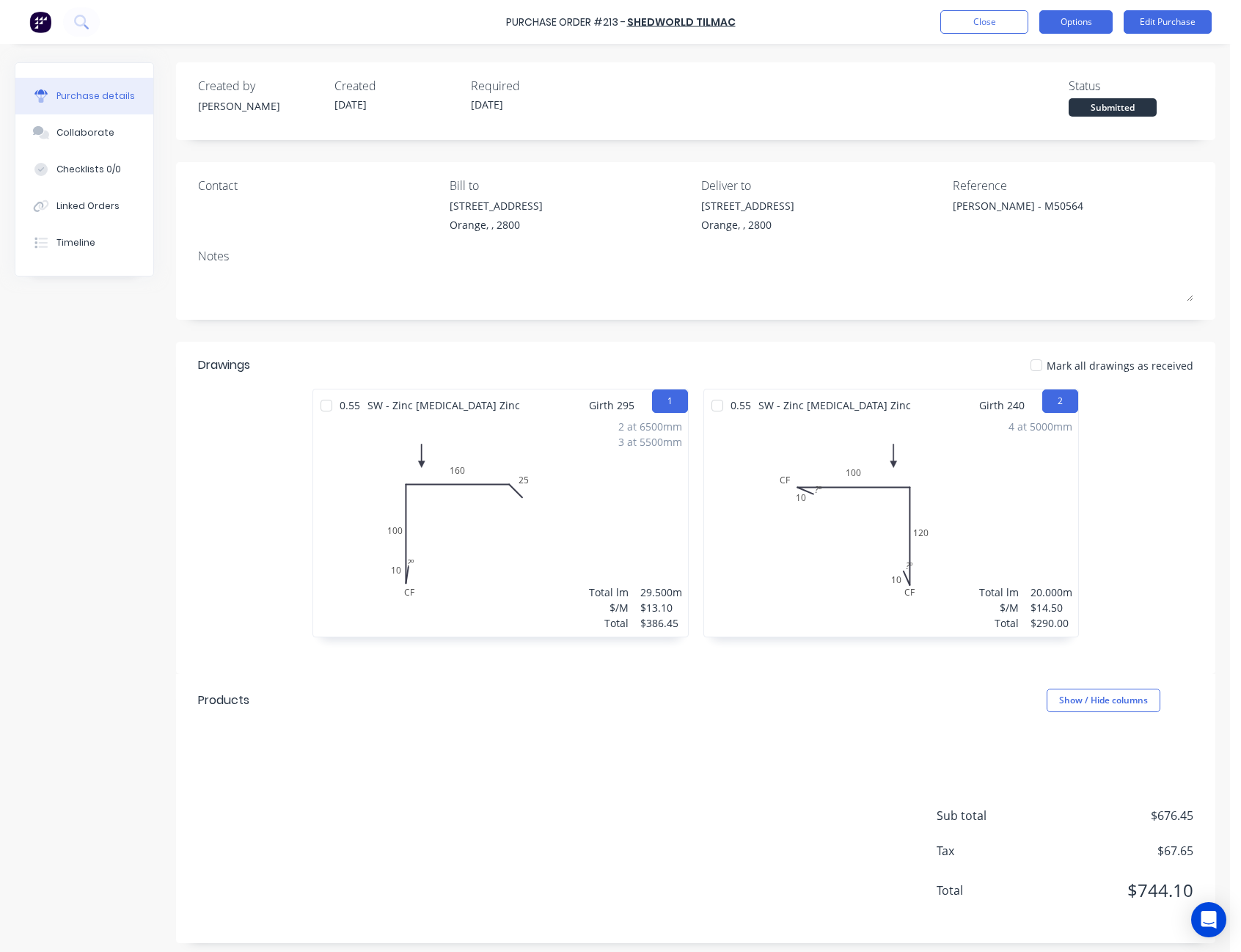
click at [1095, 25] on button "Options" at bounding box center [1076, 22] width 74 height 24
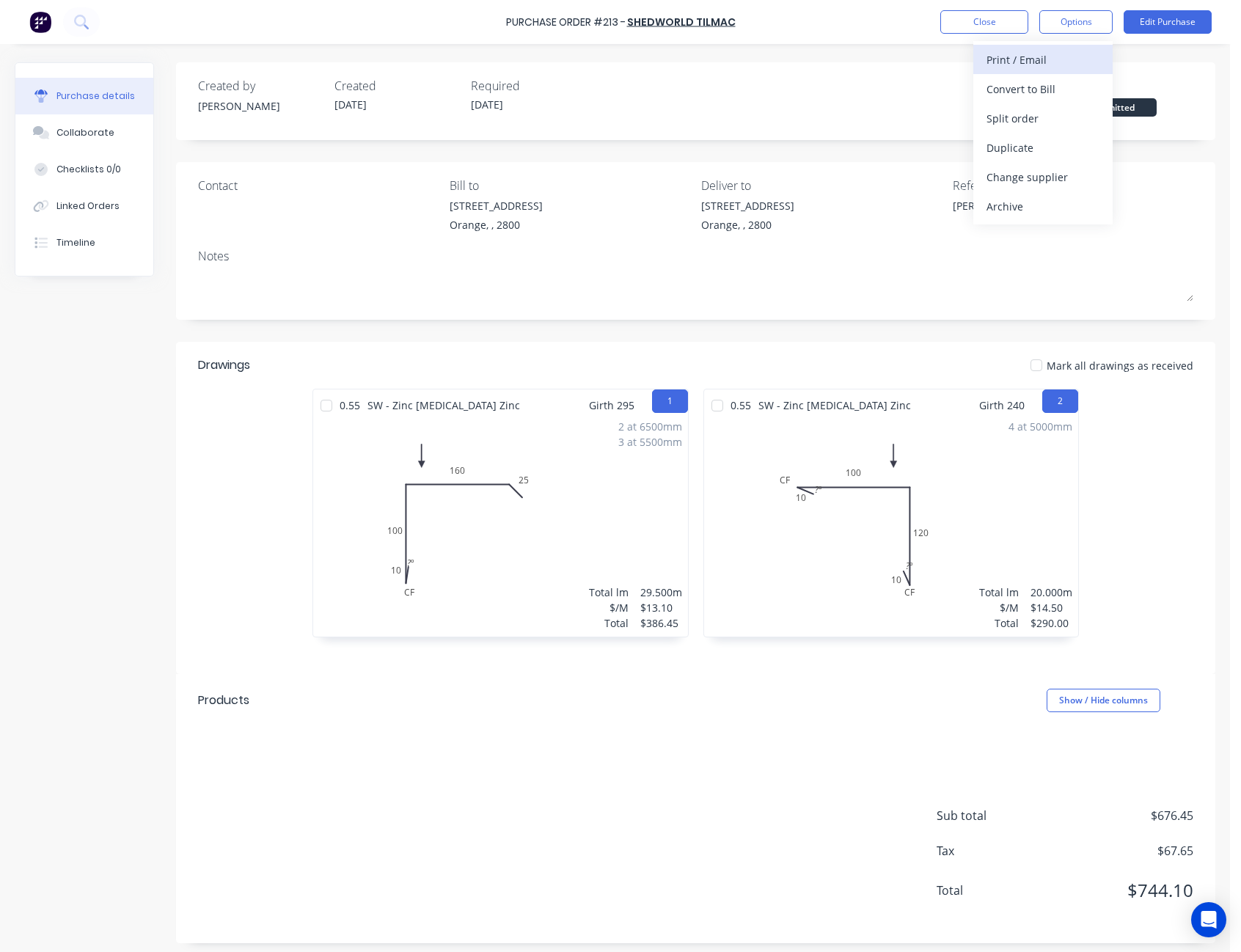
click at [1076, 57] on div "Print / Email" at bounding box center [1042, 59] width 113 height 21
click at [1067, 111] on div "Without pricing" at bounding box center [1042, 118] width 113 height 21
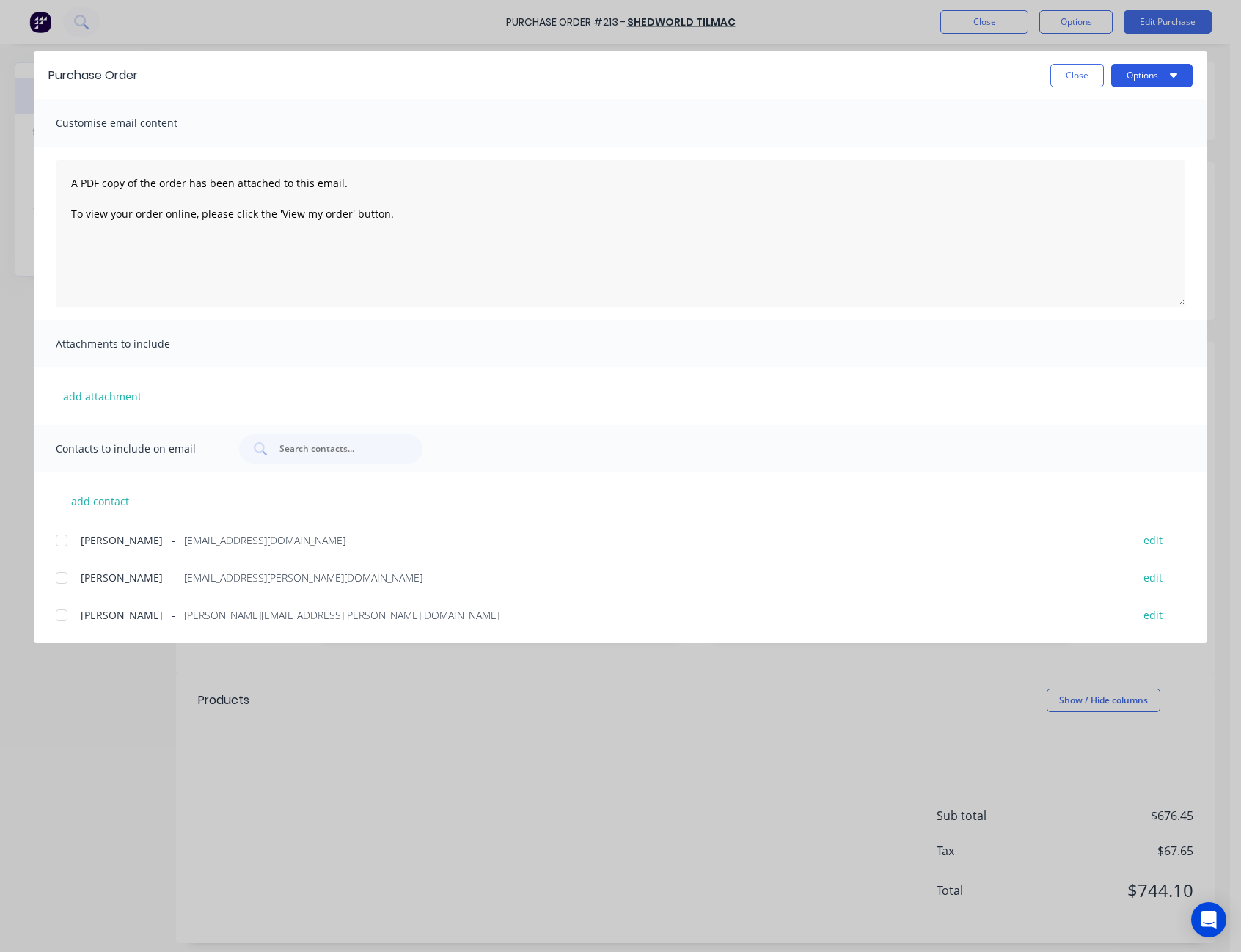
click at [1146, 73] on button "Options" at bounding box center [1152, 76] width 82 height 24
click at [1140, 129] on button "Print" at bounding box center [1123, 142] width 139 height 29
click at [1068, 74] on button "Close" at bounding box center [1077, 76] width 54 height 24
type textarea "x"
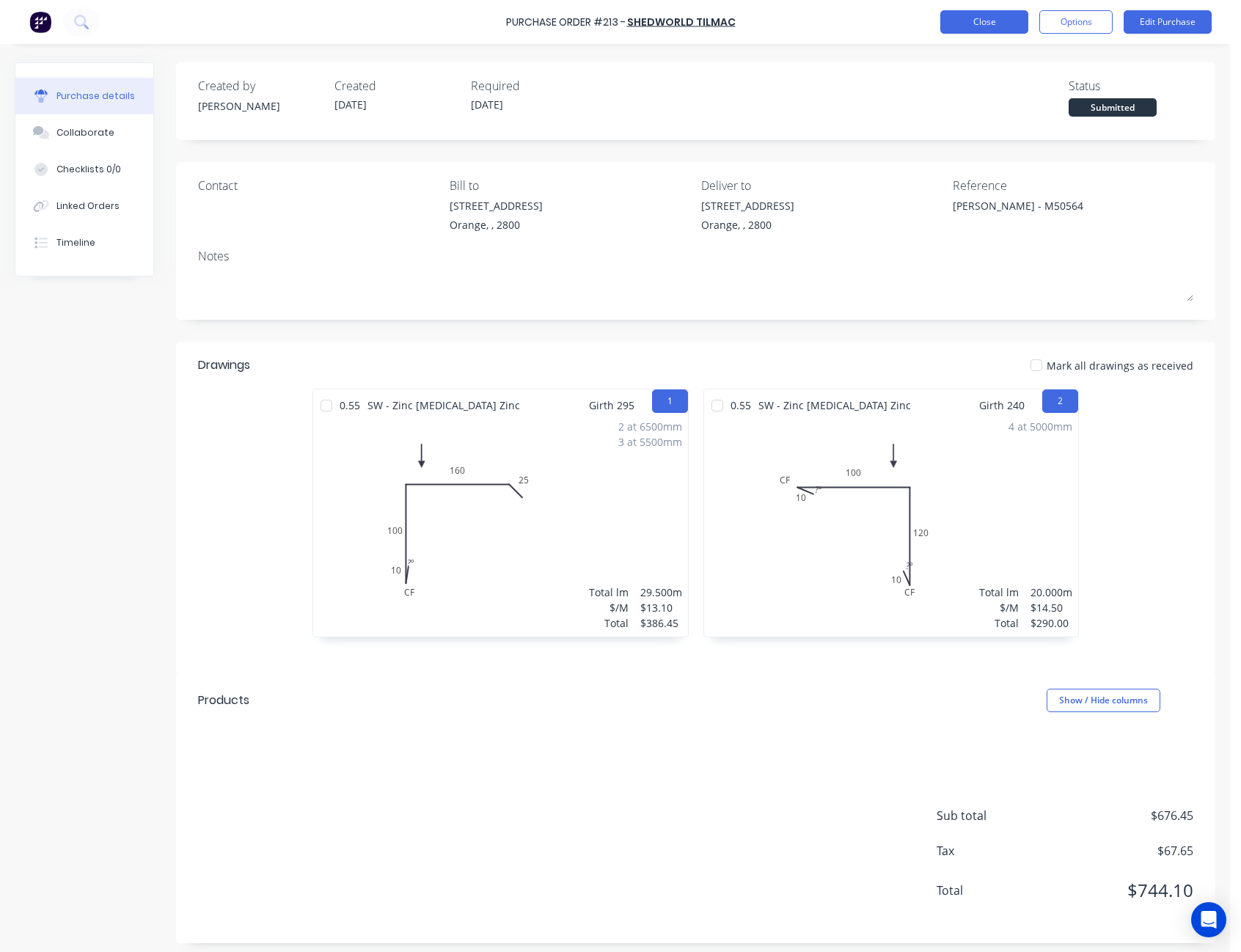
click at [1008, 23] on button "Close" at bounding box center [984, 22] width 88 height 24
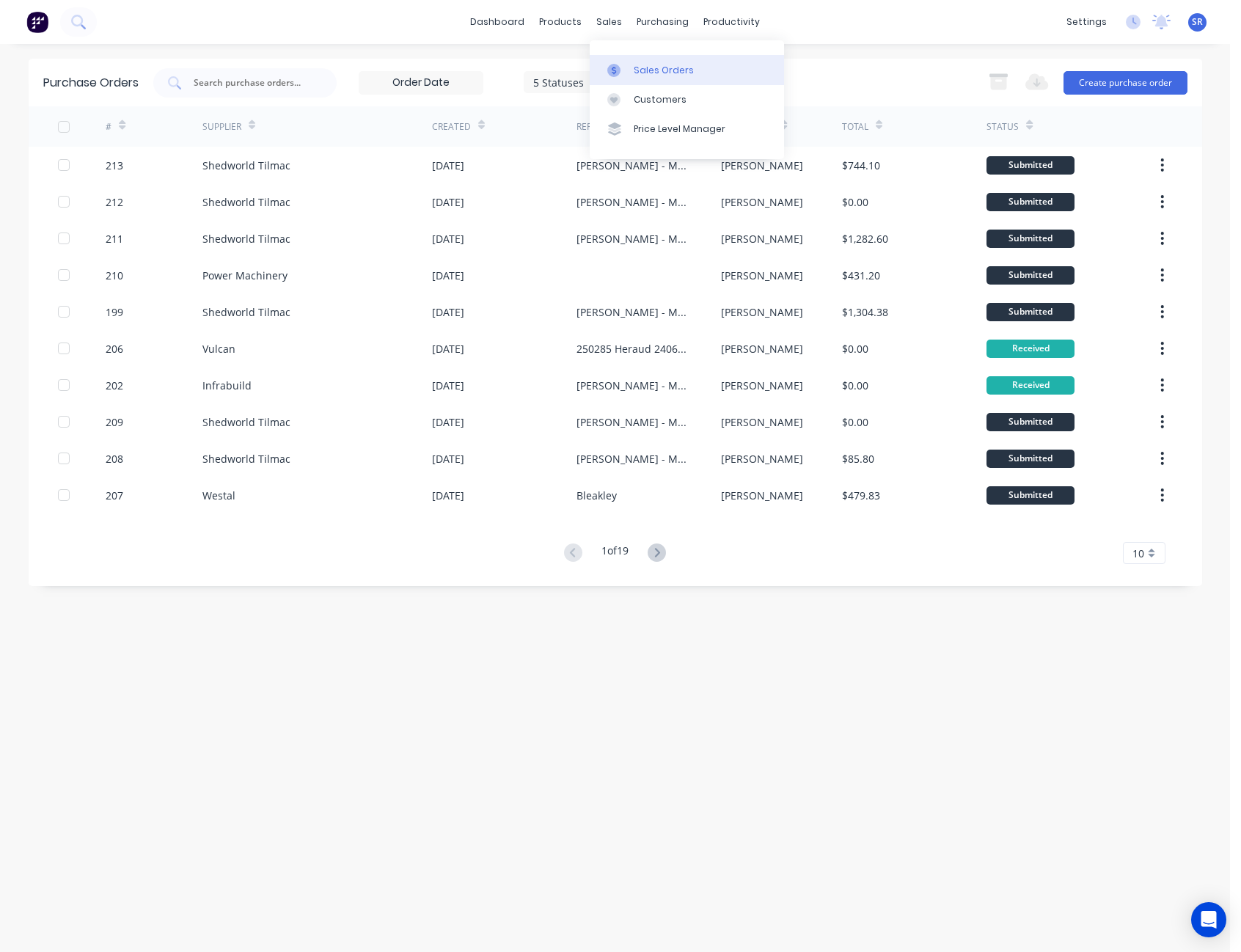
click at [635, 69] on div "Sales Orders" at bounding box center [664, 70] width 60 height 13
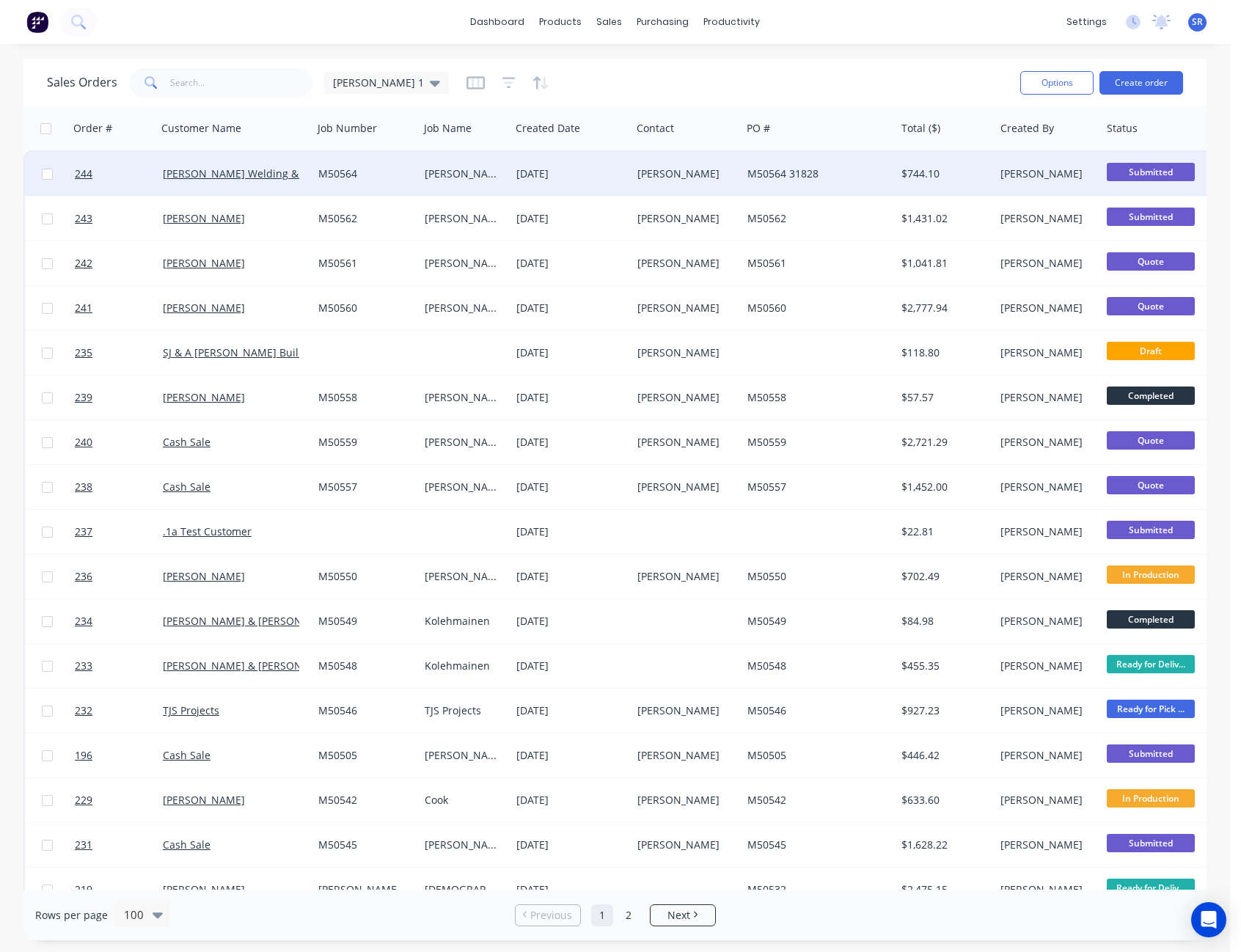
click at [628, 165] on div "[DATE]" at bounding box center [571, 174] width 121 height 44
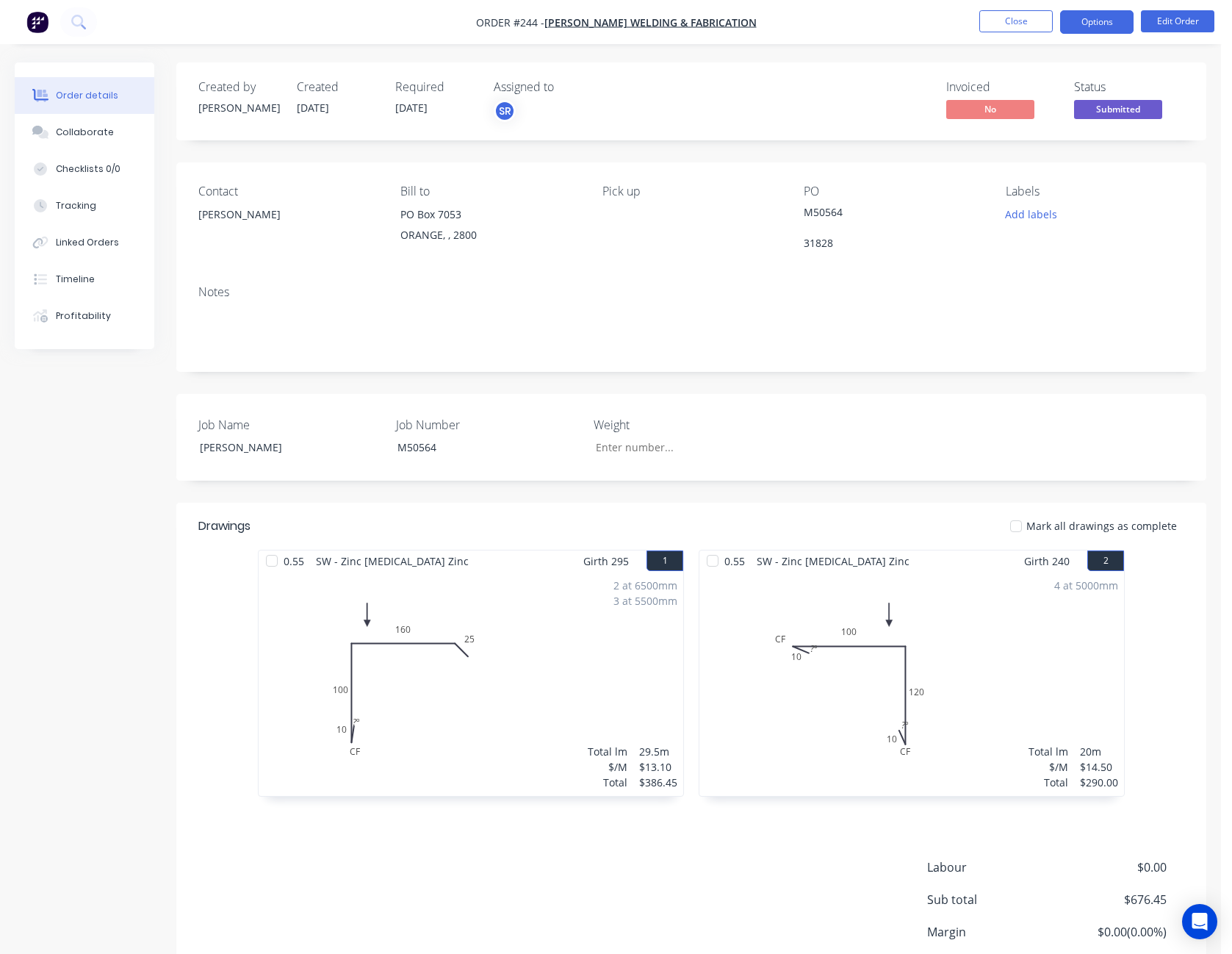
click at [1096, 26] on button "Options" at bounding box center [1096, 22] width 74 height 24
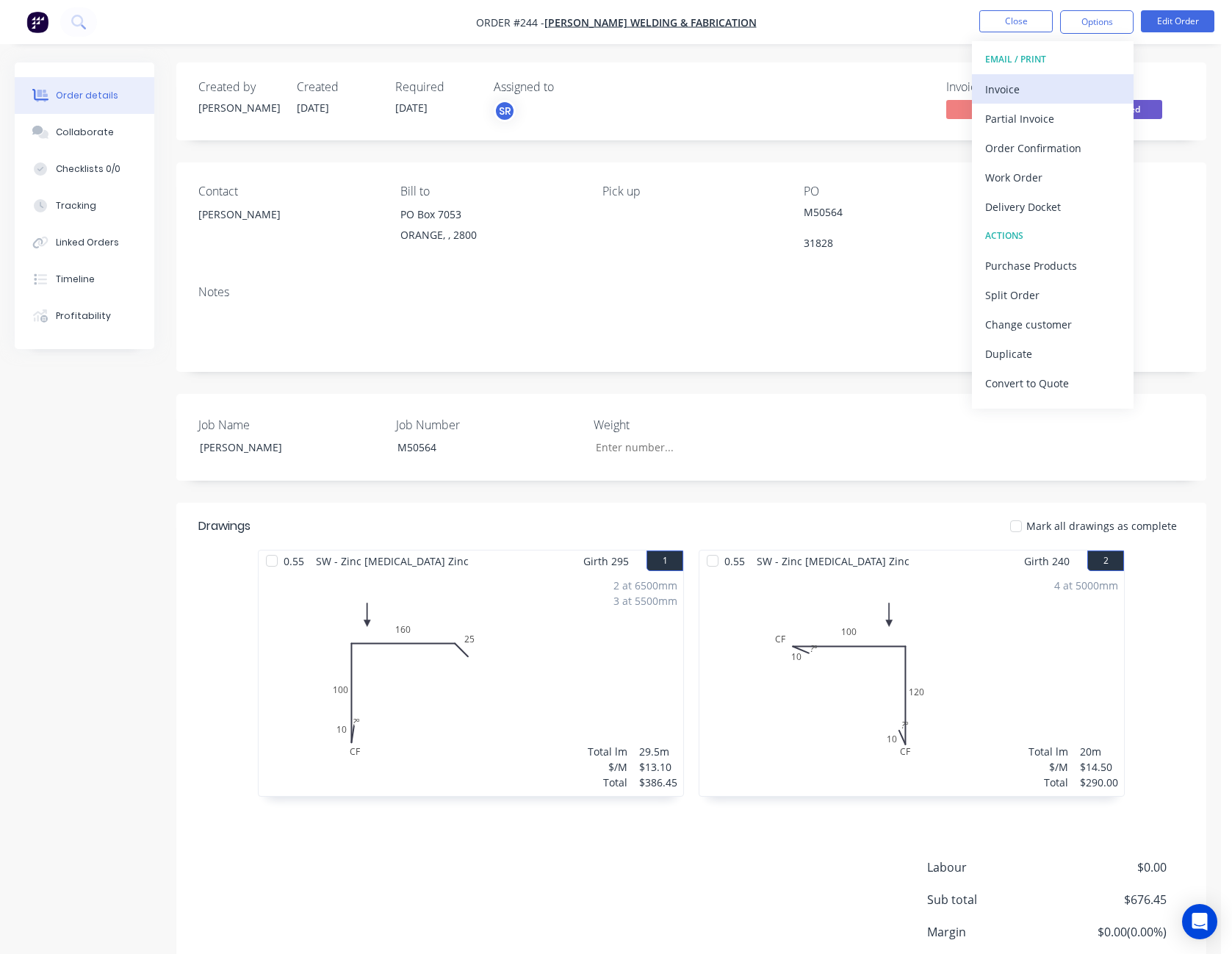
click at [1096, 86] on div "Invoice" at bounding box center [1053, 89] width 136 height 21
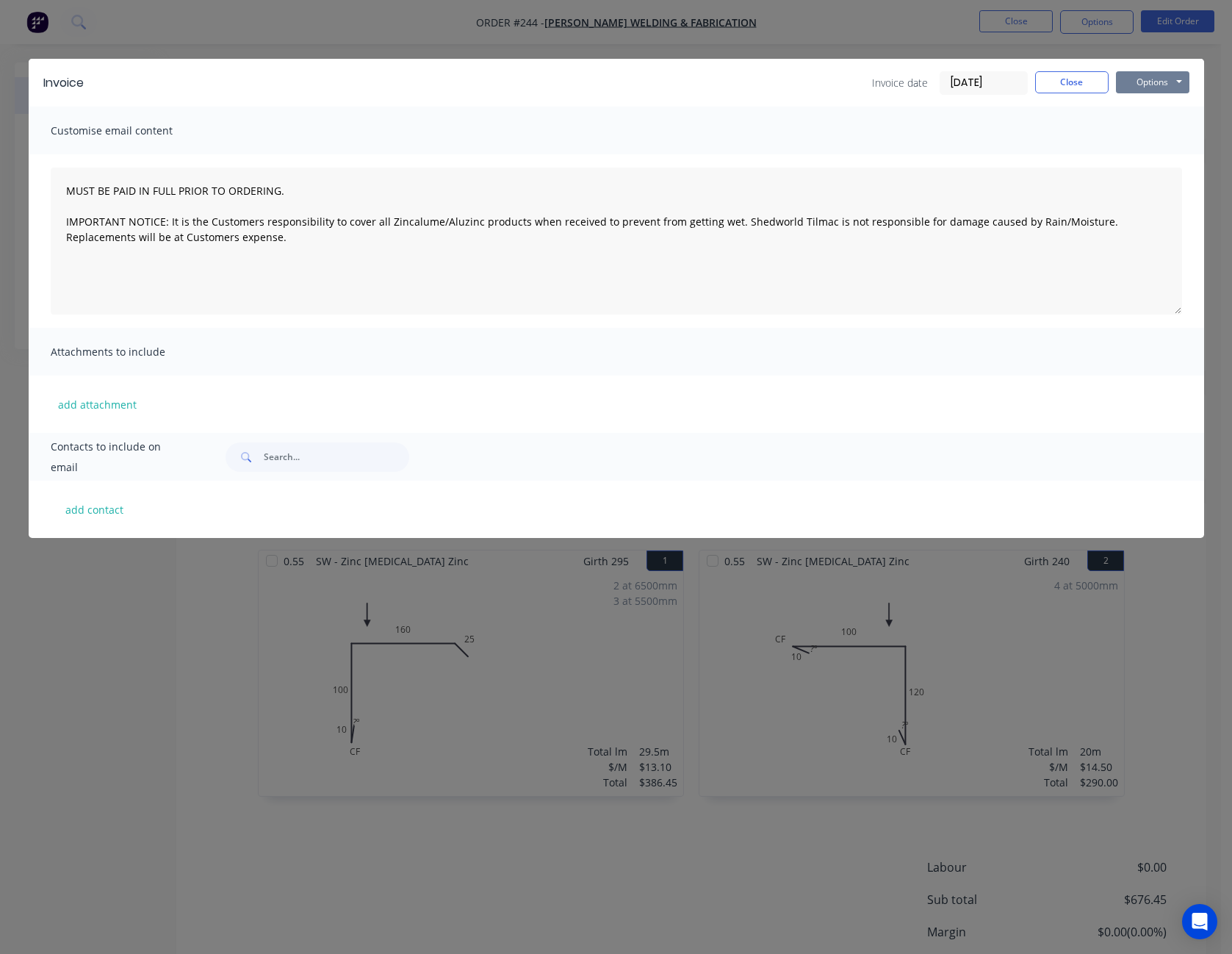
click at [1145, 79] on button "Options" at bounding box center [1153, 82] width 74 height 22
click at [1142, 99] on button "Preview" at bounding box center [1163, 108] width 94 height 25
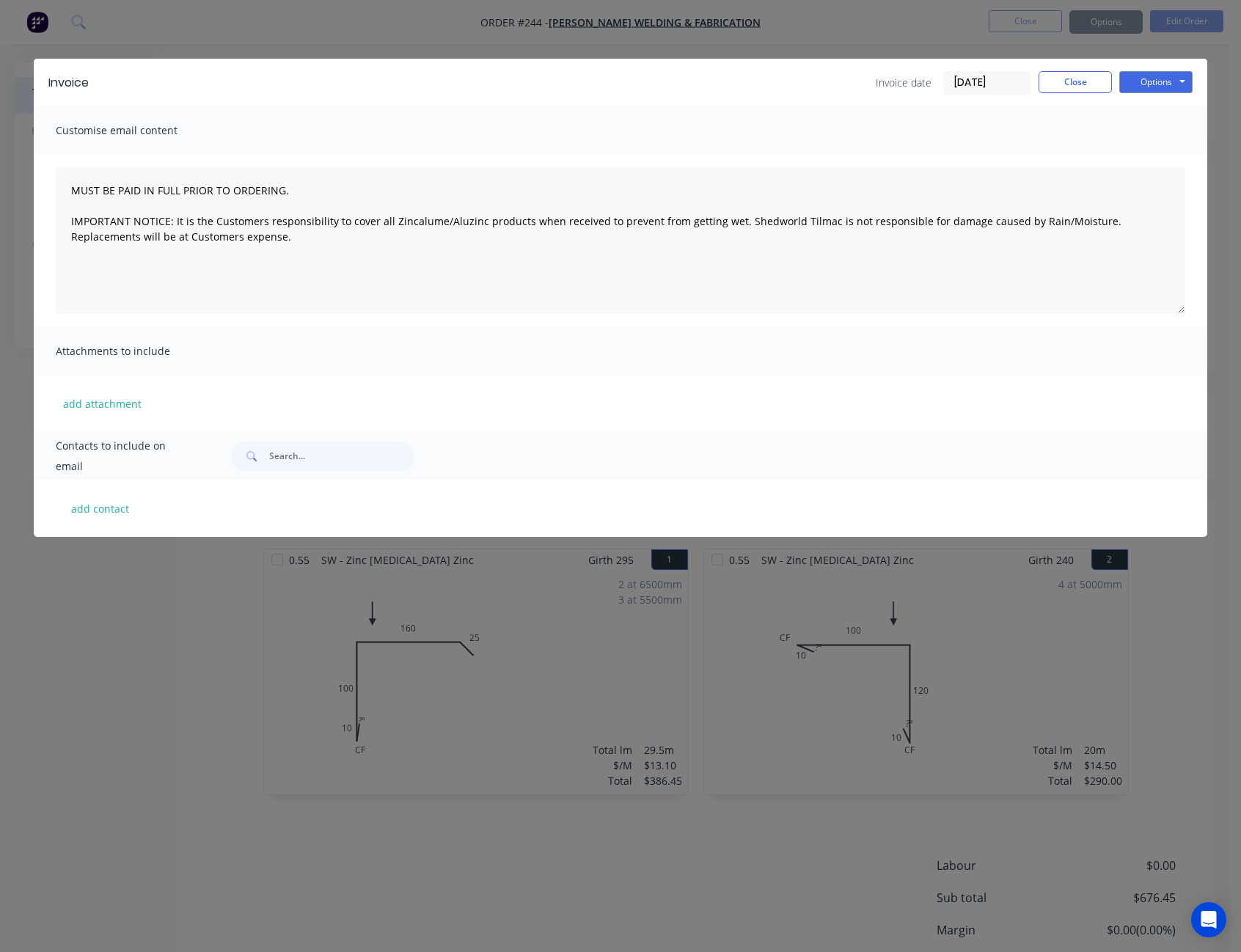
type textarea "MUST BE PAID IN FULL PRIOR TO ORDERING. IMPORTANT NOTICE: It is the Customers r…"
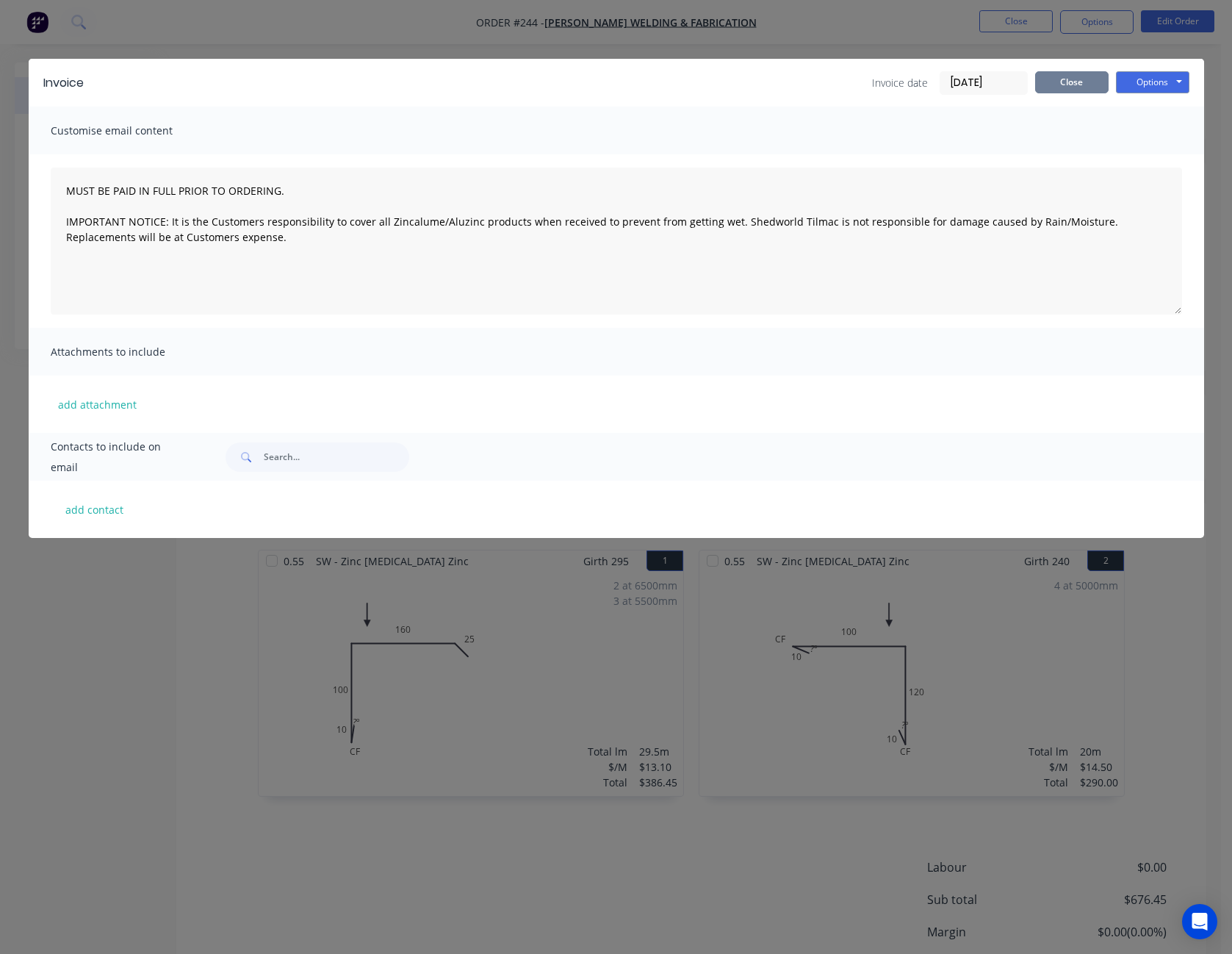
click at [1055, 84] on button "Close" at bounding box center [1072, 82] width 74 height 22
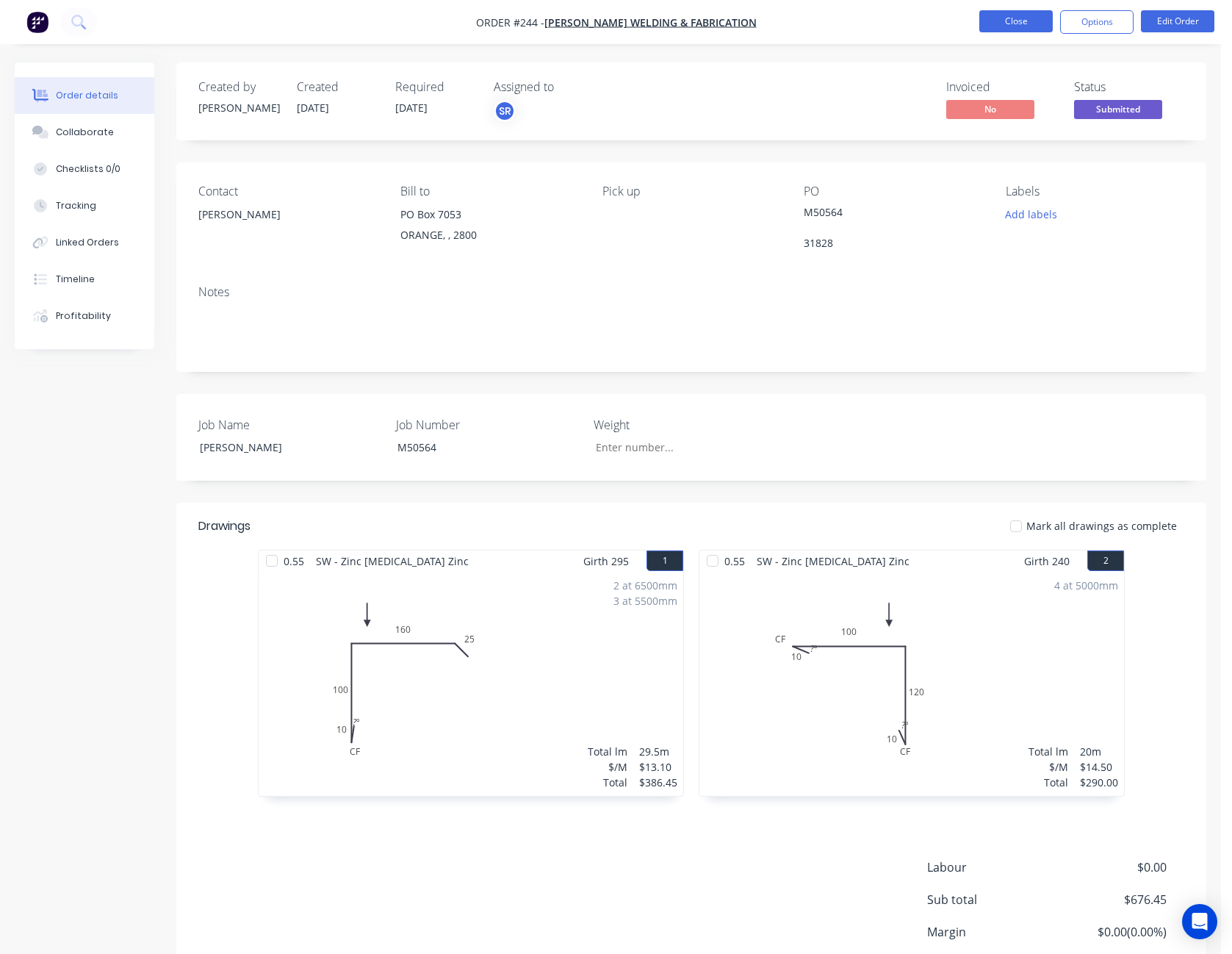
click at [1032, 18] on button "Close" at bounding box center [1016, 21] width 74 height 22
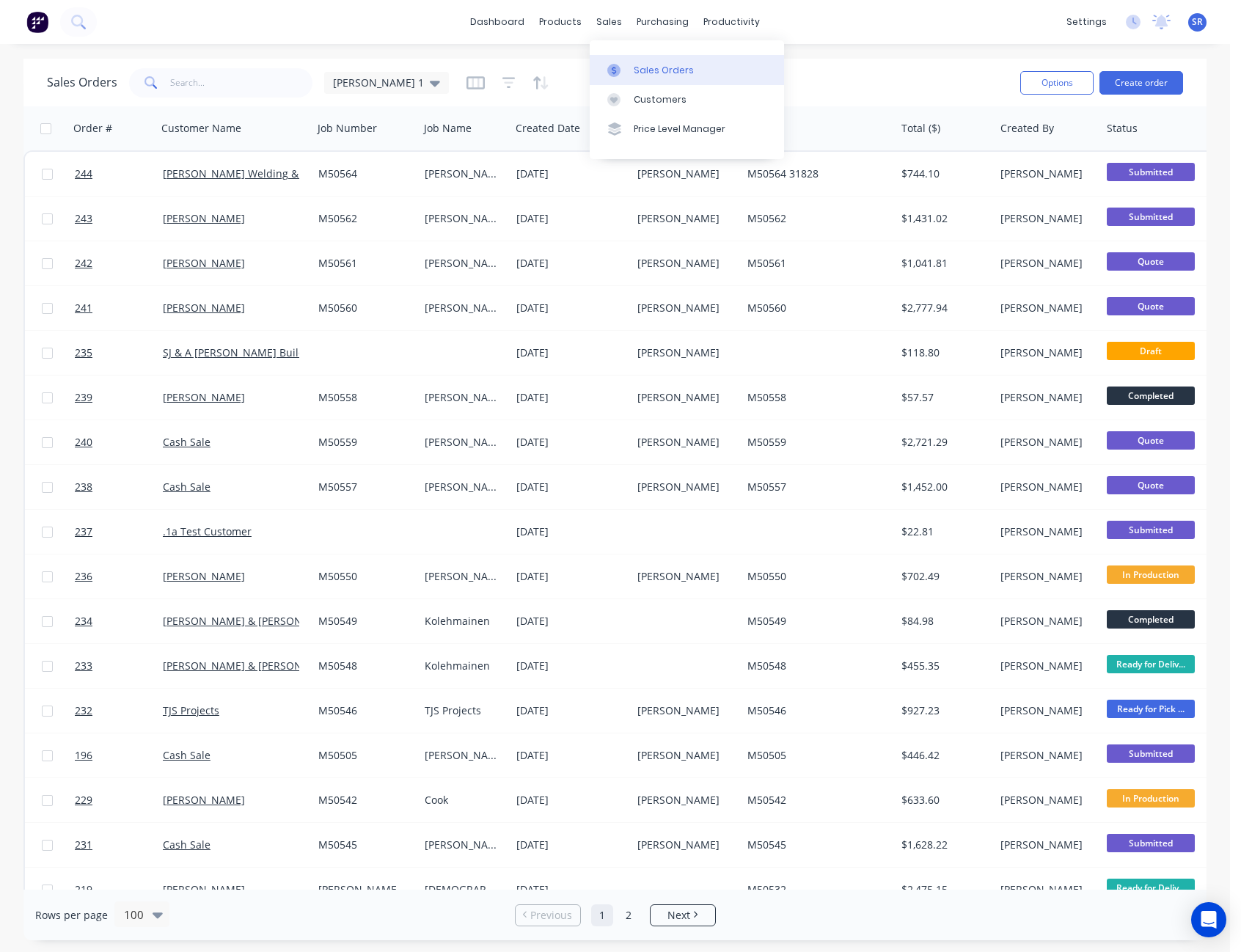
drag, startPoint x: 646, startPoint y: 64, endPoint x: 653, endPoint y: 65, distance: 7.1
click at [646, 64] on div "Sales Orders" at bounding box center [664, 70] width 60 height 13
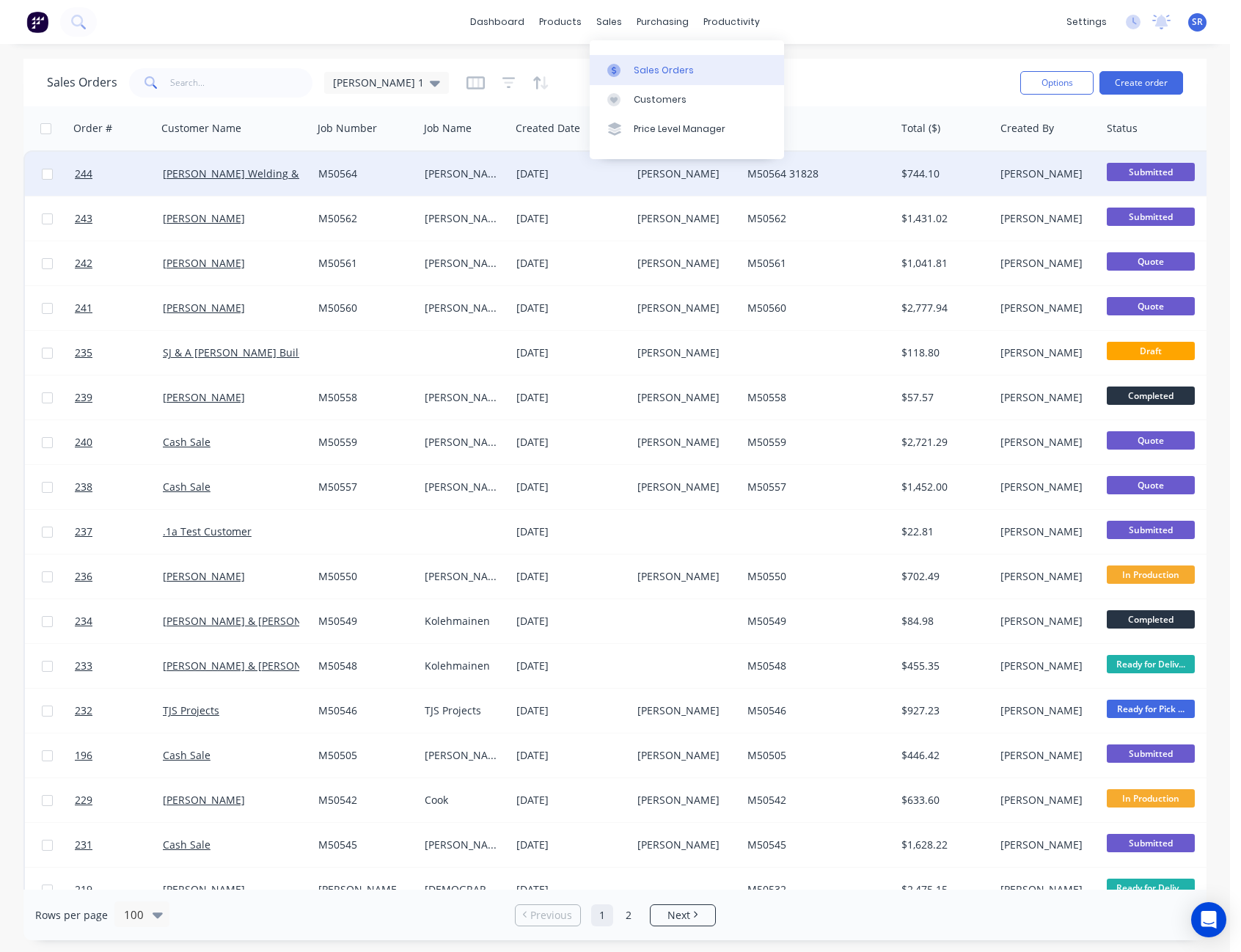
click at [662, 183] on div "[PERSON_NAME]" at bounding box center [686, 174] width 110 height 44
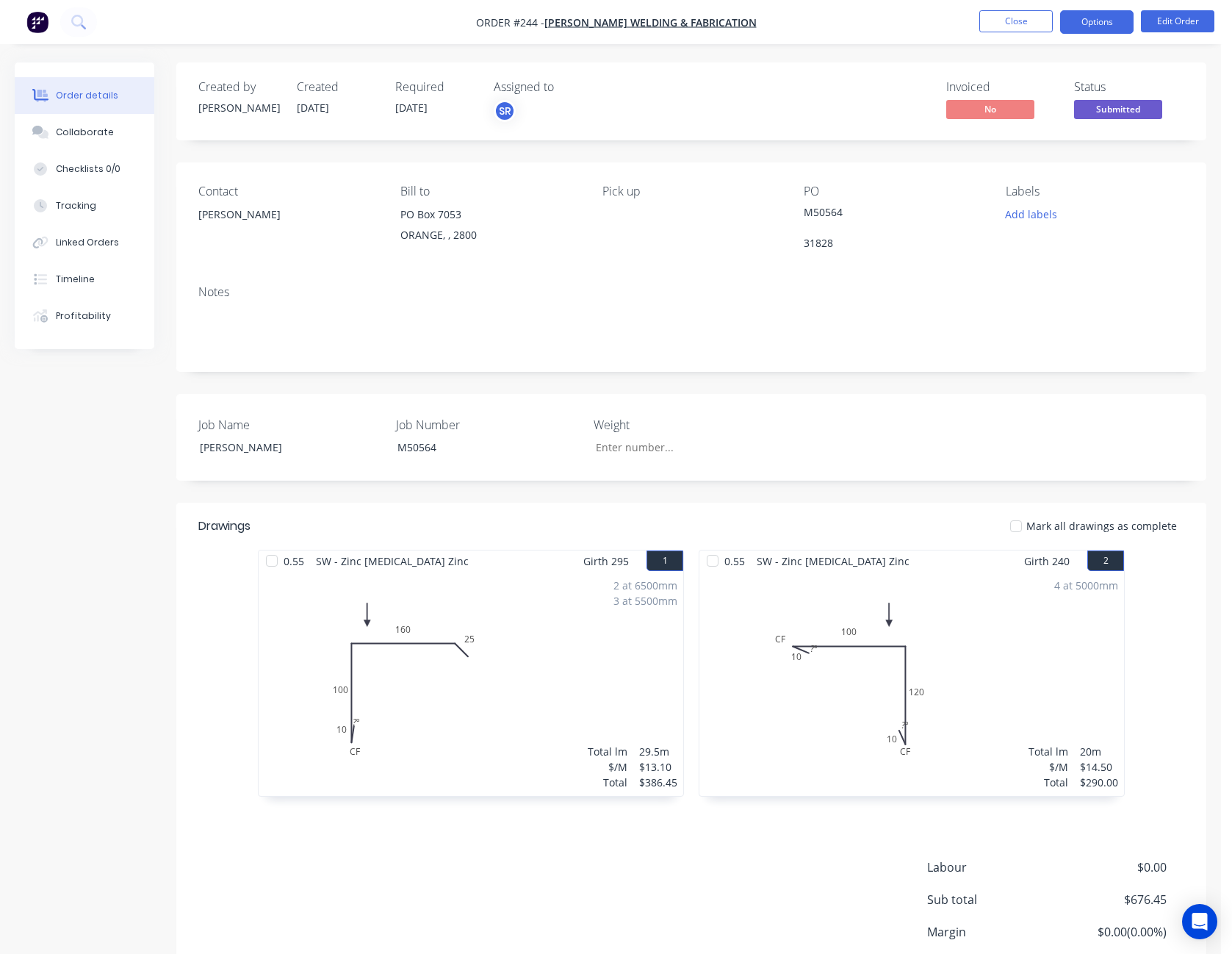
click at [1092, 18] on button "Options" at bounding box center [1096, 22] width 74 height 24
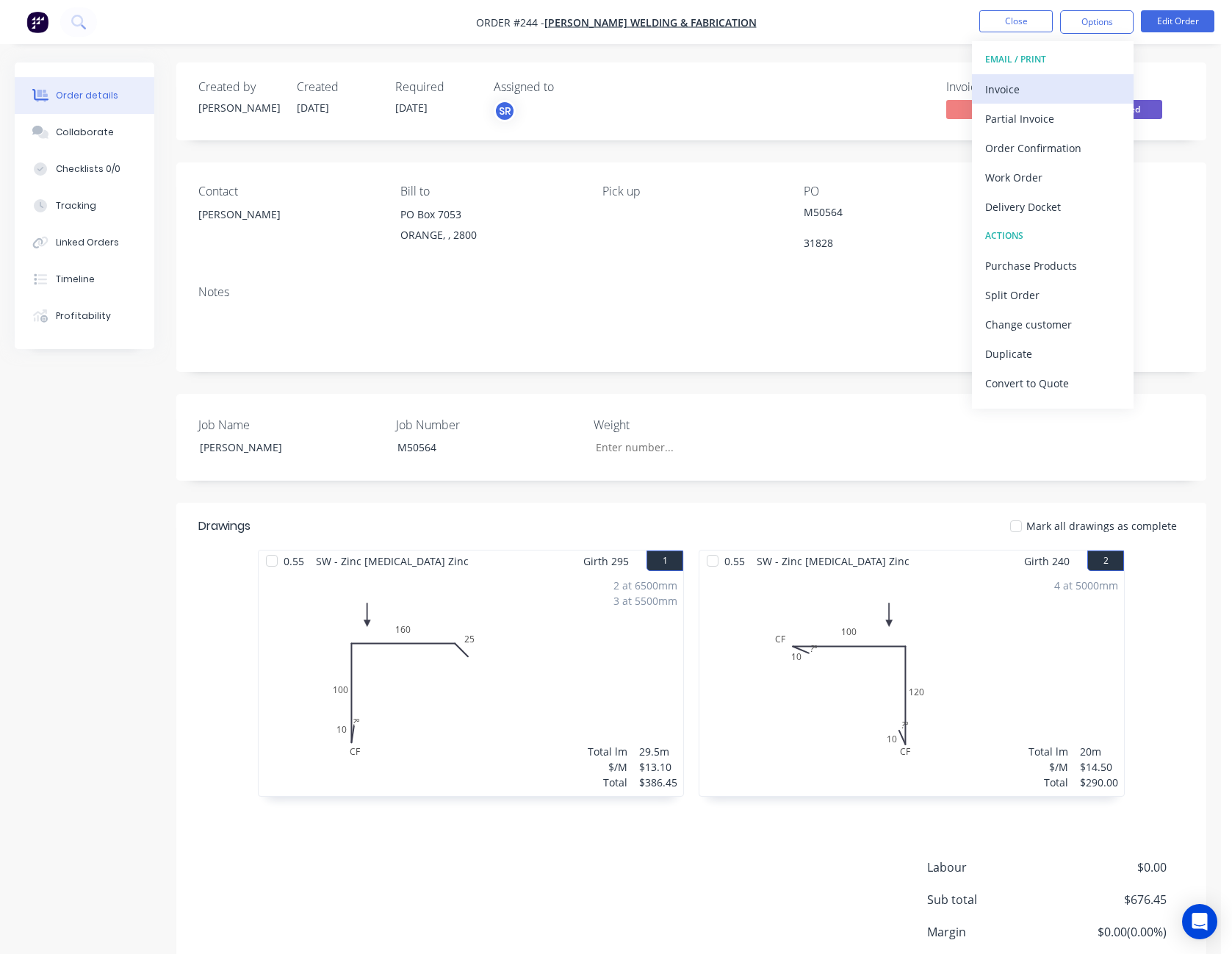
click at [1066, 86] on div "Invoice" at bounding box center [1053, 89] width 136 height 21
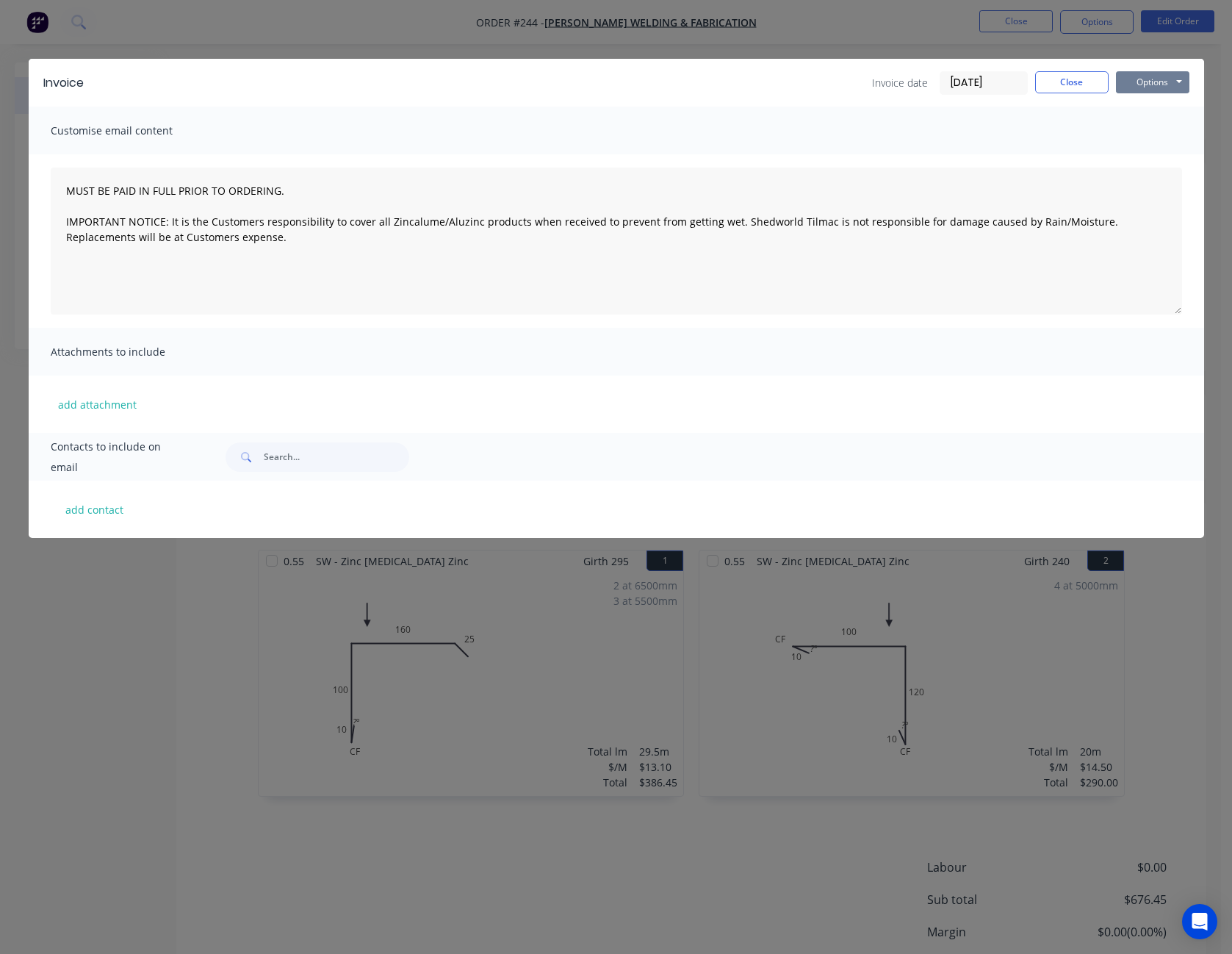
click at [1159, 79] on button "Options" at bounding box center [1153, 82] width 74 height 22
click at [1157, 105] on button "Preview" at bounding box center [1163, 108] width 94 height 25
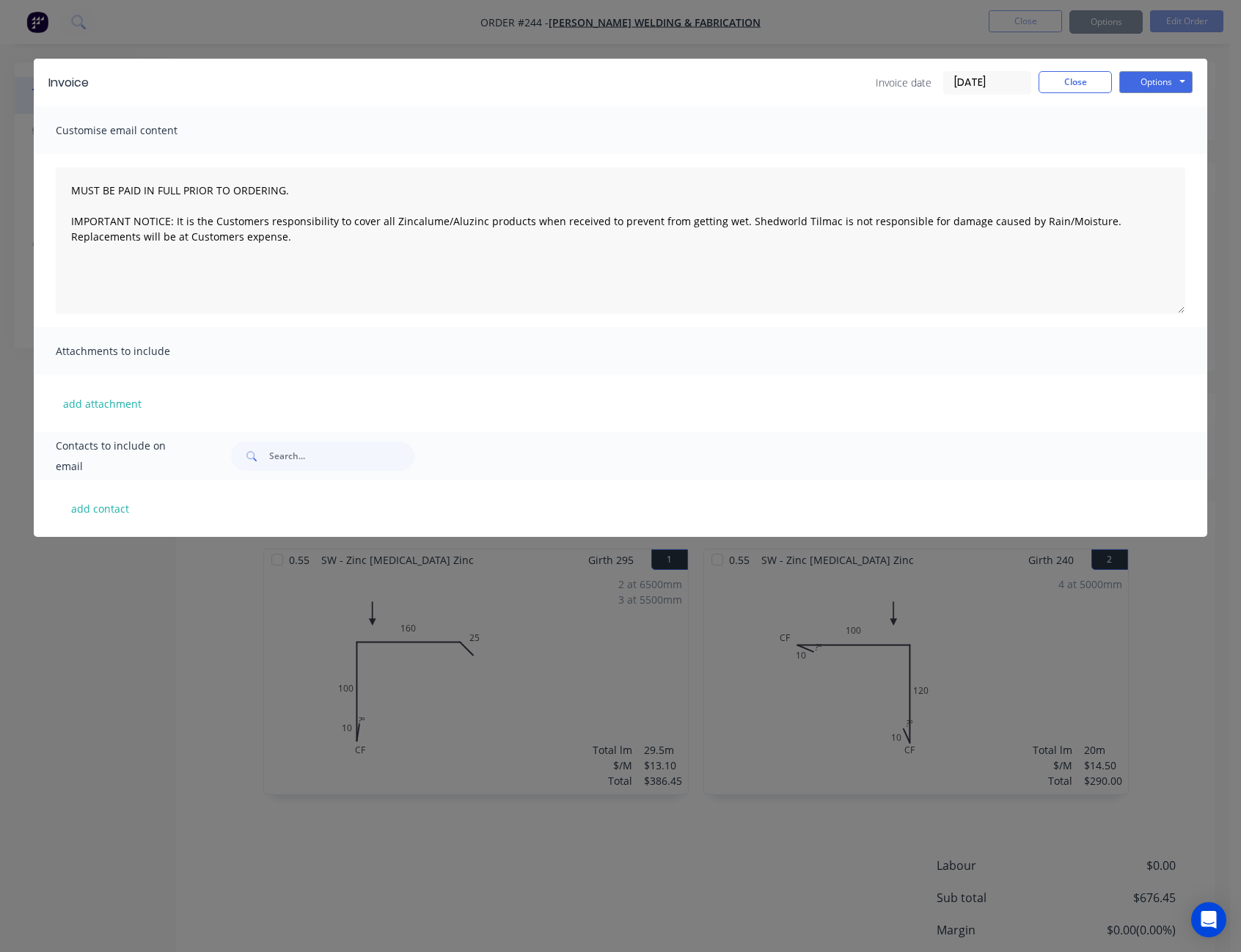
type textarea "MUST BE PAID IN FULL PRIOR TO ORDERING. IMPORTANT NOTICE: It is the Customers r…"
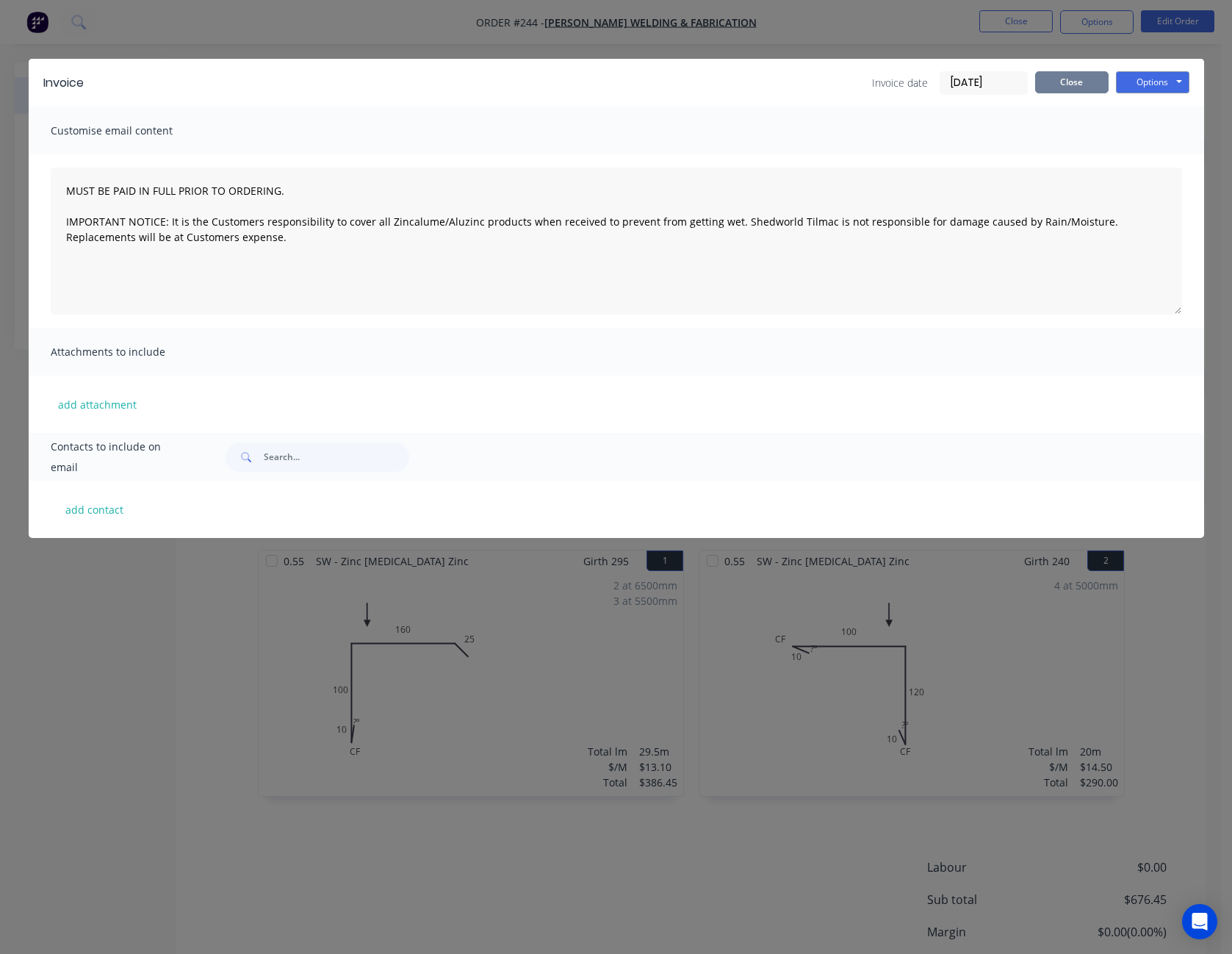
click at [1100, 74] on button "Close" at bounding box center [1072, 82] width 74 height 22
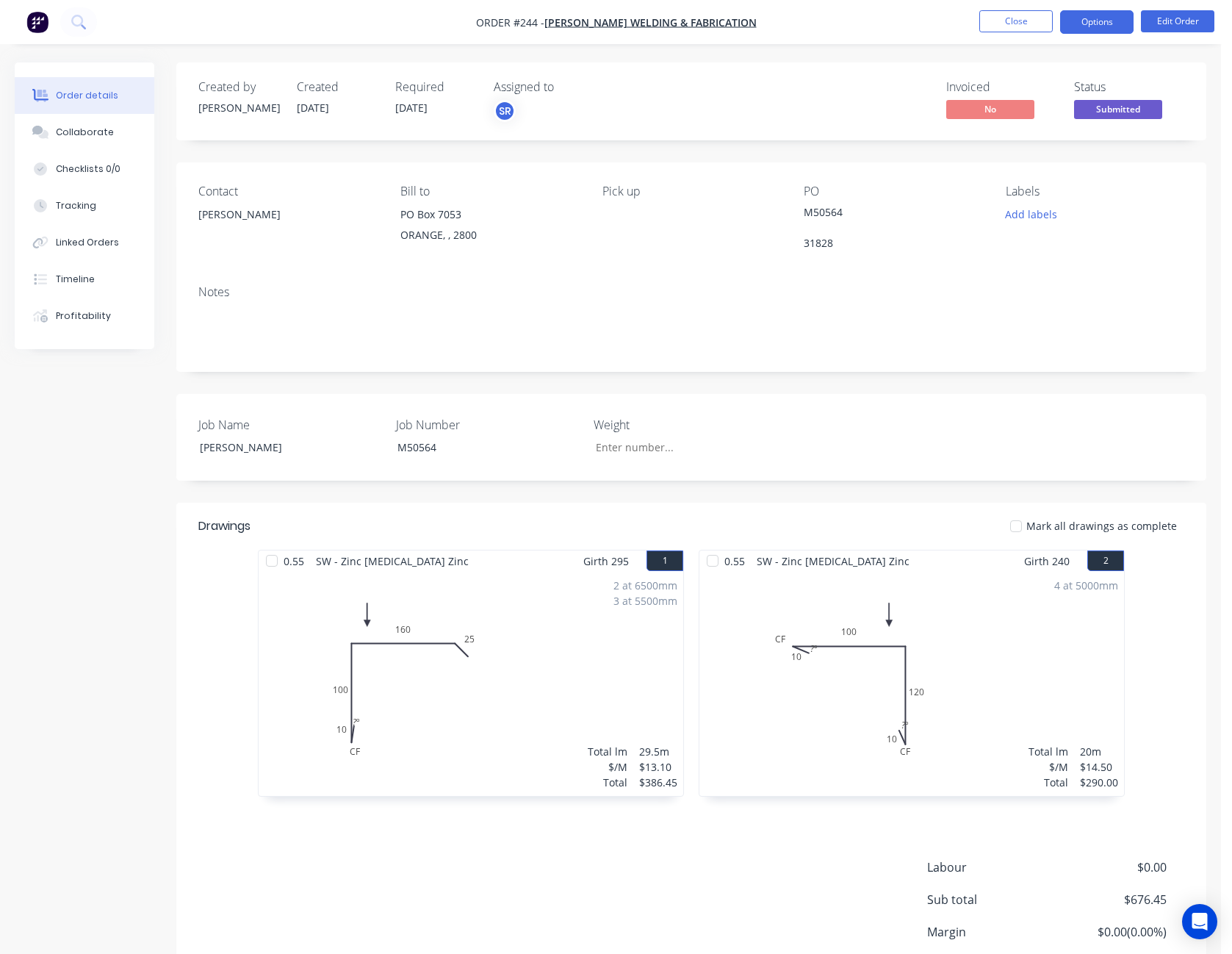
click at [1092, 29] on button "Options" at bounding box center [1096, 22] width 74 height 24
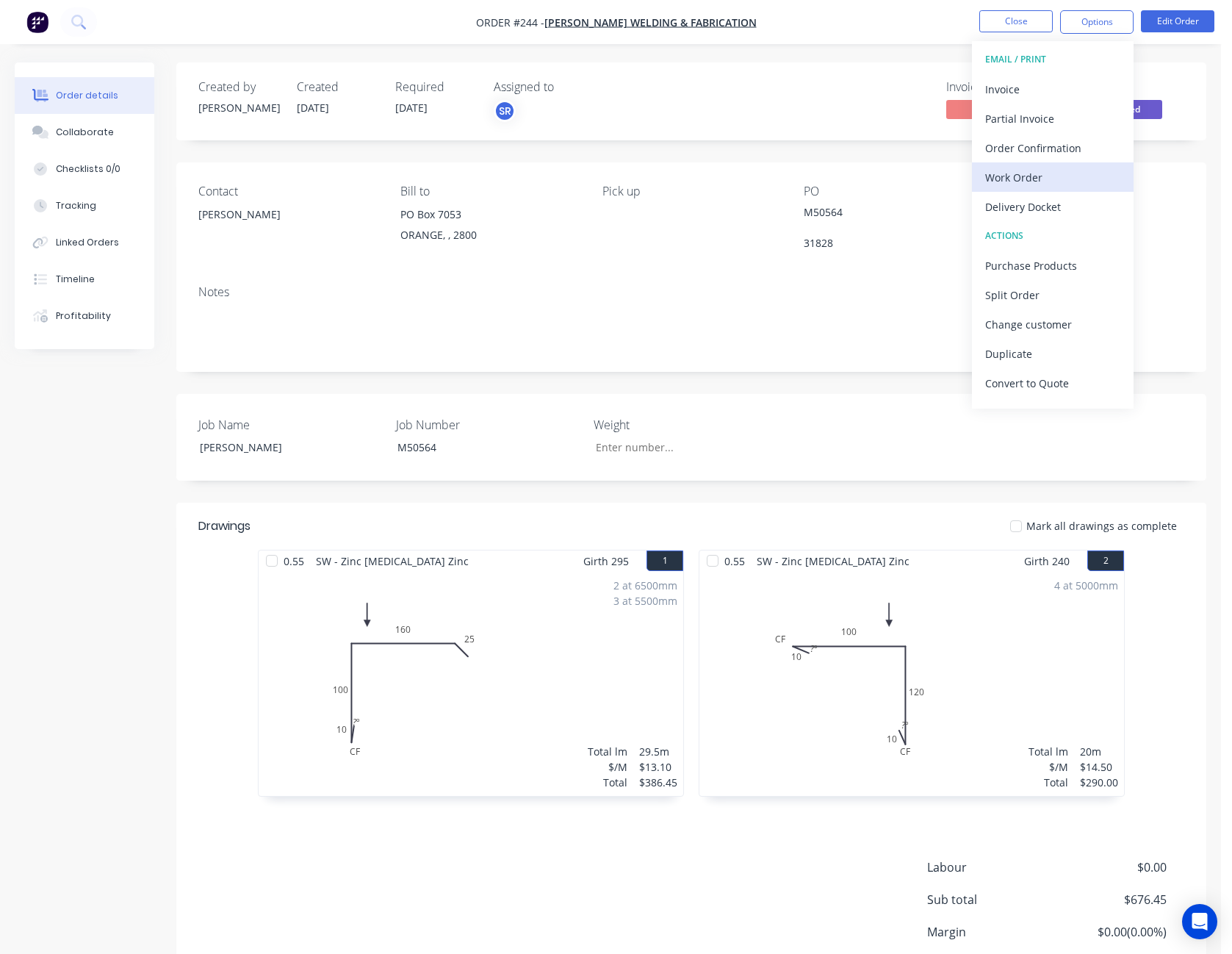
click at [1036, 178] on div "Work Order" at bounding box center [1053, 177] width 136 height 21
click at [884, 179] on div "Contact [PERSON_NAME] to [STREET_ADDRESS] Pick up PO M50564 31828 Labels Add la…" at bounding box center [691, 218] width 1030 height 111
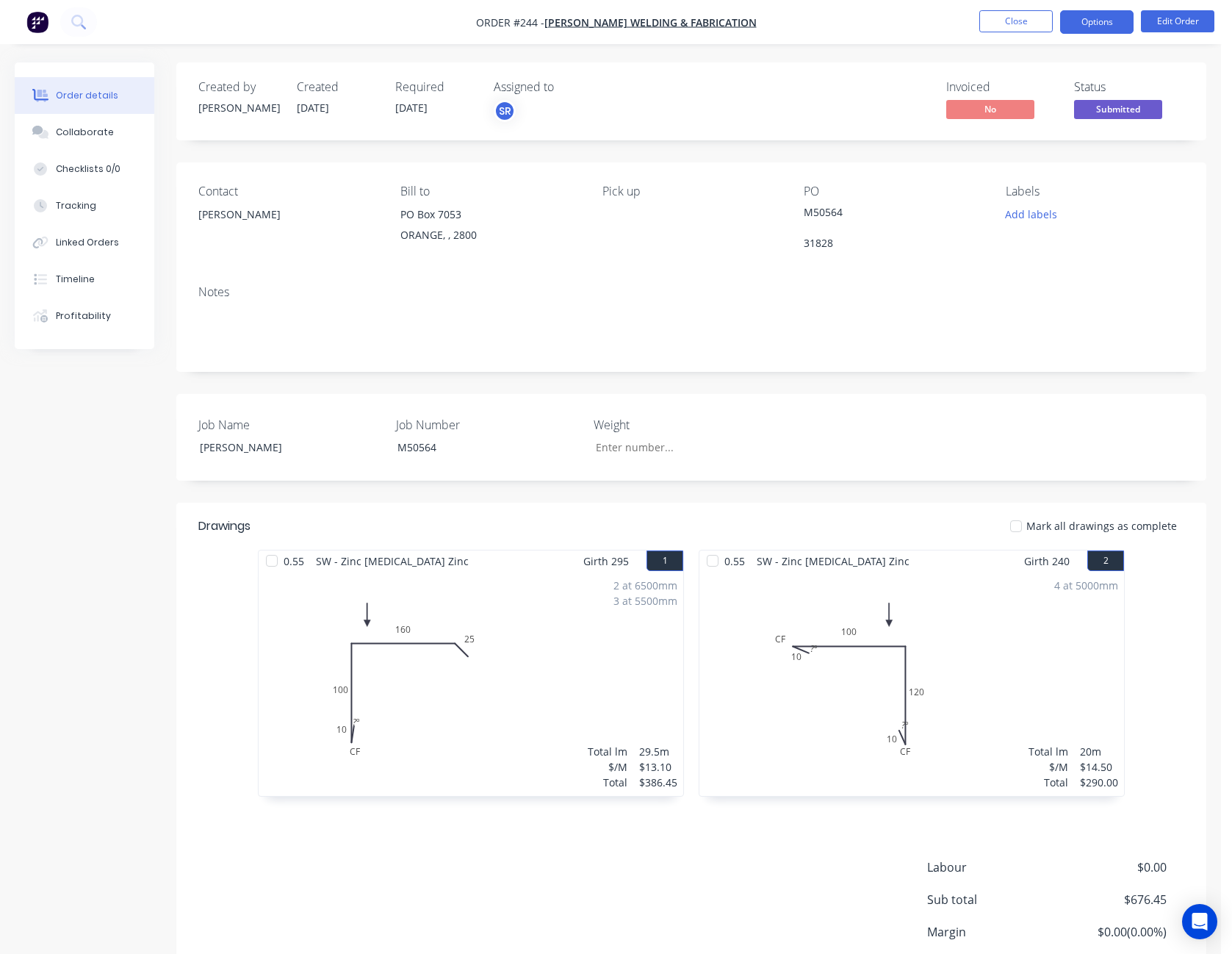
click at [1089, 25] on button "Options" at bounding box center [1096, 22] width 74 height 24
click at [1039, 20] on button "Close" at bounding box center [1016, 21] width 74 height 22
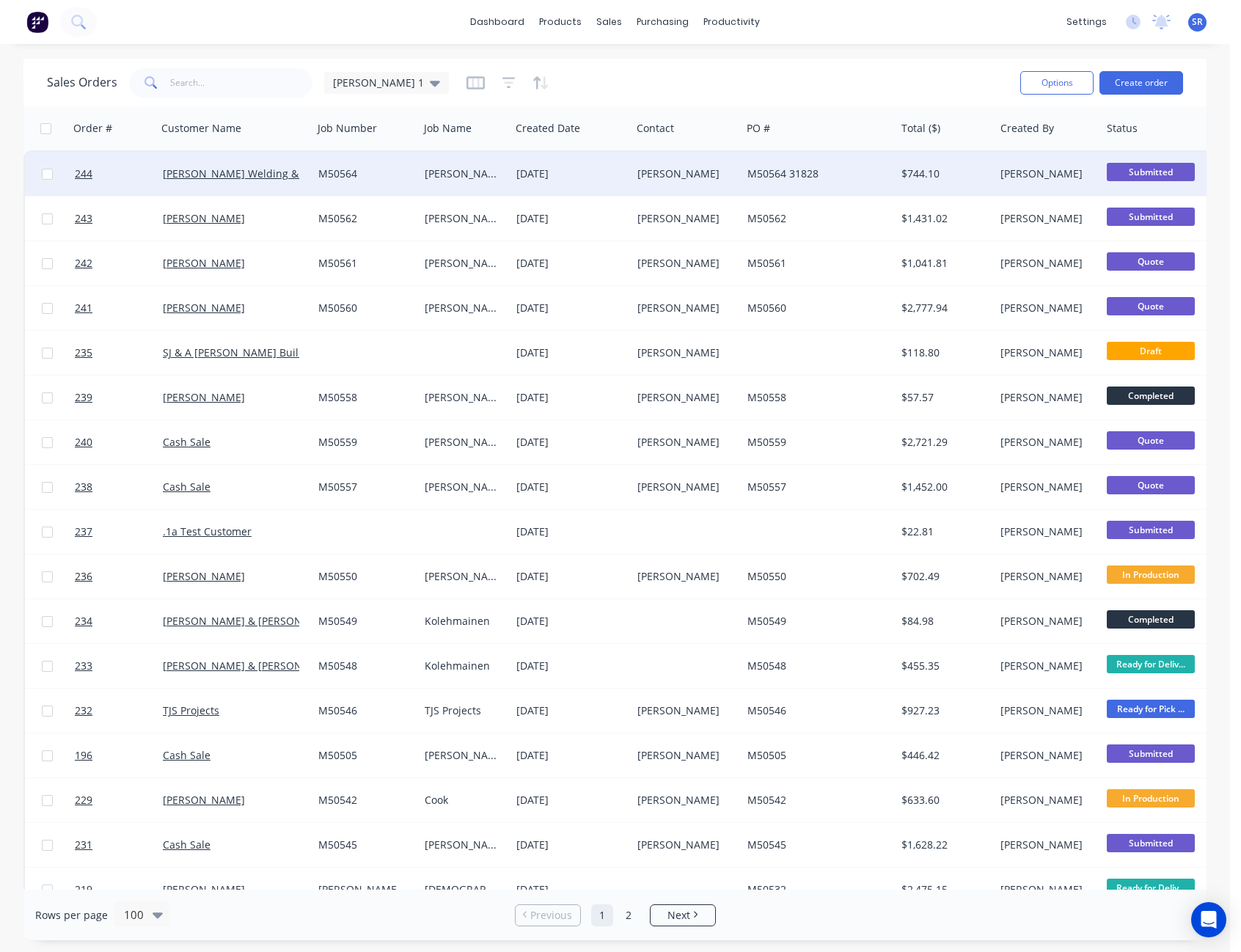
click at [852, 167] on div "M50564 31828" at bounding box center [814, 173] width 135 height 15
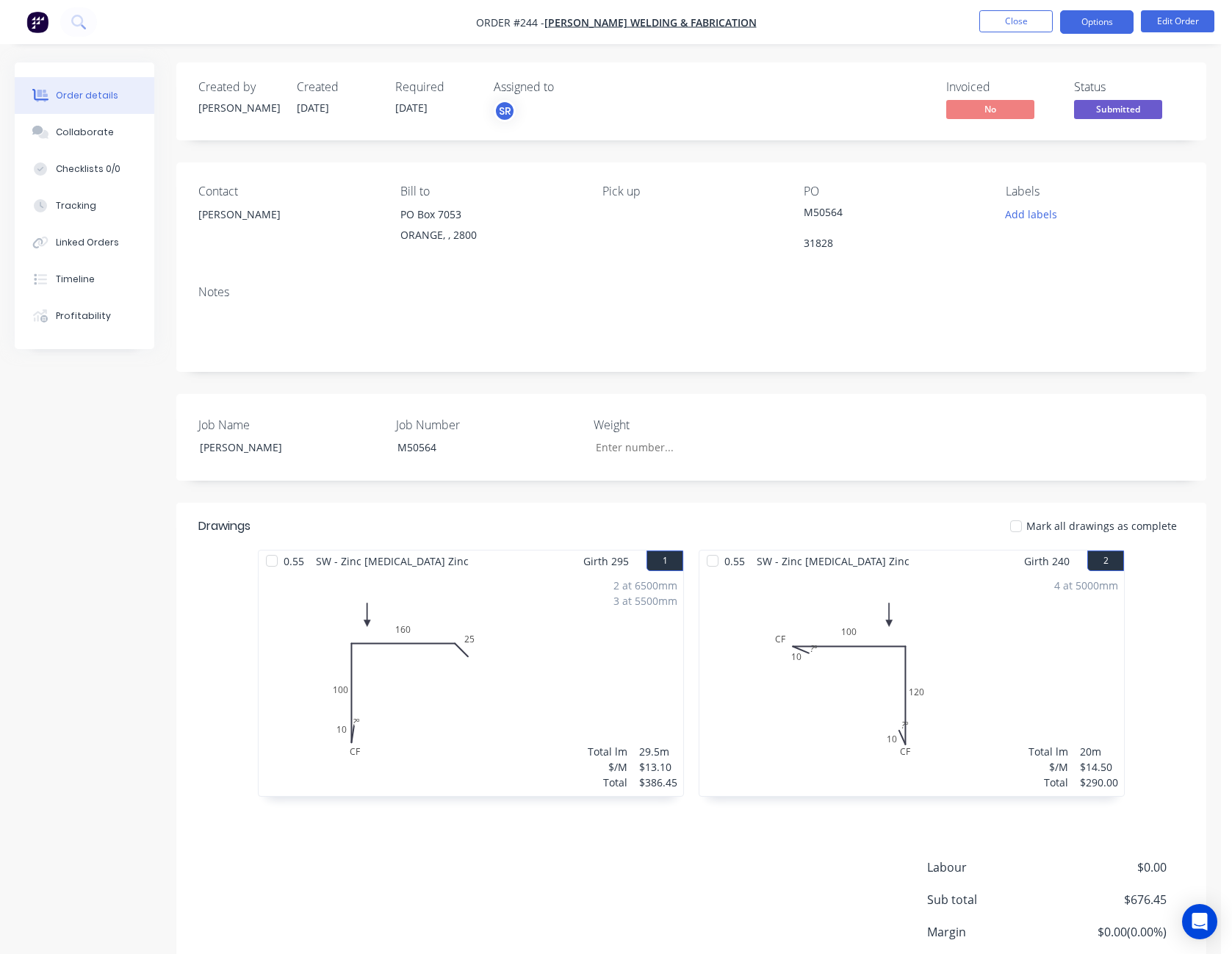
click at [1089, 26] on button "Options" at bounding box center [1096, 22] width 74 height 24
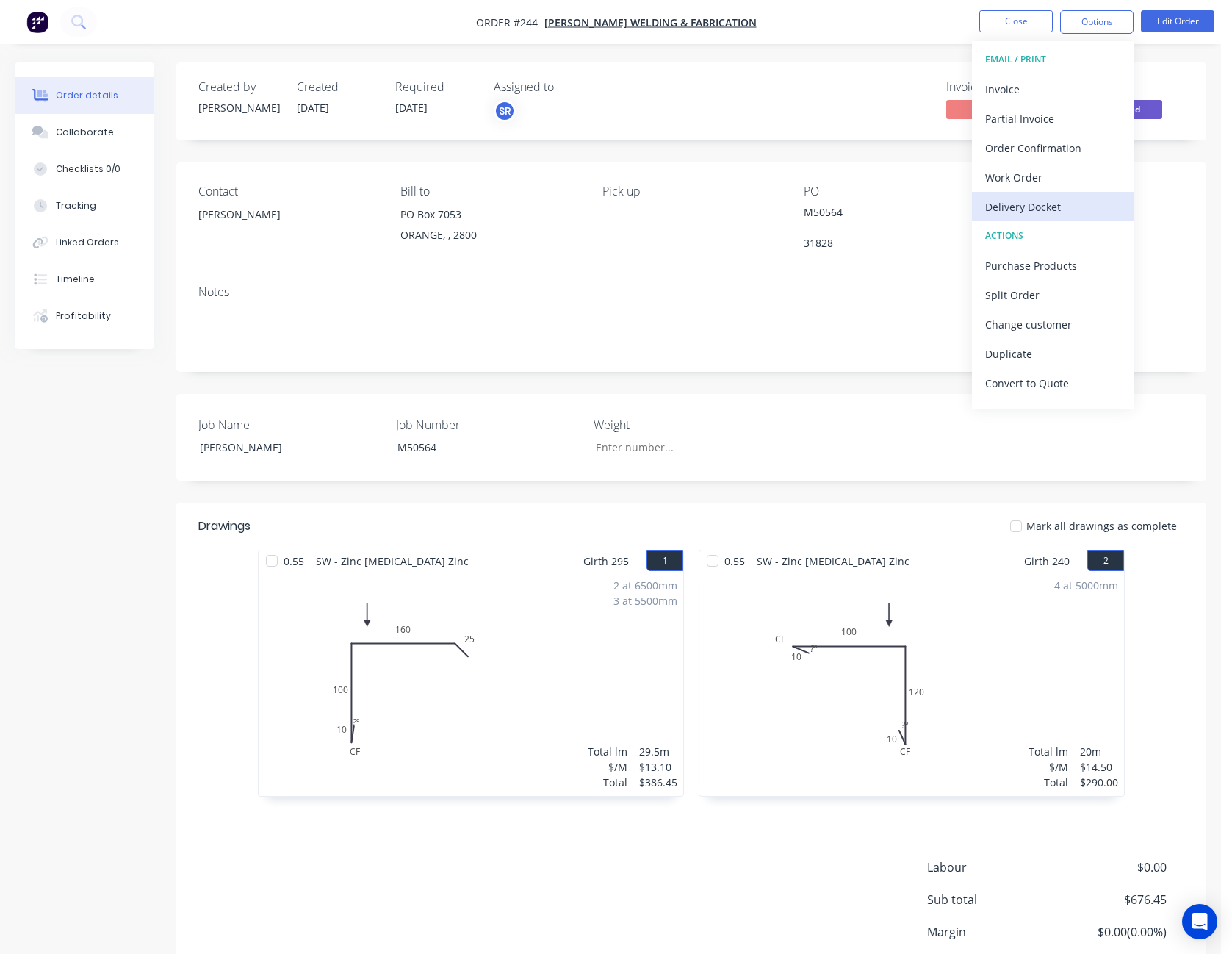
click at [1061, 205] on div "Delivery Docket" at bounding box center [1053, 206] width 136 height 21
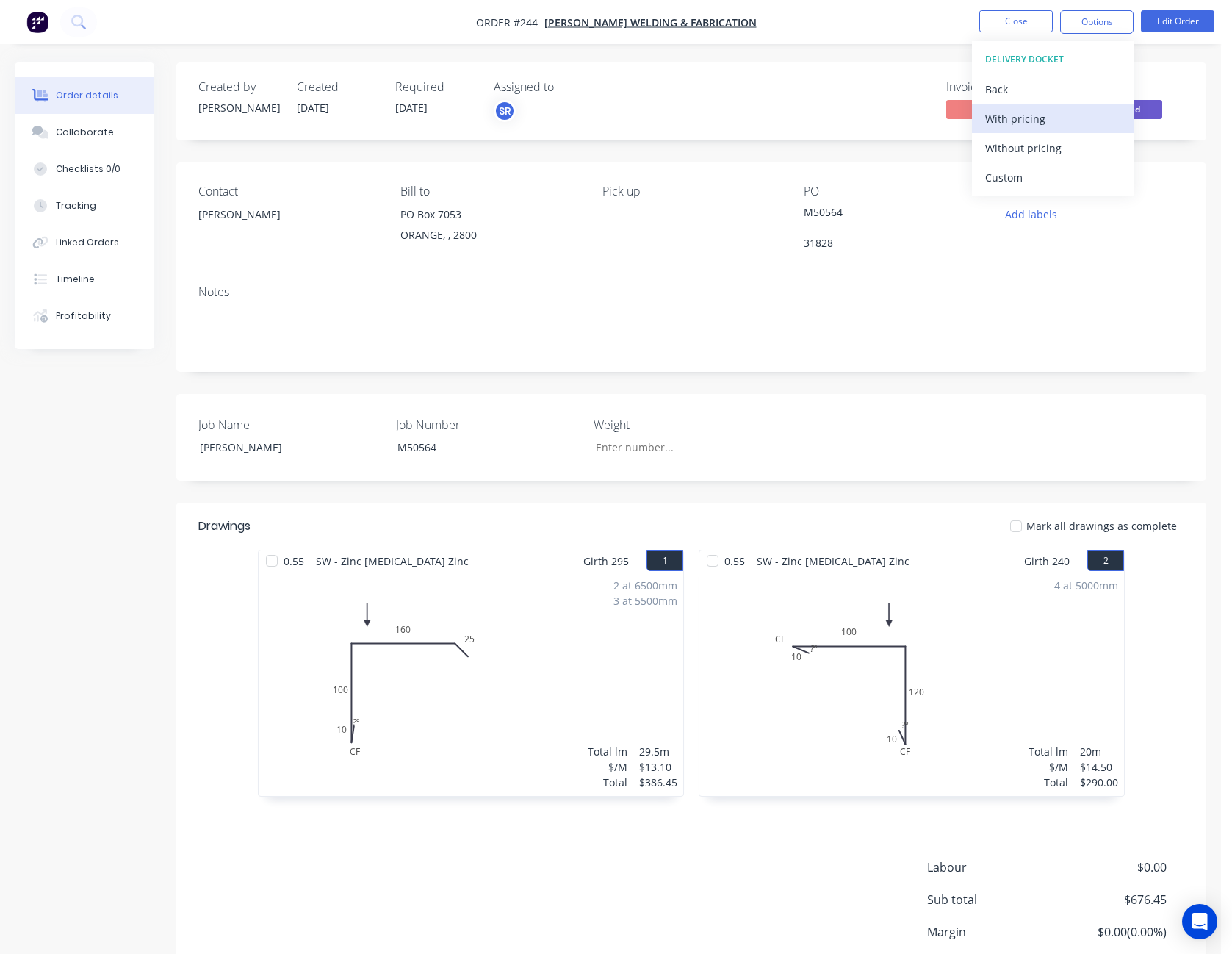
click at [1052, 132] on button "With pricing" at bounding box center [1053, 118] width 162 height 29
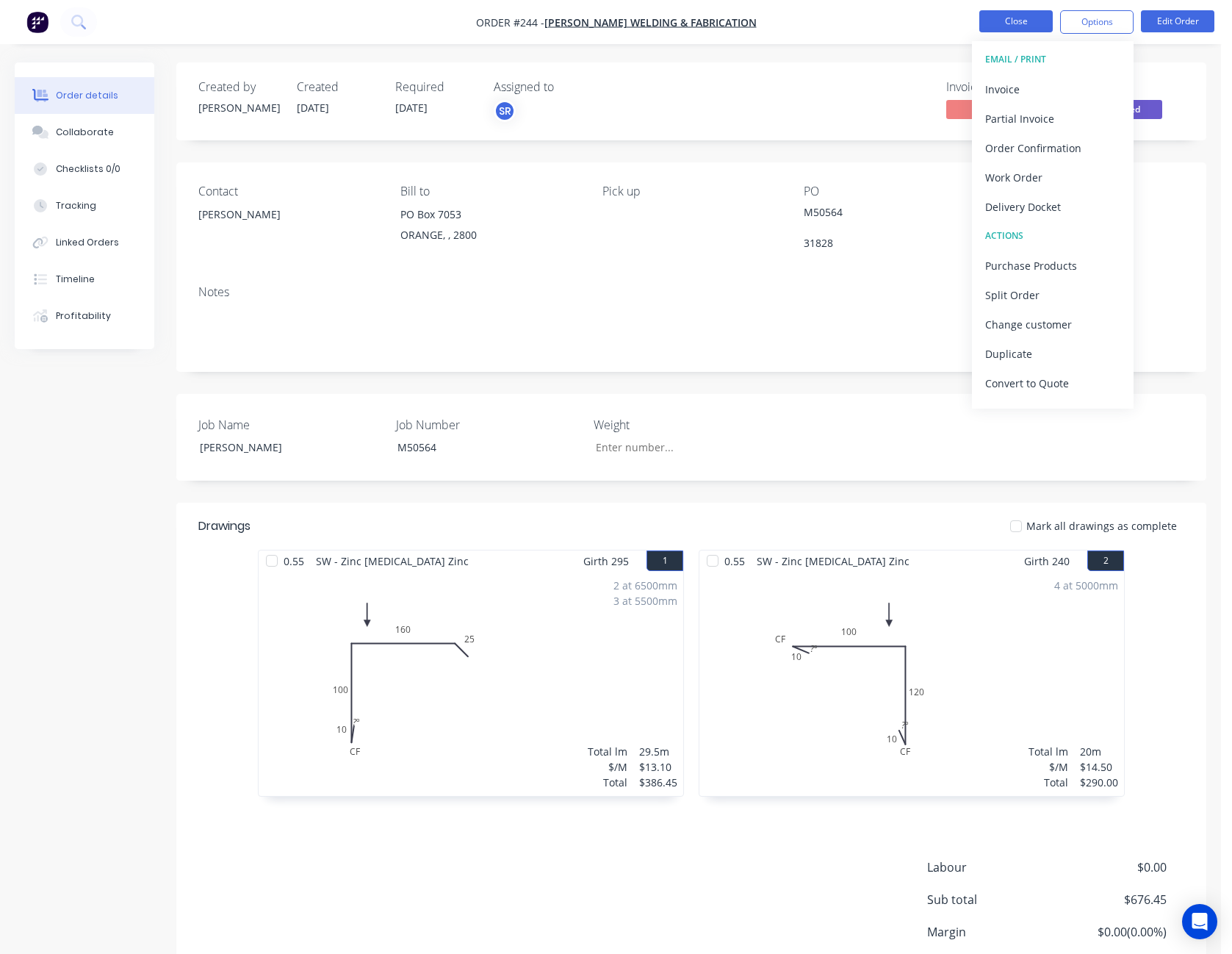
click at [1025, 24] on button "Close" at bounding box center [1016, 21] width 74 height 22
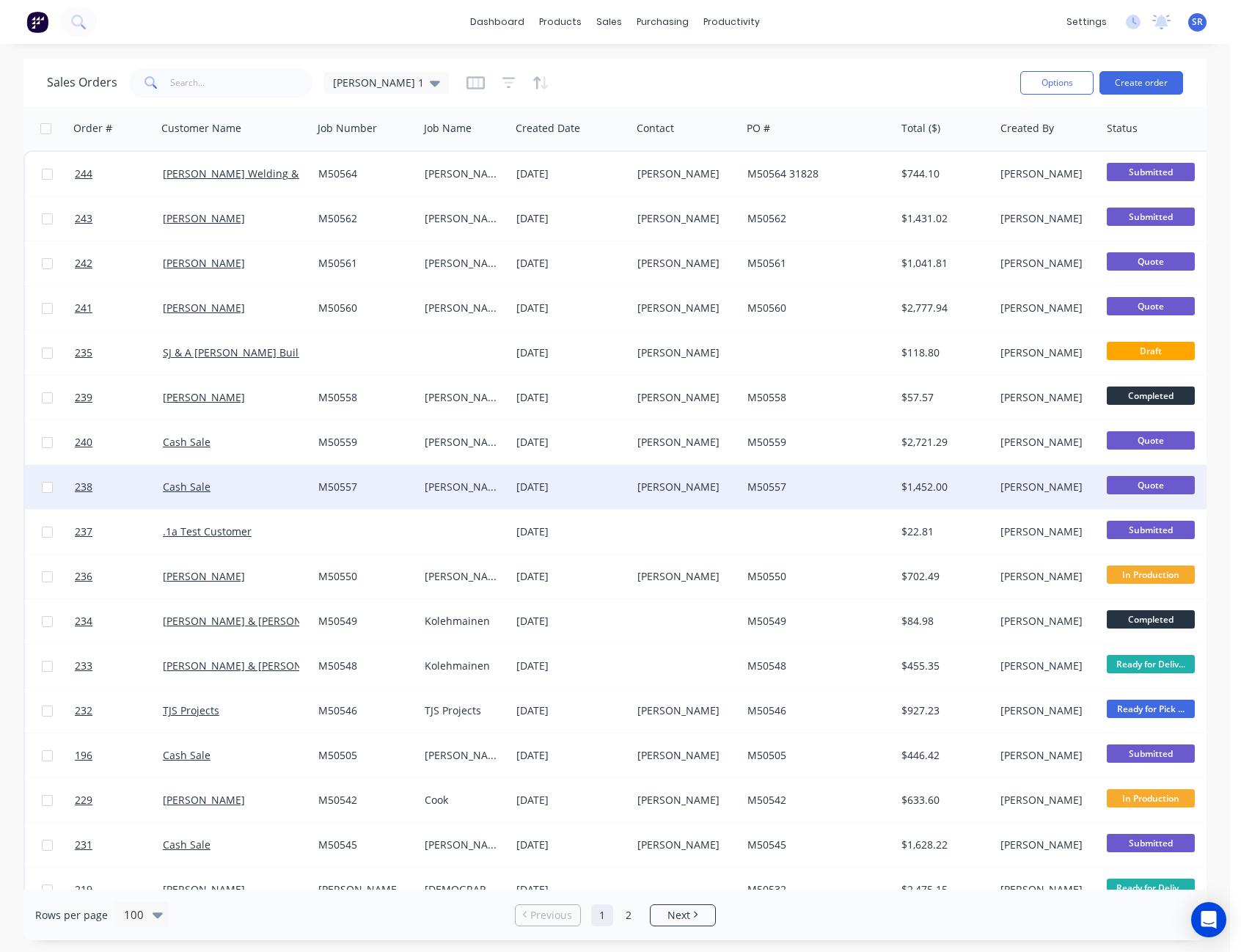
click at [681, 487] on div "[PERSON_NAME]" at bounding box center [684, 487] width 93 height 15
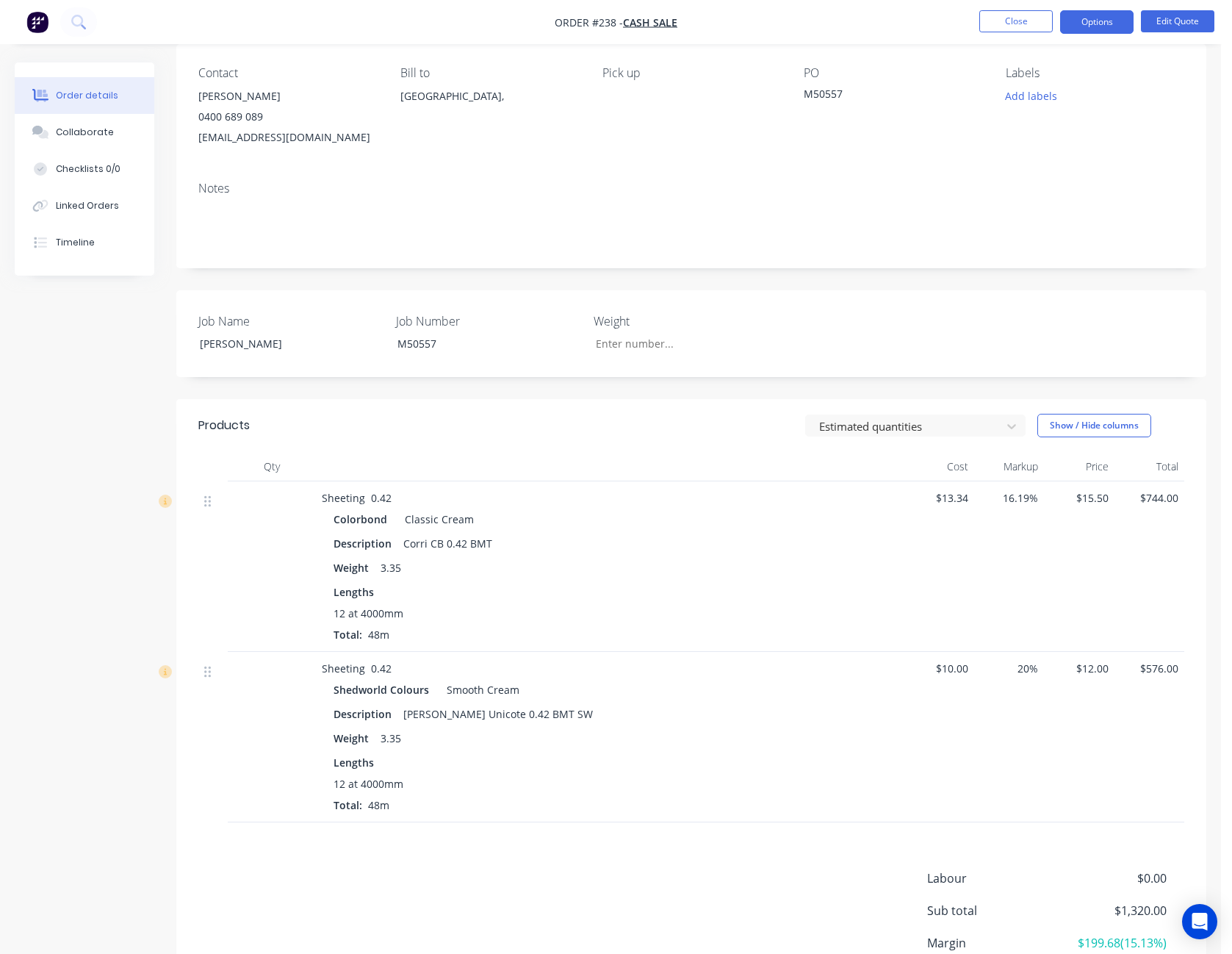
scroll to position [147, 0]
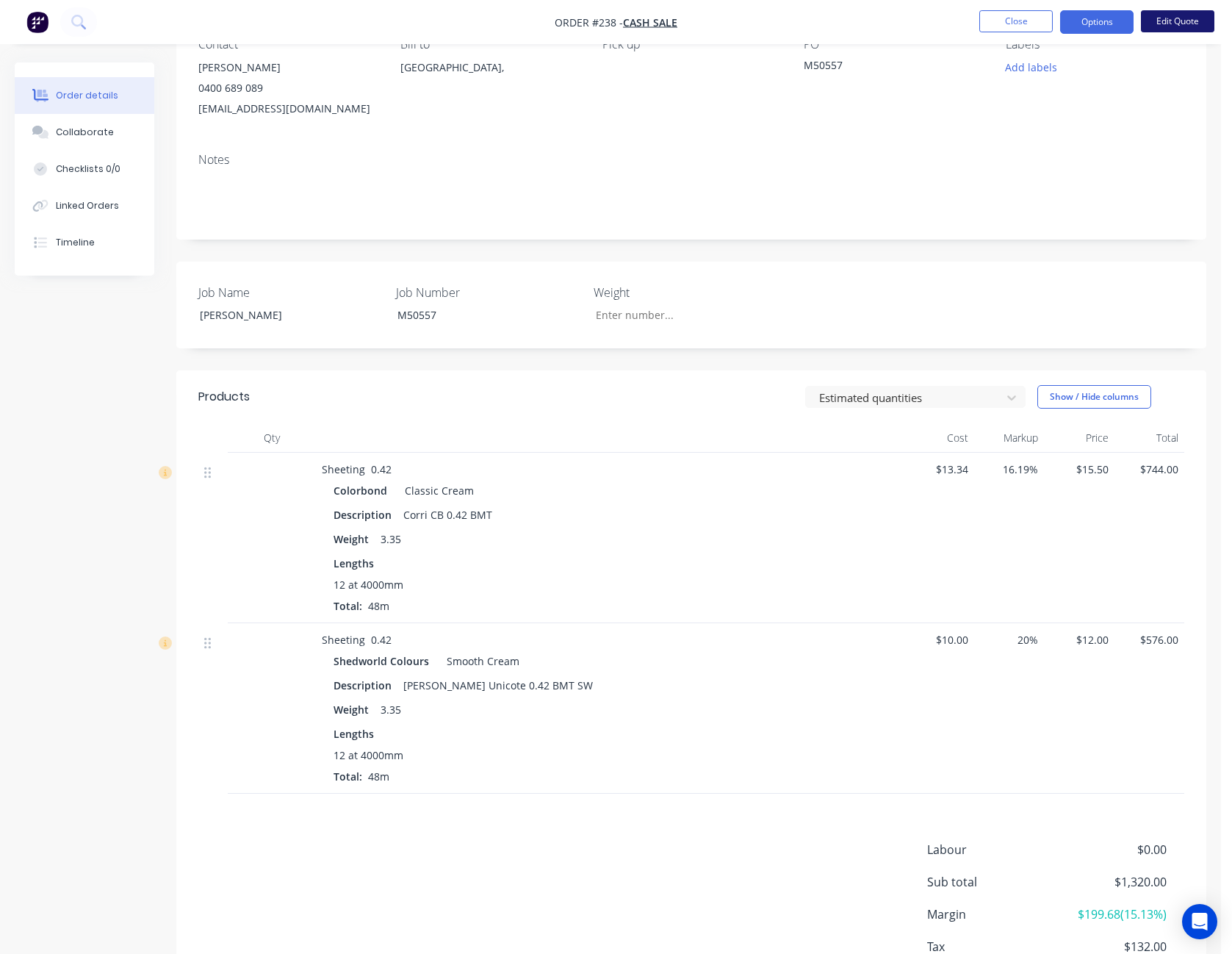
click at [1190, 19] on button "Edit Quote" at bounding box center [1177, 21] width 74 height 22
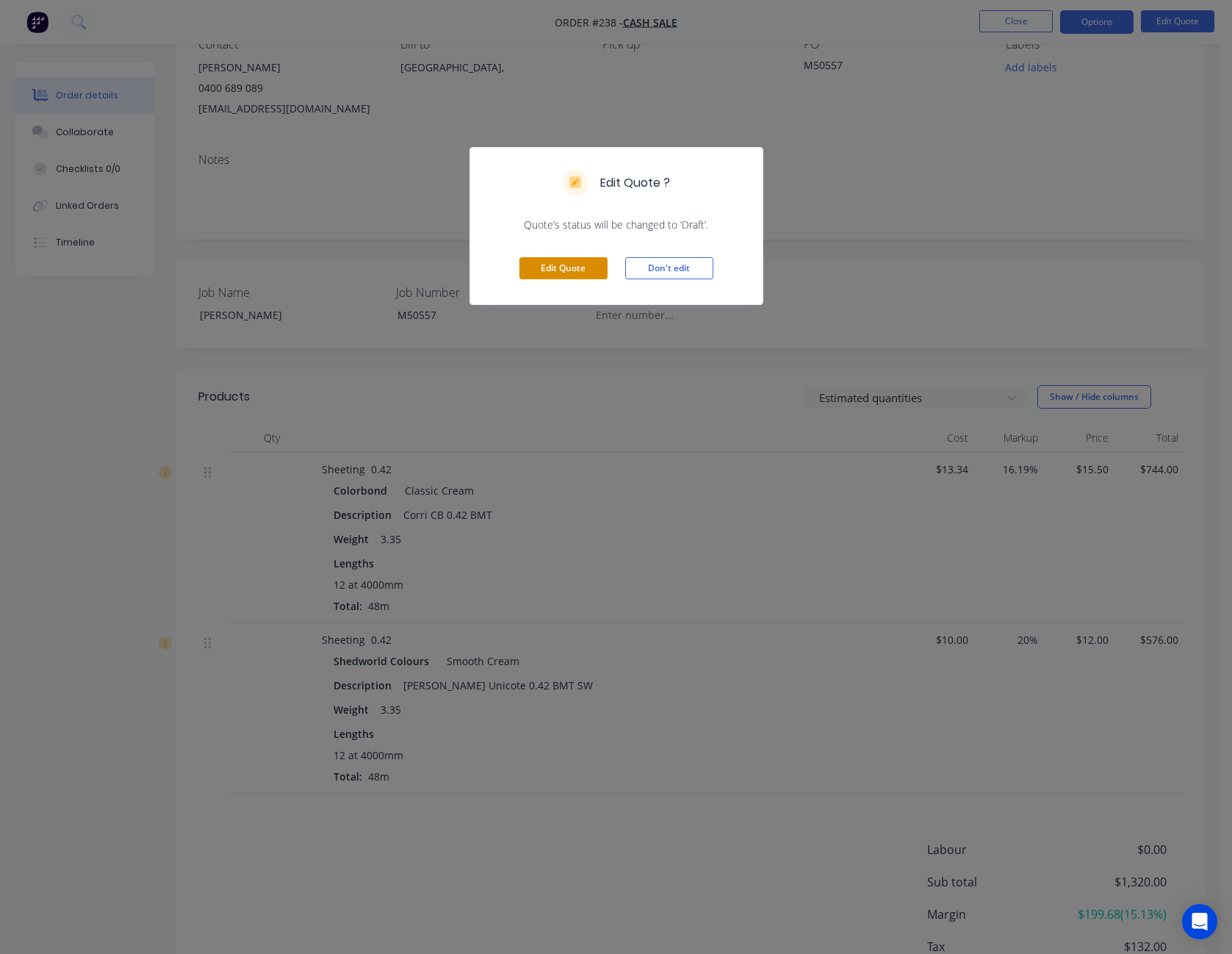
click at [574, 262] on button "Edit Quote" at bounding box center [563, 268] width 88 height 22
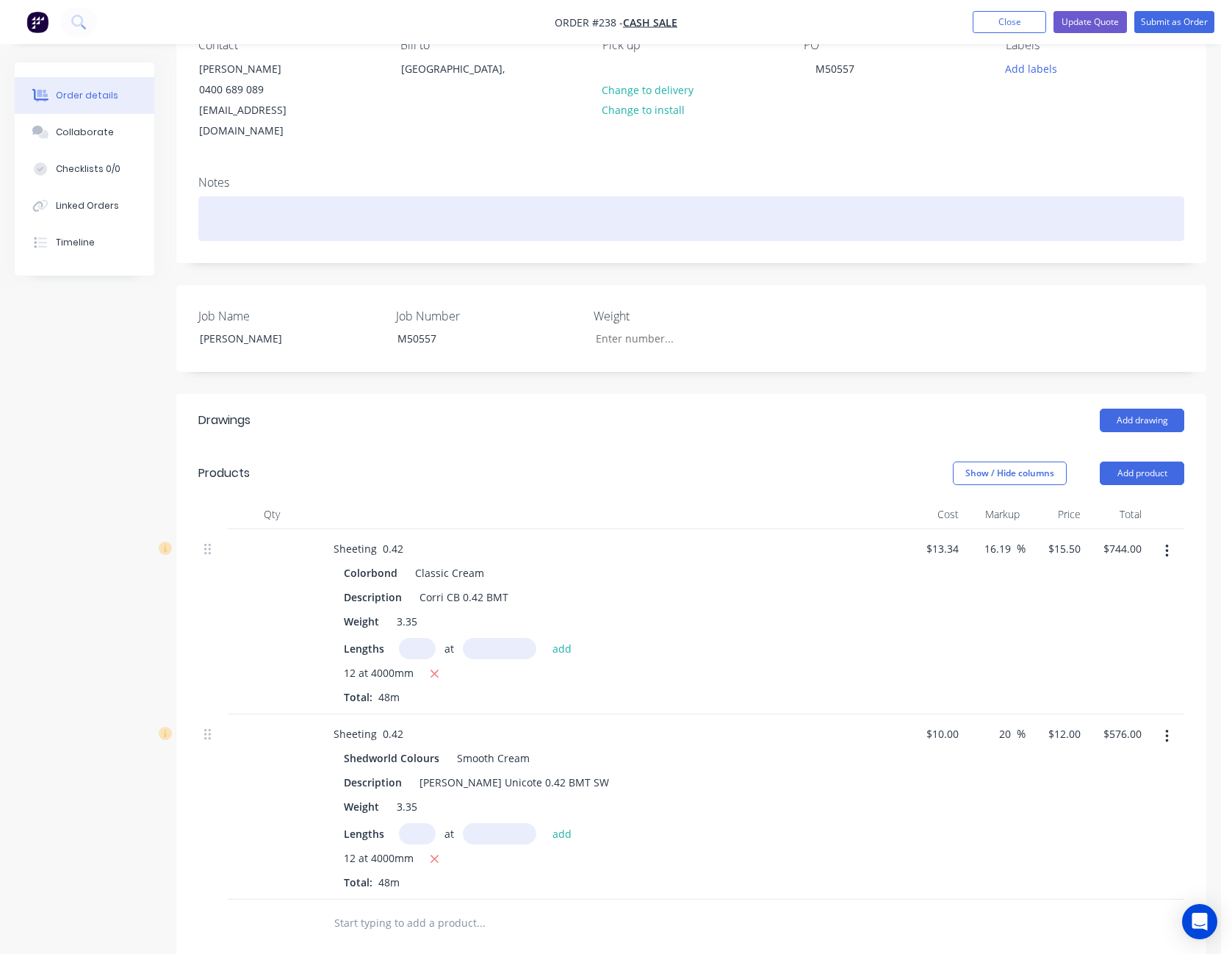
scroll to position [294, 0]
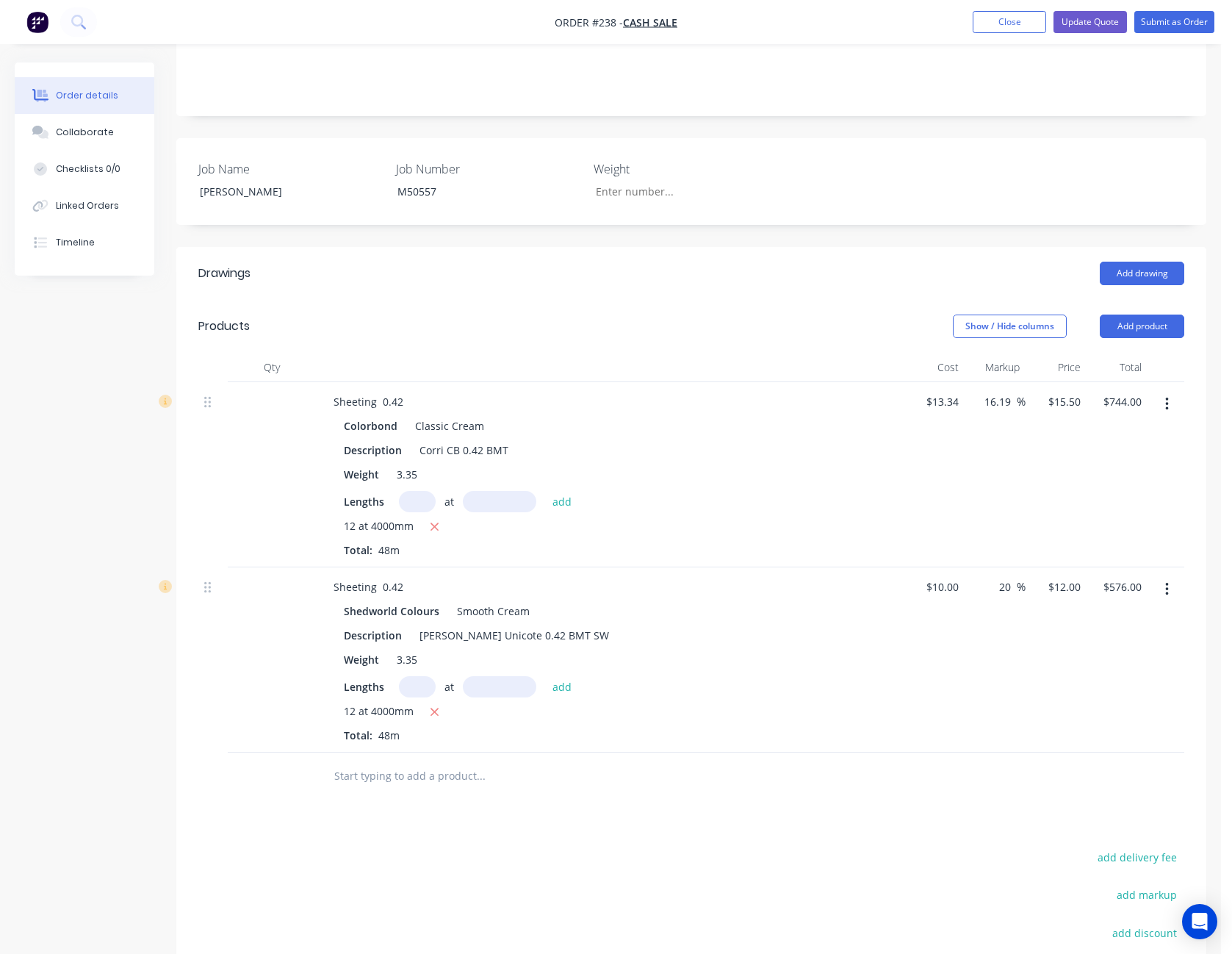
click at [427, 676] on input "text" at bounding box center [417, 687] width 36 height 21
type input "12"
type input "3000"
click at [545, 676] on button "add" at bounding box center [563, 686] width 35 height 20
type input "$1,008.00"
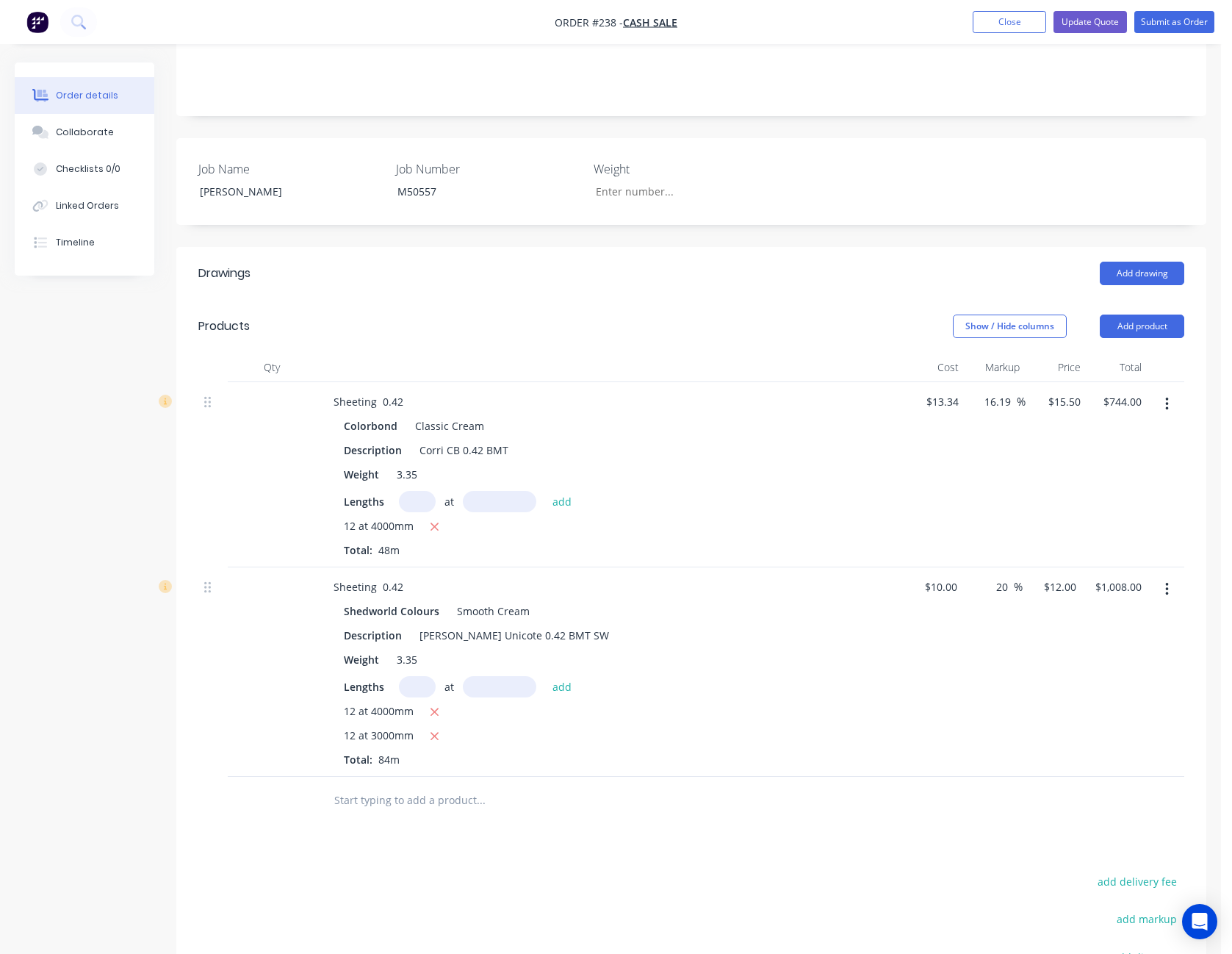
click at [409, 491] on input "text" at bounding box center [417, 501] width 36 height 21
type input "12"
type input "3000"
click at [545, 491] on button "add" at bounding box center [563, 500] width 35 height 20
type input "$1,302.00"
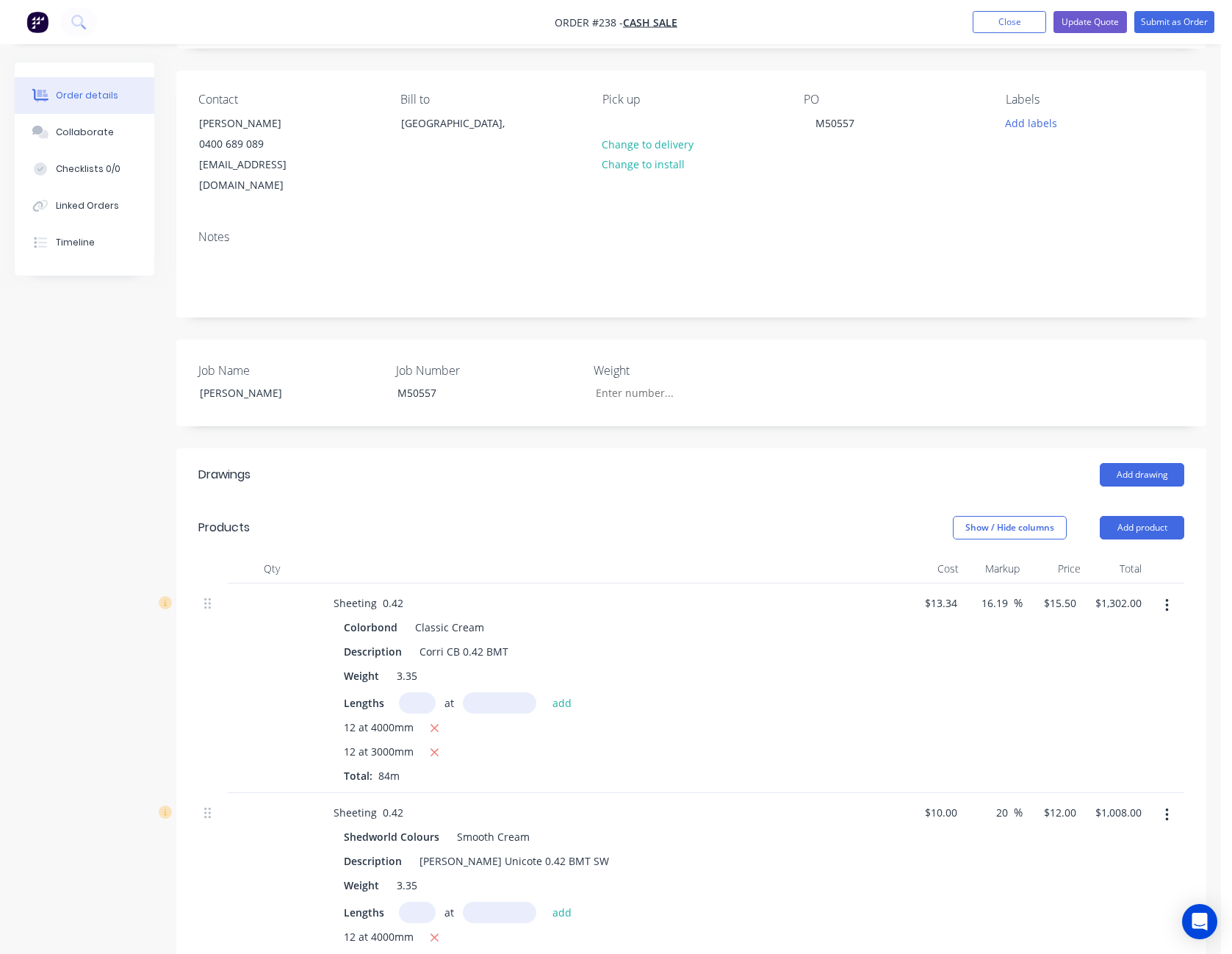
scroll to position [0, 0]
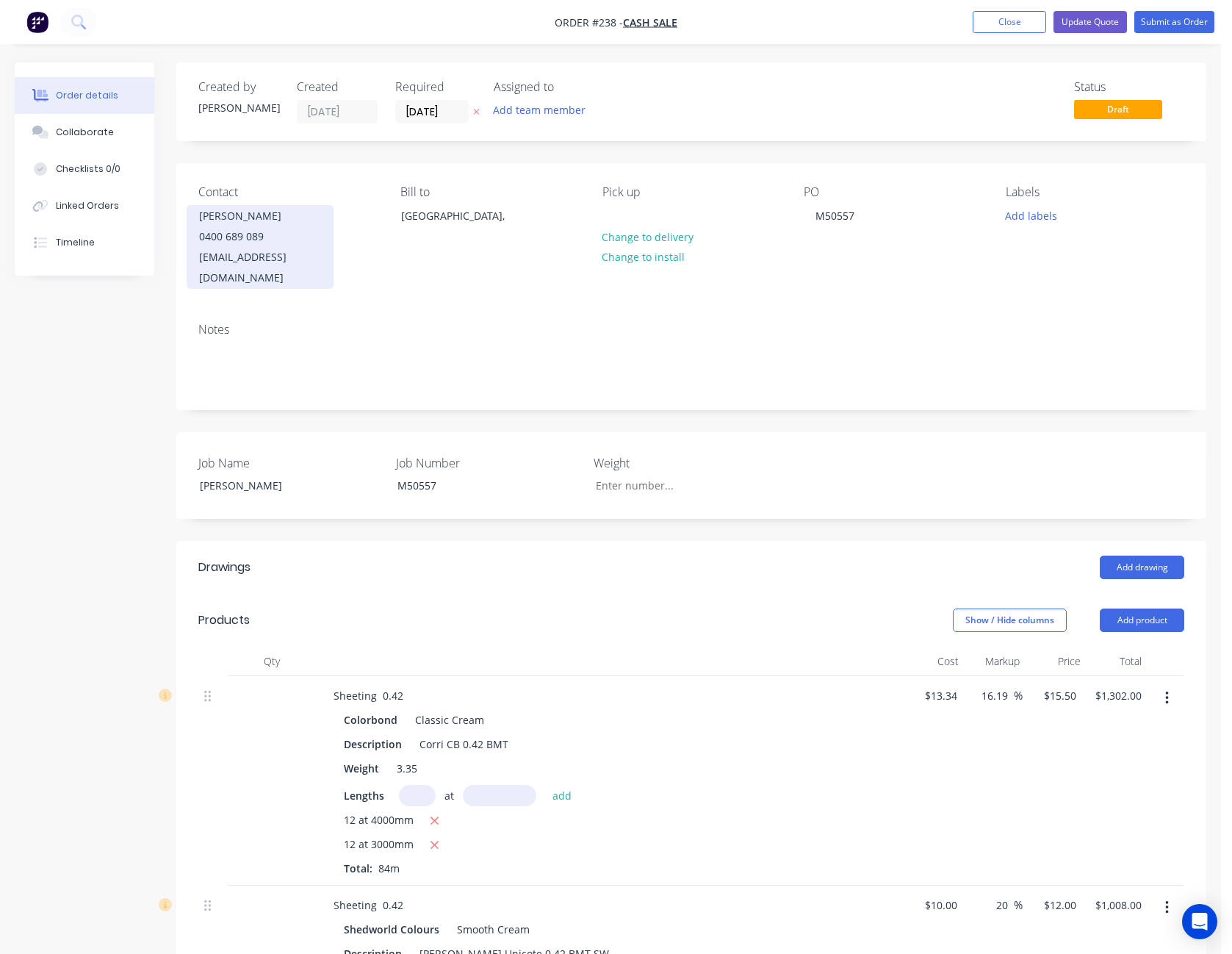
click at [199, 216] on div "[PERSON_NAME]" at bounding box center [260, 216] width 122 height 21
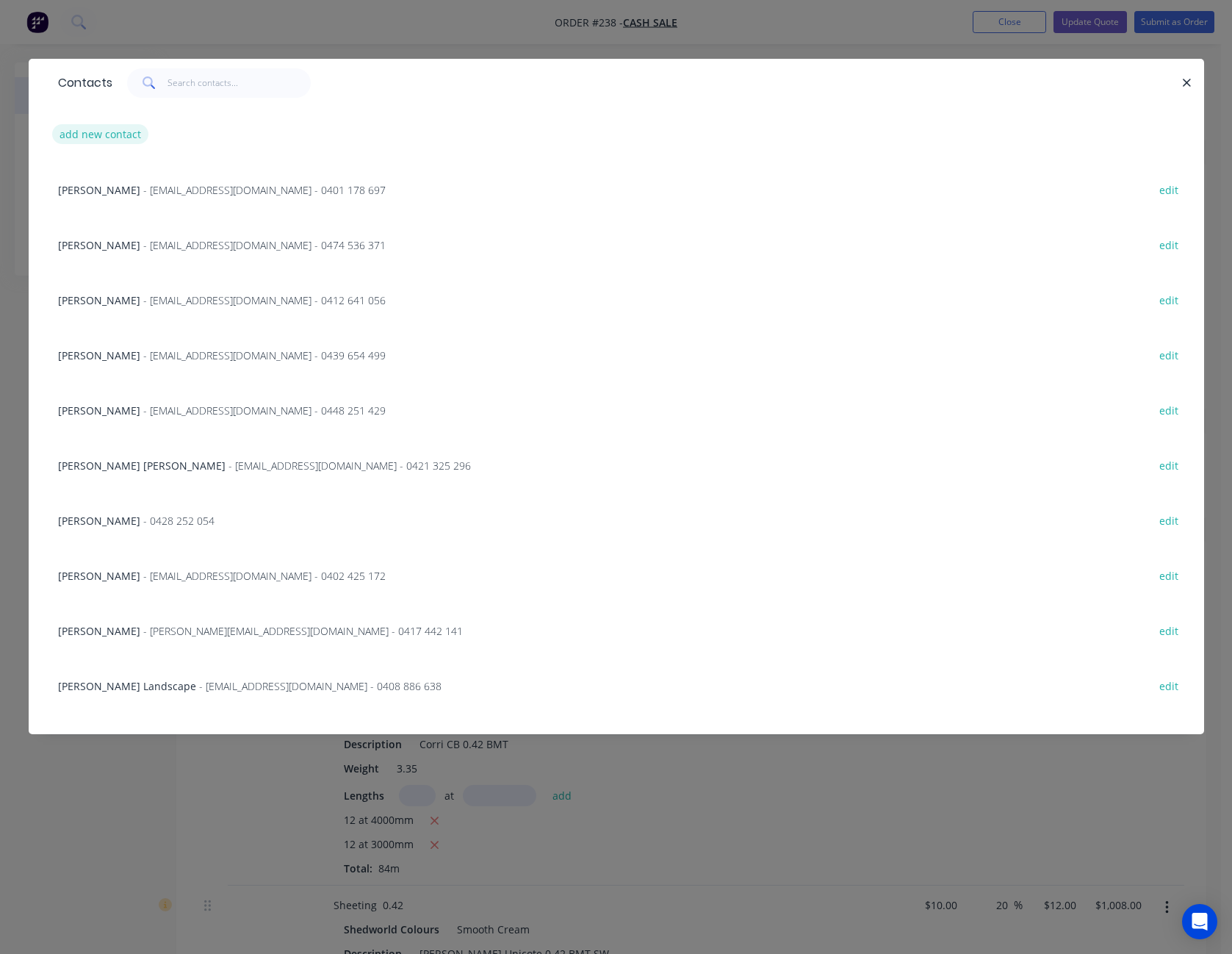
click at [127, 140] on button "add new contact" at bounding box center [101, 134] width 97 height 20
select select "AU"
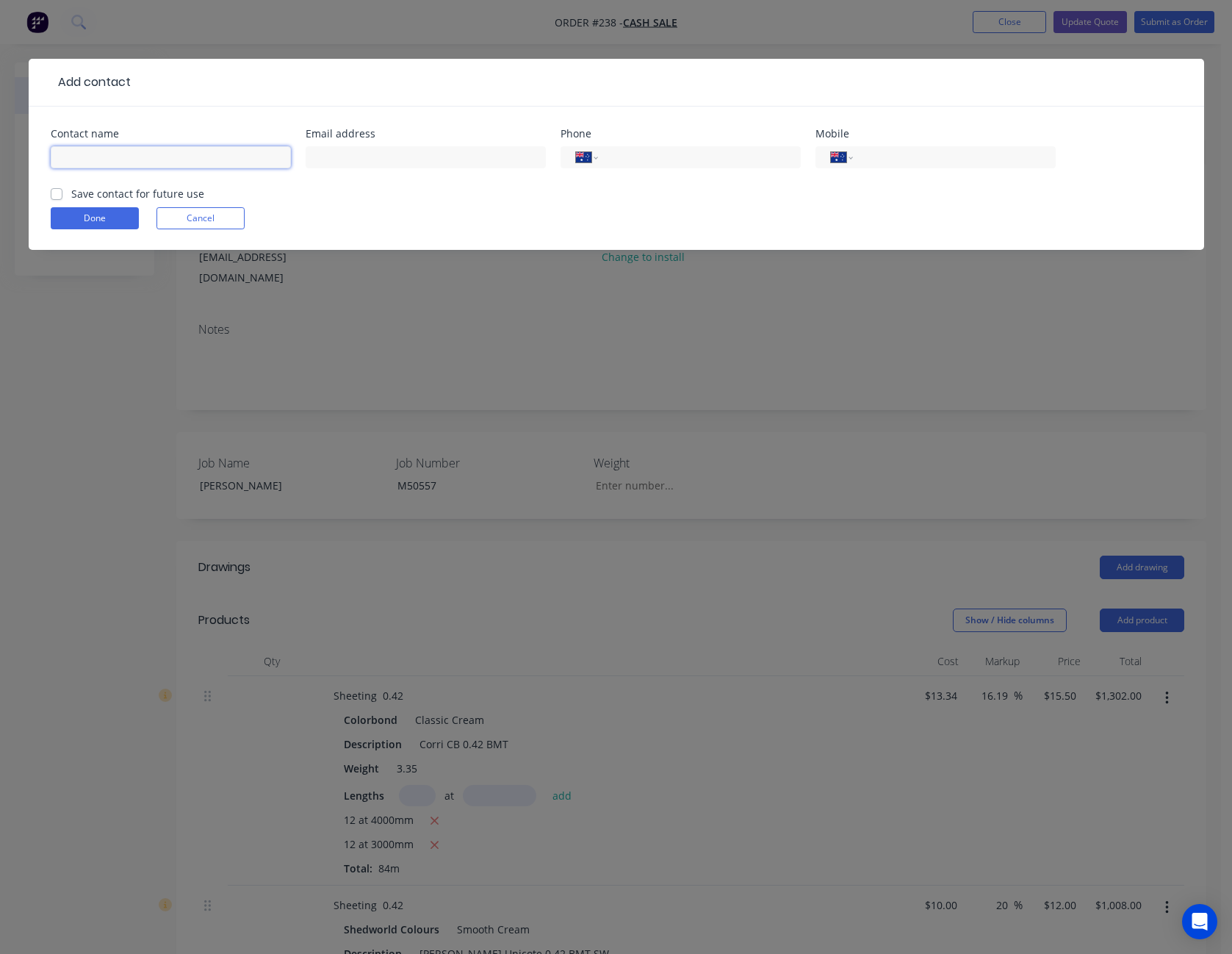
click at [155, 160] on input "text" at bounding box center [170, 157] width 240 height 22
type input "[PERSON_NAME]"
click at [82, 216] on button "Done" at bounding box center [94, 218] width 88 height 22
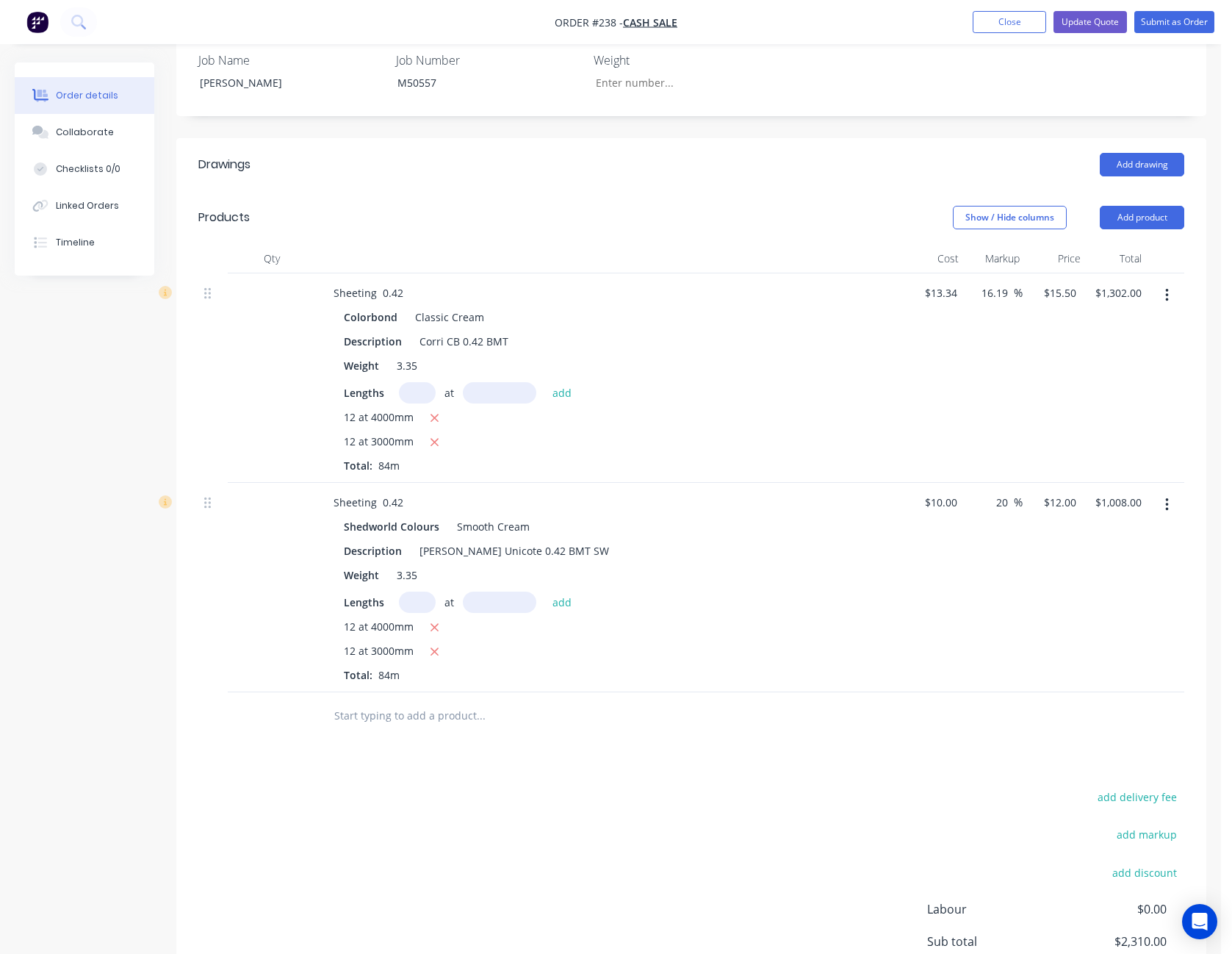
scroll to position [441, 0]
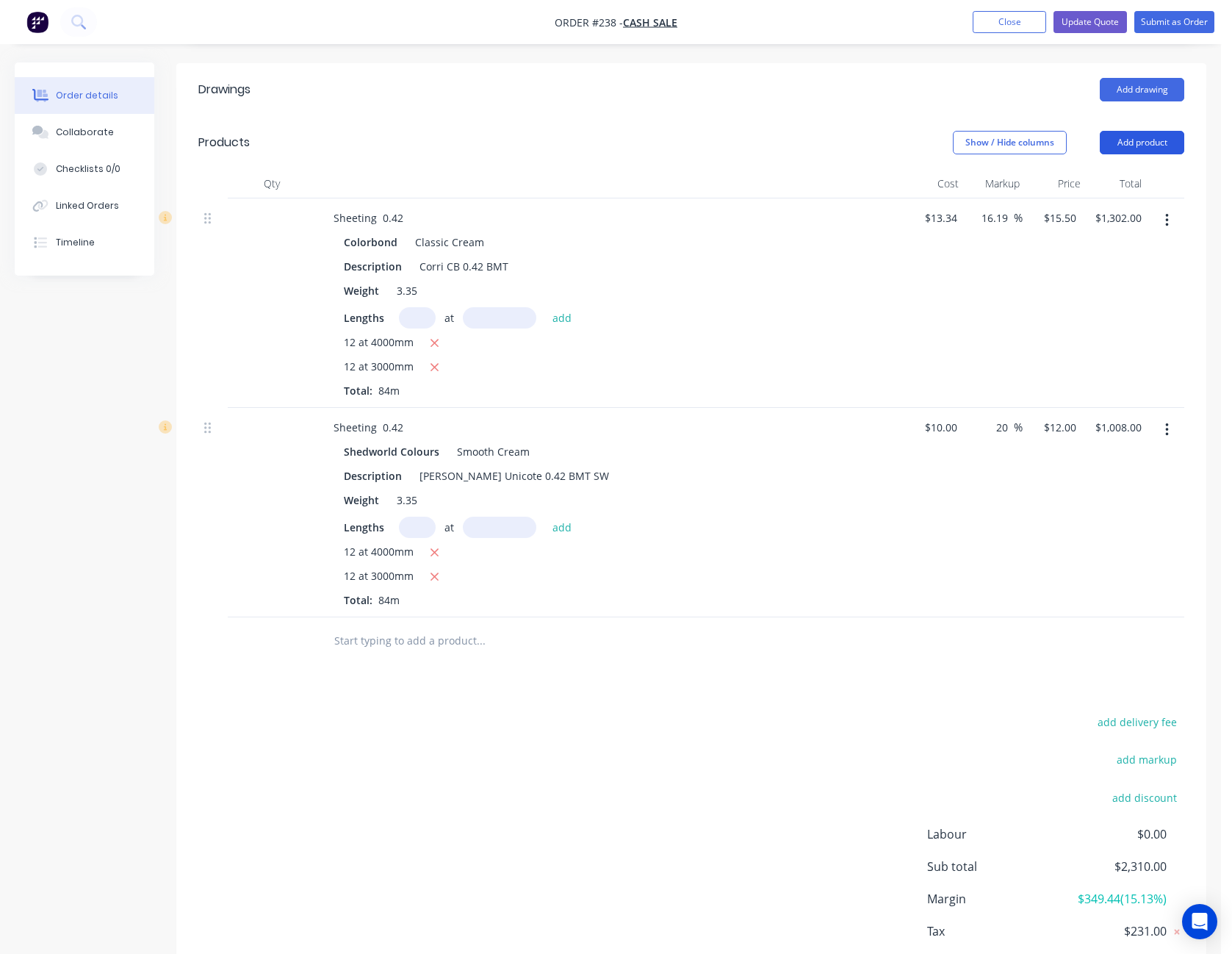
click at [1156, 137] on button "Add product" at bounding box center [1142, 143] width 85 height 24
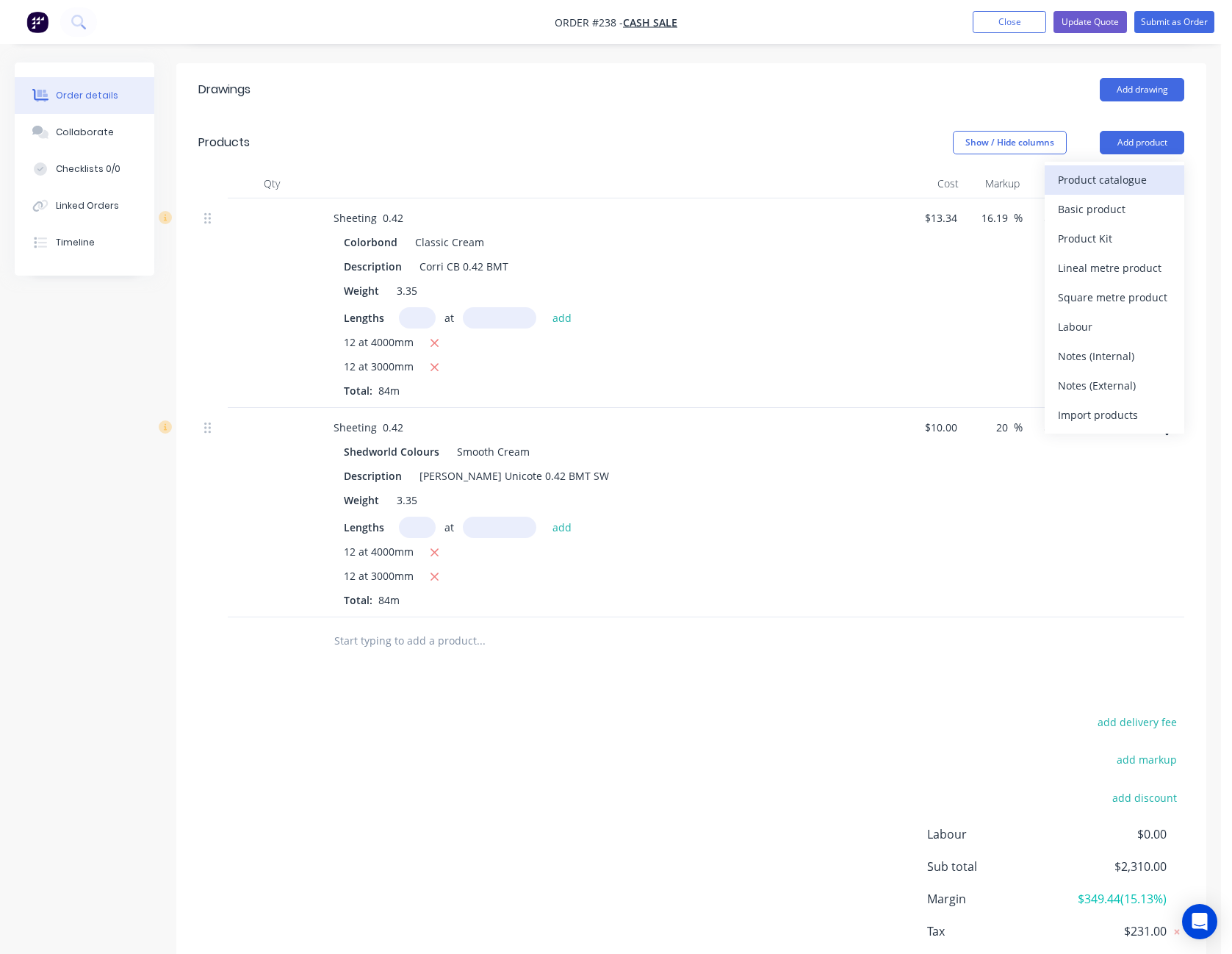
click at [1145, 167] on button "Product catalogue" at bounding box center [1115, 180] width 140 height 29
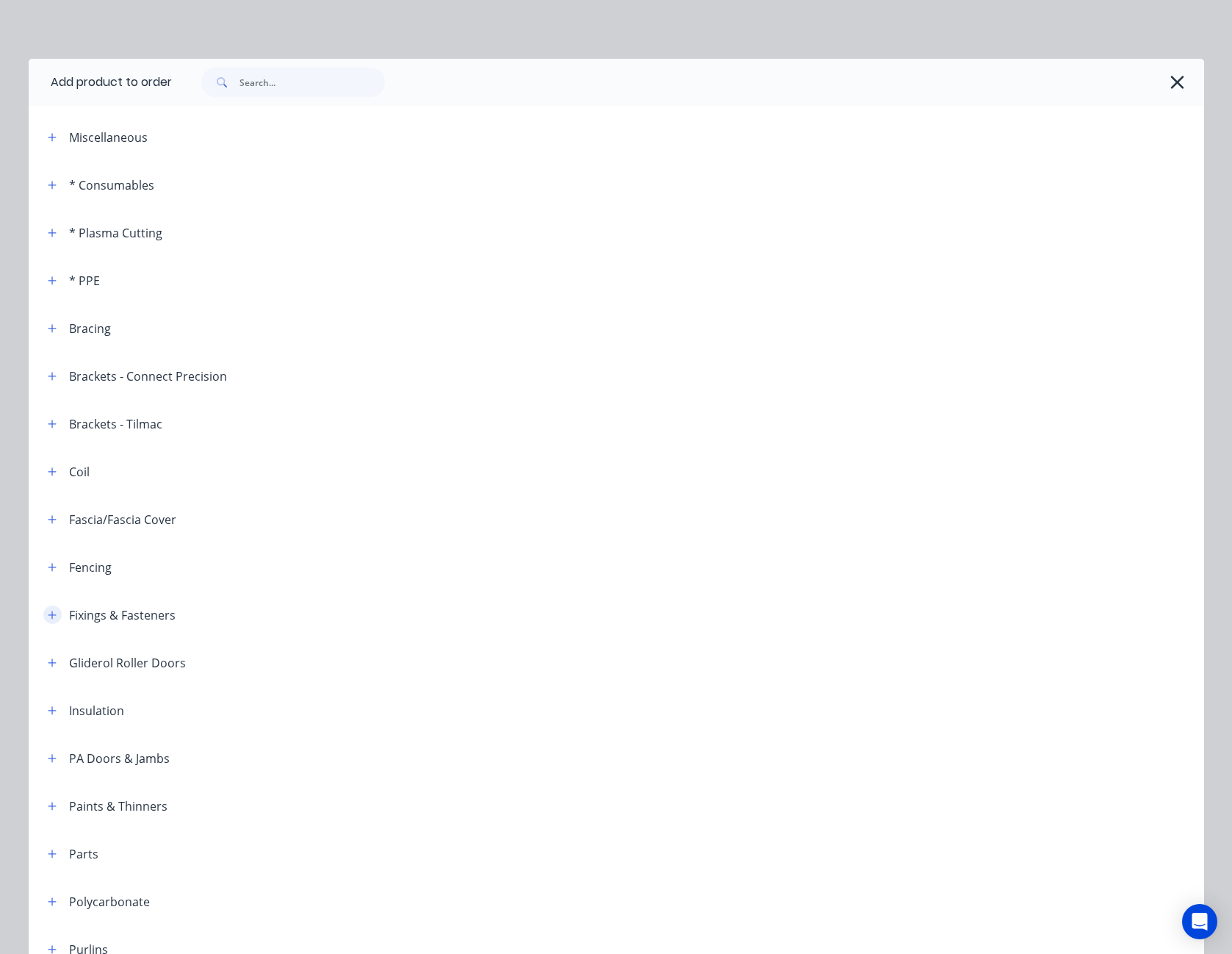
click at [48, 617] on icon "button" at bounding box center [52, 615] width 9 height 10
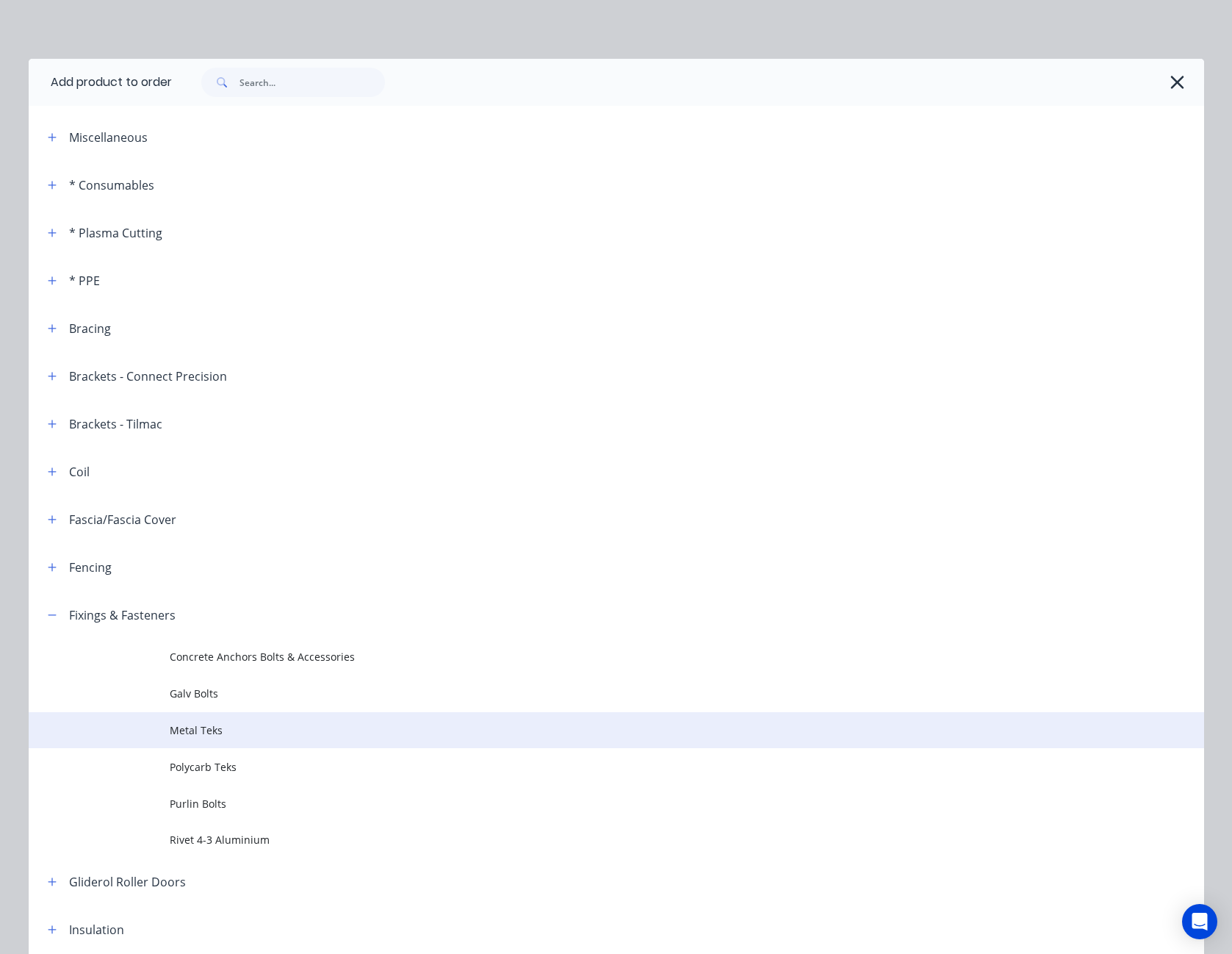
click at [193, 726] on span "Metal Teks" at bounding box center [583, 730] width 828 height 15
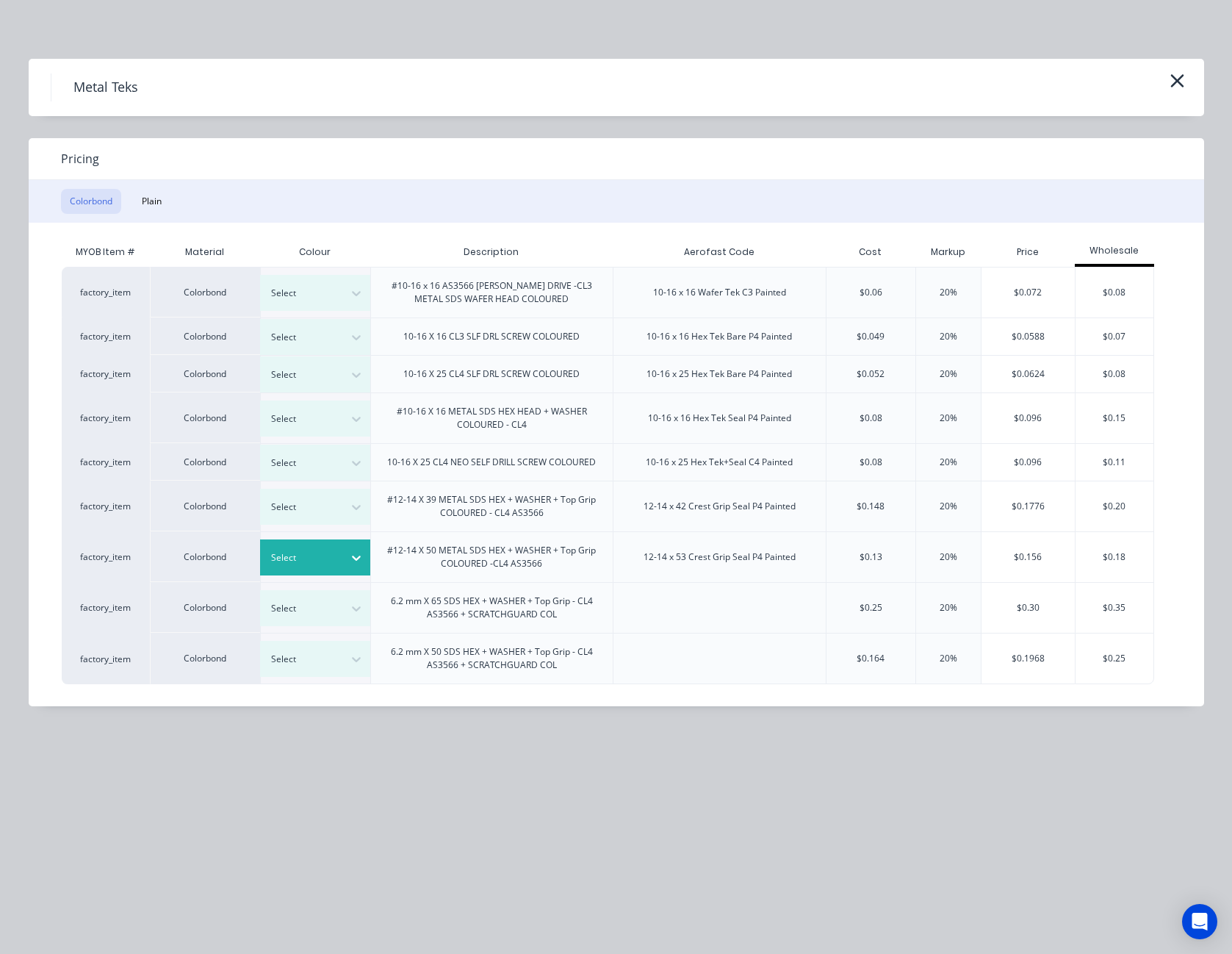
click at [358, 557] on icon at bounding box center [356, 558] width 9 height 5
click at [184, 577] on div "Classic Cream" at bounding box center [92, 562] width 184 height 27
click at [1027, 558] on div "$0.156" at bounding box center [1028, 557] width 94 height 50
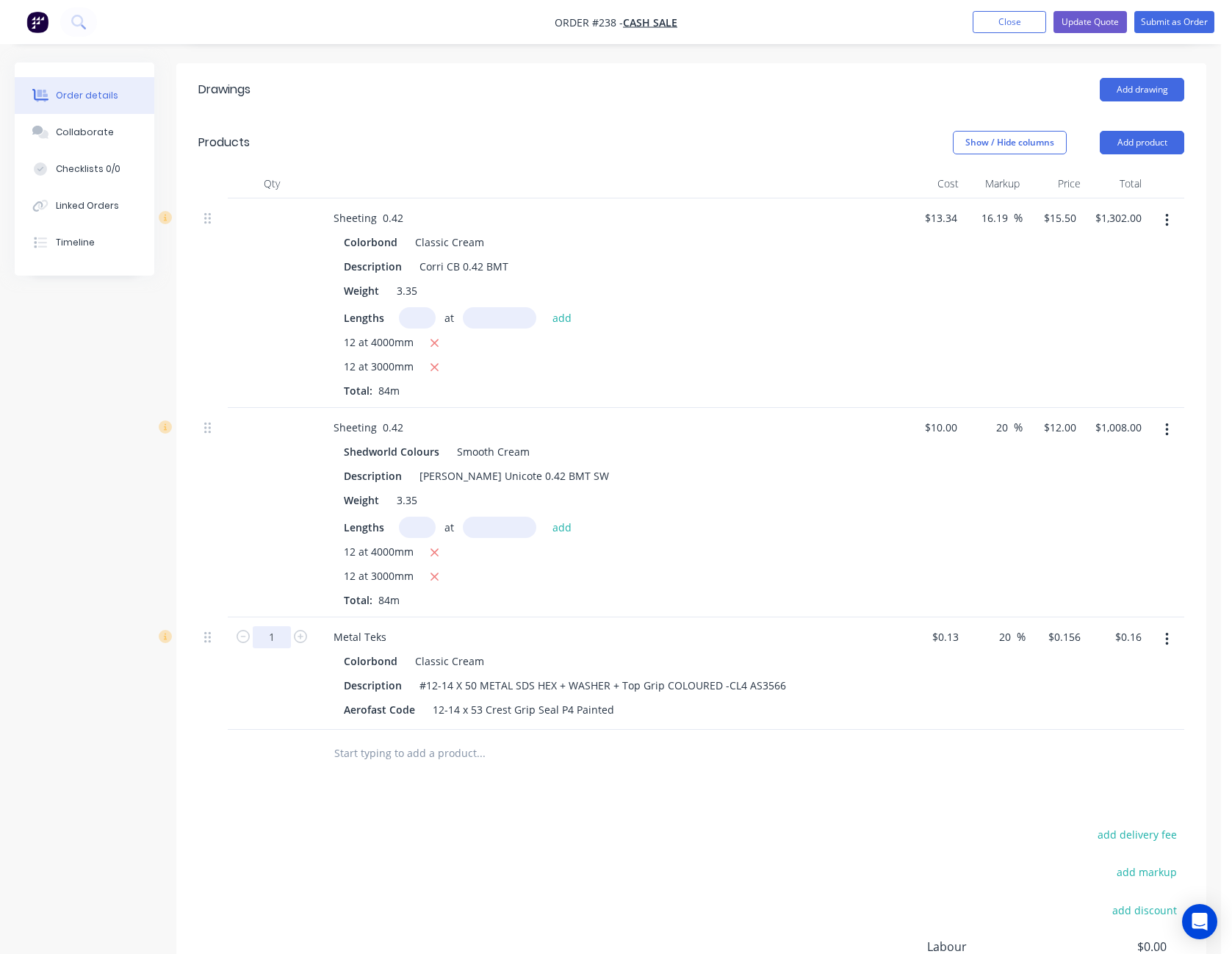
click at [274, 635] on input "1" at bounding box center [272, 638] width 38 height 22
type input "200"
type input "$31.20"
click at [608, 938] on div "add delivery fee add markup add discount Labour $0.00 Sub total $2,341.20 Margi…" at bounding box center [691, 967] width 986 height 284
click at [1068, 631] on input "0.156" at bounding box center [1067, 637] width 40 height 21
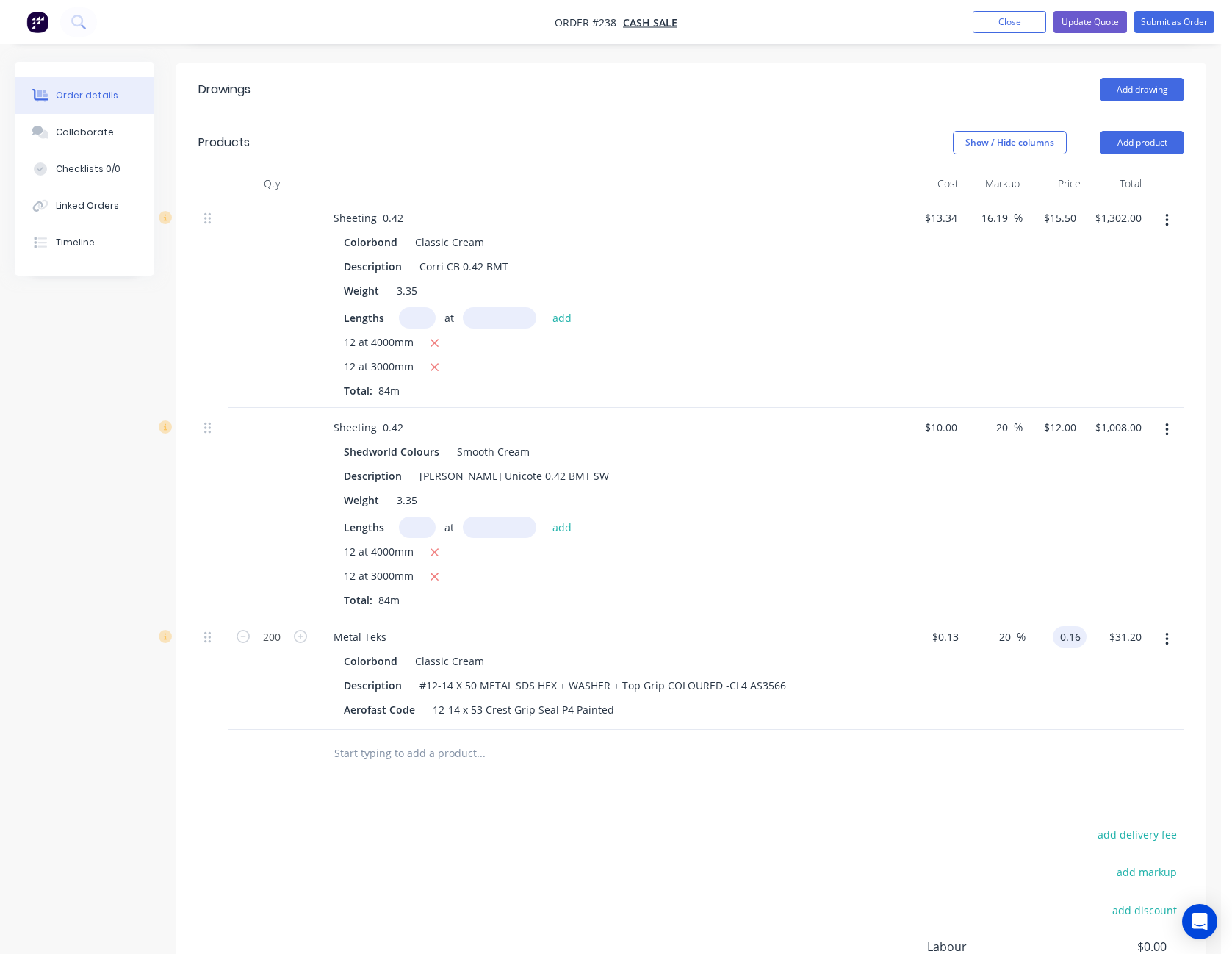
type input "0.16"
type input "23.08"
type input "$0.16"
type input "$32.00"
click at [1056, 722] on div "$0.16 $0.16" at bounding box center [1056, 673] width 61 height 113
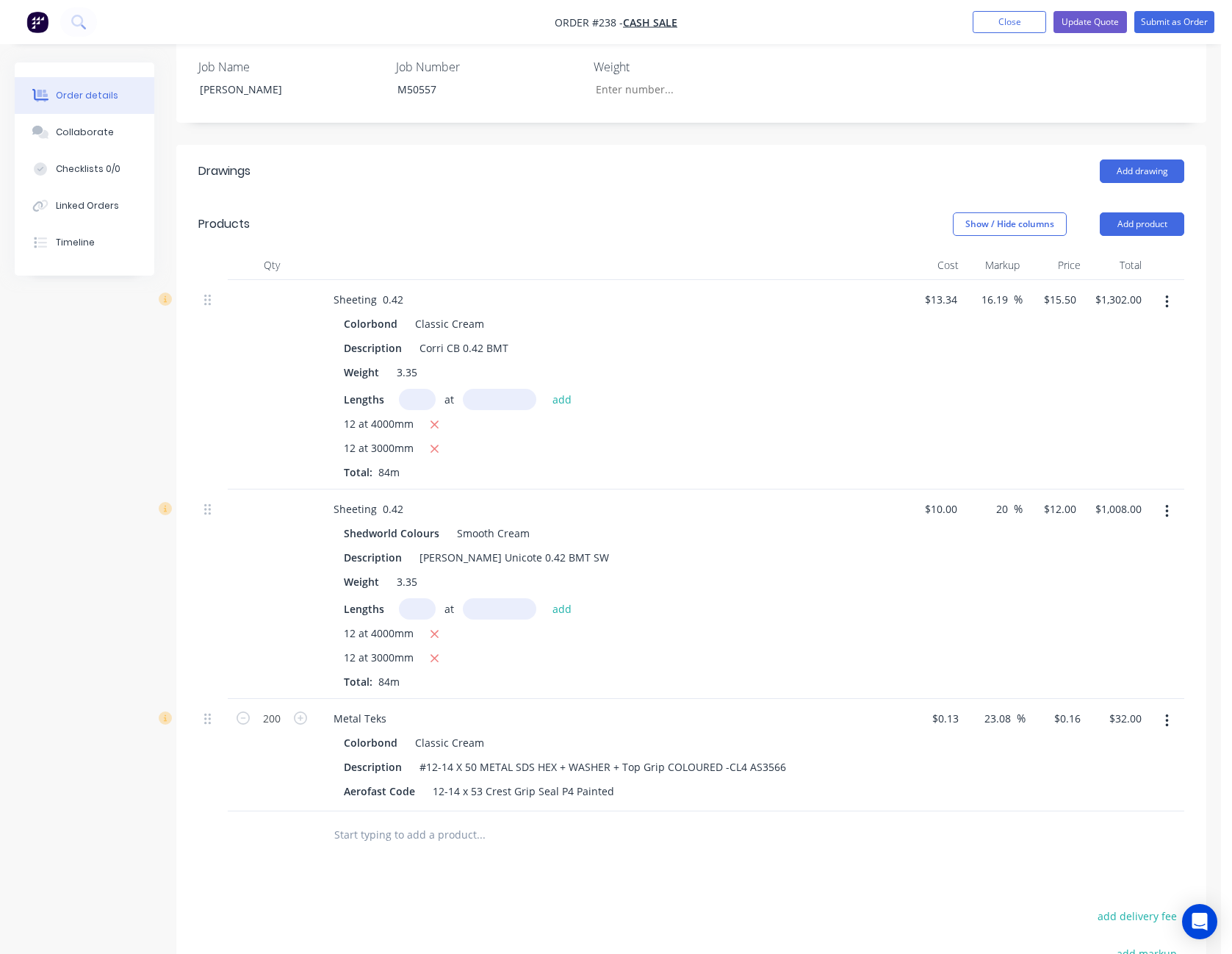
scroll to position [220, 0]
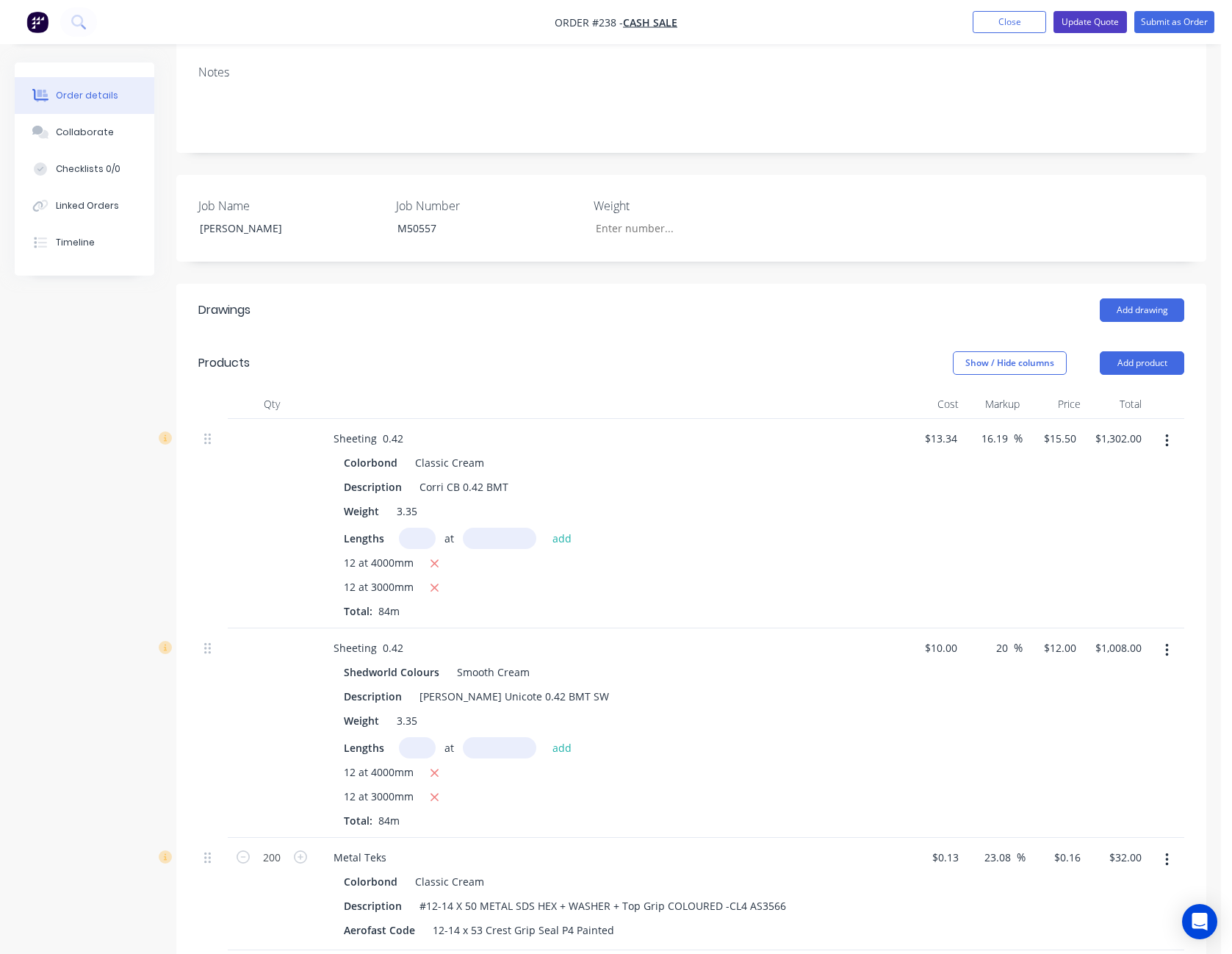
click at [1089, 18] on button "Update Quote" at bounding box center [1090, 22] width 74 height 22
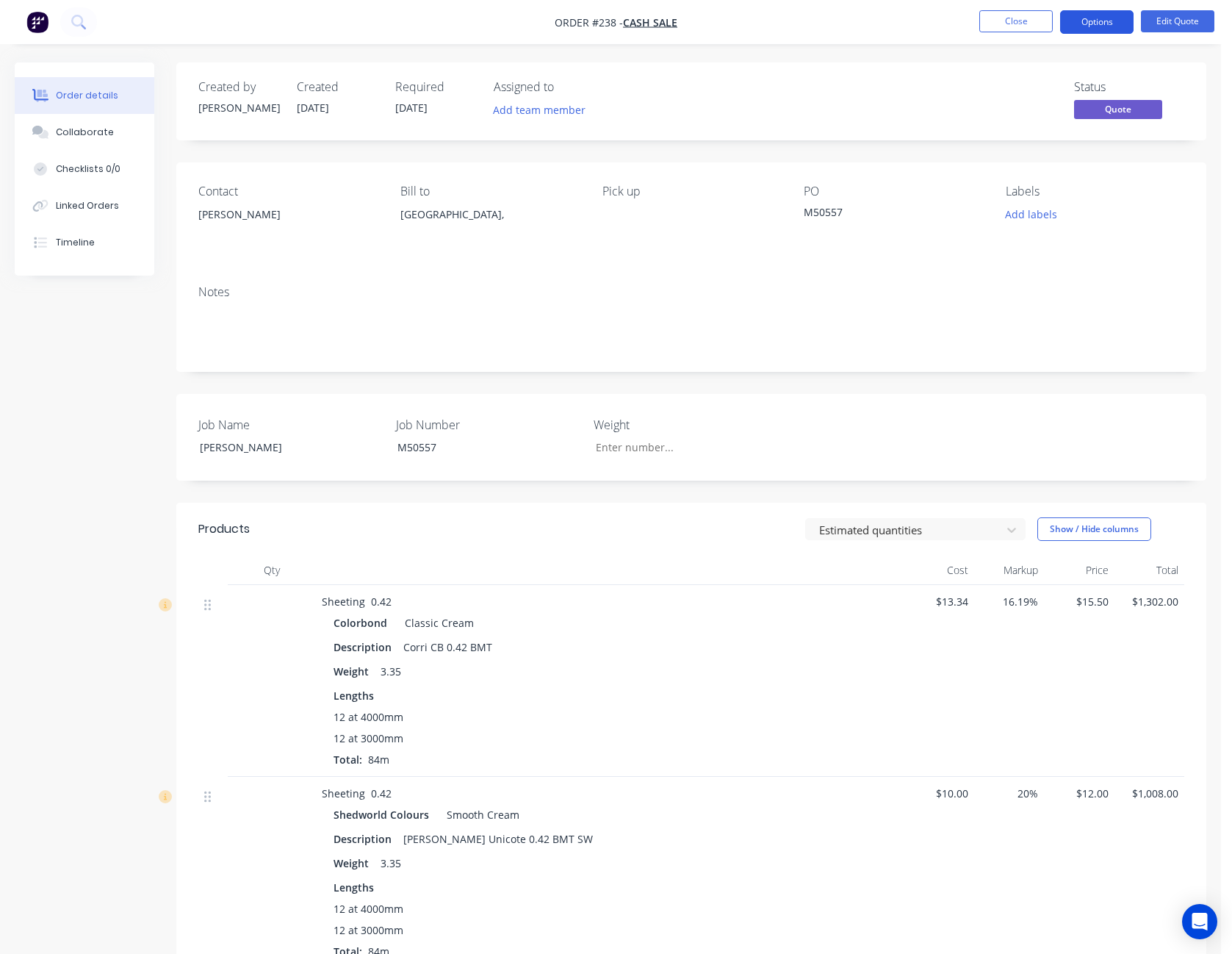
click at [1118, 25] on button "Options" at bounding box center [1096, 22] width 74 height 24
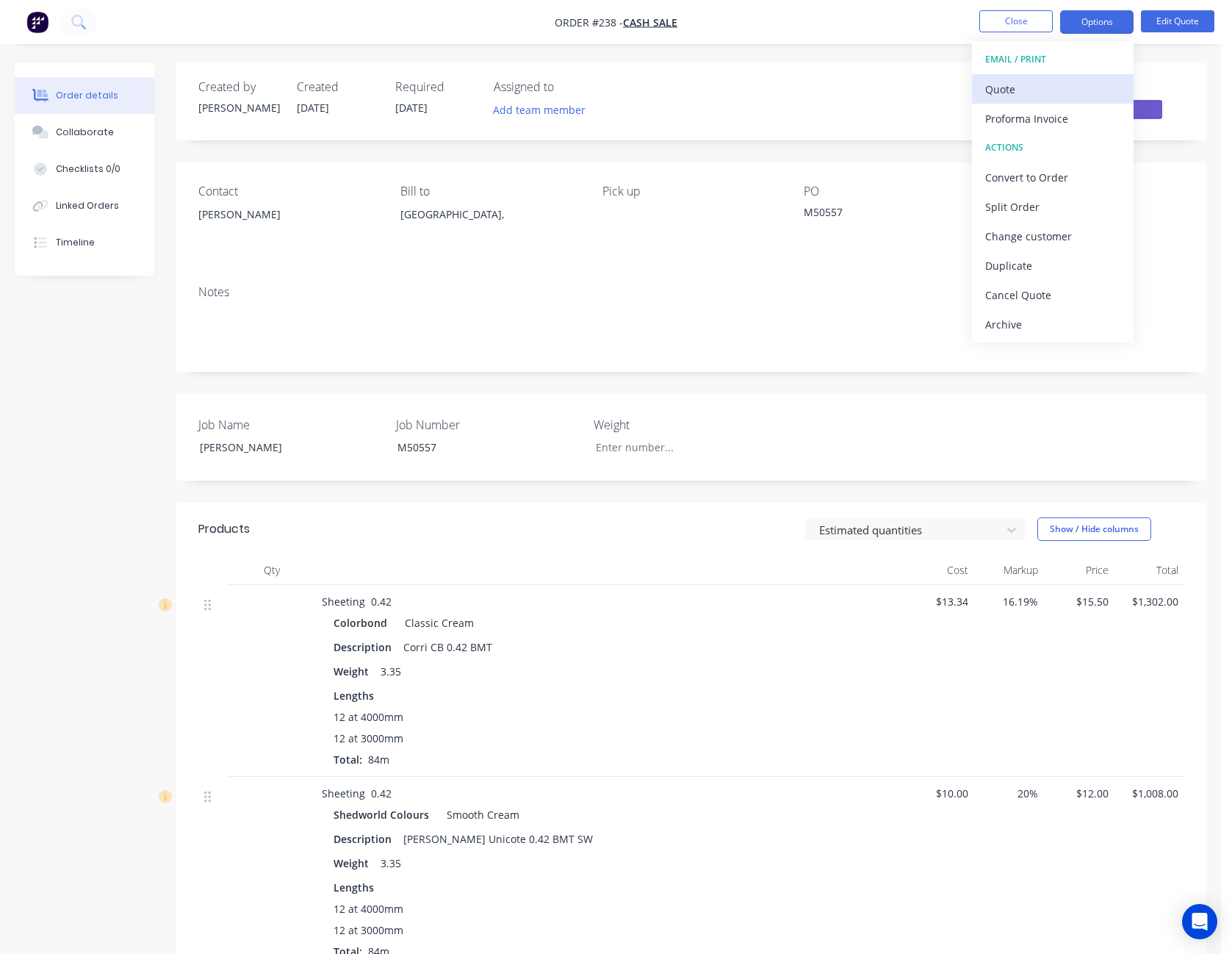
click at [1079, 87] on div "Quote" at bounding box center [1053, 89] width 136 height 21
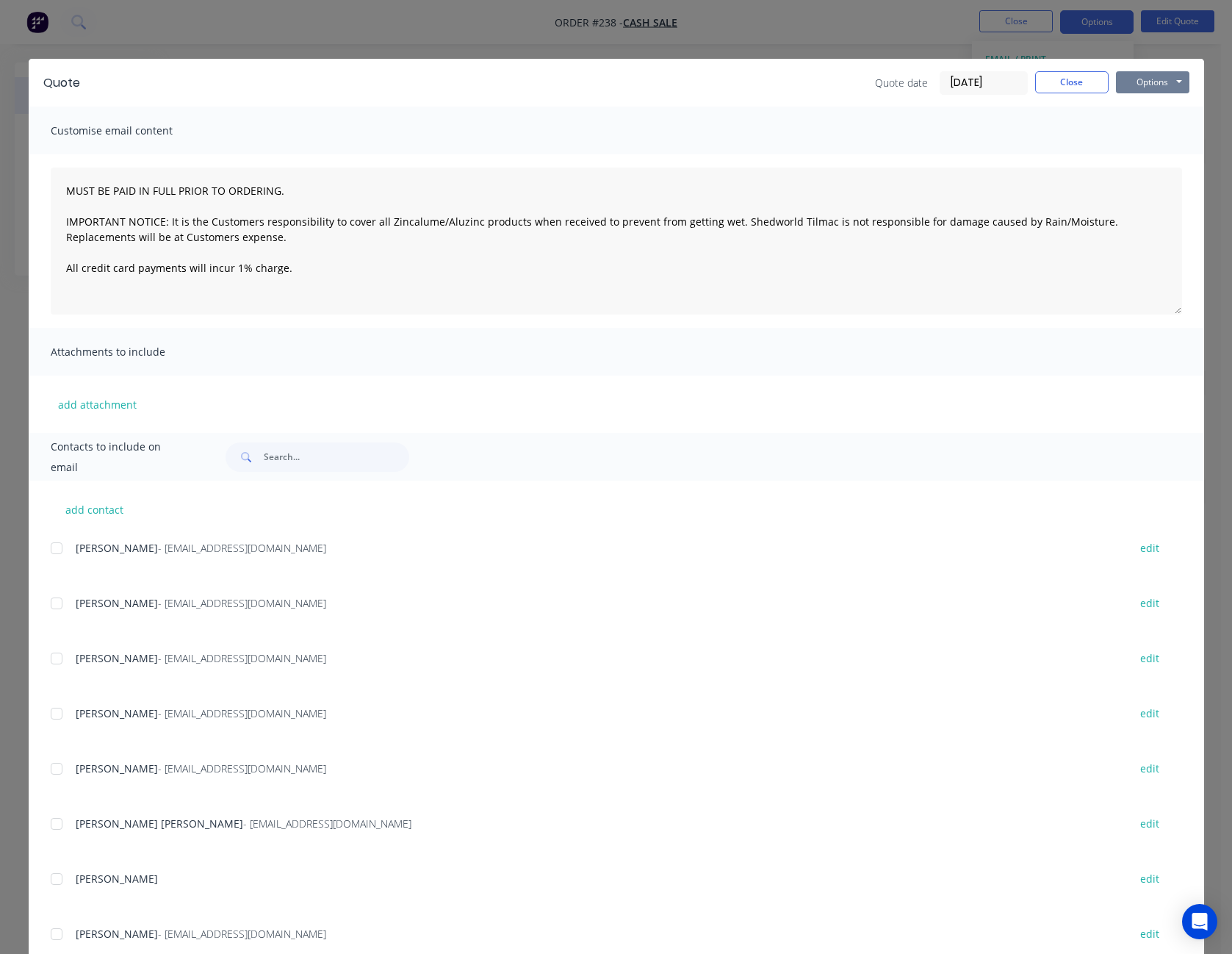
click at [1119, 79] on button "Options" at bounding box center [1153, 82] width 74 height 22
click at [1127, 124] on button "Print" at bounding box center [1163, 132] width 94 height 25
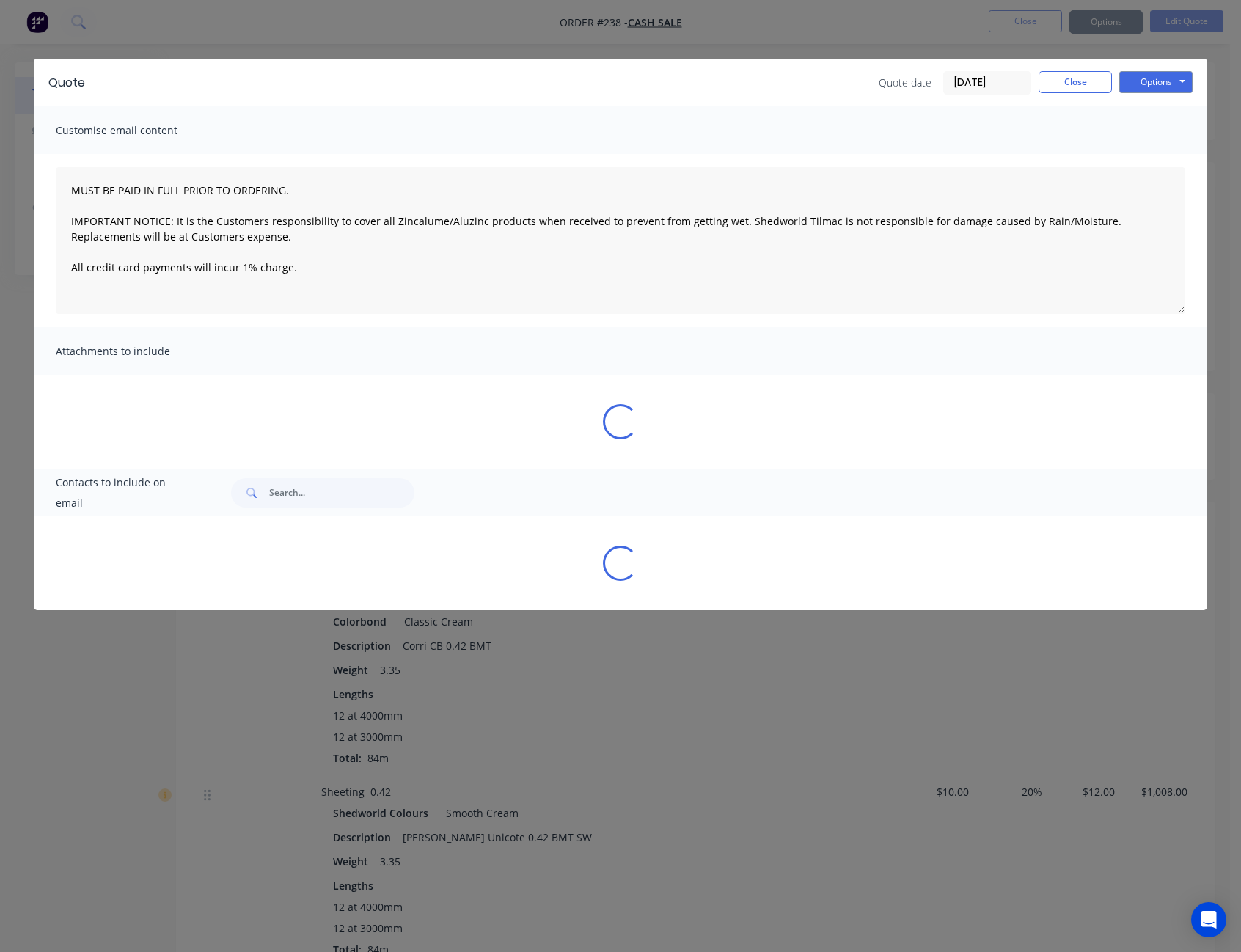
type textarea "MUST BE PAID IN FULL PRIOR TO ORDERING. IMPORTANT NOTICE: It is the Customers r…"
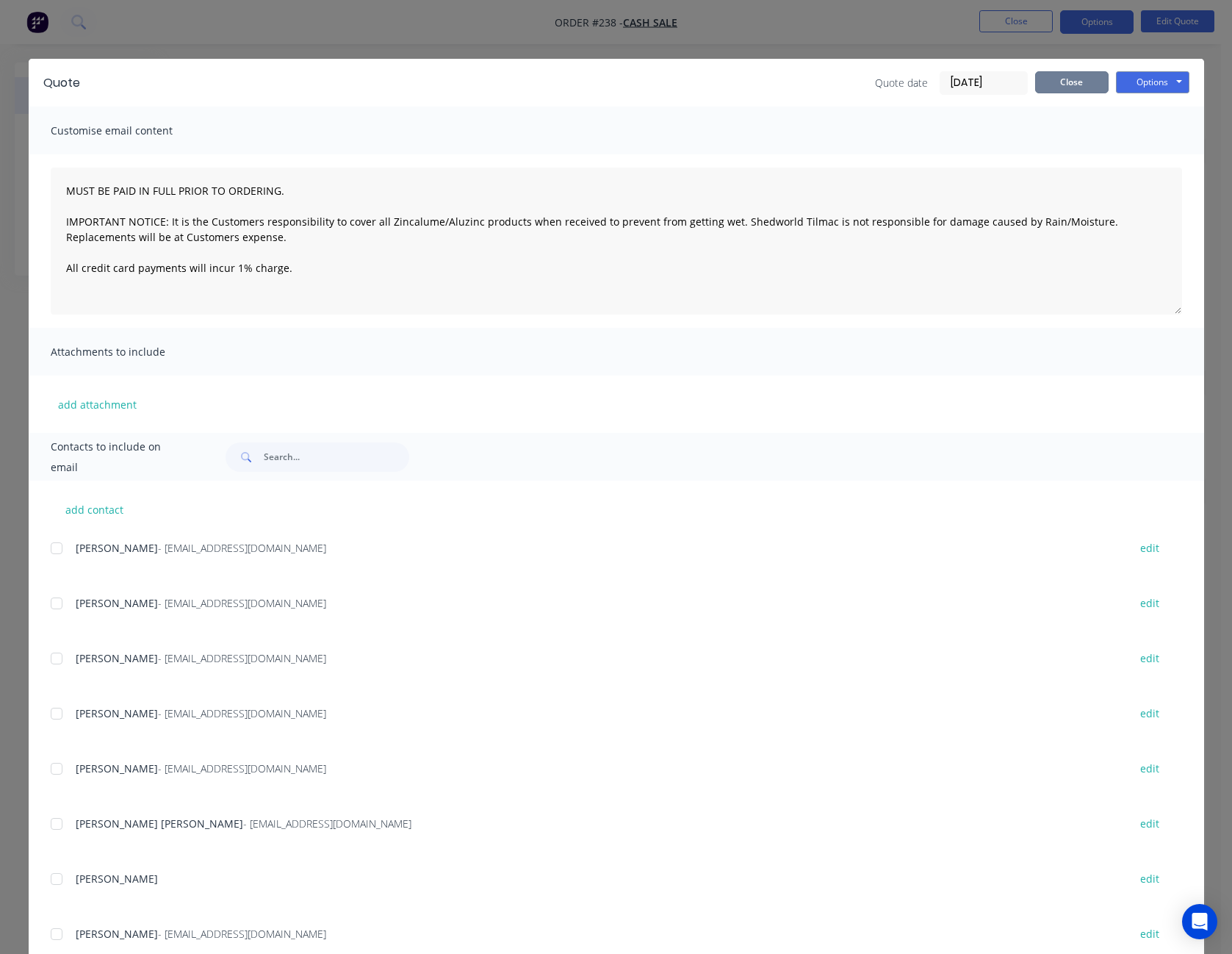
click at [1071, 87] on button "Close" at bounding box center [1072, 82] width 74 height 22
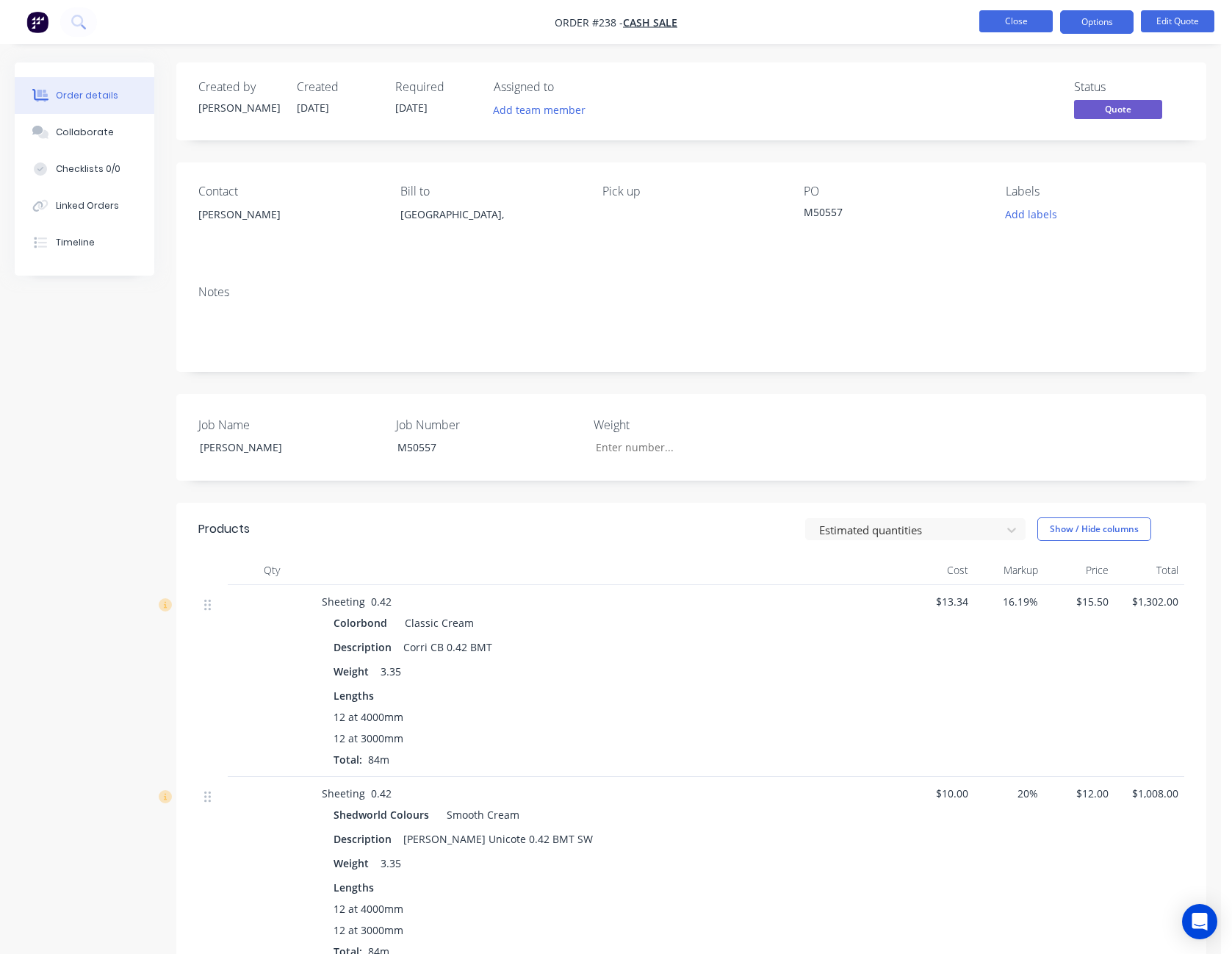
click at [1031, 27] on button "Close" at bounding box center [1016, 21] width 74 height 22
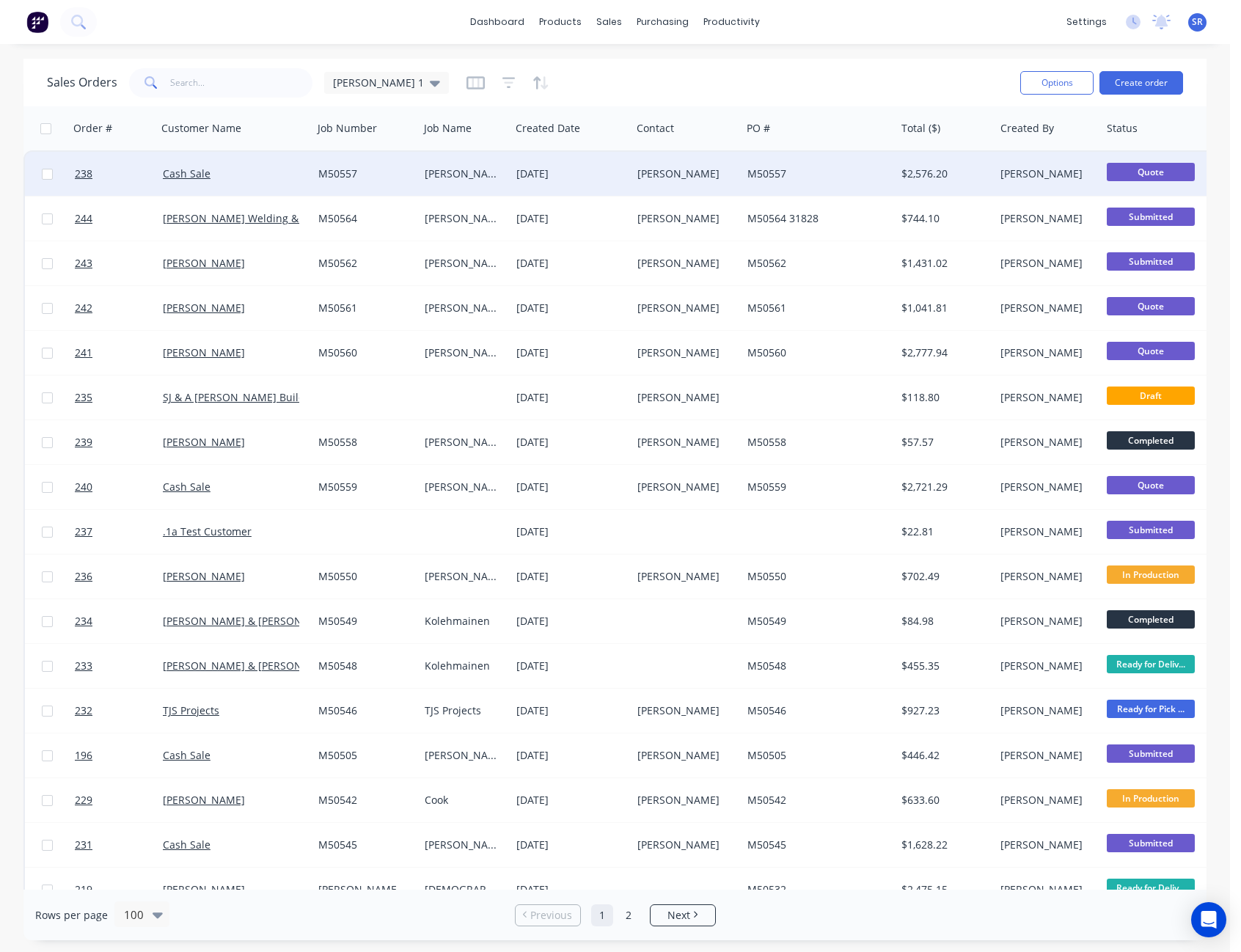
click at [642, 180] on div "[PERSON_NAME]" at bounding box center [684, 173] width 93 height 15
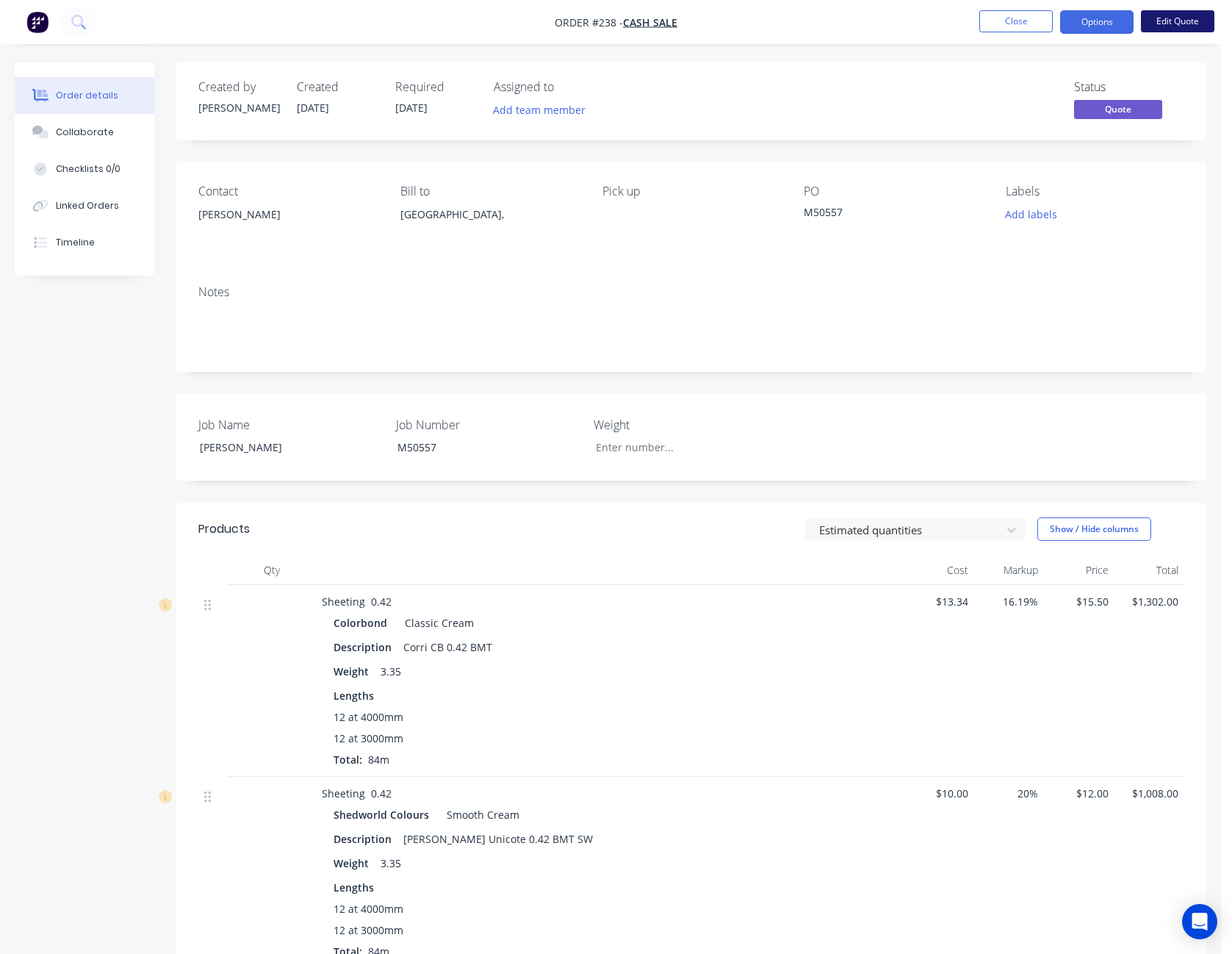
click at [1186, 16] on button "Edit Quote" at bounding box center [1177, 21] width 74 height 22
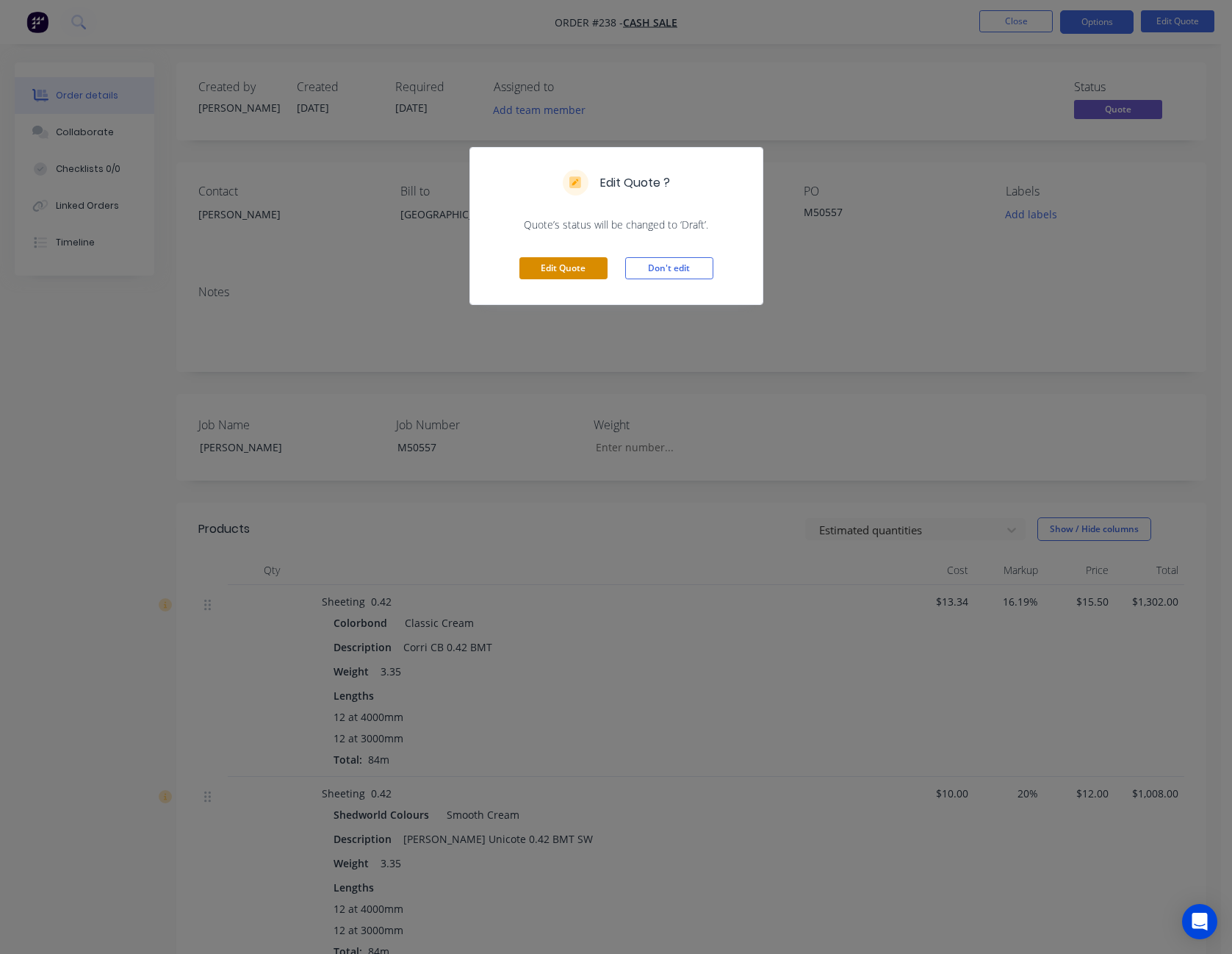
click at [591, 271] on button "Edit Quote" at bounding box center [563, 268] width 88 height 22
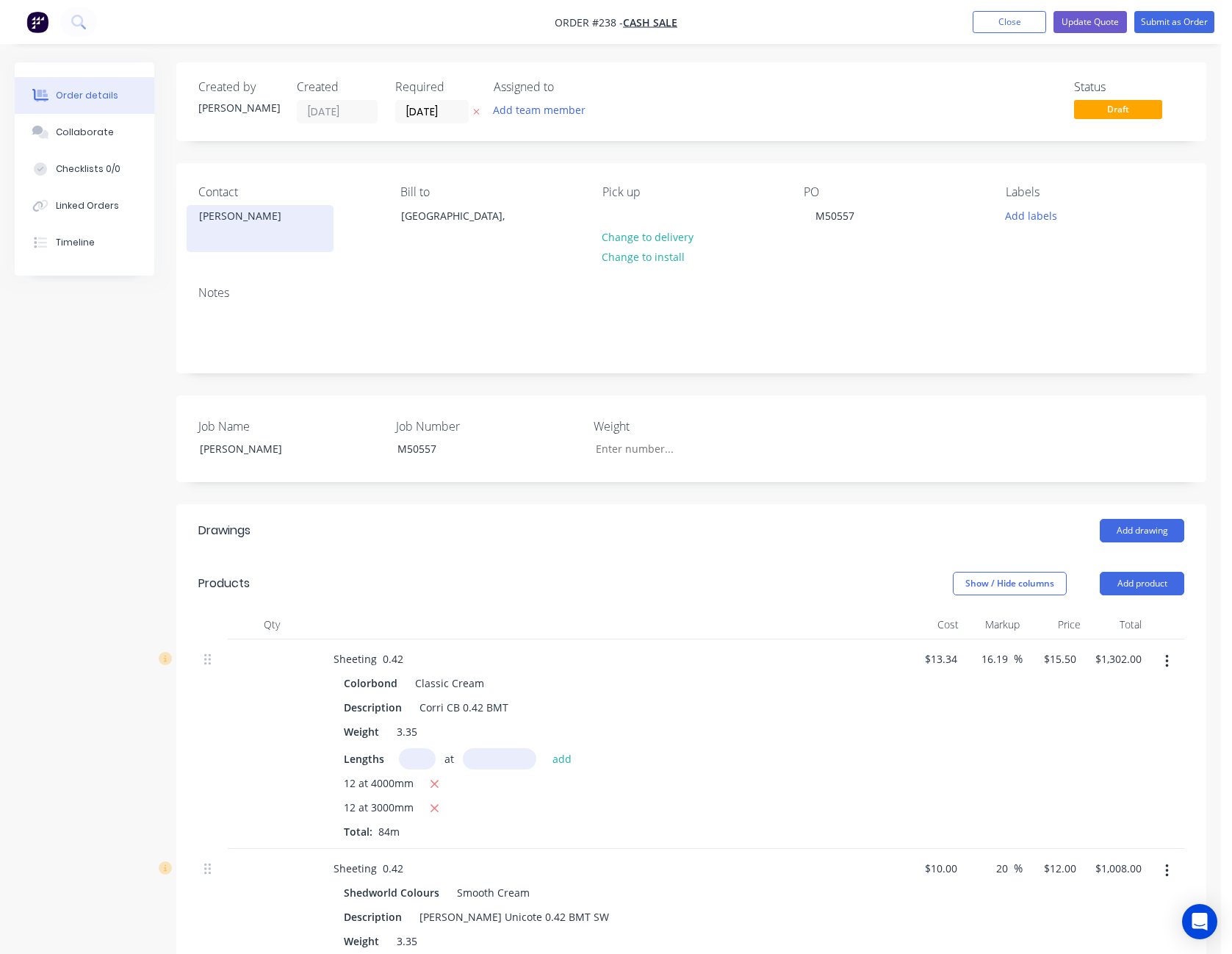
click at [248, 226] on div "[PERSON_NAME]" at bounding box center [260, 216] width 122 height 21
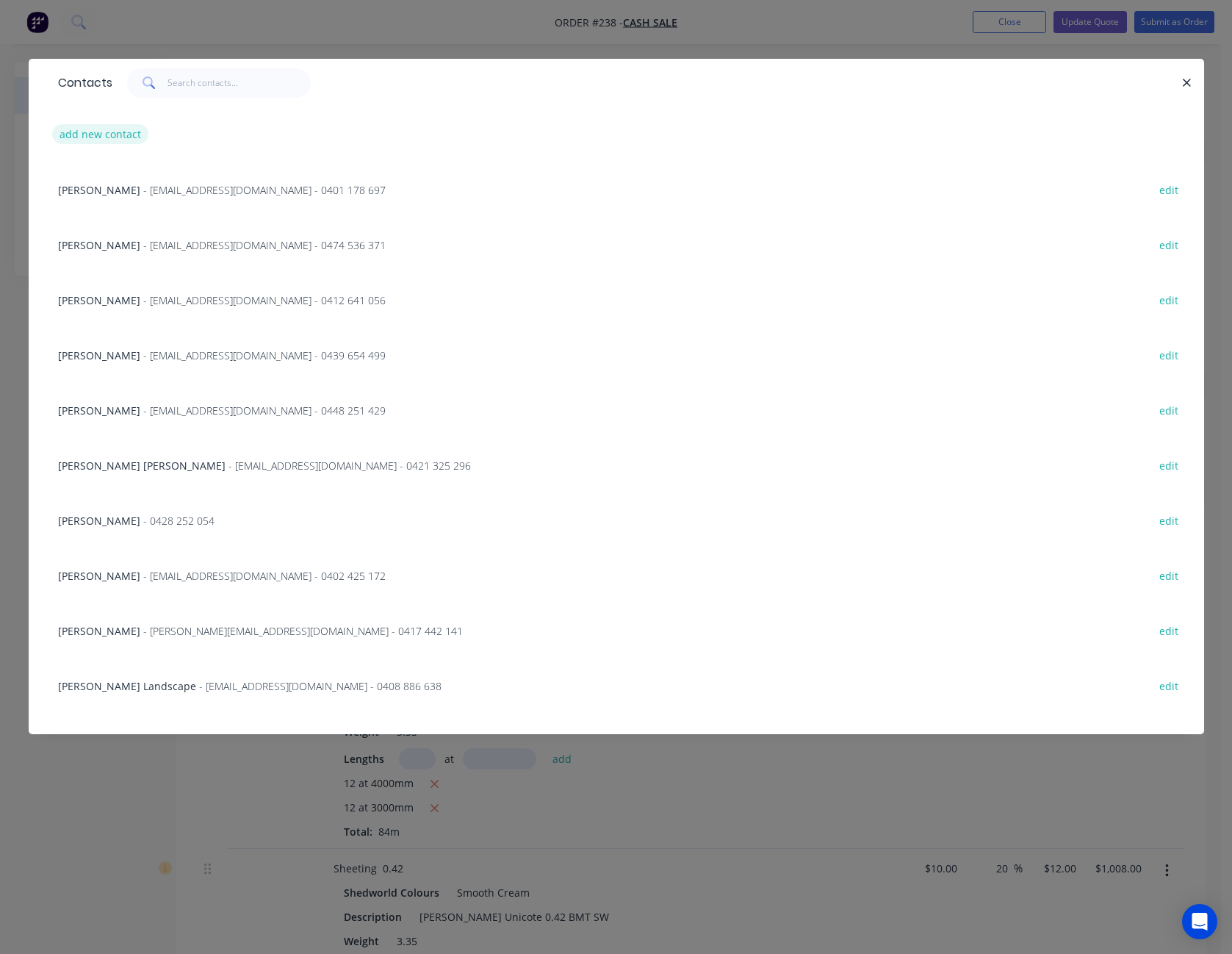
click at [109, 140] on button "add new contact" at bounding box center [101, 134] width 97 height 20
select select "AU"
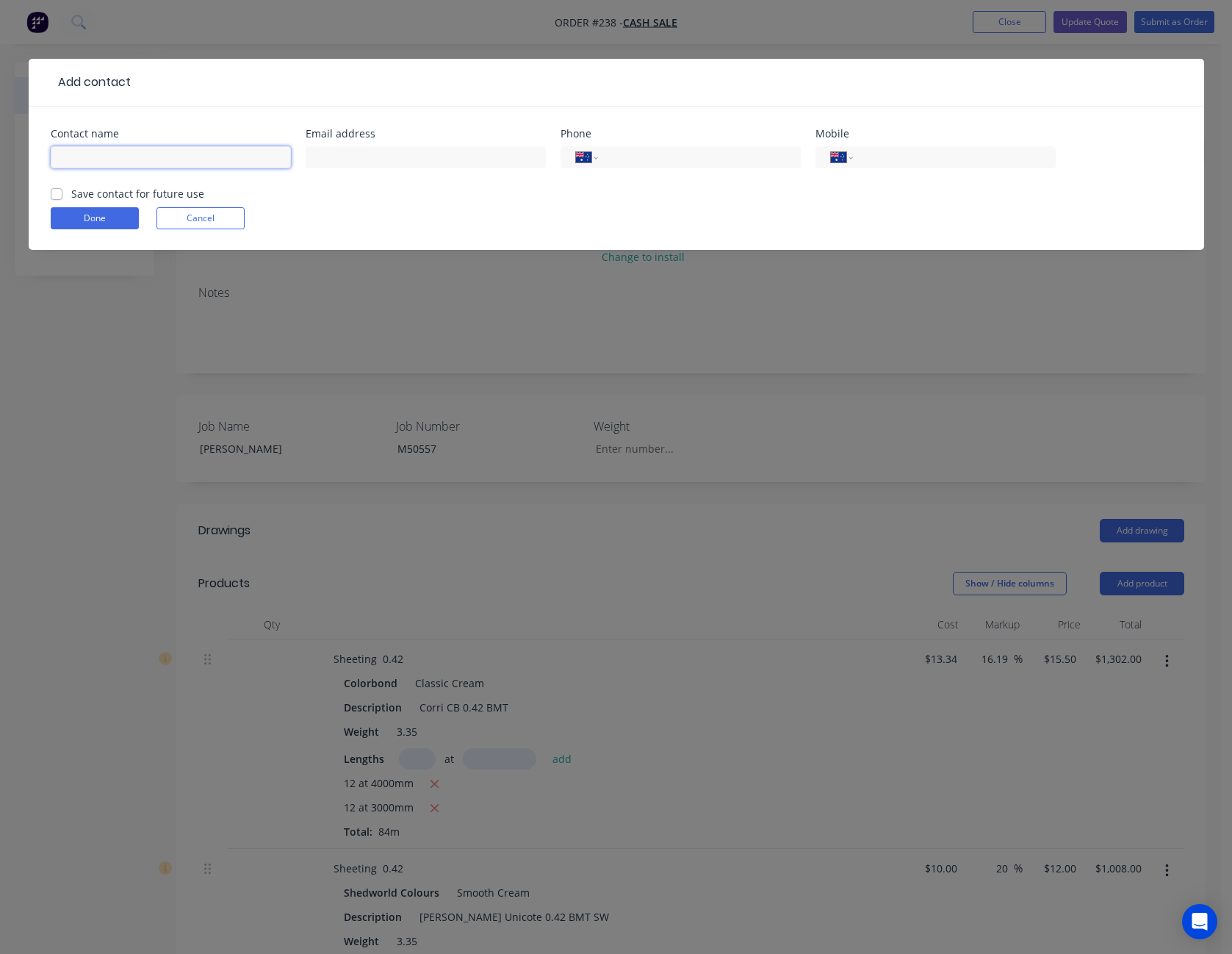
click at [105, 151] on input "text" at bounding box center [170, 157] width 240 height 22
type input "[PERSON_NAME]"
type input "[EMAIL_ADDRESS][DOMAIN_NAME]"
type input "0400 689 089"
click at [71, 196] on label "Save contact for future use" at bounding box center [138, 193] width 133 height 15
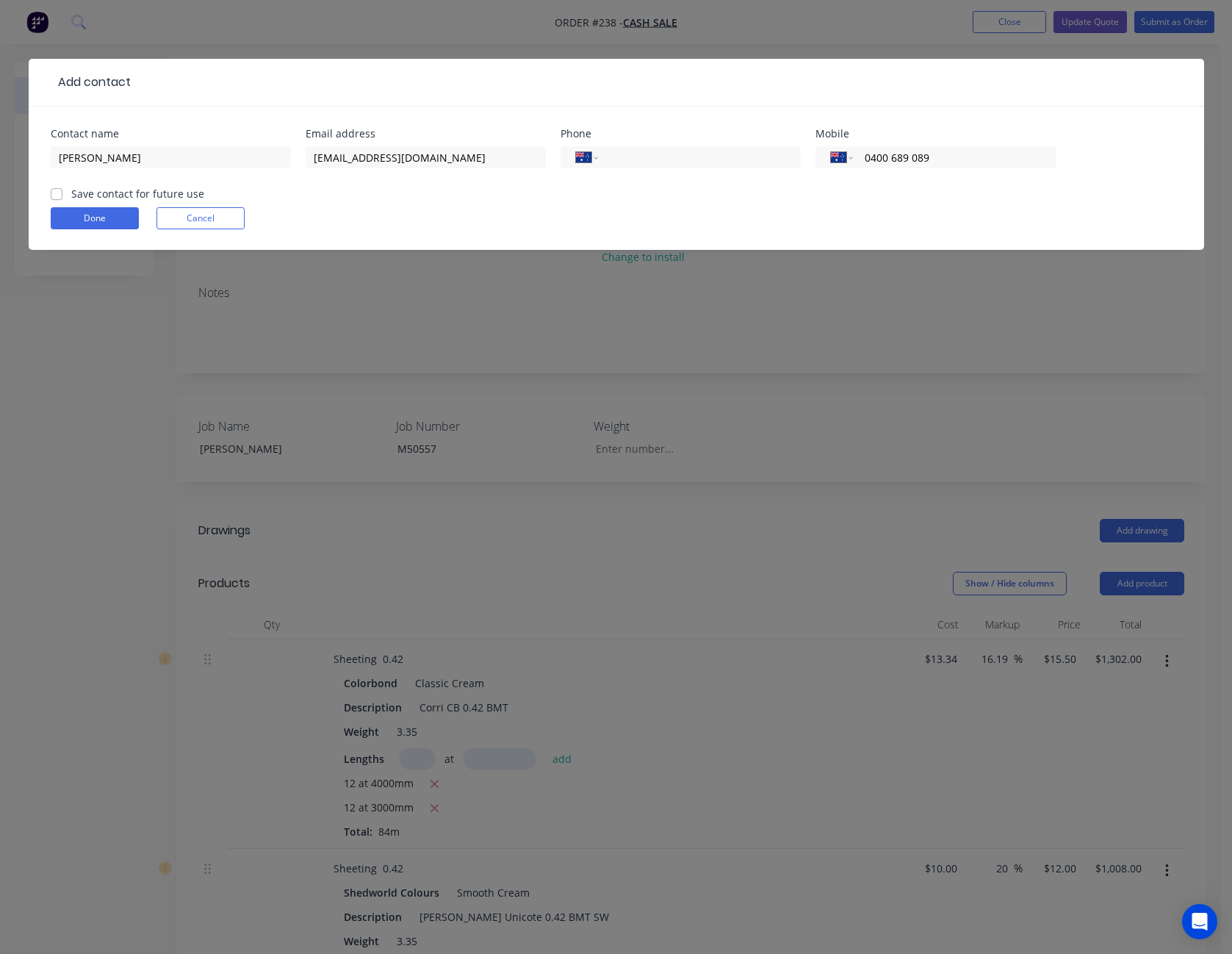
click at [59, 196] on input "Save contact for future use" at bounding box center [56, 193] width 12 height 14
checkbox input "true"
click at [71, 159] on input "[PERSON_NAME]" at bounding box center [170, 157] width 240 height 22
type input "[PERSON_NAME]"
click at [109, 209] on button "Done" at bounding box center [94, 218] width 88 height 22
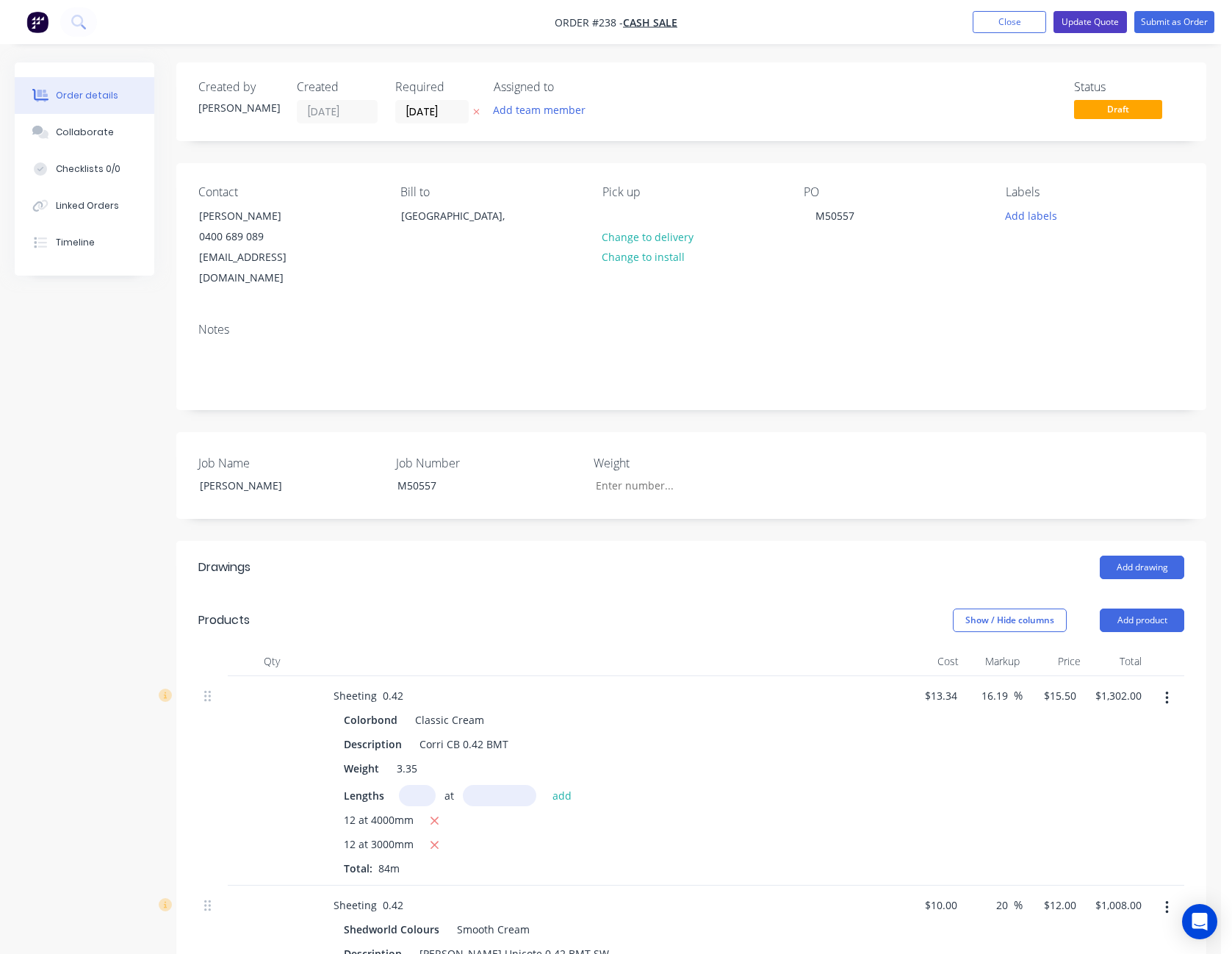
click at [1082, 20] on button "Update Quote" at bounding box center [1090, 22] width 74 height 22
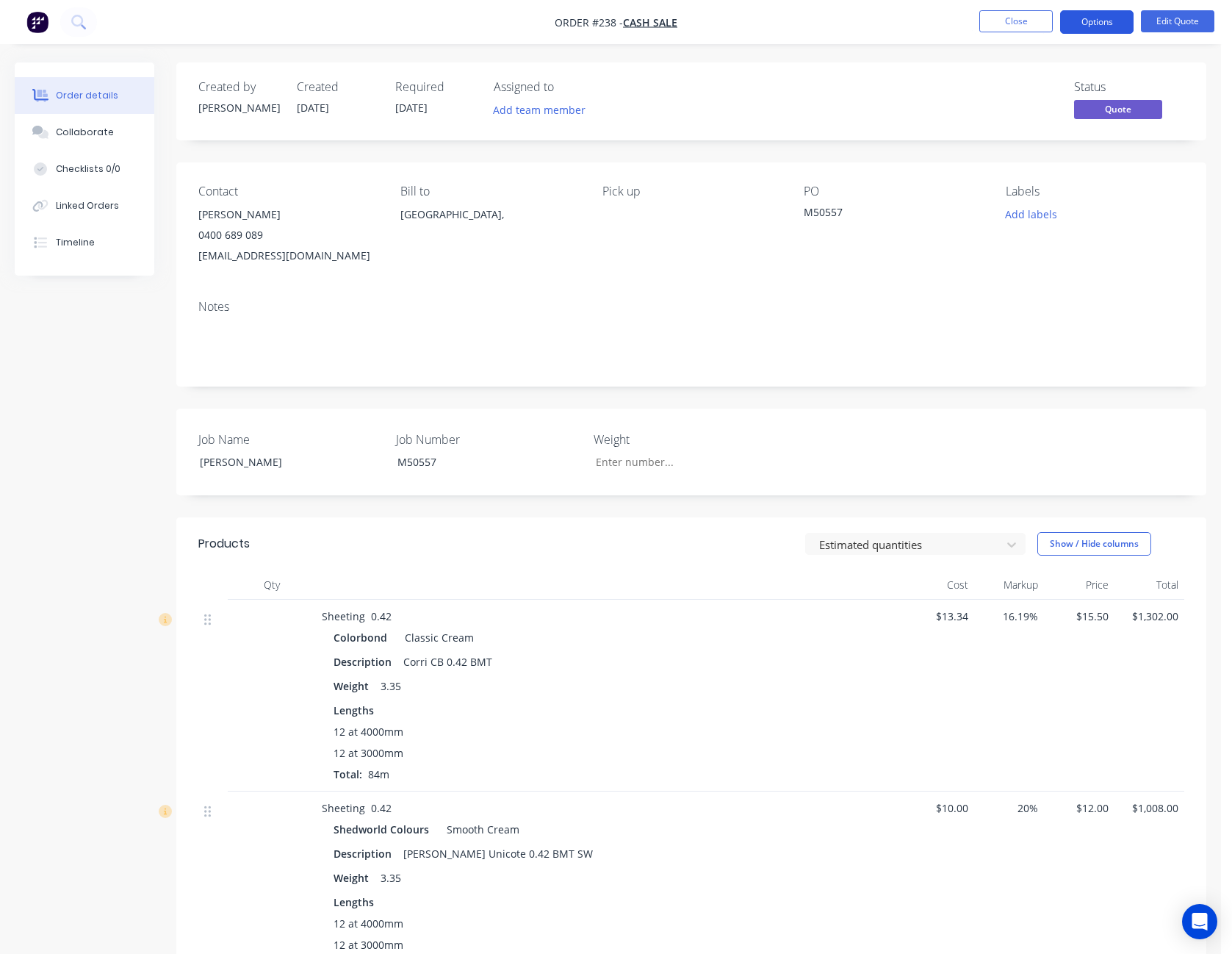
click at [1092, 24] on button "Options" at bounding box center [1096, 22] width 74 height 24
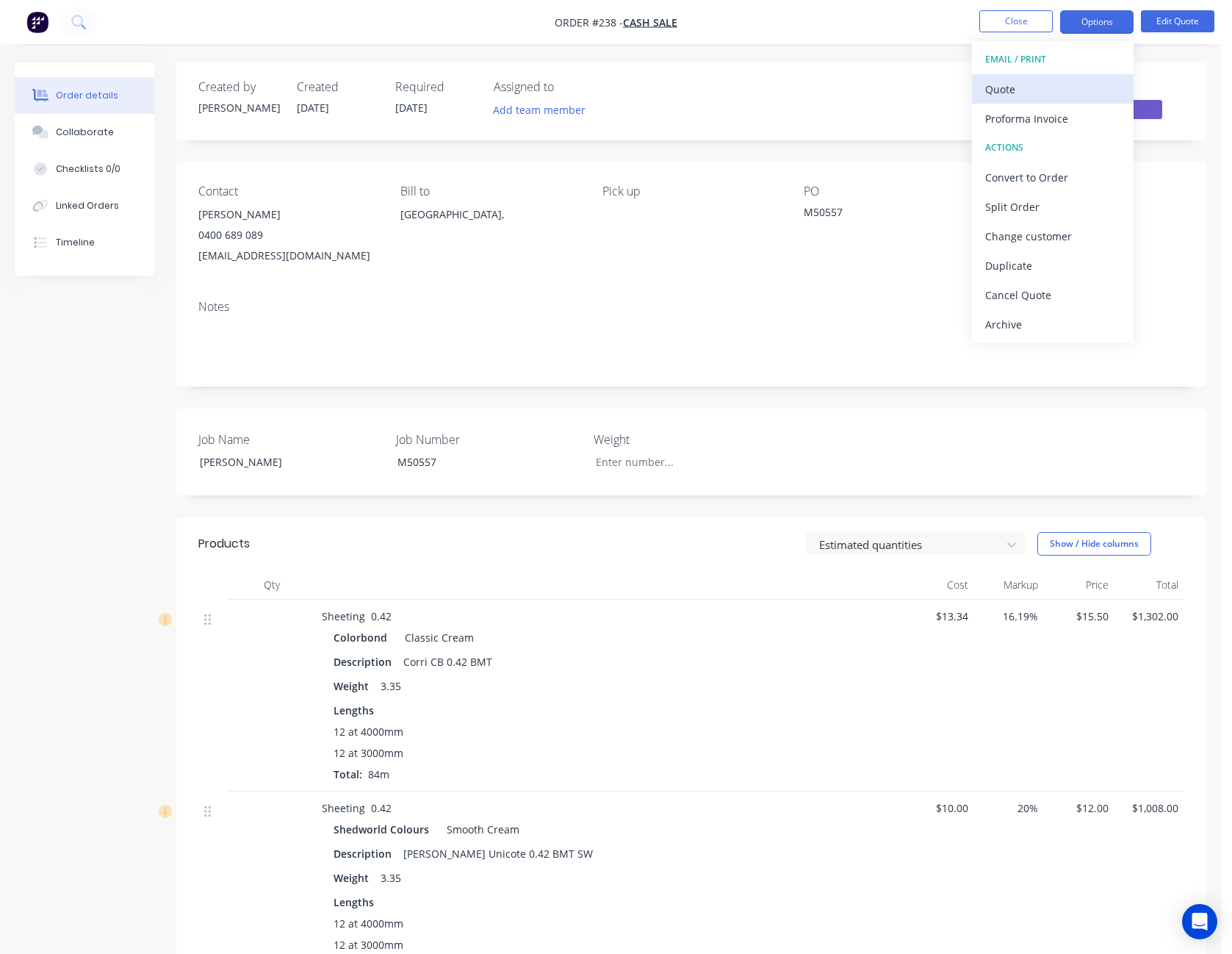
click at [1077, 85] on div "Quote" at bounding box center [1053, 89] width 136 height 21
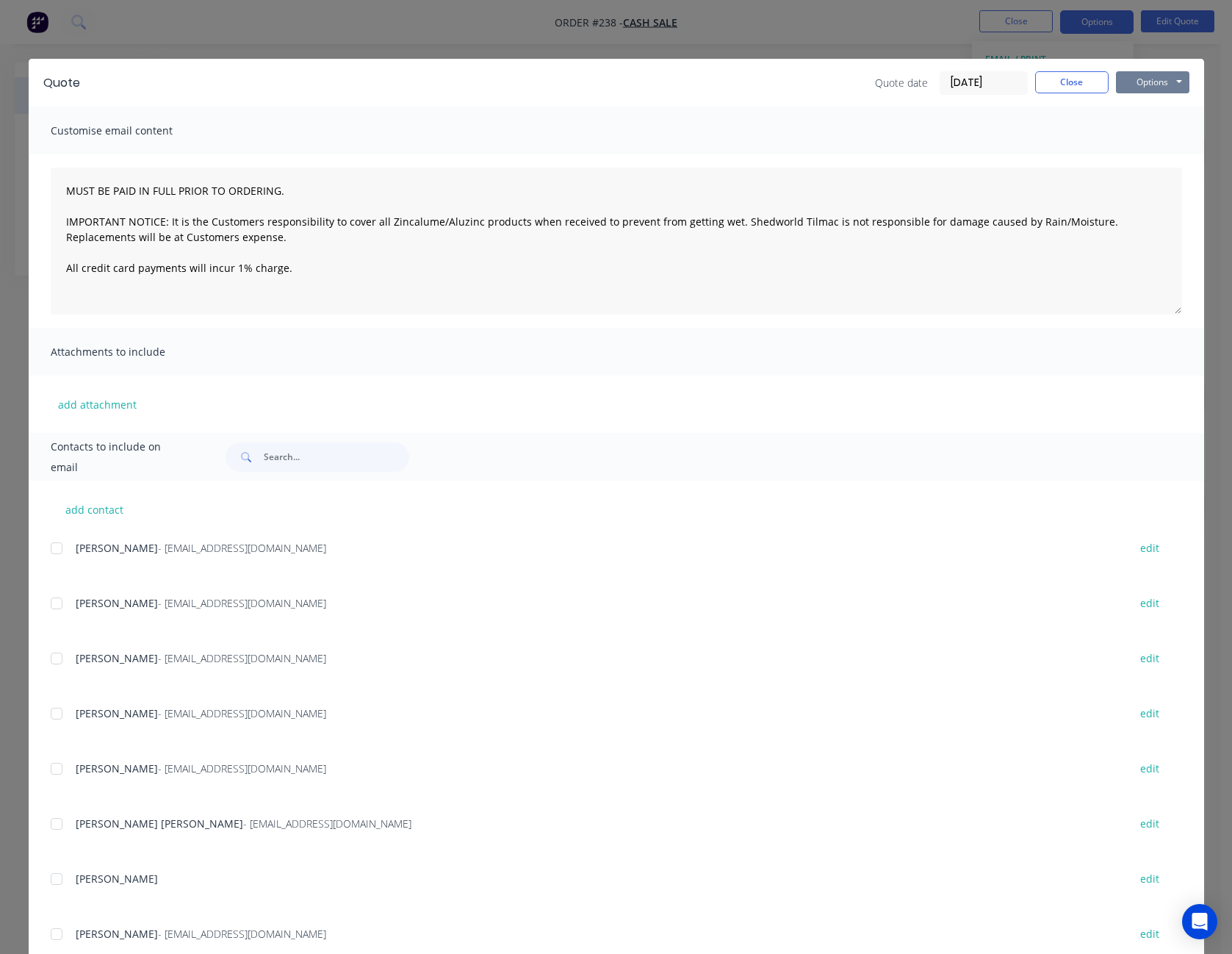
click at [1138, 77] on button "Options" at bounding box center [1153, 82] width 74 height 22
click at [1147, 129] on button "Print" at bounding box center [1163, 132] width 94 height 25
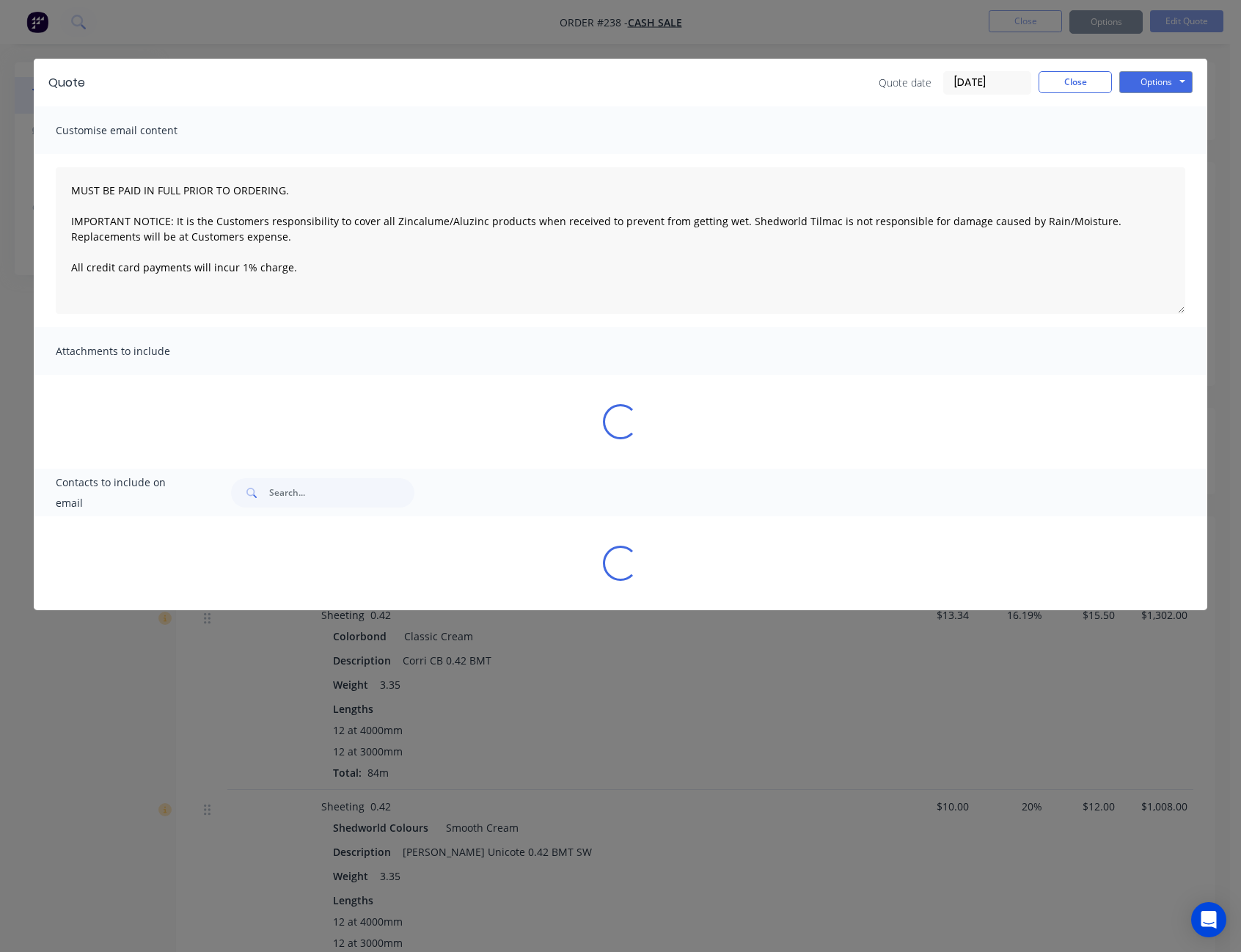
type textarea "MUST BE PAID IN FULL PRIOR TO ORDERING. IMPORTANT NOTICE: It is the Customers r…"
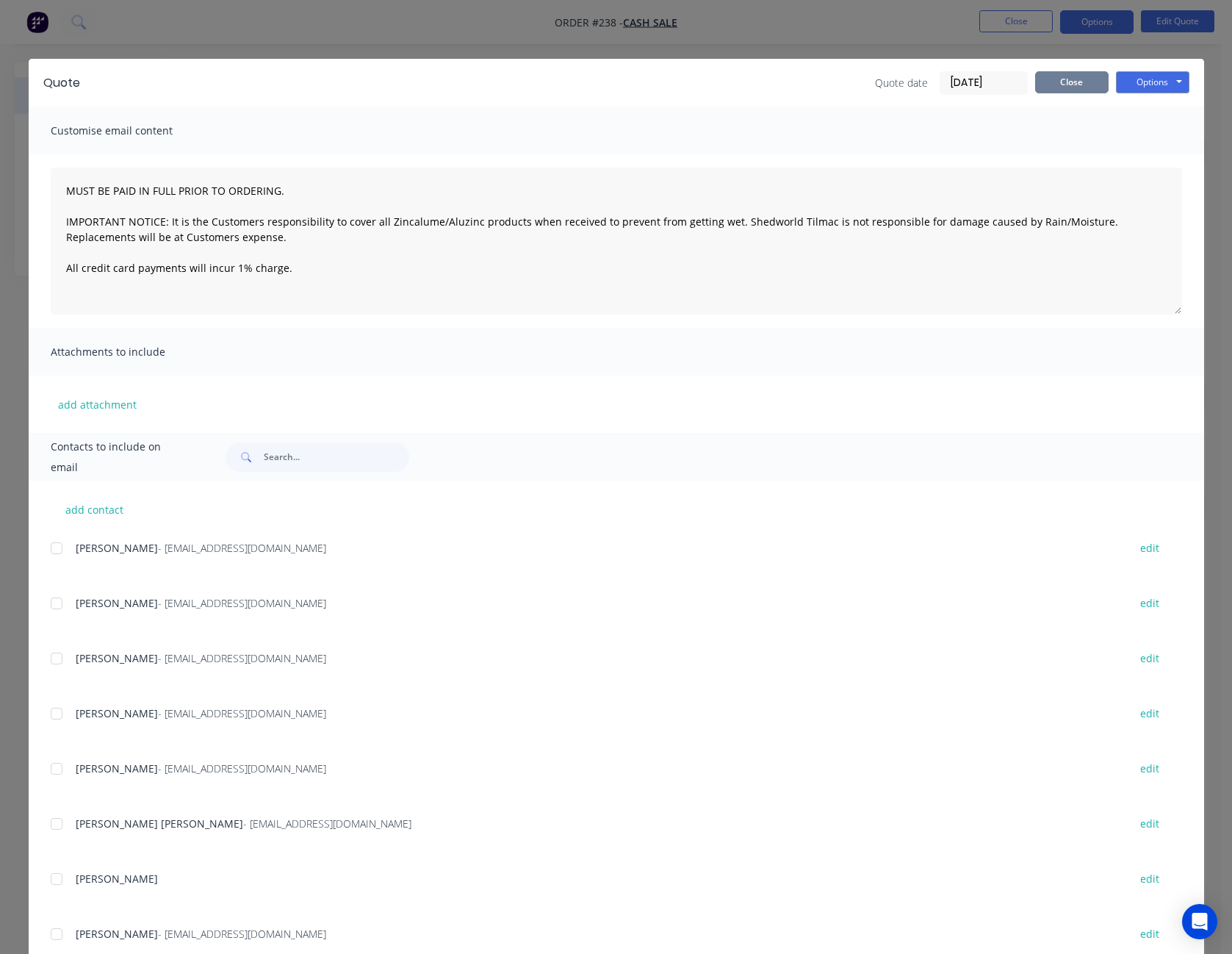
click at [1075, 71] on button "Close" at bounding box center [1072, 82] width 74 height 22
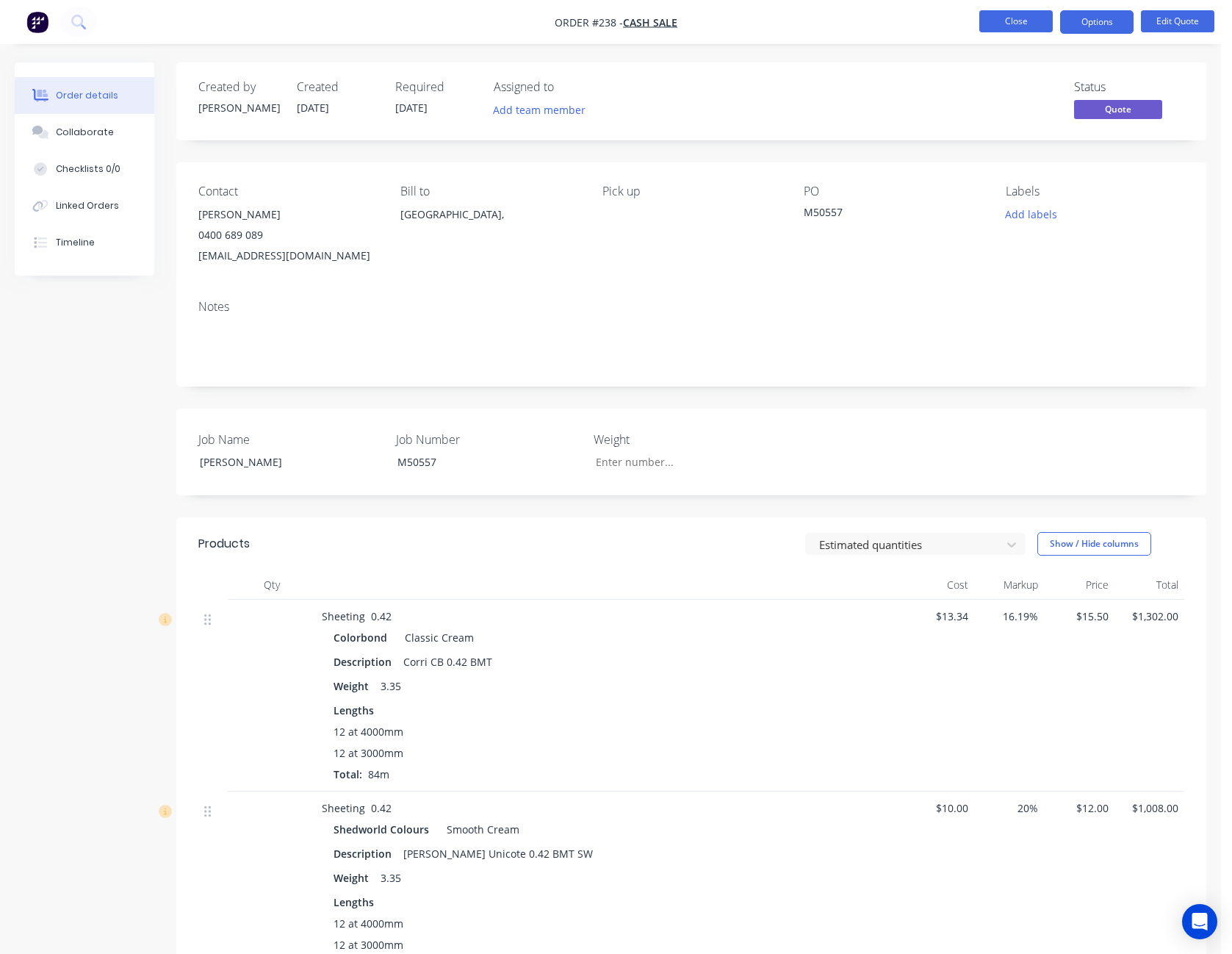
click at [1028, 23] on button "Close" at bounding box center [1016, 21] width 74 height 22
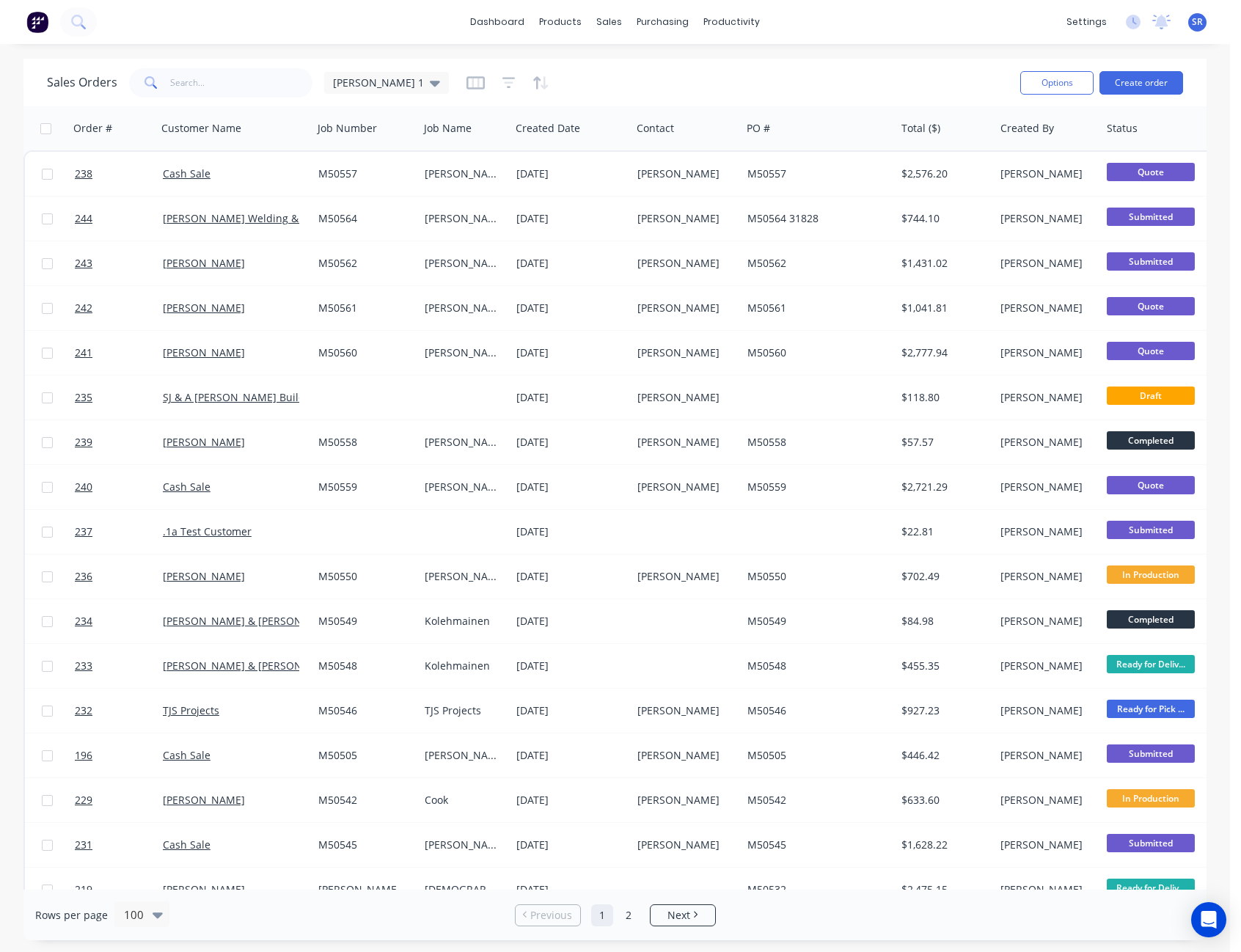
click at [1197, 24] on span "SR" at bounding box center [1197, 21] width 11 height 13
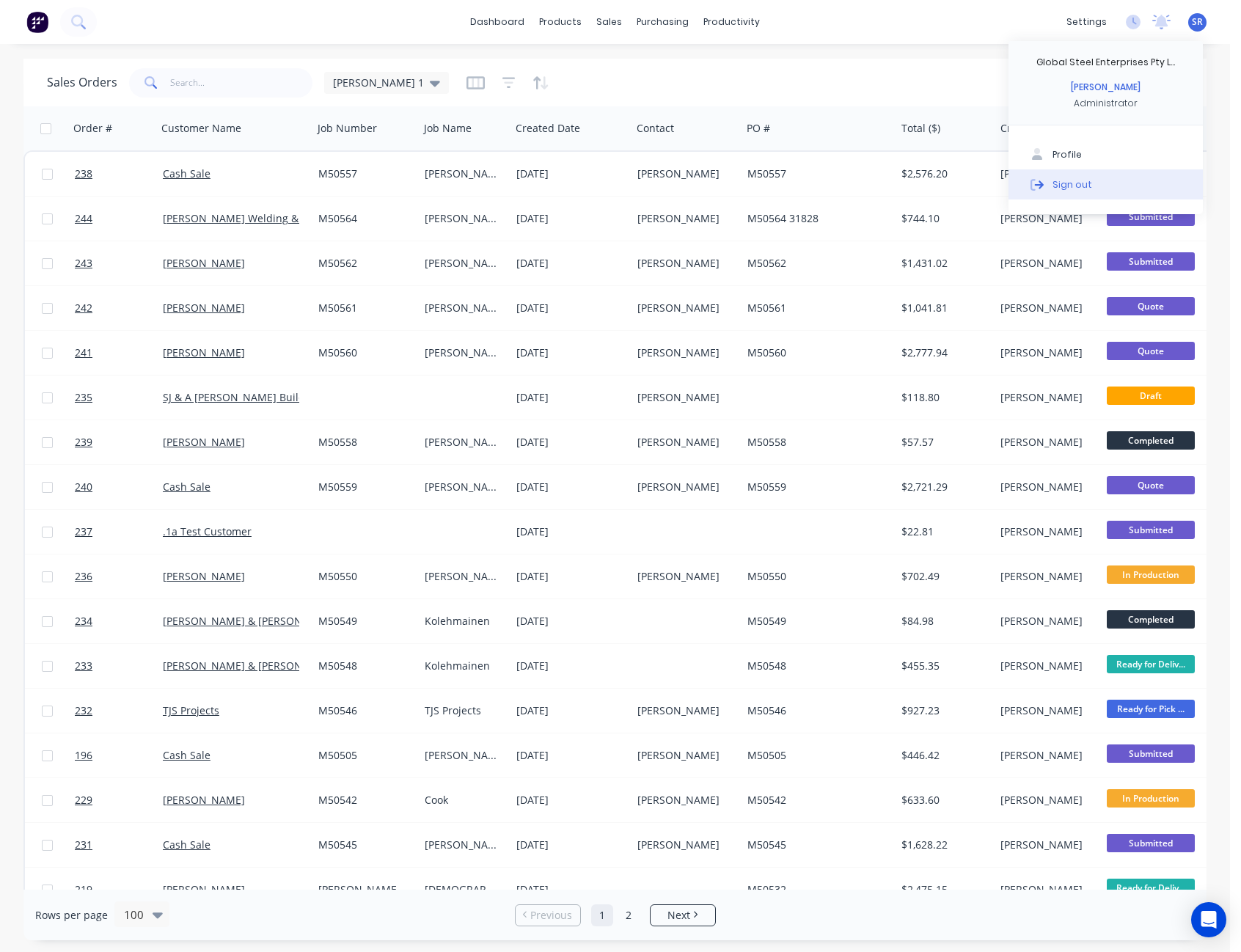
click at [1114, 180] on button "Sign out" at bounding box center [1106, 184] width 195 height 29
